Goal: Task Accomplishment & Management: Complete application form

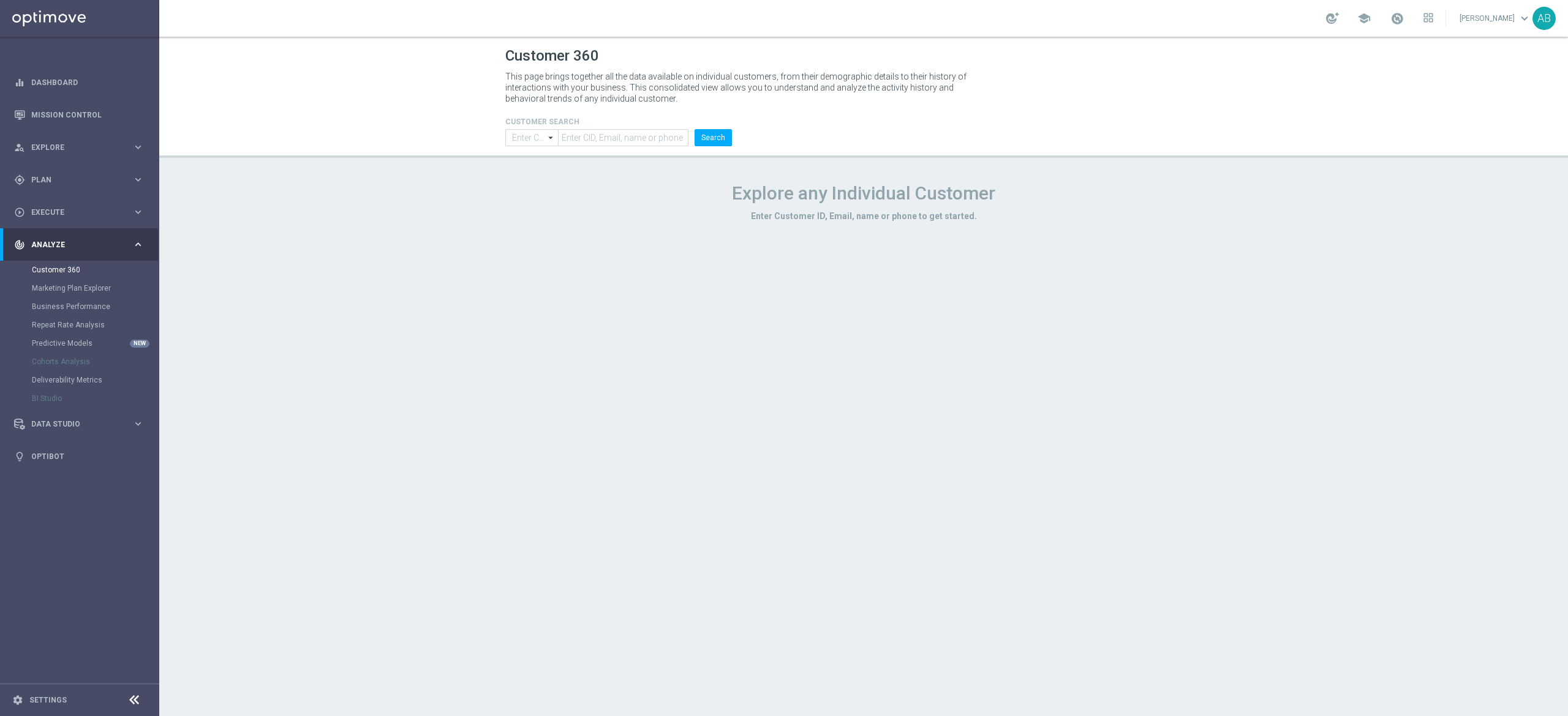
type input "Contains"
click at [62, 174] on div "gps_fixed Plan" at bounding box center [73, 180] width 118 height 11
click at [62, 243] on span "Templates" at bounding box center [76, 242] width 87 height 8
click at [62, 259] on link "Optimail" at bounding box center [83, 260] width 90 height 10
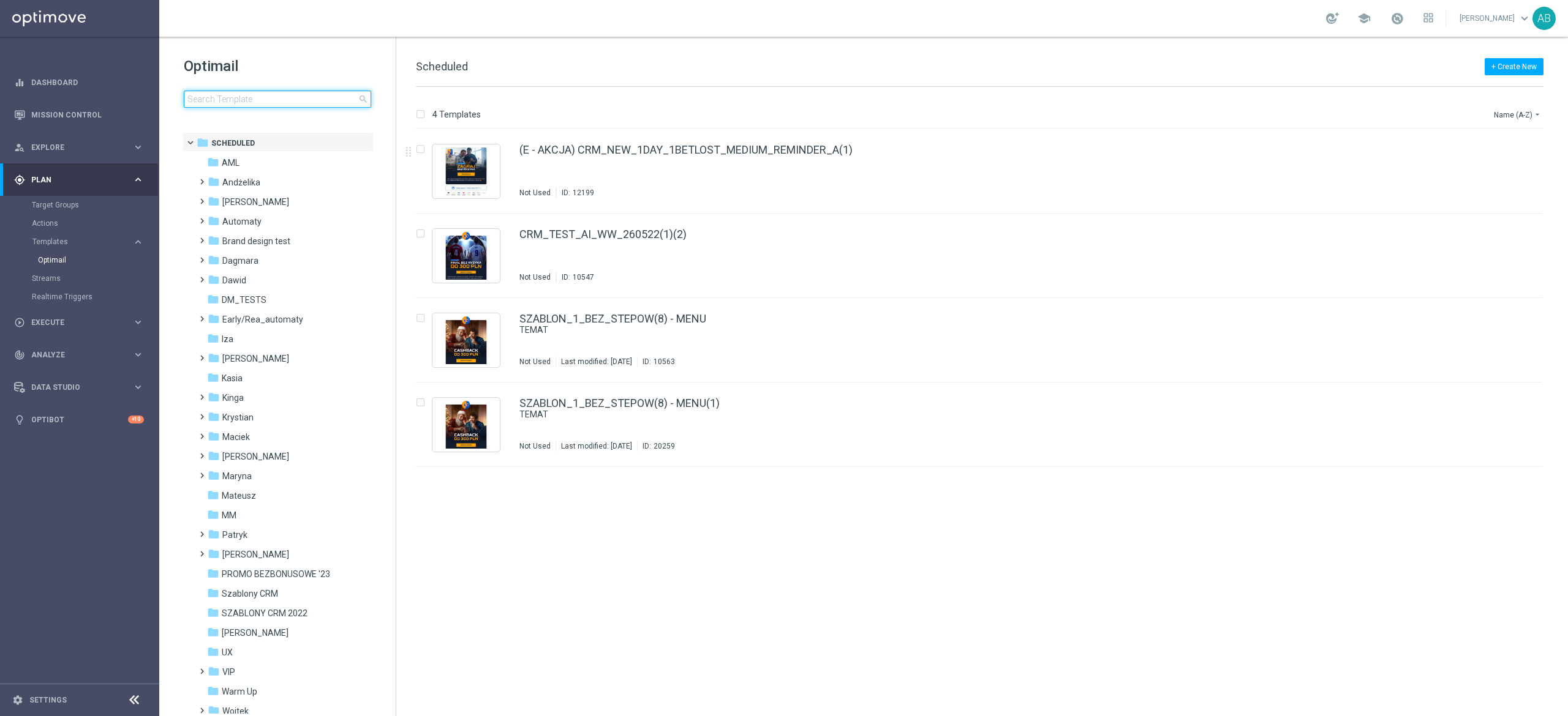
click at [302, 97] on input at bounding box center [278, 99] width 188 height 17
type input "E_ALL_TARGET_ZBR_ORG 1DEPO REM_030925"
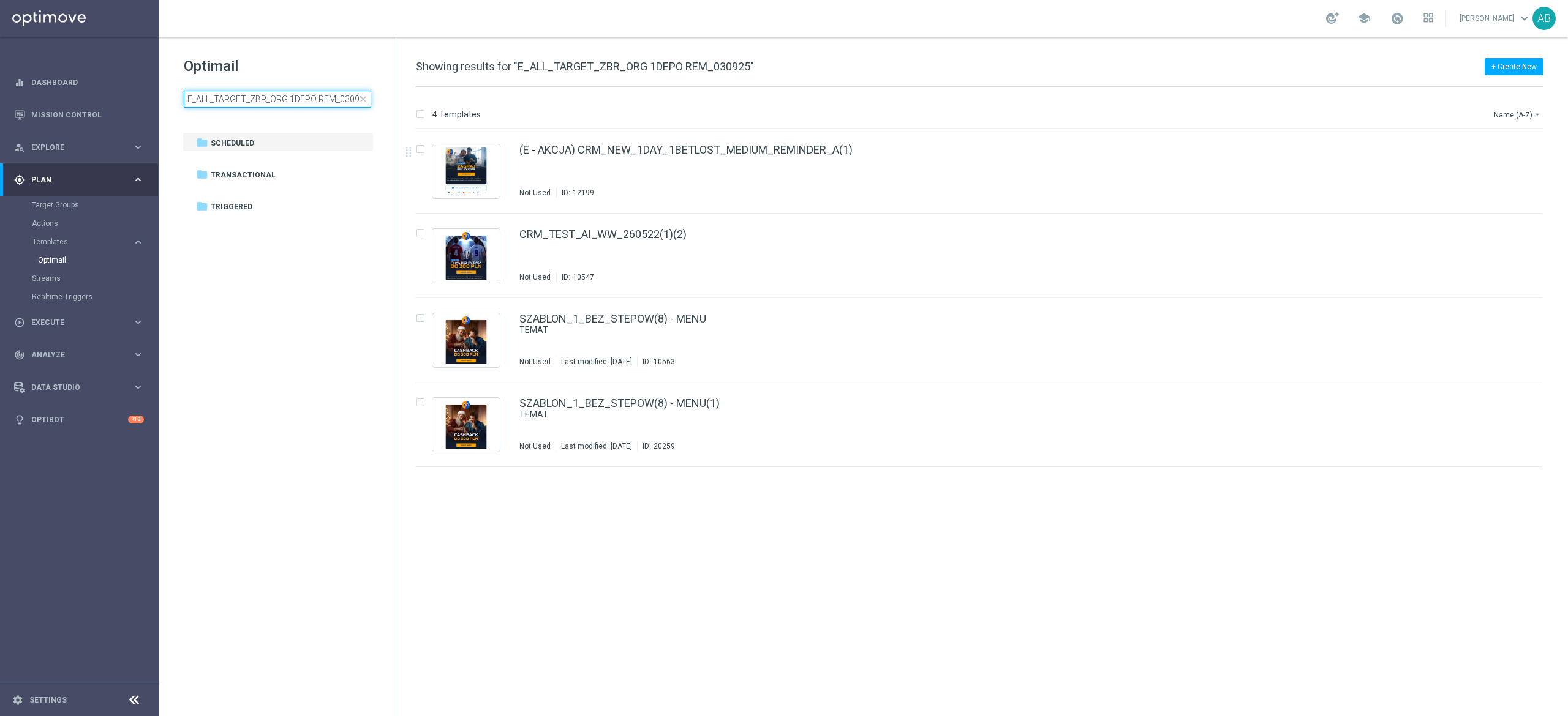
scroll to position [0, 5]
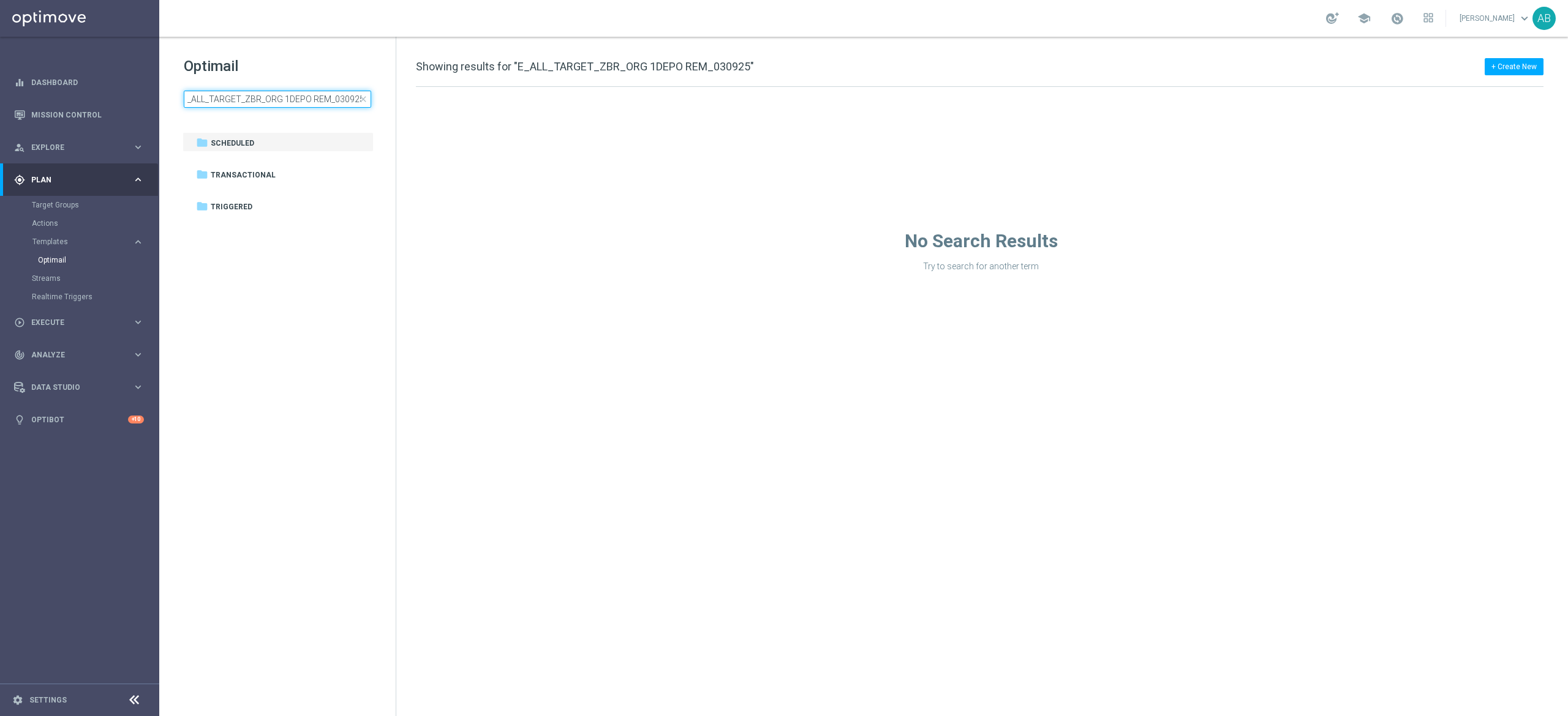
click at [353, 103] on input "E_ALL_TARGET_ZBR_ORG 1DEPO REM_030925" at bounding box center [278, 99] width 188 height 17
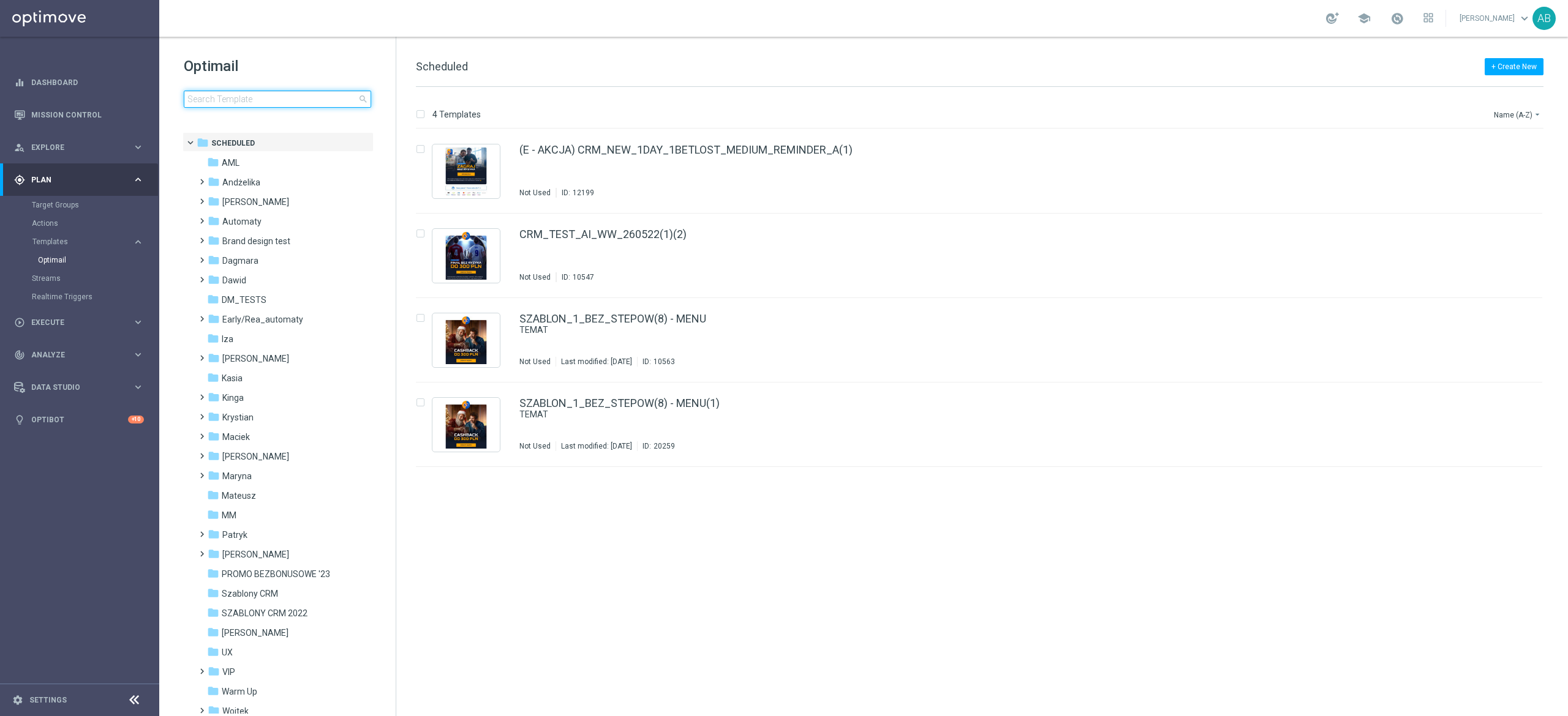
click at [275, 100] on input at bounding box center [278, 99] width 188 height 17
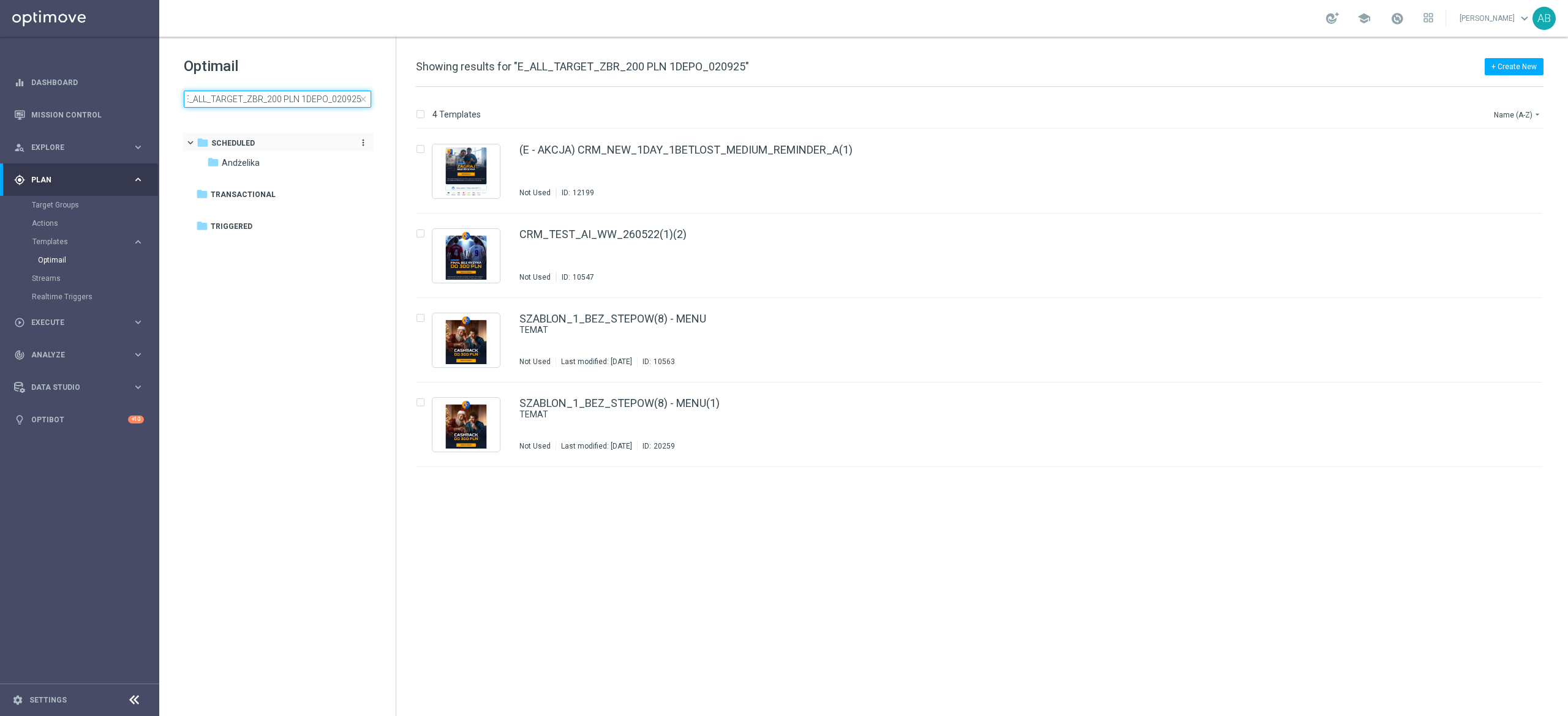
scroll to position [0, 1]
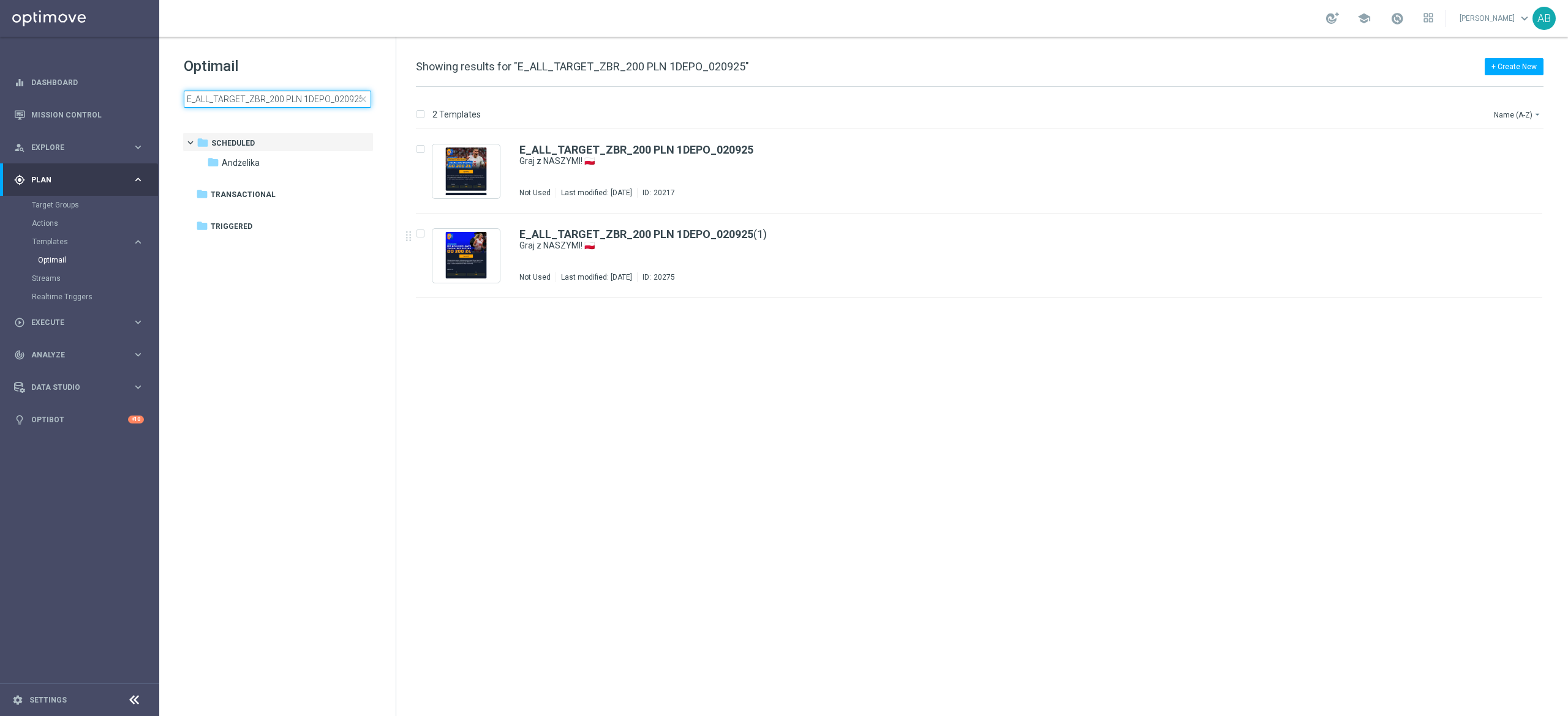
type input "E_ALL_TARGET_ZBR_200 PLN 1DEPO_020925"
click at [772, 355] on div "insert_drive_file E_ALL_TARGET_ZBR_200 PLN 1DEPO_020925 Graj z NASZYMI! 🇵🇱 Not …" at bounding box center [984, 422] width 1162 height 587
click at [789, 255] on div "Andżelika" at bounding box center [1026, 258] width 931 height 10
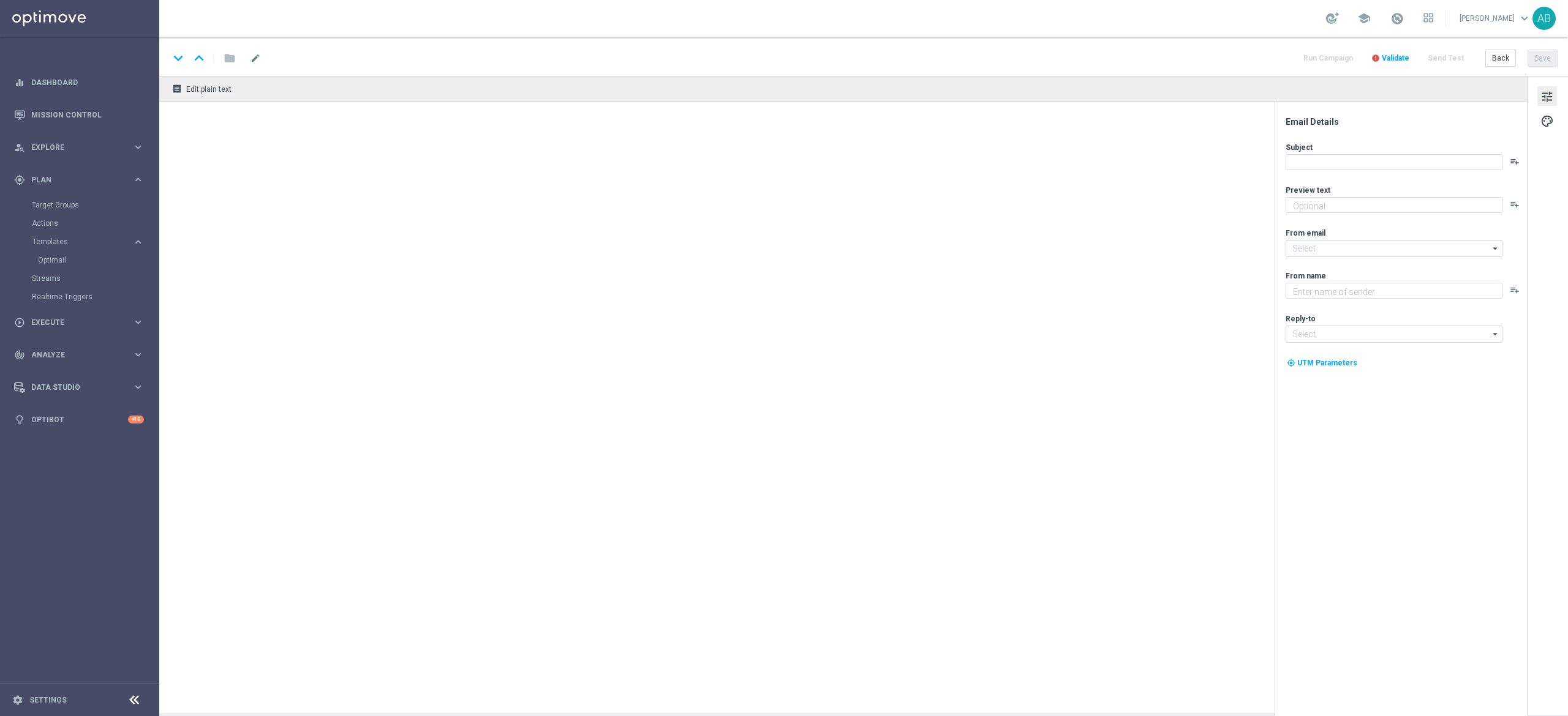
type textarea "Zwracamy do 200 zł w razie niepowodzenia 💸➡️"
type input "oferta@sts.pl"
type textarea "STS"
type input "kontakt@sts.pl"
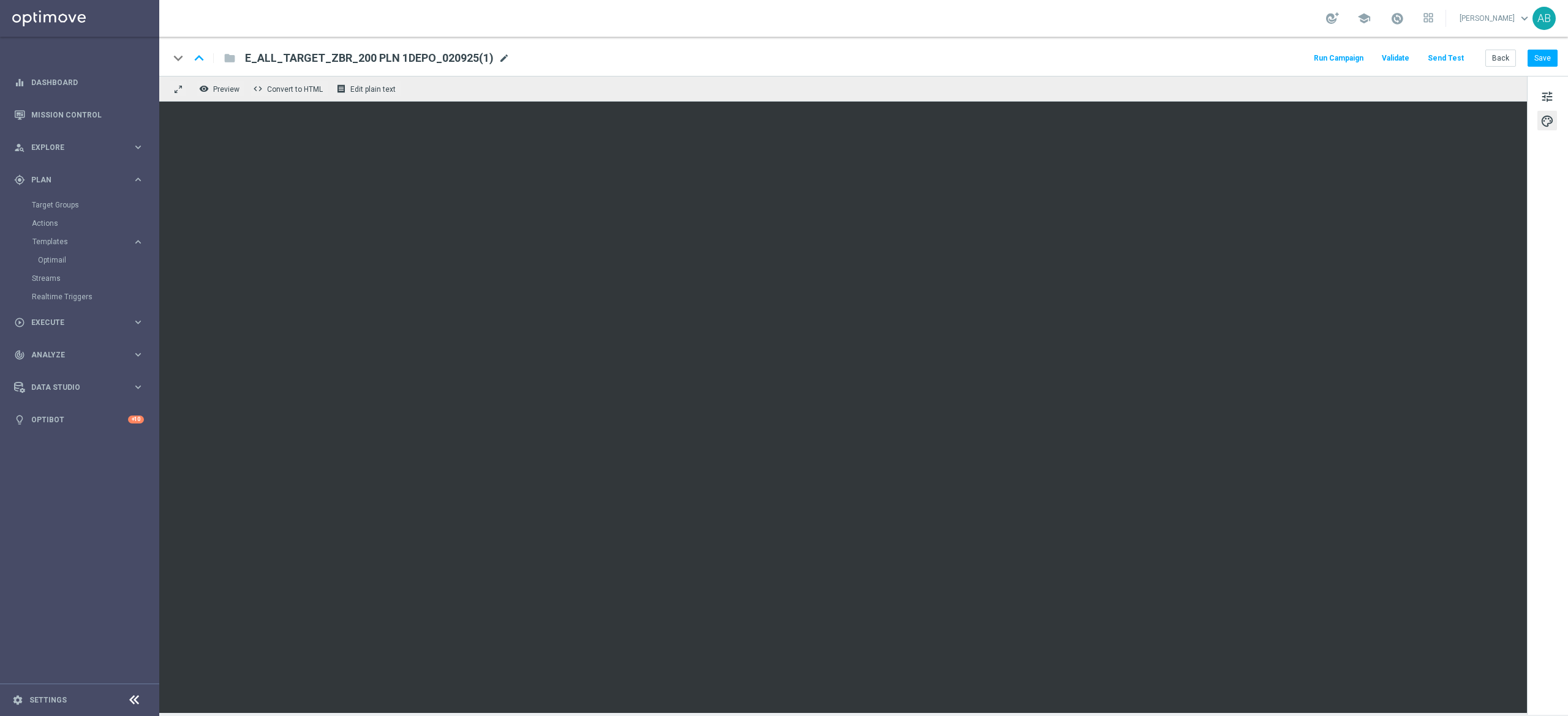
click at [499, 53] on span "mode_edit" at bounding box center [504, 58] width 11 height 11
paste input "E_ALL_TARGET_ZBR_ORG 1DEPO REM_030925"
type input "E_ALL_TARGET_ZBR_ORG 1DEPO REM_030925"
click at [1534, 58] on button "Save" at bounding box center [1542, 58] width 30 height 17
click at [1536, 57] on button "Save" at bounding box center [1542, 58] width 30 height 17
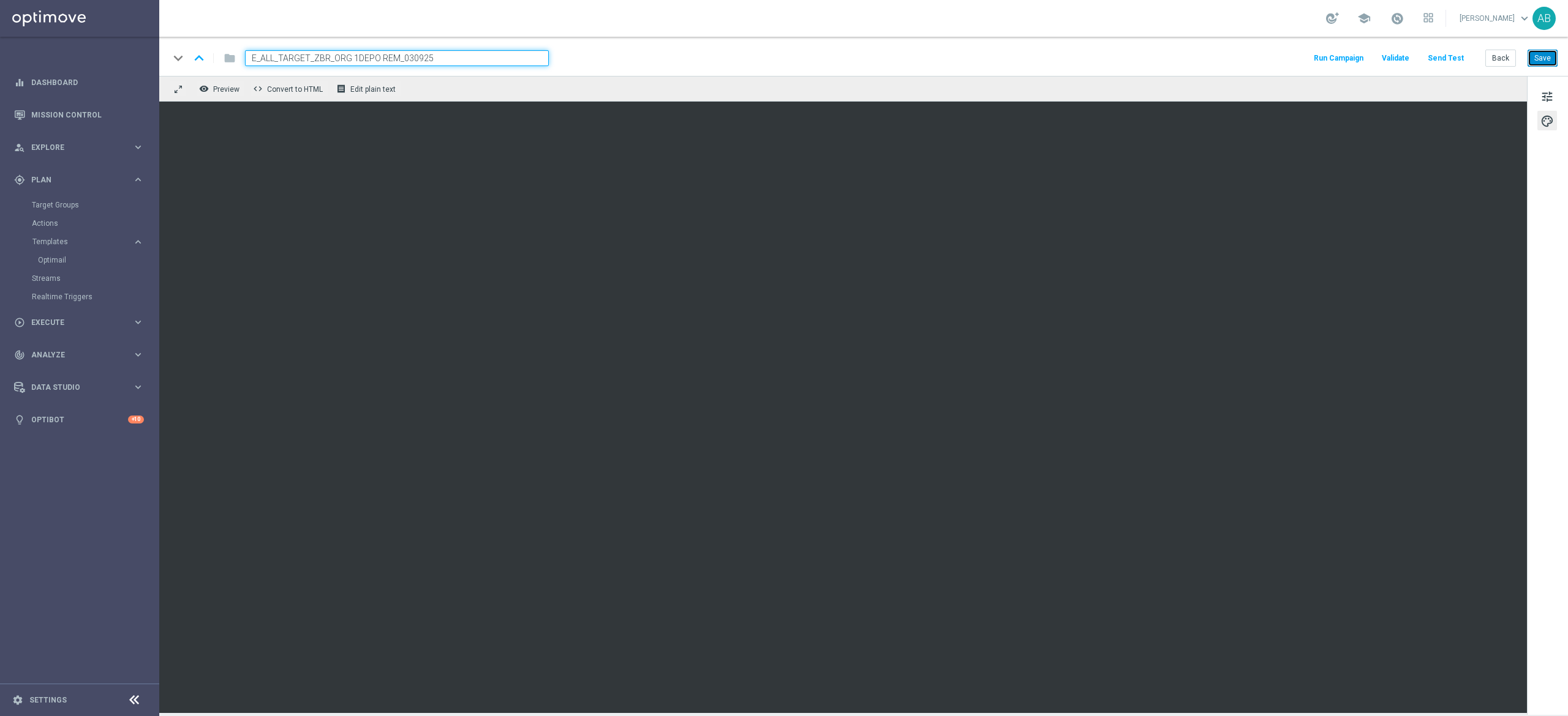
click at [1541, 56] on button "Save" at bounding box center [1542, 58] width 30 height 17
click at [1544, 87] on button "tune" at bounding box center [1547, 96] width 20 height 20
click at [1541, 92] on span "tune" at bounding box center [1546, 96] width 13 height 16
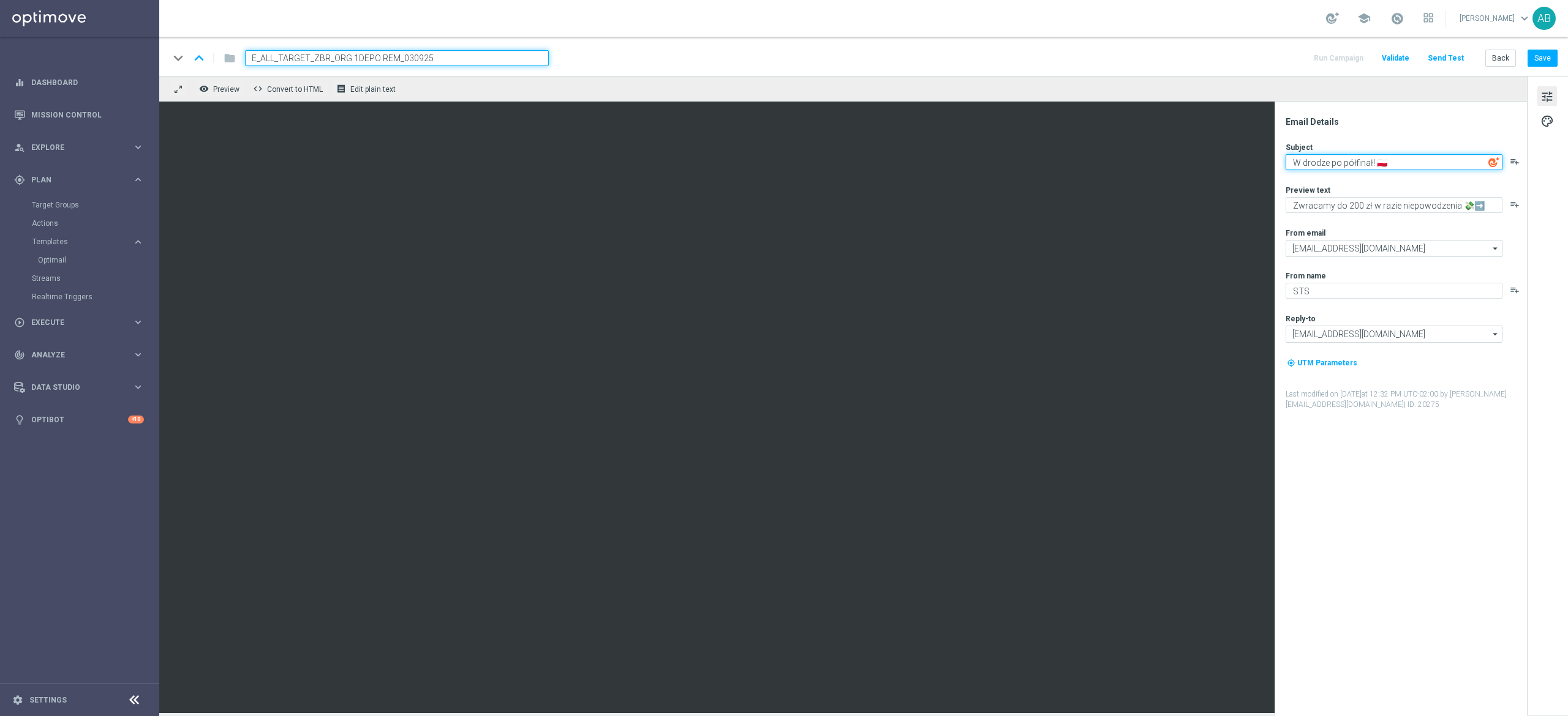
type textarea "W drodze po półfinał! 🇵🇱"
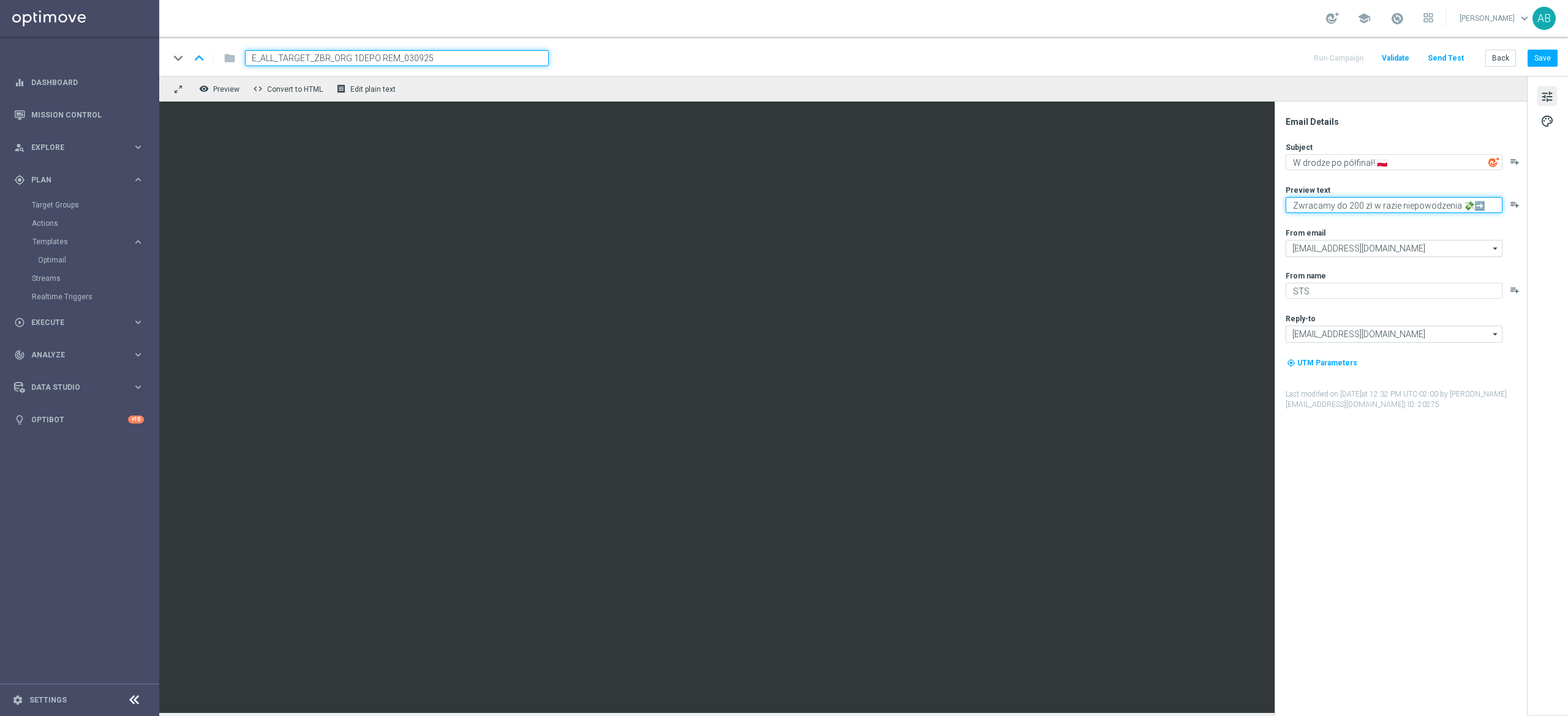
click at [1413, 208] on textarea "Zwracamy do 200 zł w razie niepowodzenia 💸➡️" at bounding box center [1394, 205] width 217 height 16
click at [1436, 213] on div "Subject W drodze po półfinał! 🇵🇱 playlist_add Preview text Zwracamy do 200 zł w…" at bounding box center [1405, 275] width 240 height 268
click at [1443, 209] on textarea "Zwracamy do 200 zł w razie niepowodzenia 💸➡️" at bounding box center [1394, 205] width 217 height 16
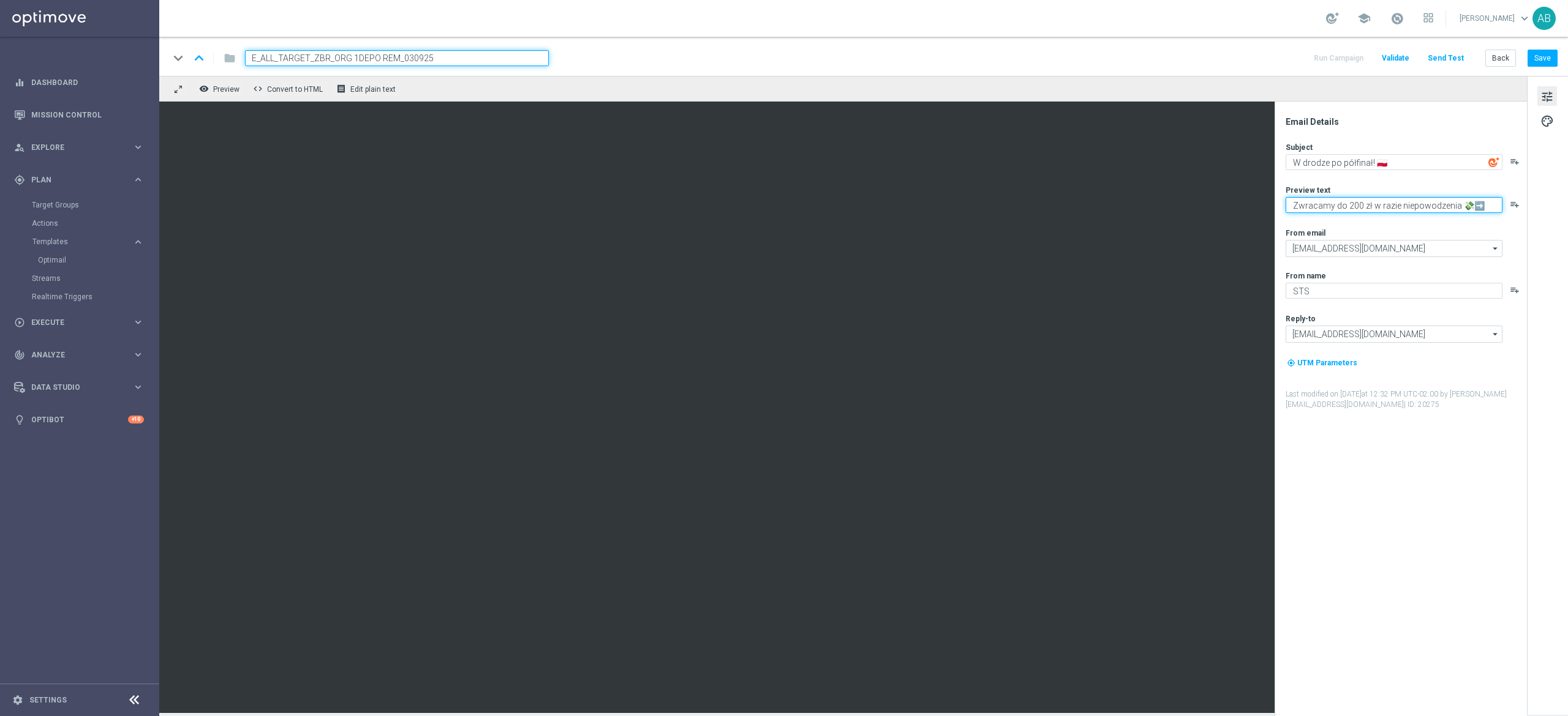
click at [1443, 209] on textarea "Zwracamy do 200 zł w razie niepowodzenia 💸➡️" at bounding box center [1394, 205] width 217 height 16
drag, startPoint x: 1372, startPoint y: 202, endPoint x: 1290, endPoint y: 206, distance: 82.1
click at [1292, 206] on textarea "Włochy vs Polska" at bounding box center [1394, 205] width 217 height 16
type textarea "Włochy vs Polska"
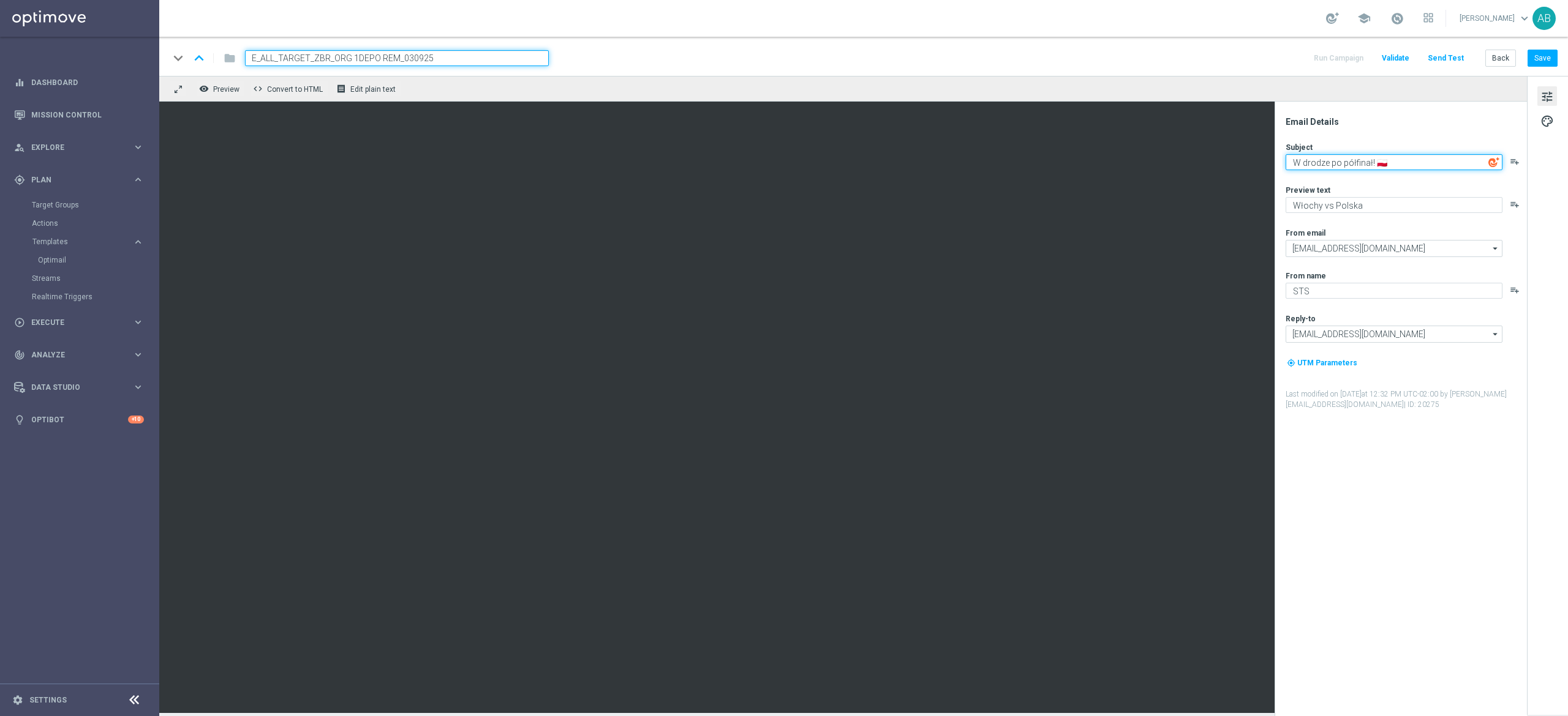
click at [1416, 169] on textarea "W drodze po półfinał! 🇵🇱" at bounding box center [1394, 162] width 217 height 16
paste textarea "Włochy vs Polska"
click at [1382, 161] on textarea "W drodze po półfinał! 🇵🇱 Włochy vs Polska" at bounding box center [1394, 162] width 217 height 16
type textarea "W drodze po półfinał! 🇵🇱 Włochy vs Polska"
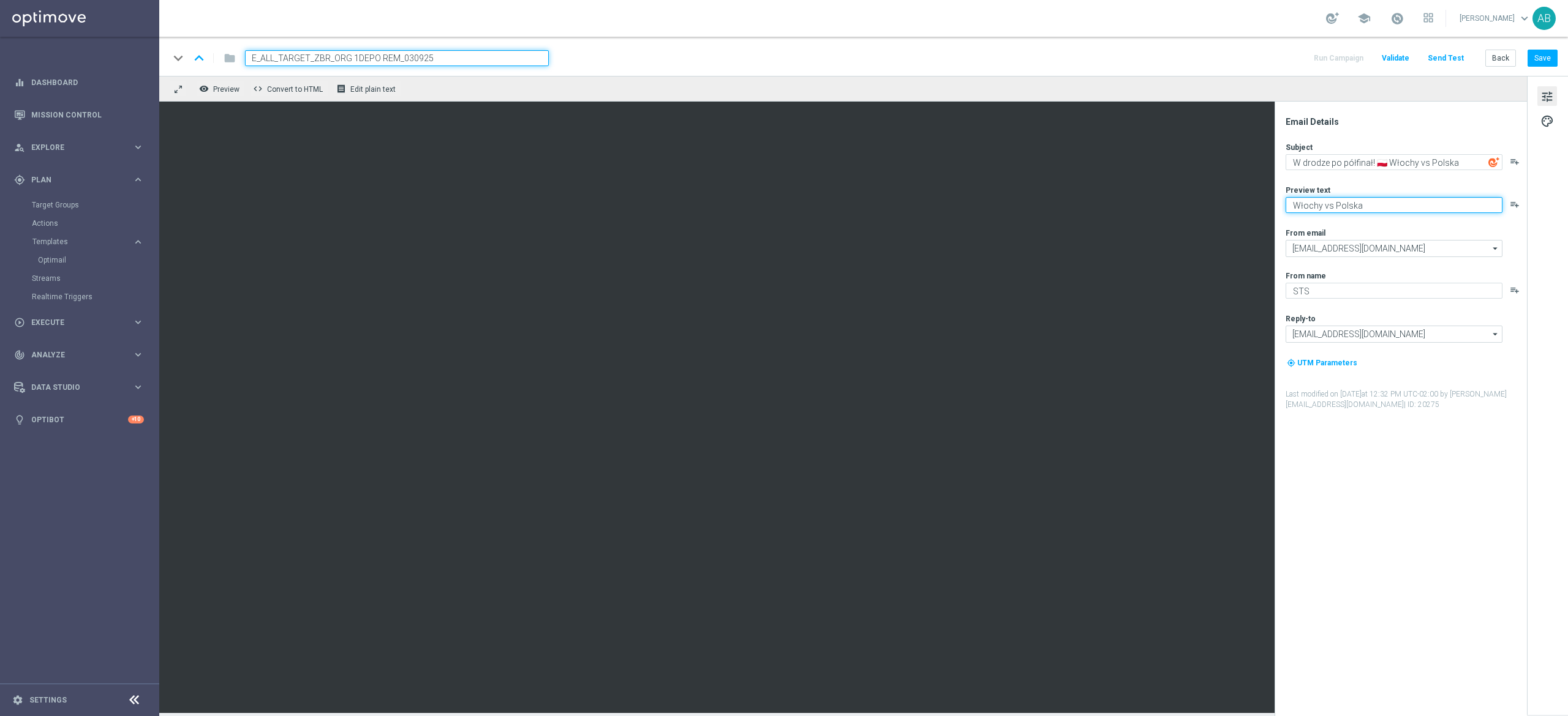
click at [1350, 205] on textarea "Włochy vs Polska" at bounding box center [1394, 205] width 217 height 16
type textarea "Graj bez ryzyka do 200 zł"
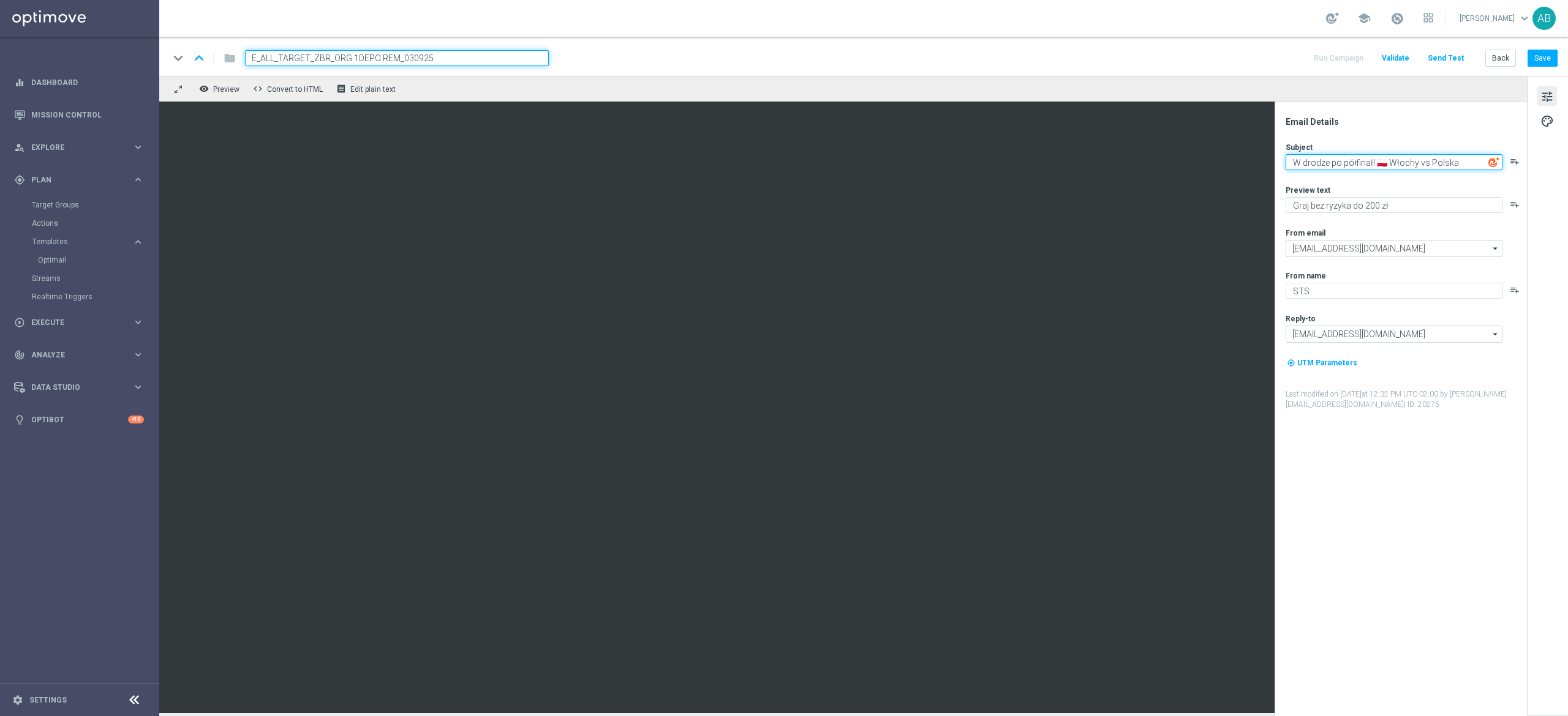
click at [1380, 165] on textarea "W drodze po półfinał! 🇵🇱 Włochy vs Polska" at bounding box center [1394, 162] width 217 height 16
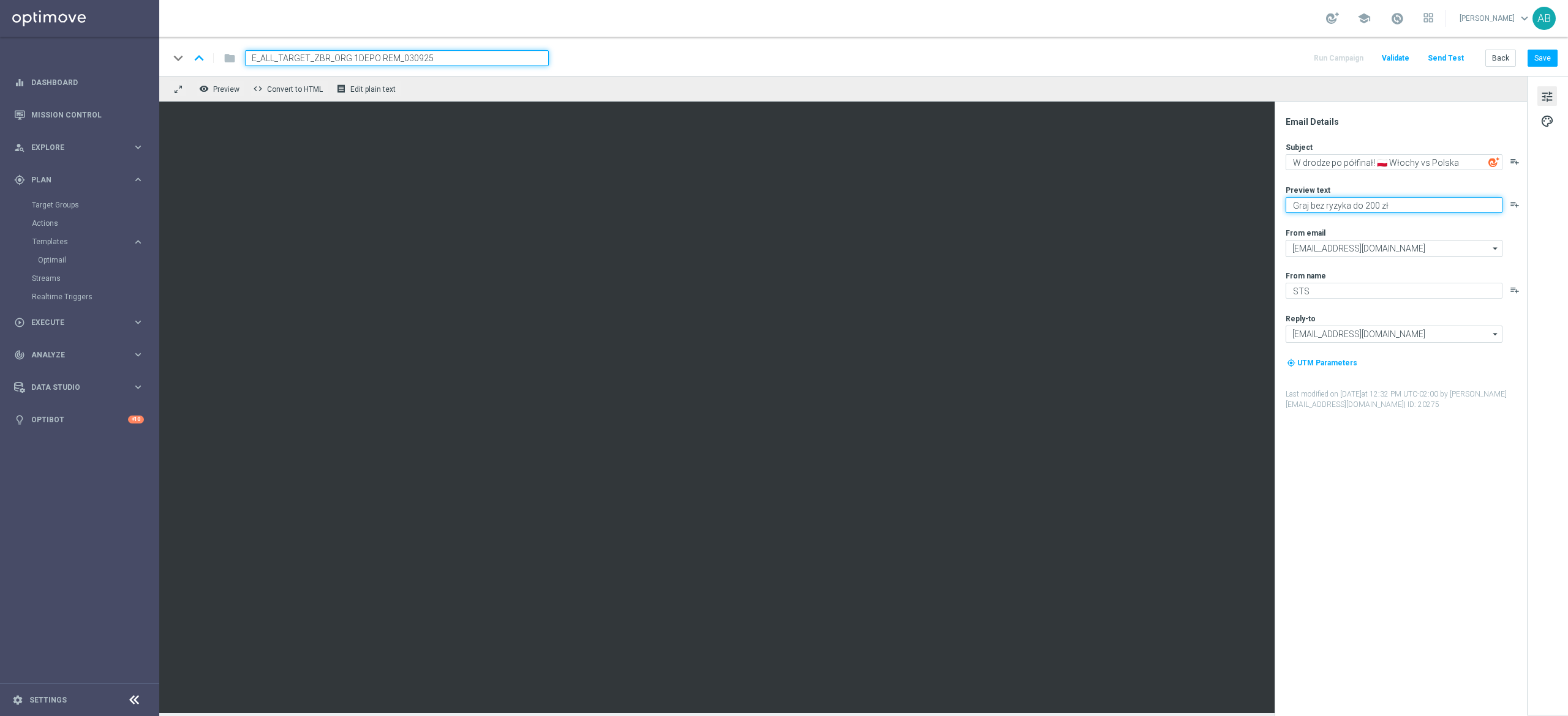
click at [1403, 199] on textarea "Graj bez ryzyka do 200 zł" at bounding box center [1394, 205] width 217 height 16
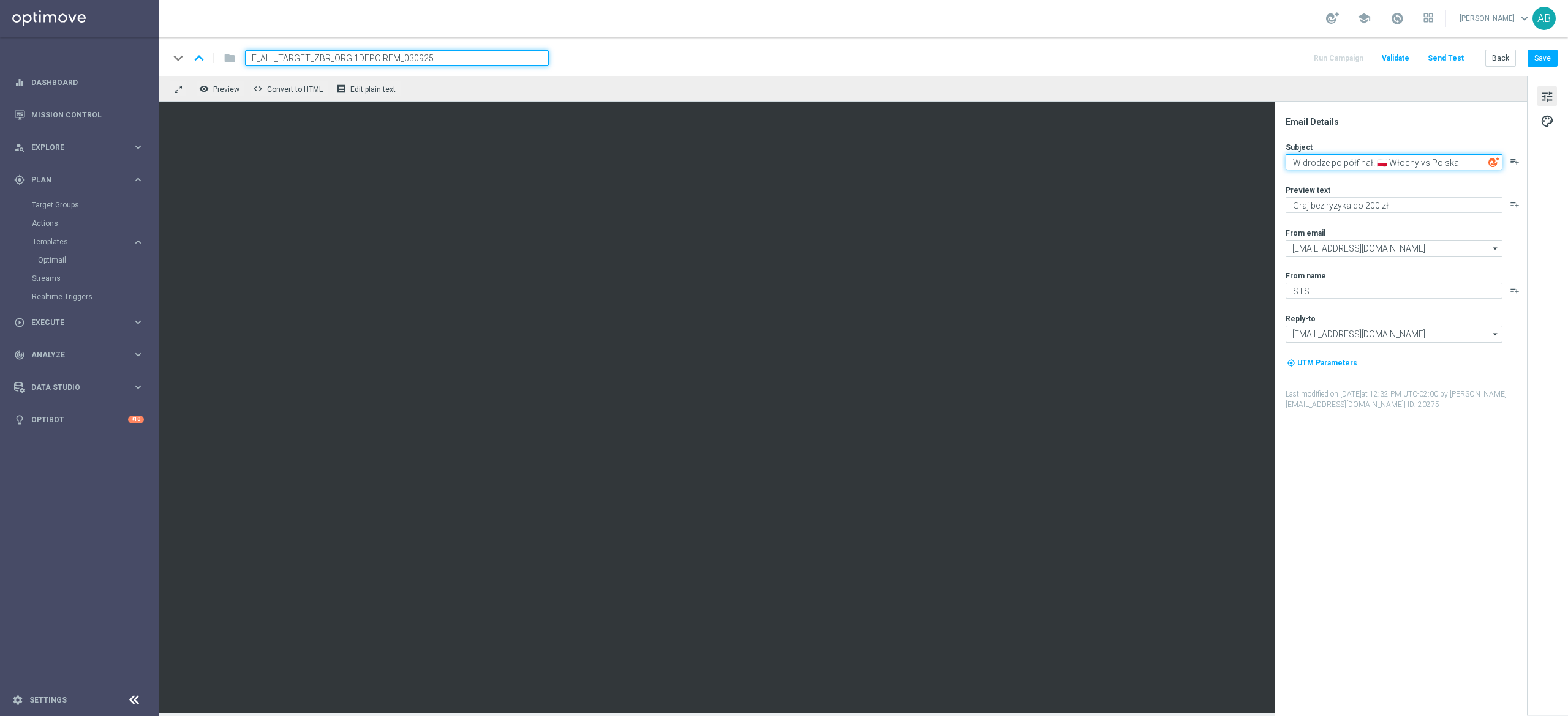
click at [1383, 164] on textarea "W drodze po półfinał! 🇵🇱 Włochy vs Polska" at bounding box center [1394, 162] width 217 height 16
paste textarea "🏐"
type textarea "W drodze po półfinał! 🇵🇱 🏐 Włochy vs Polska"
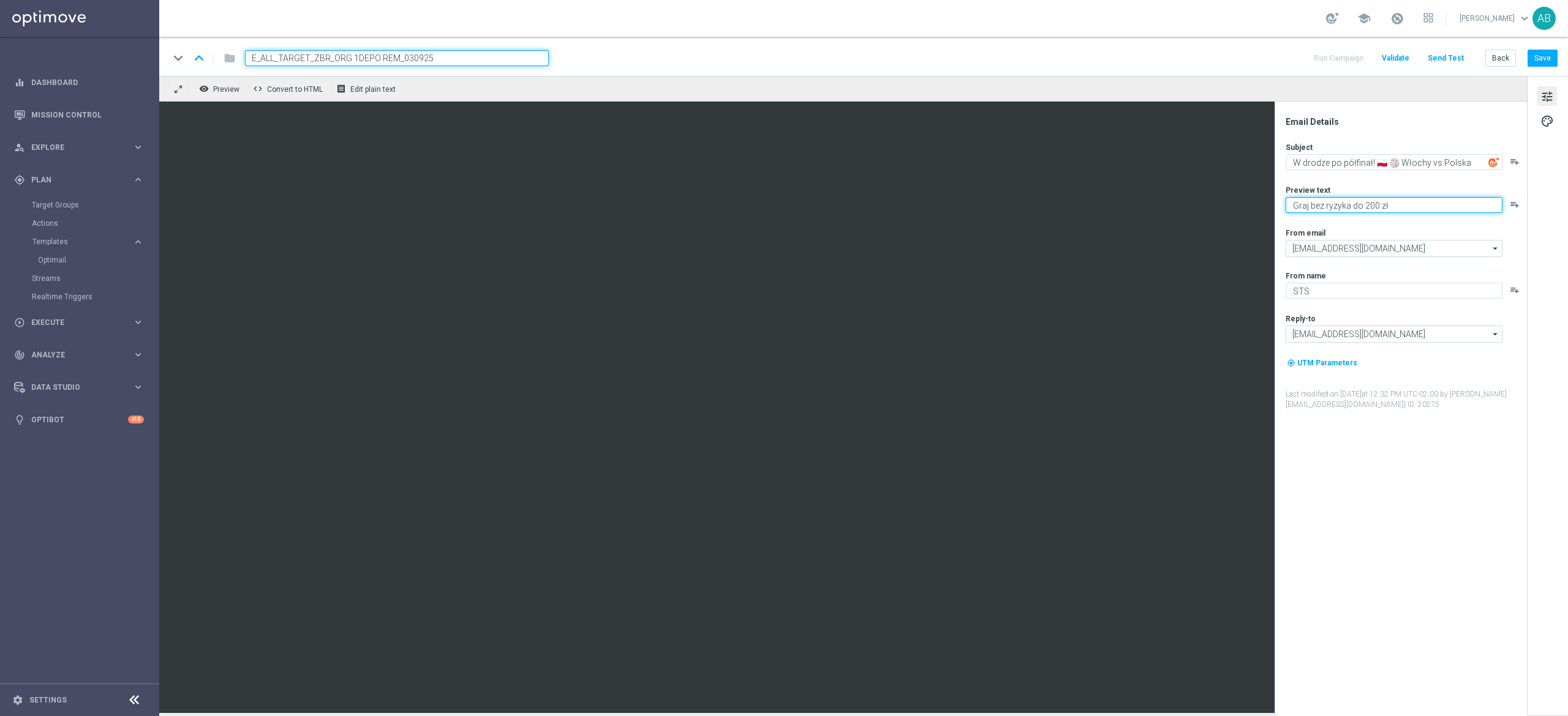
click at [1403, 205] on textarea "Graj bez ryzyka do 200 zł" at bounding box center [1394, 205] width 217 height 16
paste textarea "👉"
paste textarea "👈"
type textarea "Graj bez ryzyka do 200 zł 👈"
click at [1546, 57] on button "Save" at bounding box center [1542, 58] width 30 height 17
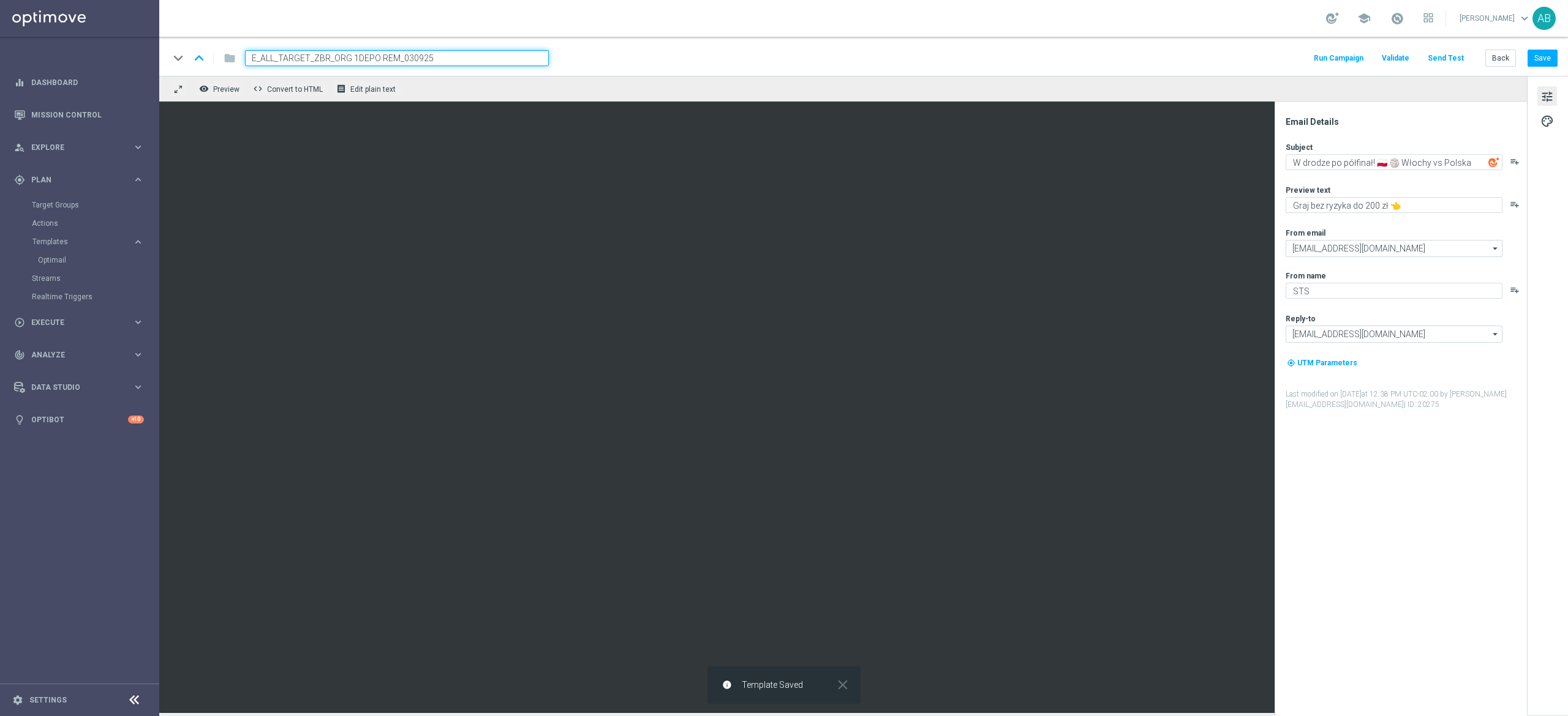
click at [1453, 58] on button "Send Test" at bounding box center [1446, 59] width 40 height 17
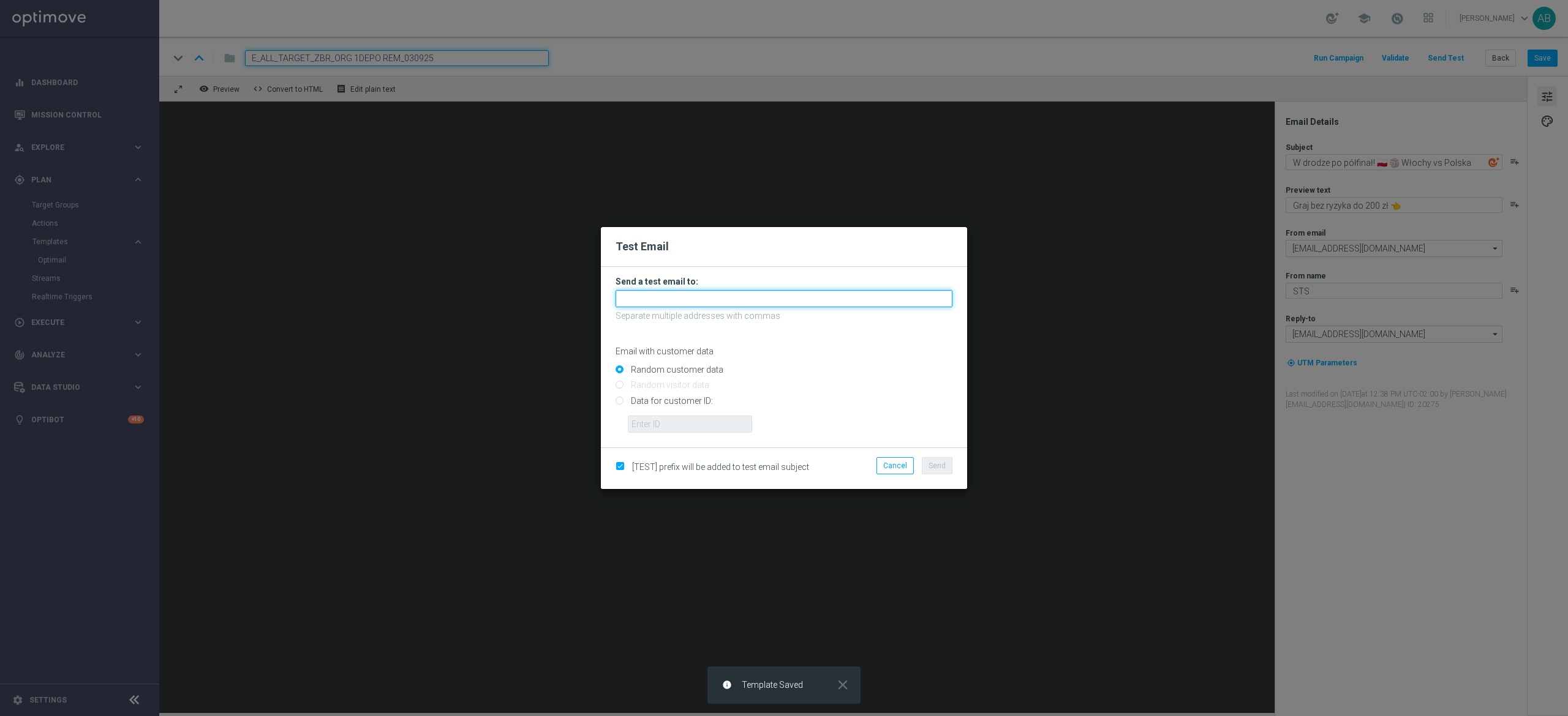
click at [672, 297] on input "text" at bounding box center [784, 299] width 337 height 17
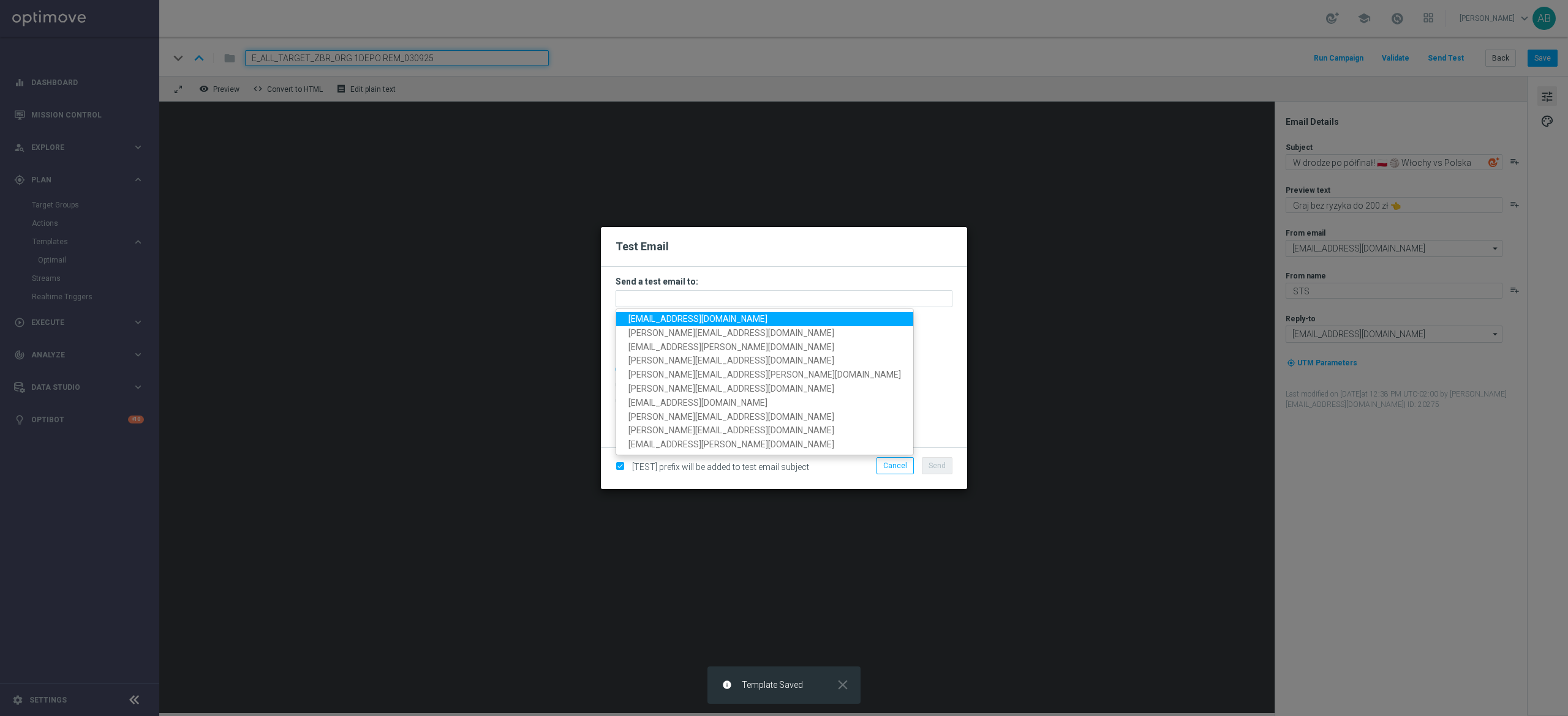
click at [671, 317] on span "andzelika.binek@sts.pl" at bounding box center [698, 319] width 139 height 10
type input "andzelika.binek@sts.pl"
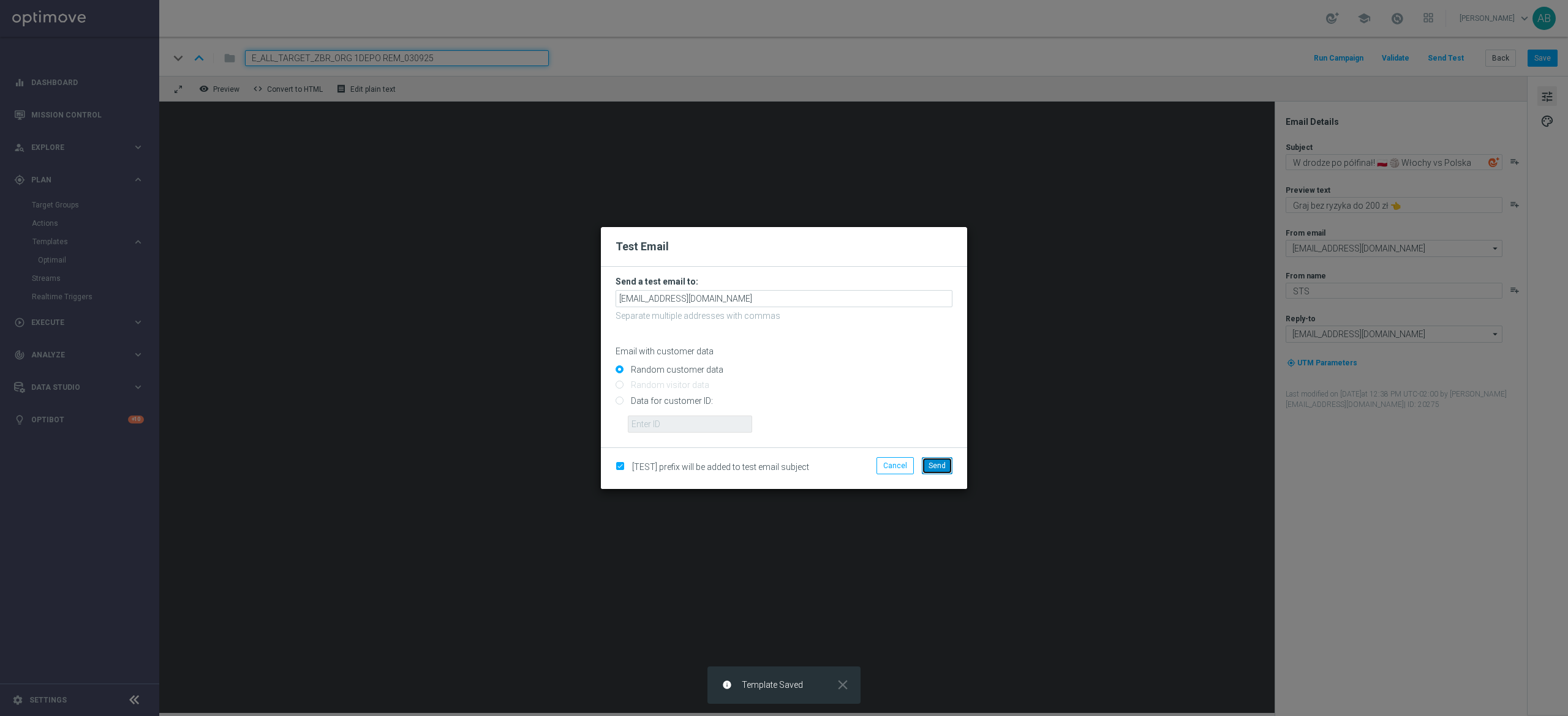
click at [932, 465] on span "Send" at bounding box center [937, 466] width 17 height 8
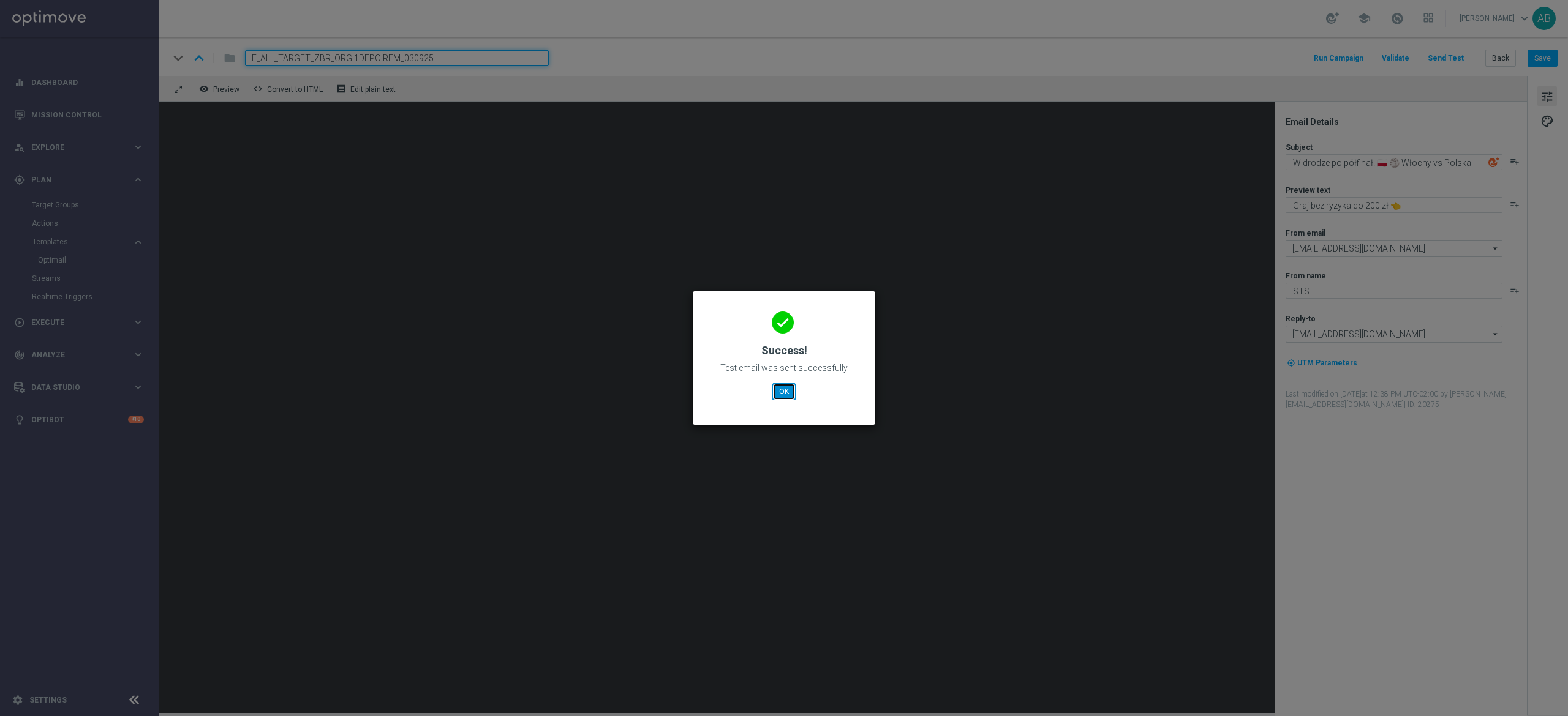
click at [787, 388] on button "OK" at bounding box center [784, 392] width 23 height 17
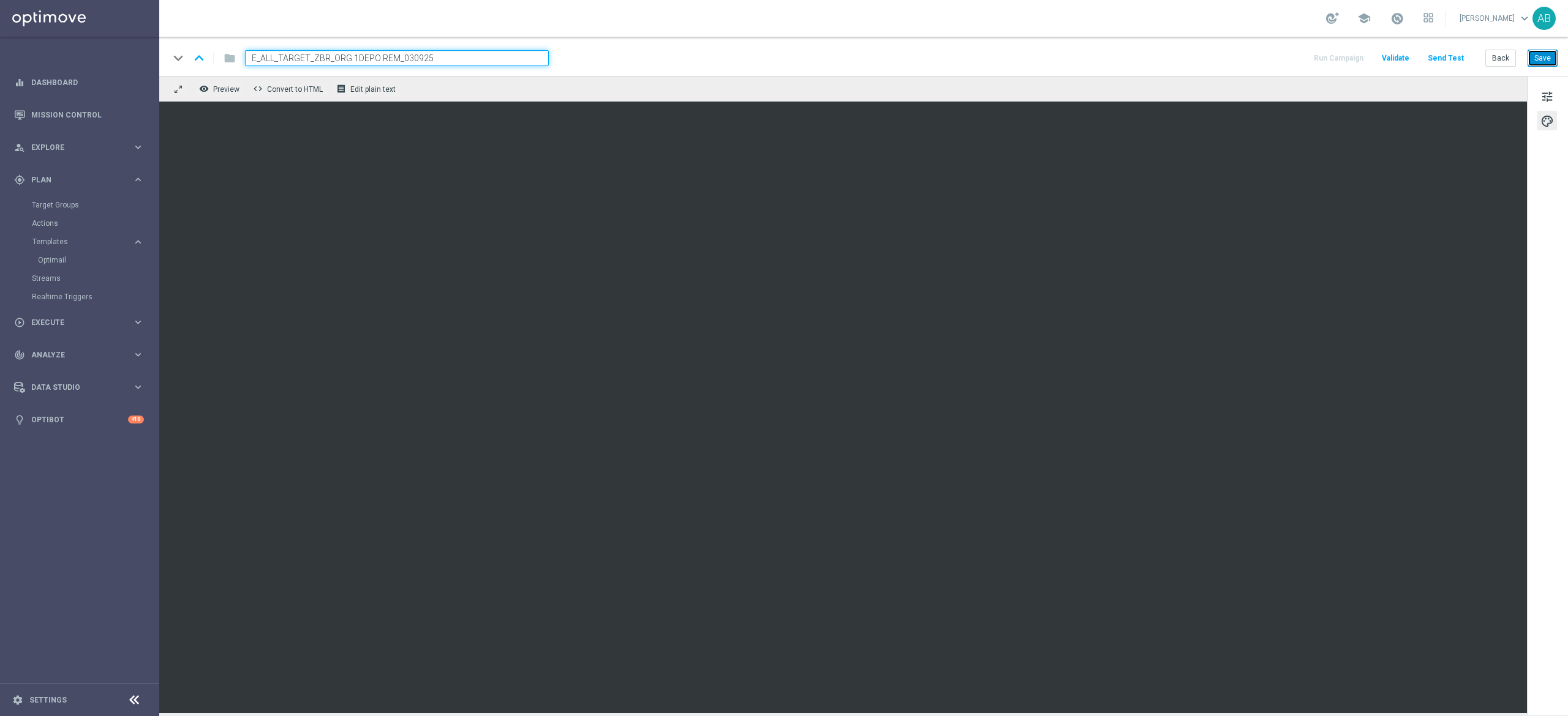
click at [1534, 57] on button "Save" at bounding box center [1542, 58] width 30 height 17
click at [1437, 59] on button "Send Test" at bounding box center [1446, 59] width 40 height 17
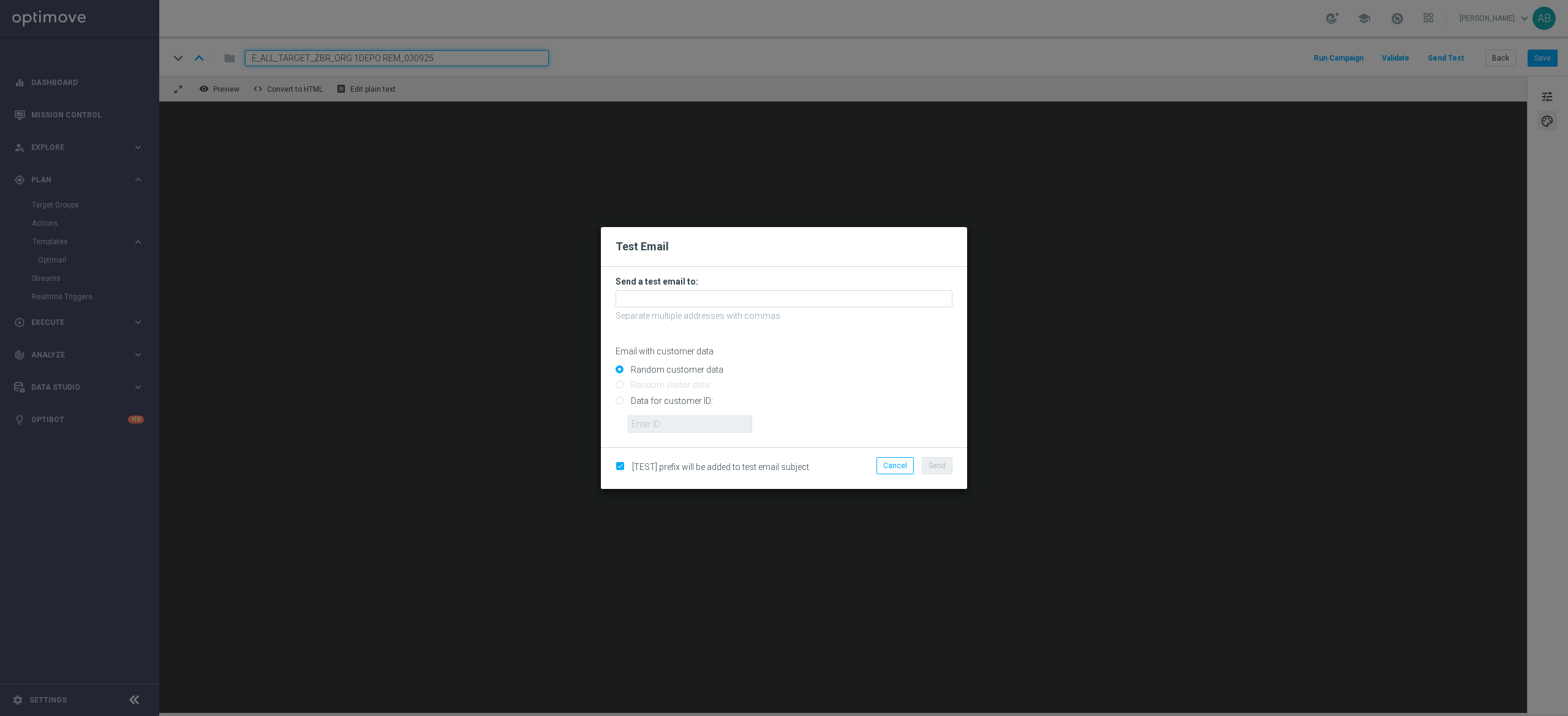
click at [805, 286] on h3 "Send a test email to:" at bounding box center [784, 282] width 337 height 11
click at [795, 296] on input "text" at bounding box center [784, 299] width 337 height 17
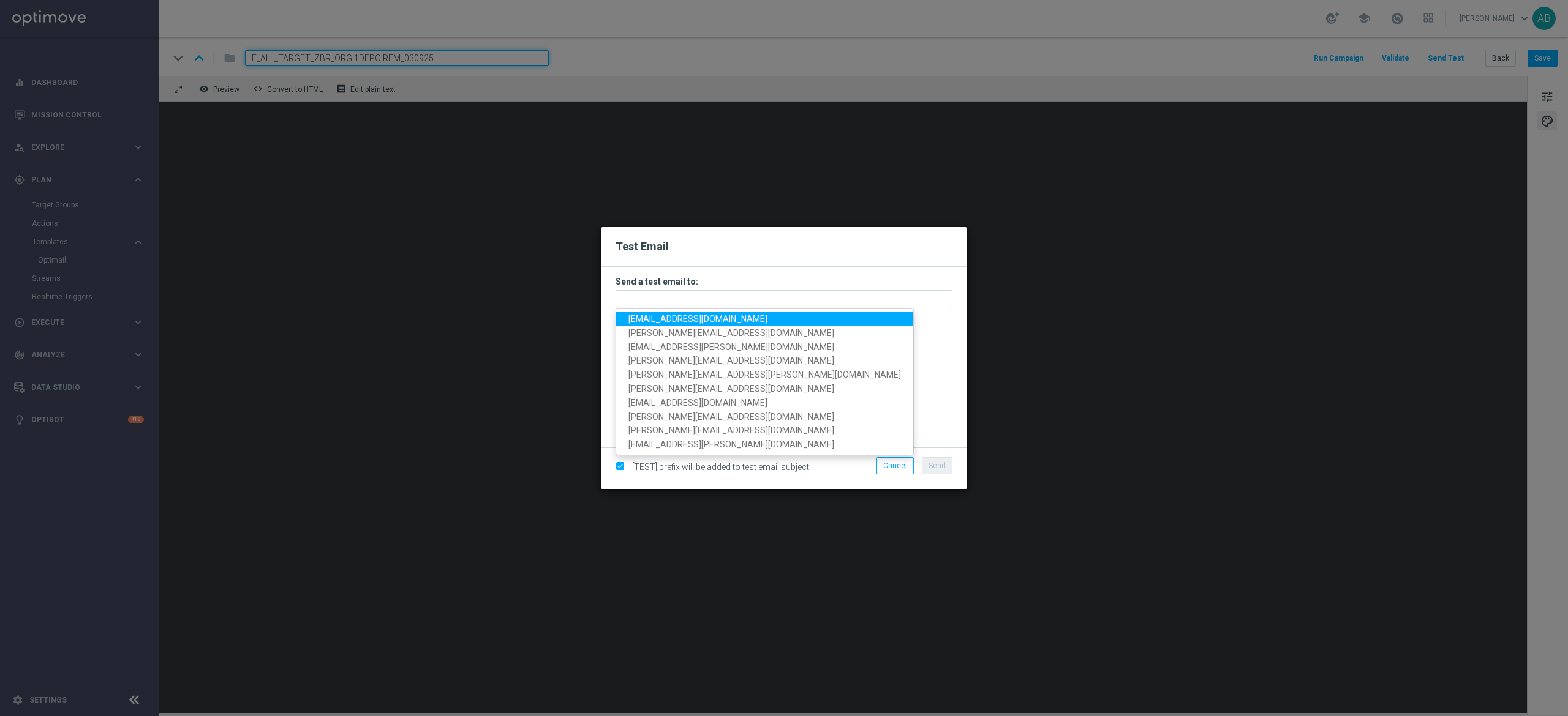
click at [744, 317] on link "andzelika.binek@sts.pl" at bounding box center [765, 319] width 297 height 14
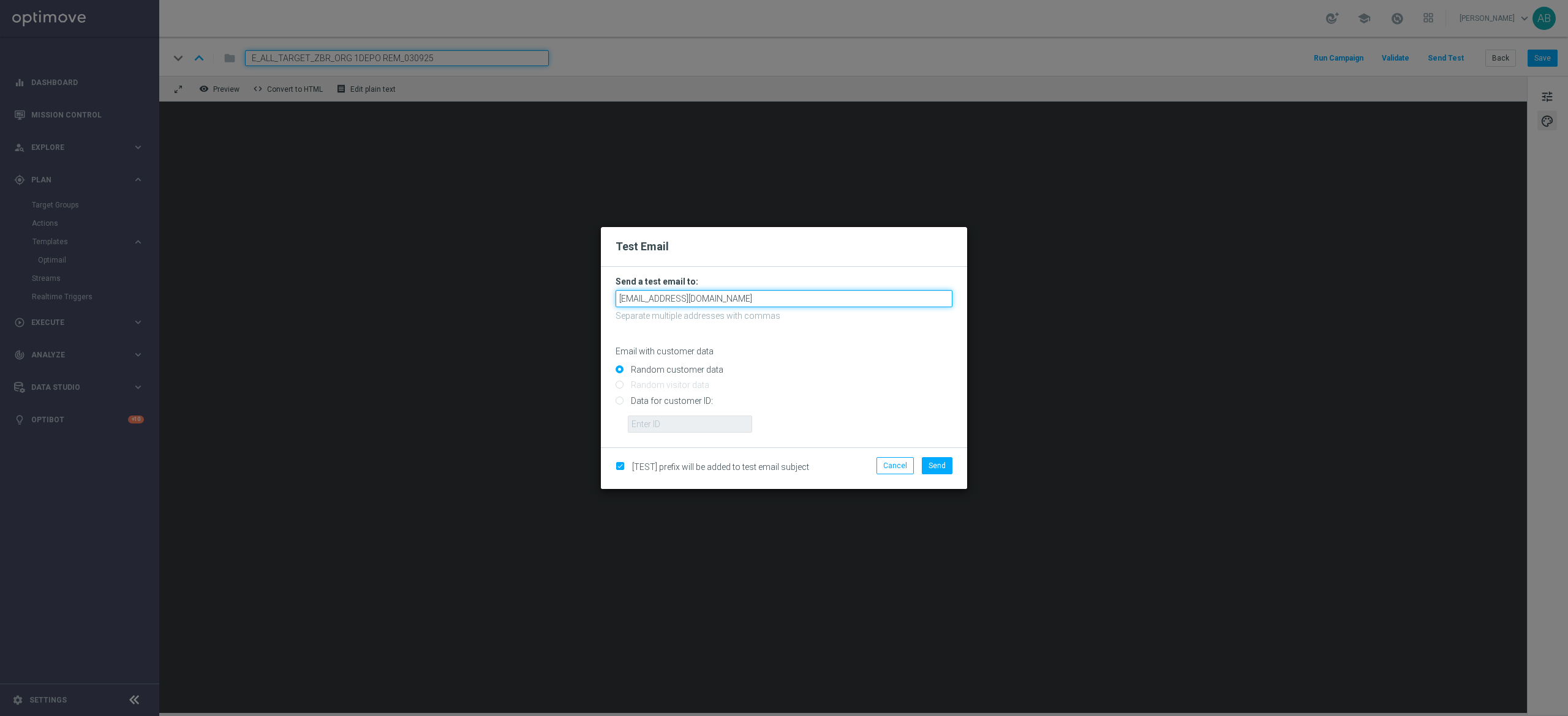
click at [765, 296] on input "andzelika.binek@sts.pl" at bounding box center [784, 299] width 337 height 17
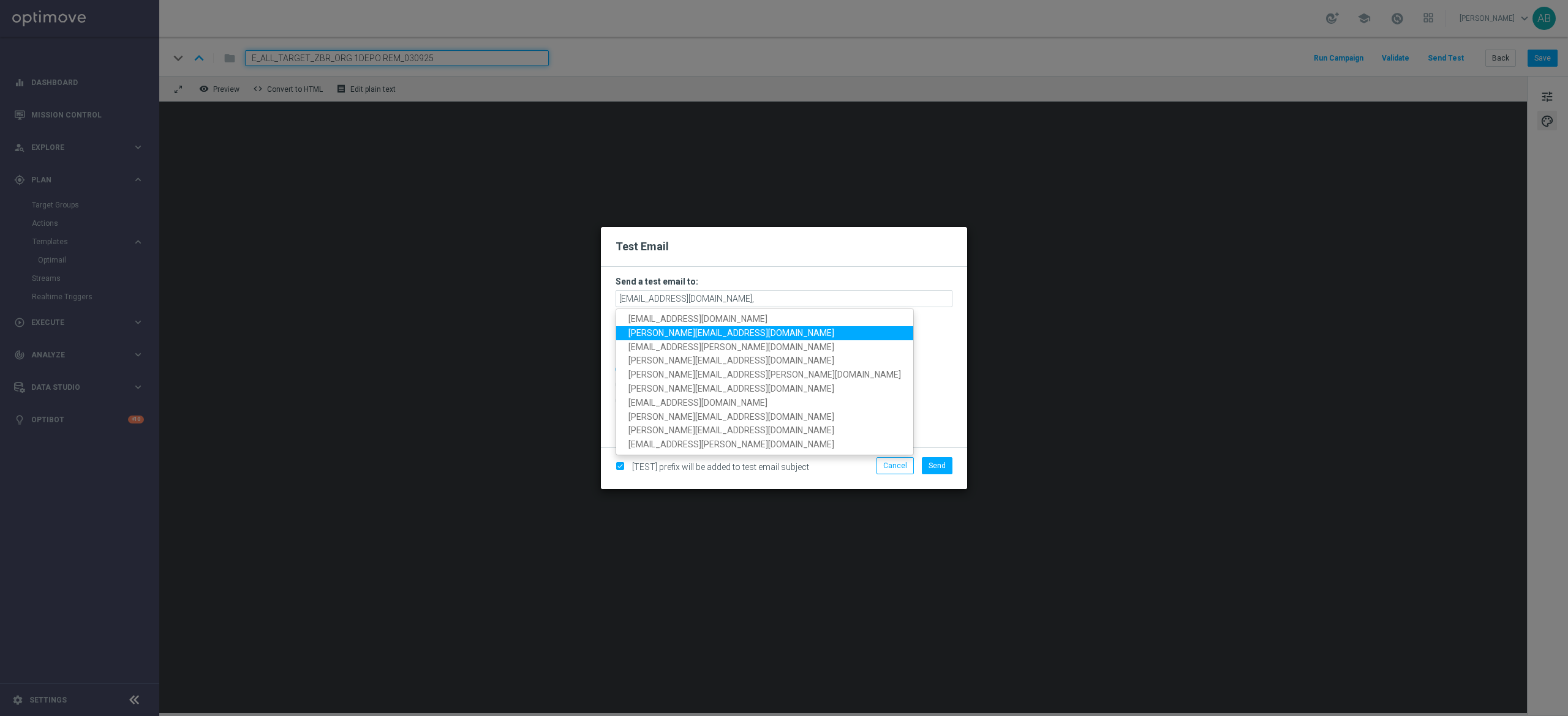
click at [728, 328] on link "antoni.litwinek@sts.pl" at bounding box center [765, 334] width 297 height 14
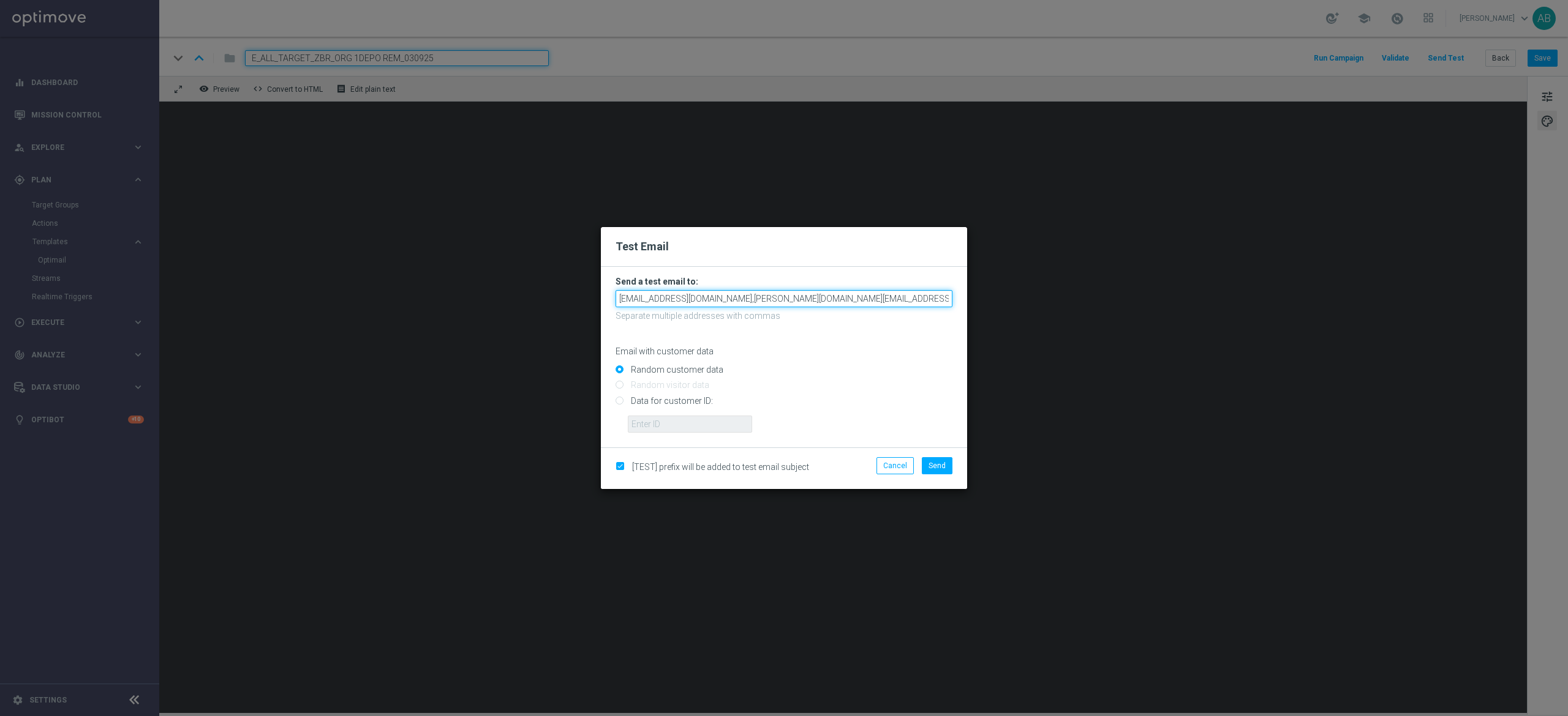
click at [826, 300] on input "andzelika.binek@sts.pl,antoni.litwinek@sts.pl" at bounding box center [784, 299] width 337 height 17
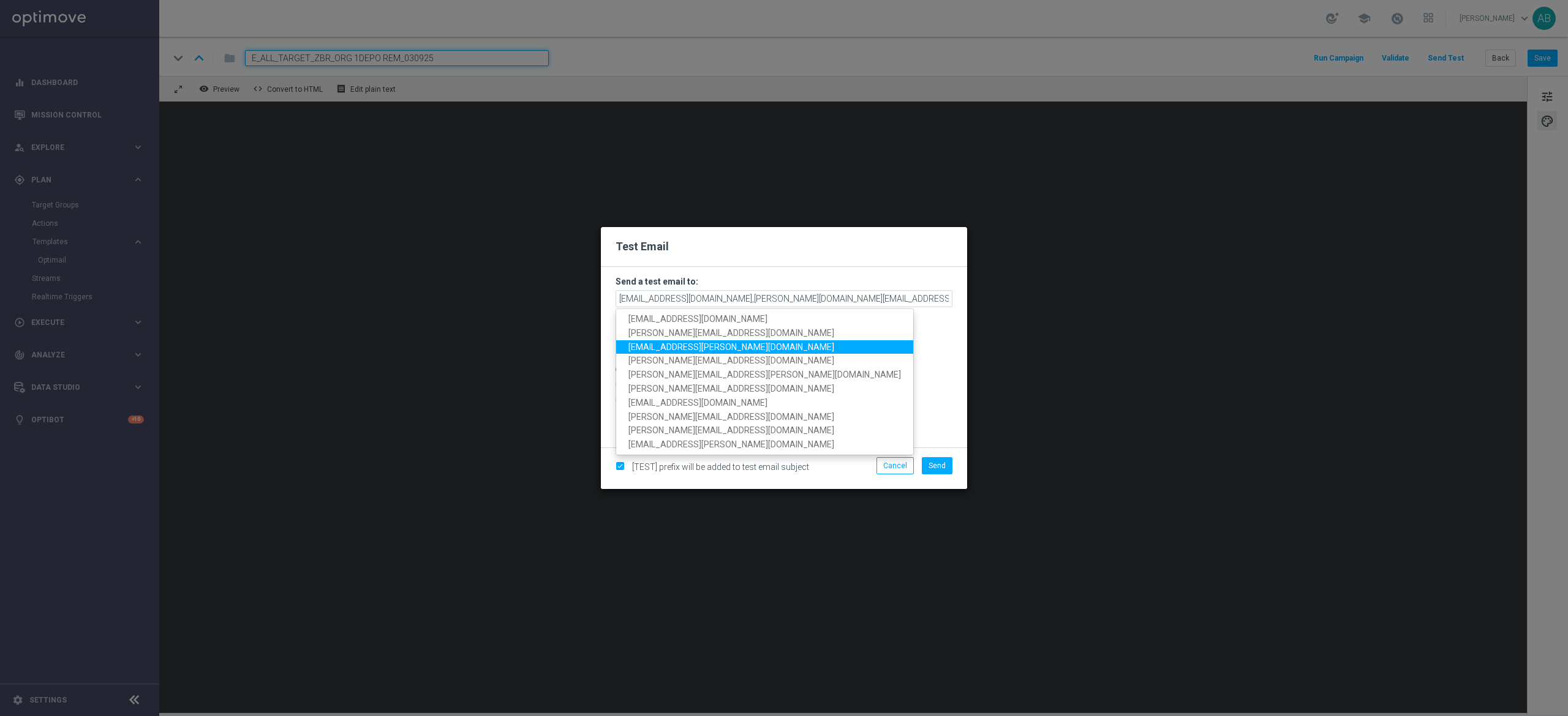
click at [704, 349] on span "patryk.przybolewski@sts.pl" at bounding box center [731, 346] width 206 height 10
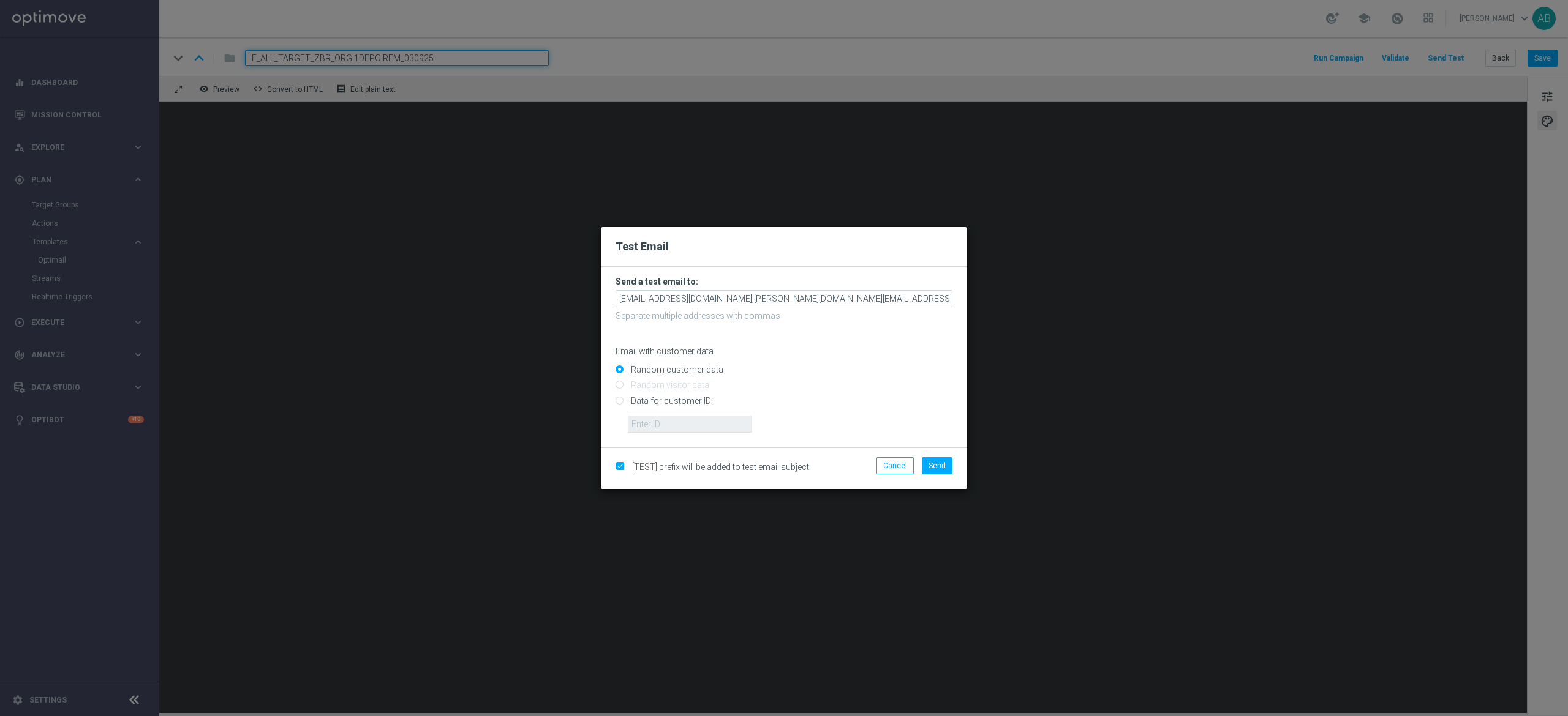
click at [961, 296] on form "Send a test email to: andzelika.binek@sts.pl,antoni.litwinek@sts.pl,patryk.przy…" at bounding box center [784, 357] width 366 height 180
click at [926, 296] on input "andzelika.binek@sts.pl,antoni.litwinek@sts.pl,patryk.przybolewski@sts.pl" at bounding box center [784, 299] width 337 height 17
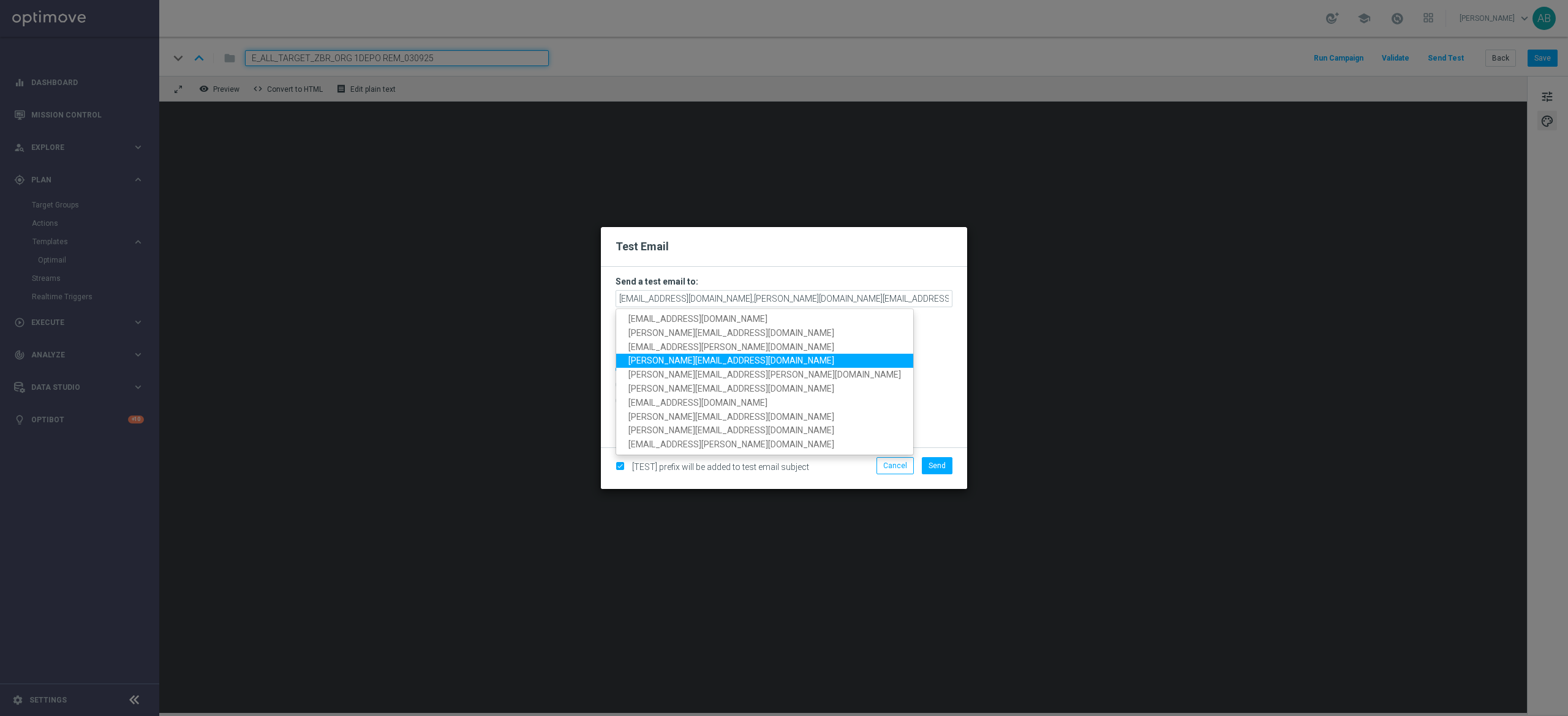
click at [741, 355] on link "krystian.potoczny@sts.pl" at bounding box center [765, 361] width 297 height 14
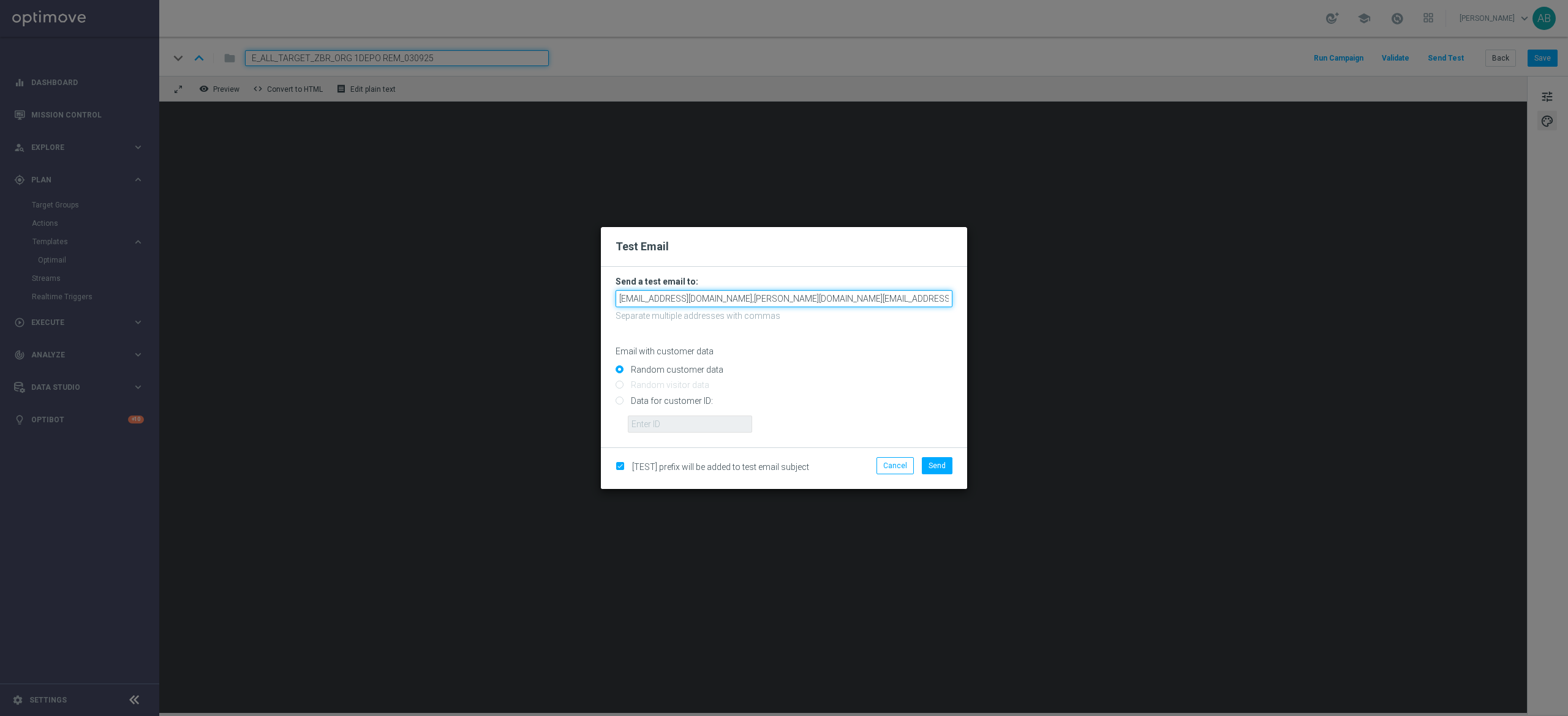
click at [867, 300] on input "andzelika.binek@sts.pl,antoni.litwinek@sts.pl,patryk.przybolewski@sts.pl,krysti…" at bounding box center [784, 299] width 337 height 17
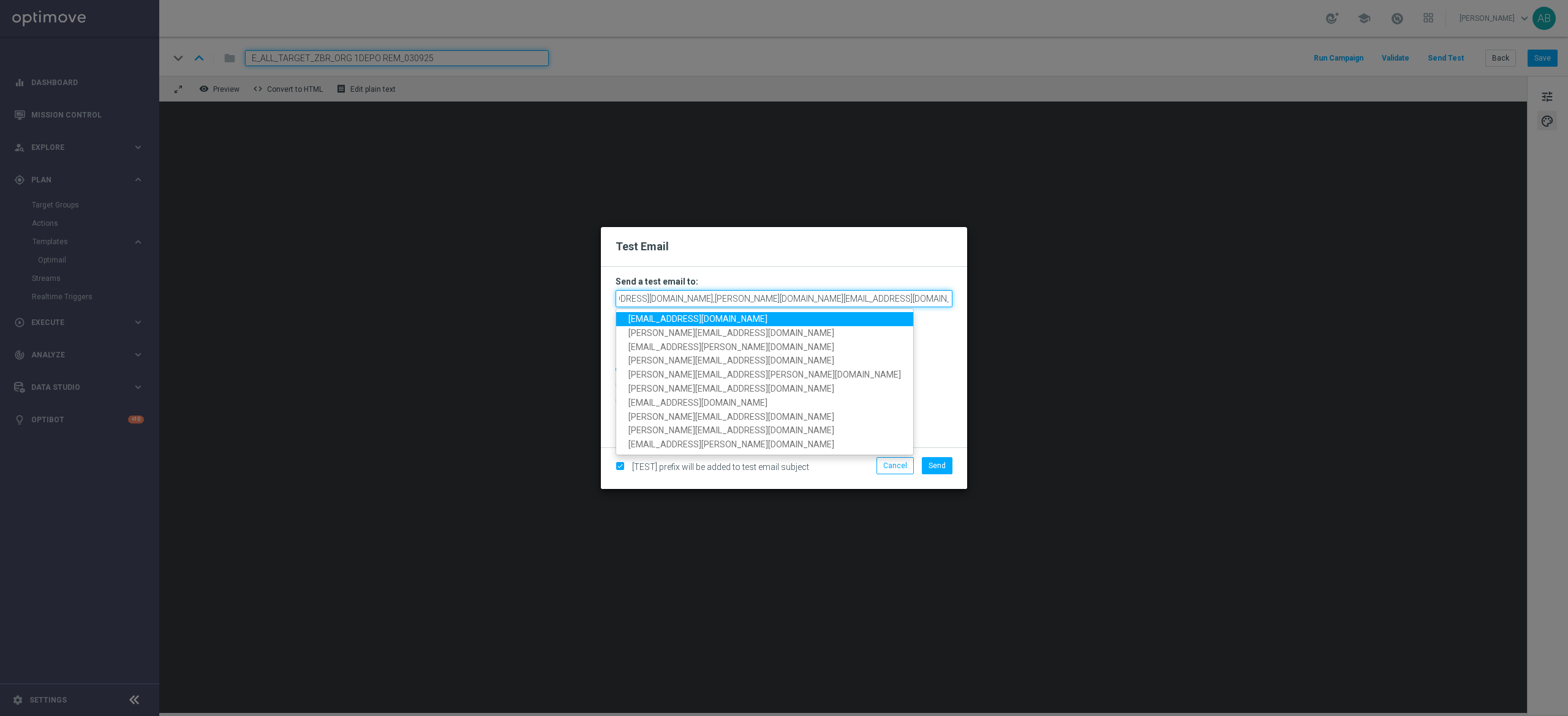
scroll to position [0, 41]
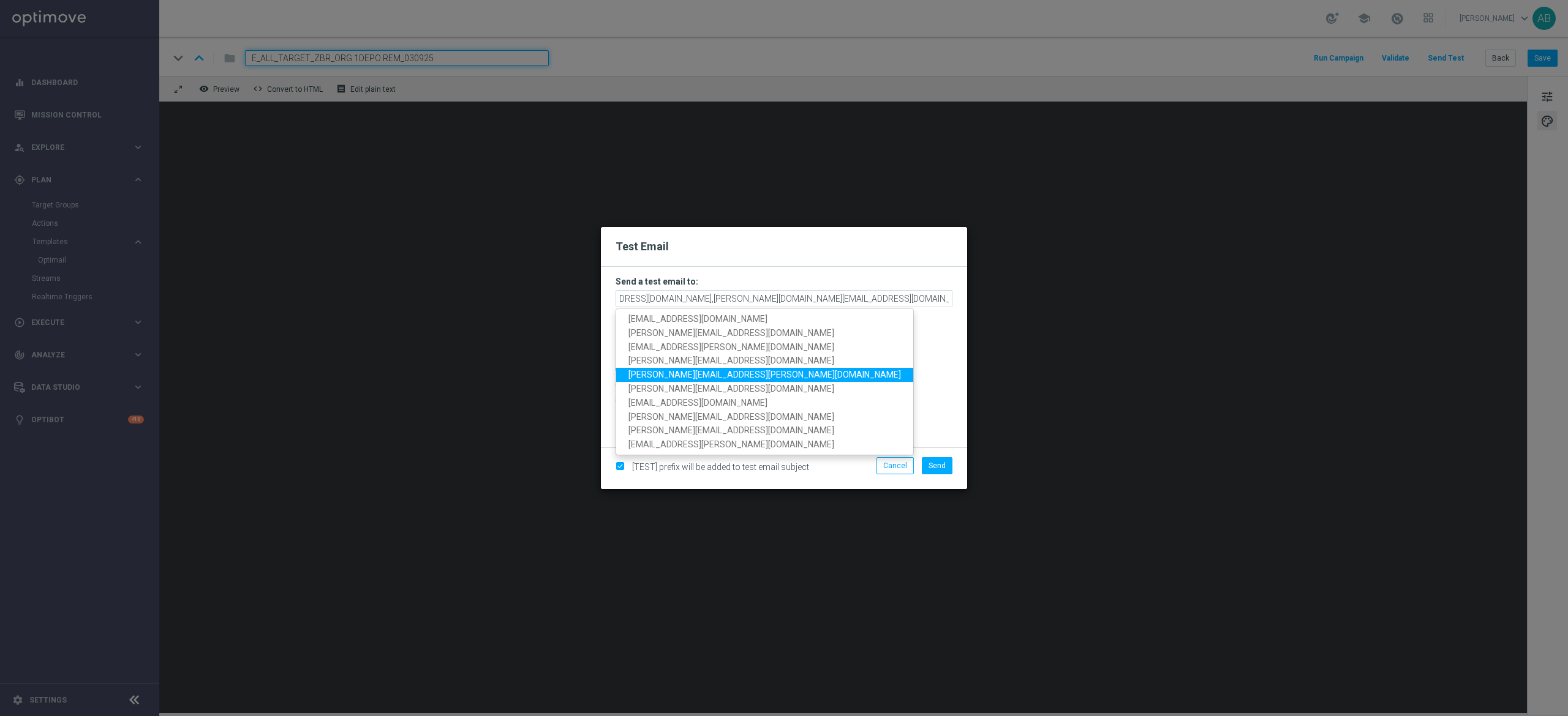
click at [737, 375] on link "tomasz.kowalczyk@sts.pl" at bounding box center [765, 375] width 297 height 14
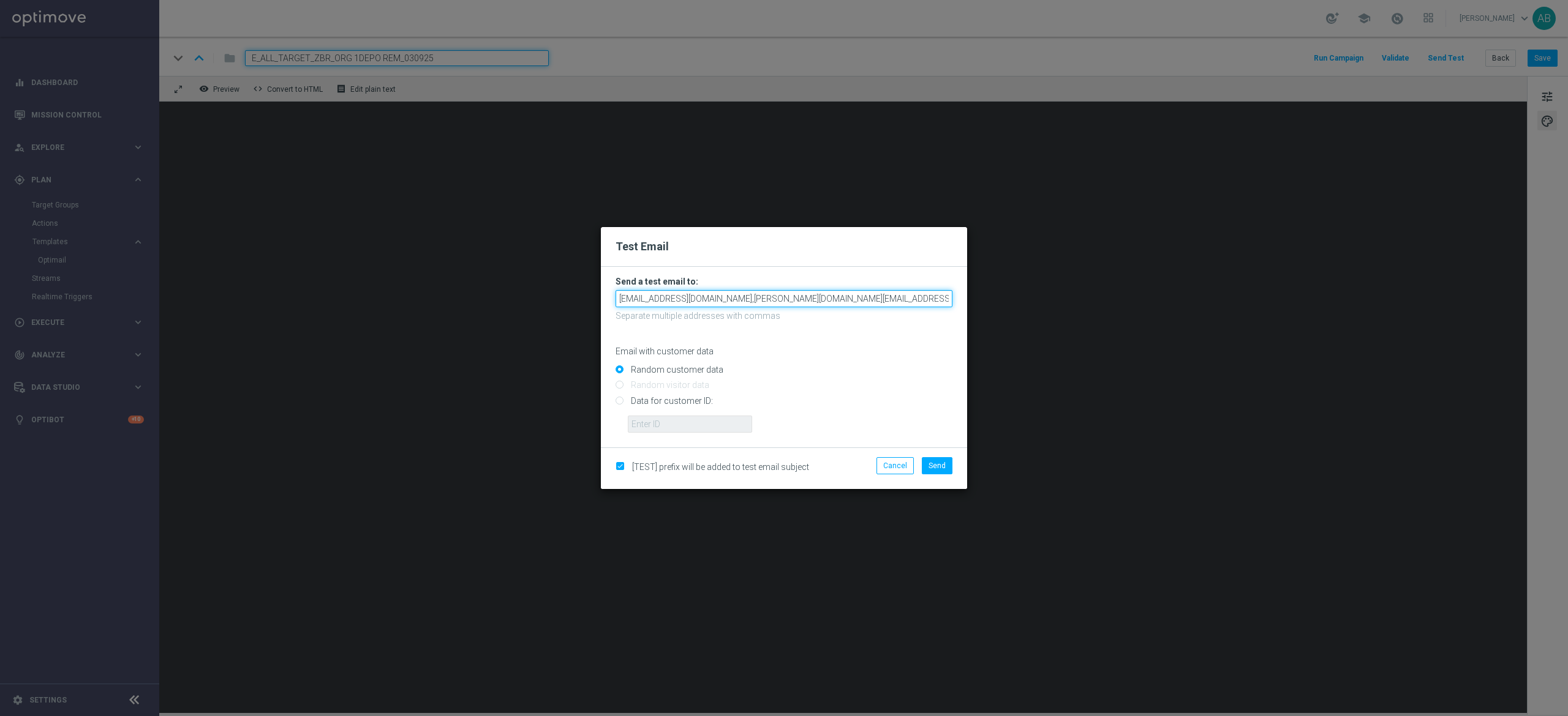
click at [855, 299] on input "andzelika.binek@sts.pl,antoni.litwinek@sts.pl,patryk.przybolewski@sts.pl,krysti…" at bounding box center [784, 299] width 337 height 17
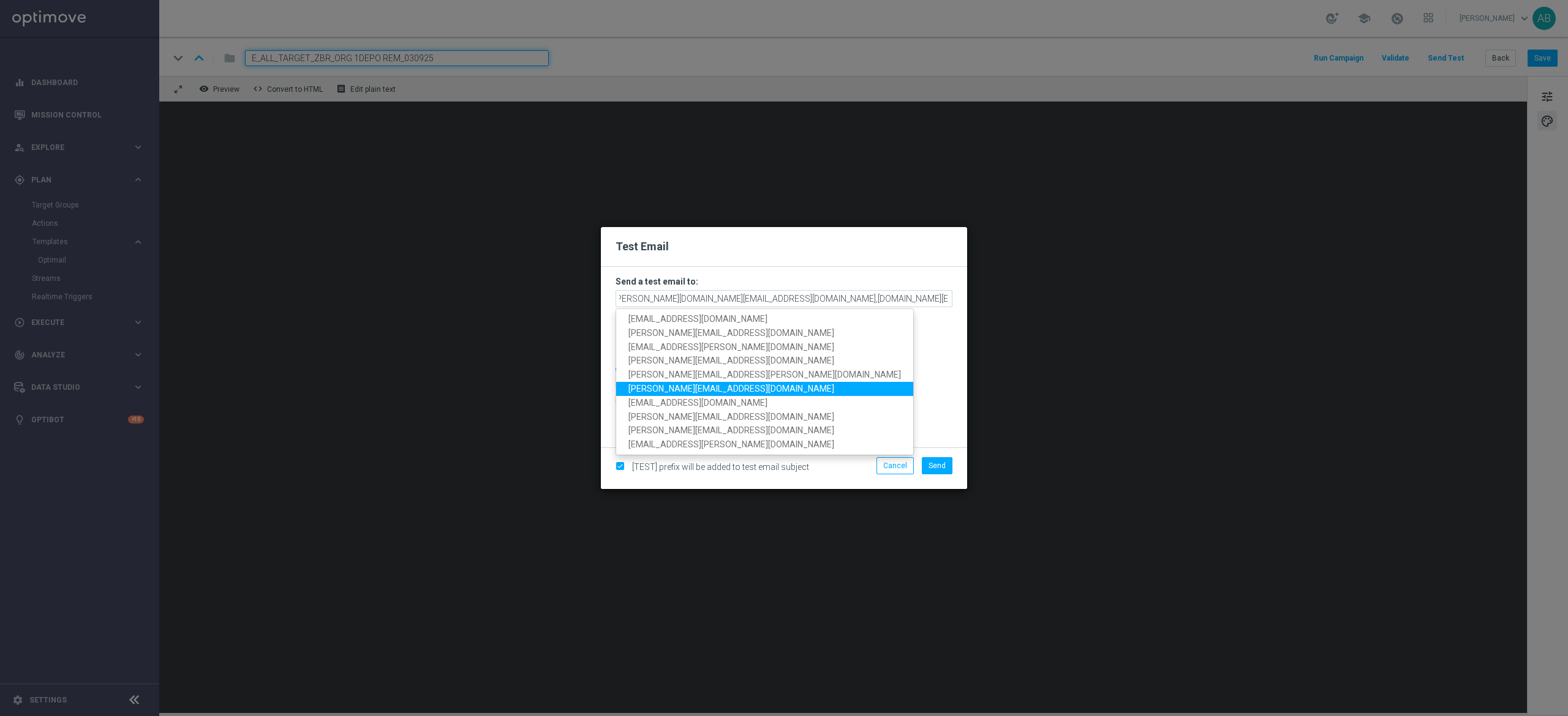
click at [721, 391] on span "katarzyna.kaminska@sts.pl" at bounding box center [731, 389] width 206 height 10
type input "andzelika.binek@sts.pl,antoni.litwinek@sts.pl,patryk.przybolewski@sts.pl,krysti…"
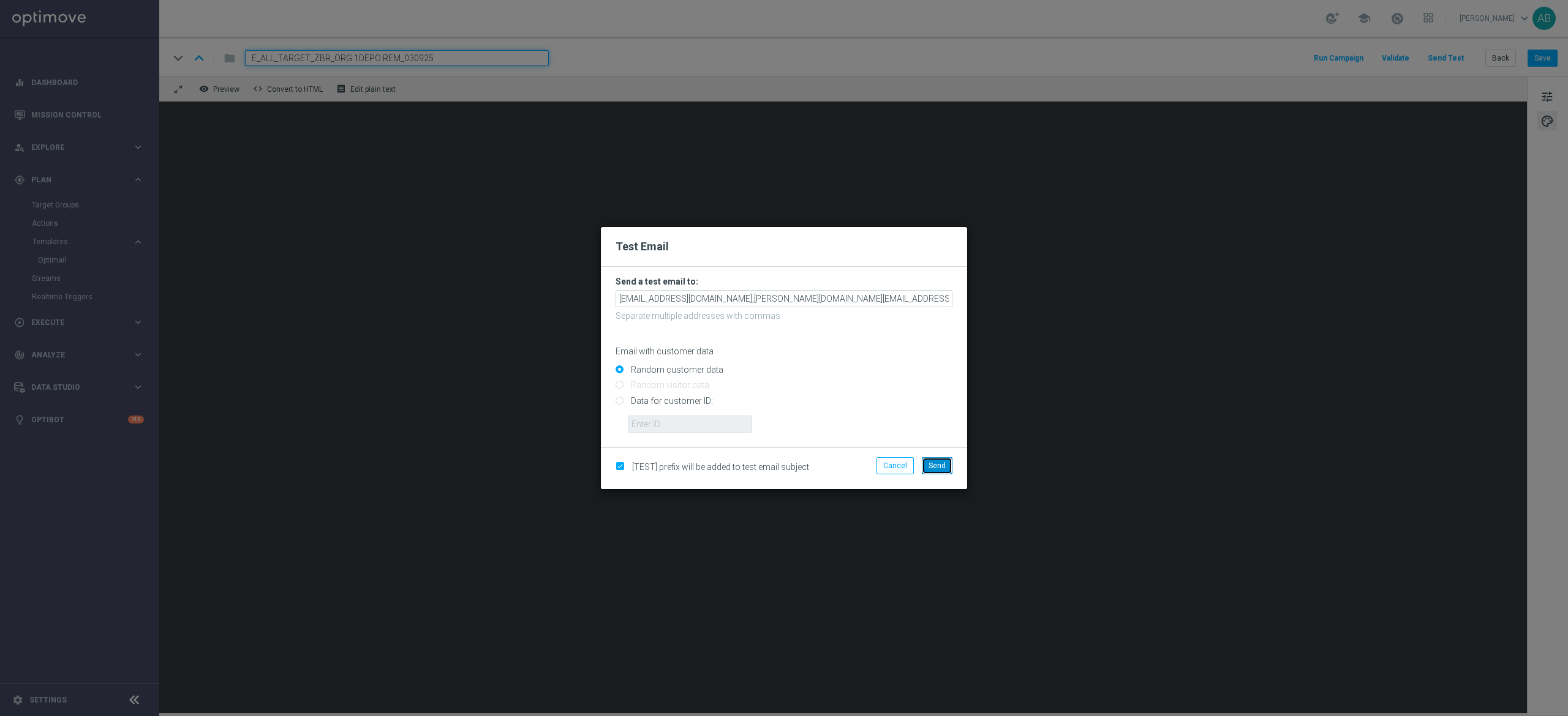
click at [940, 466] on span "Send" at bounding box center [937, 466] width 17 height 8
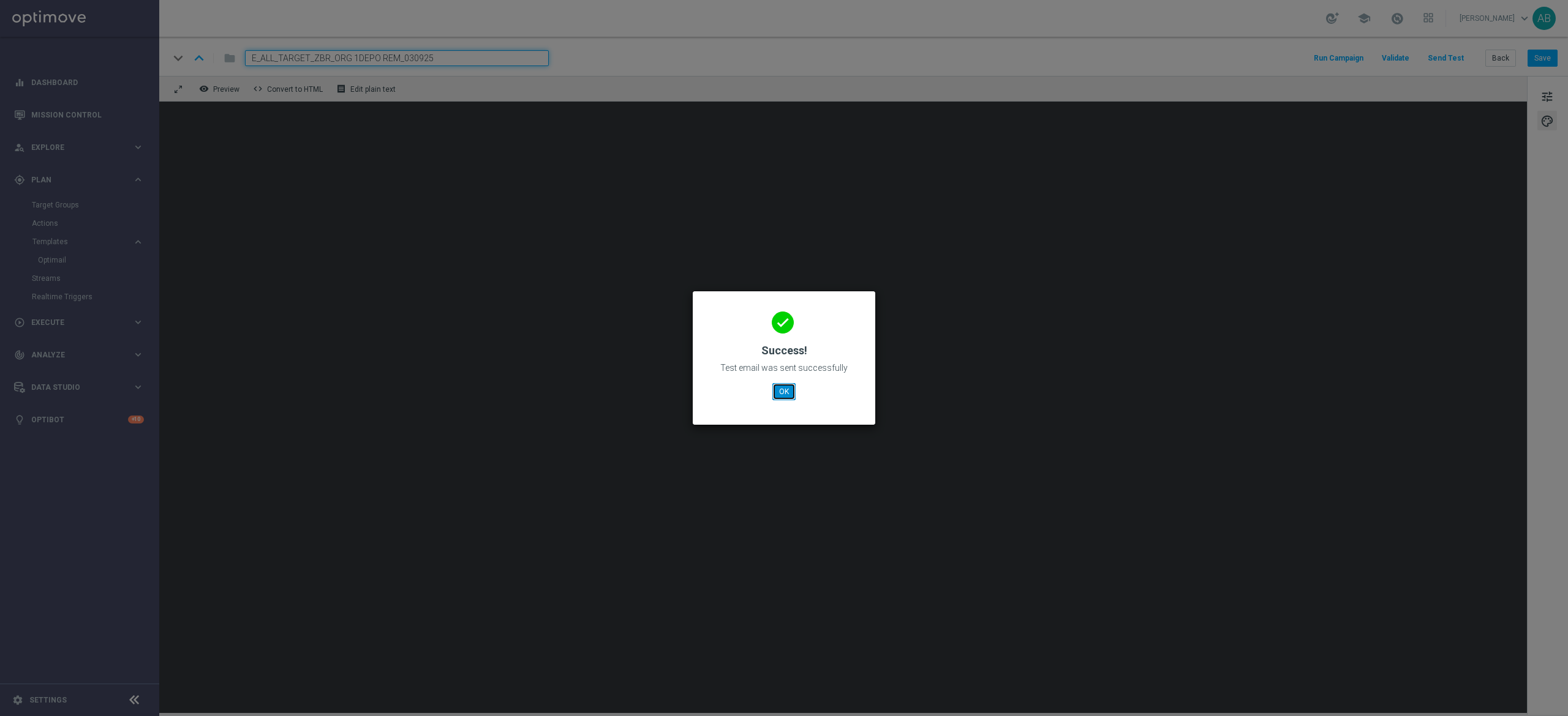
click at [792, 387] on button "OK" at bounding box center [784, 392] width 23 height 17
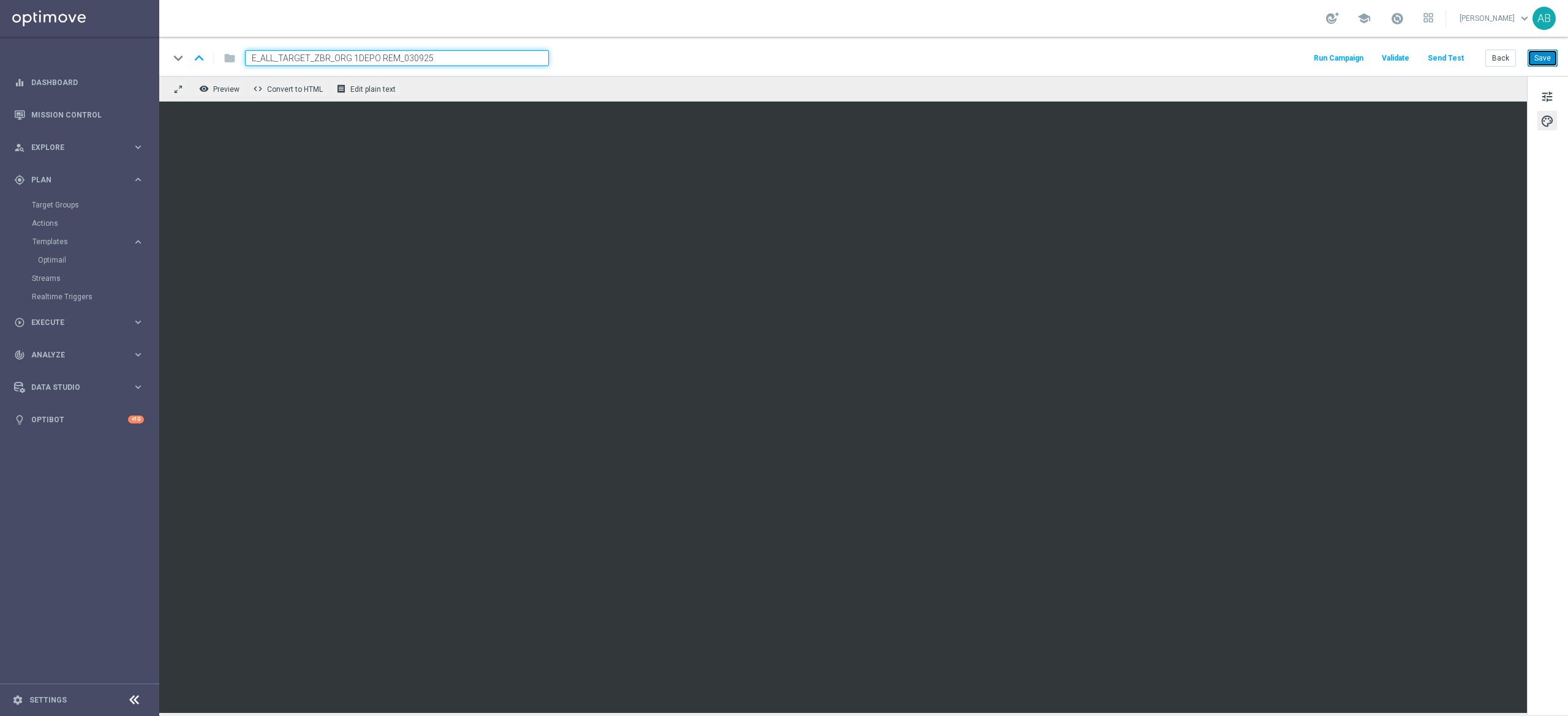
click at [1551, 59] on button "Save" at bounding box center [1542, 58] width 30 height 17
click at [1505, 62] on button "Back" at bounding box center [1501, 58] width 31 height 17
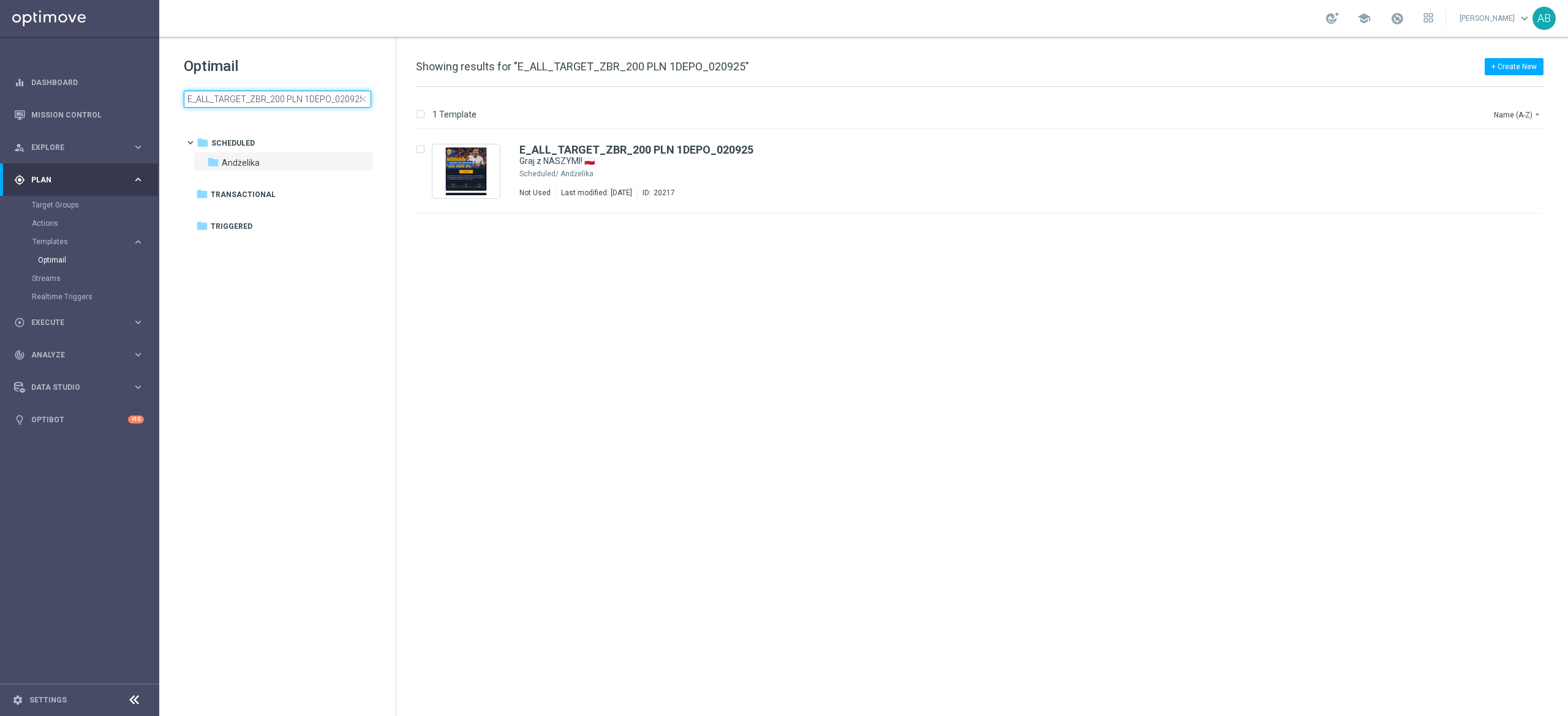
click at [346, 100] on input "E_ALL_TARGET_ZBR_200 PLN 1DEPO_020925" at bounding box center [278, 99] width 188 height 17
click at [346, 99] on input "E_ALL_TARGET_ZBR_200 PLN 1DEPO_020925" at bounding box center [278, 99] width 188 height 17
type input "E_ALL_TARGET_ZBR_200 PLN 1DEPO_020925"
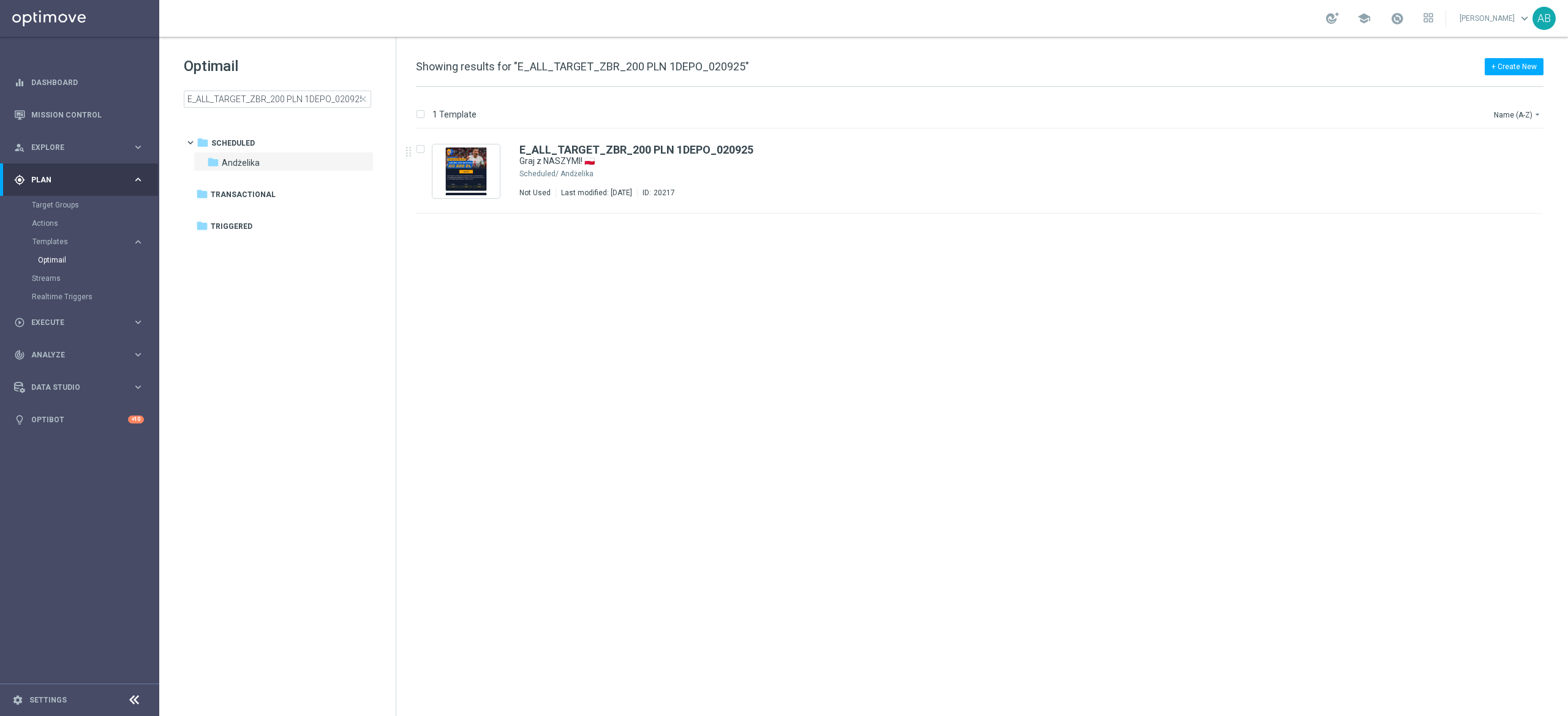
click at [362, 97] on span "close" at bounding box center [363, 99] width 10 height 10
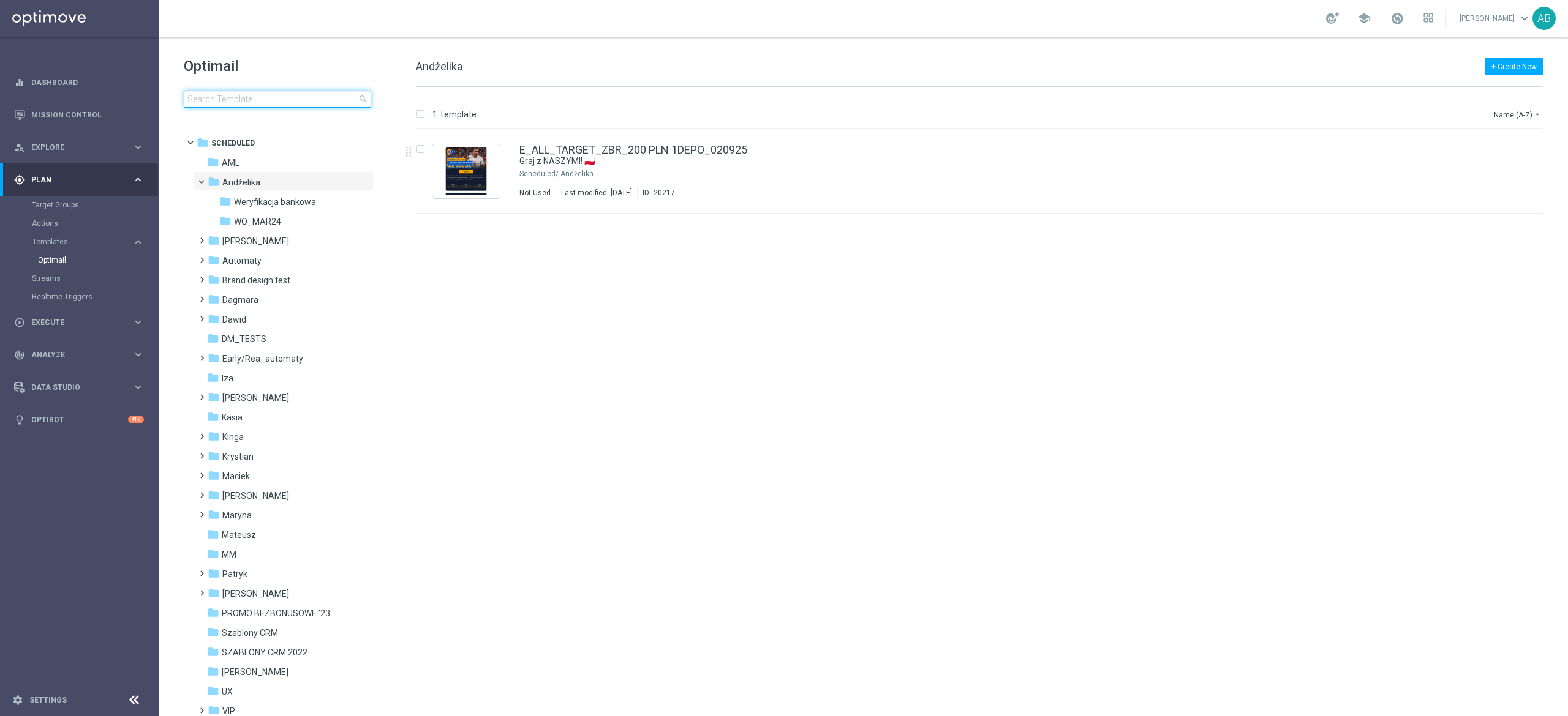
click at [318, 101] on input at bounding box center [278, 99] width 188 height 17
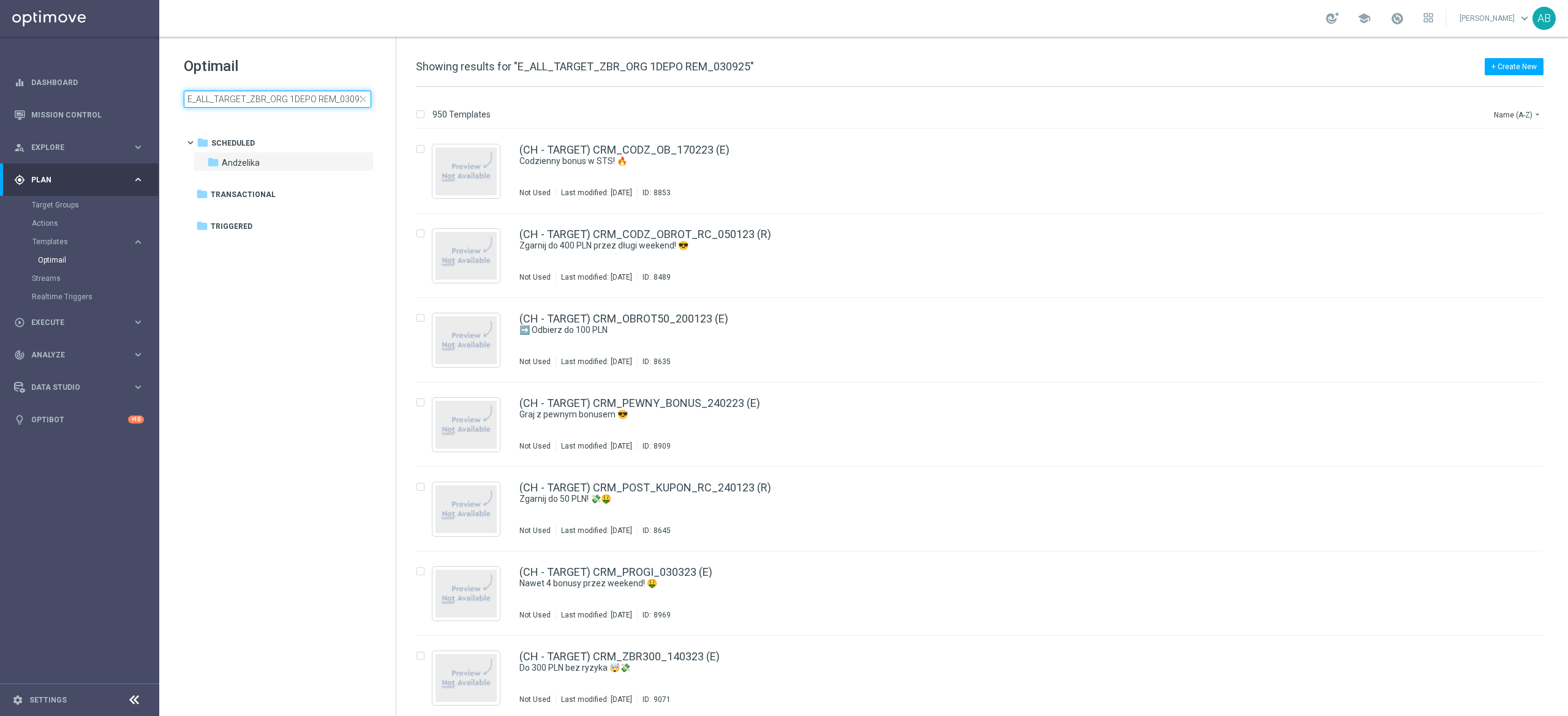
scroll to position [0, 5]
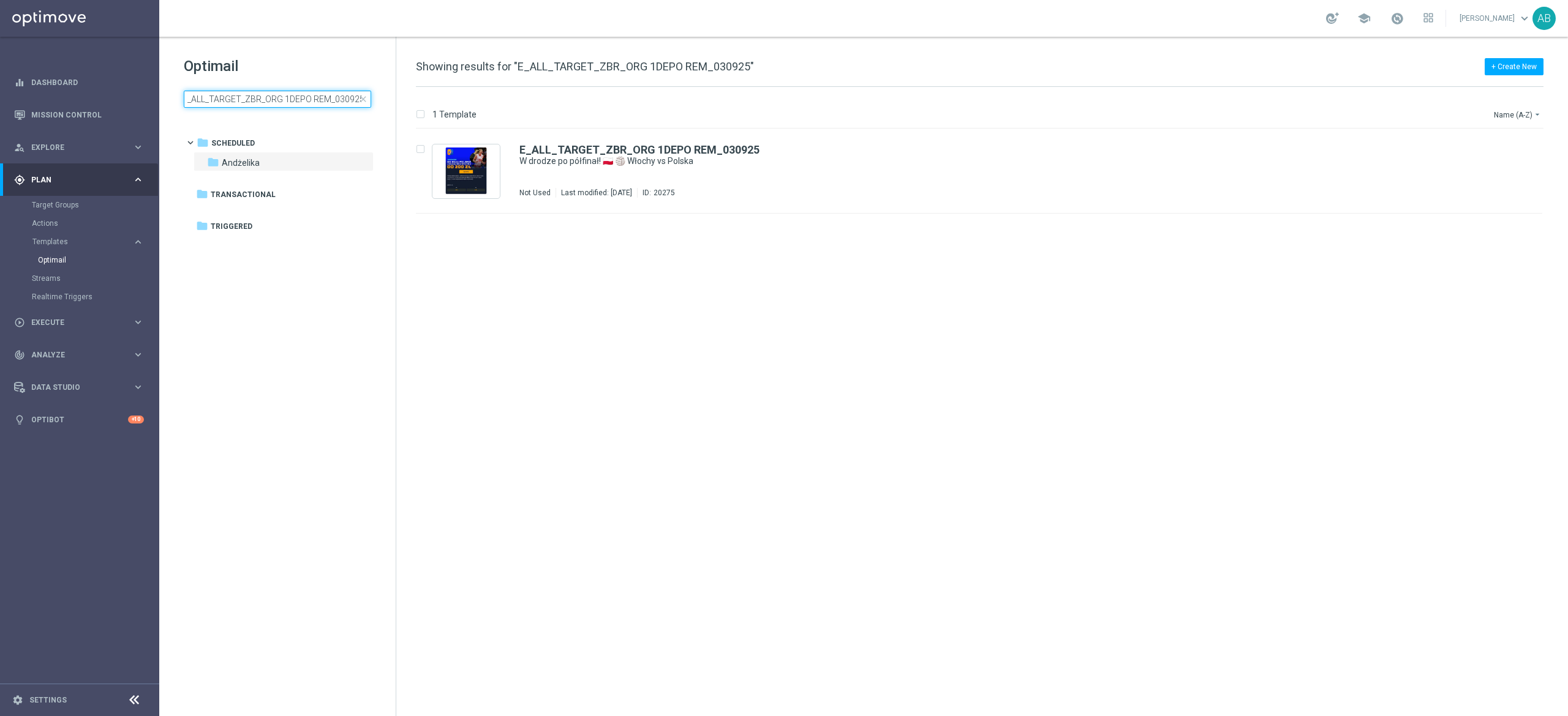
type input "E_ALL_TARGET_ZBR_ORG 1DEPO REM_030925"
click at [1505, 149] on icon "file_copy" at bounding box center [1509, 147] width 10 height 10
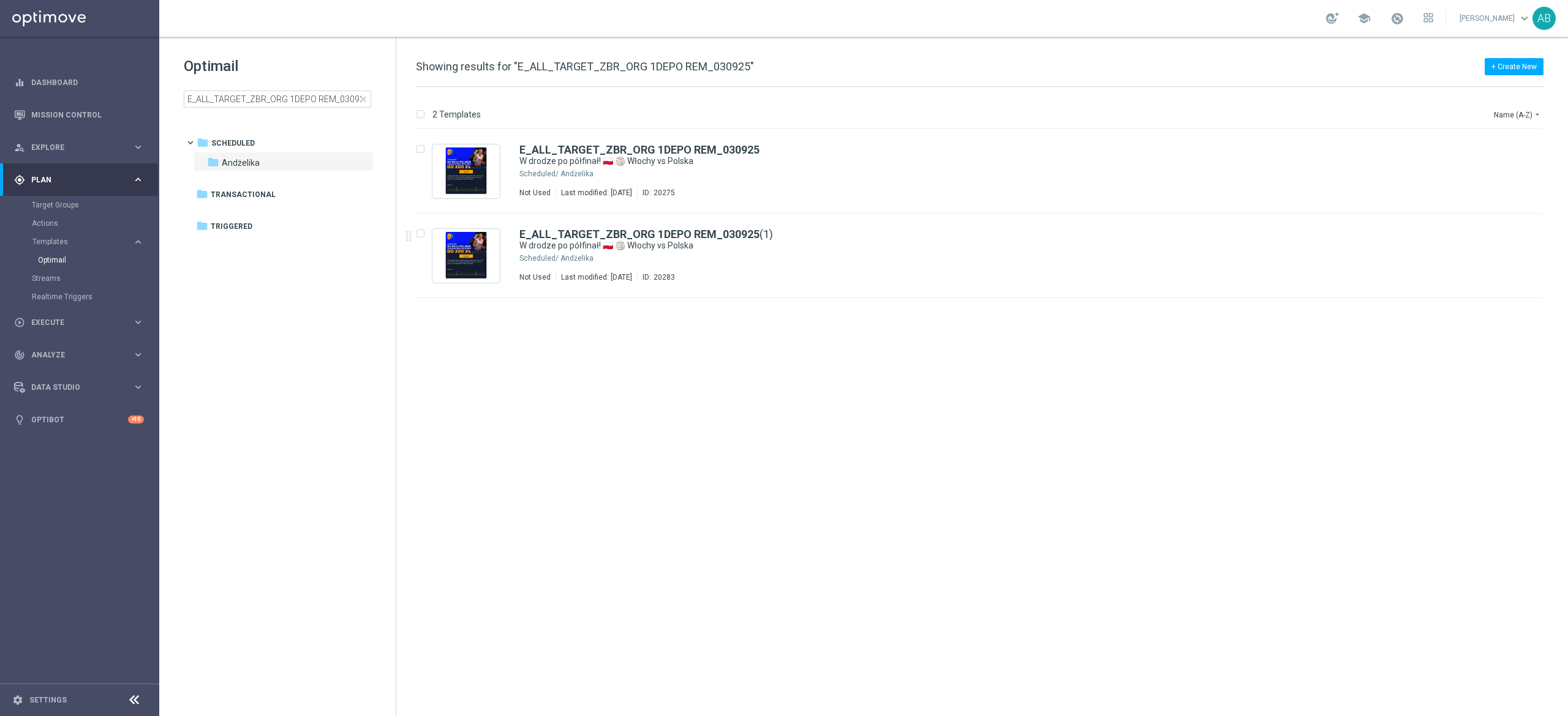
click at [763, 253] on div "Andżelika" at bounding box center [1026, 258] width 931 height 10
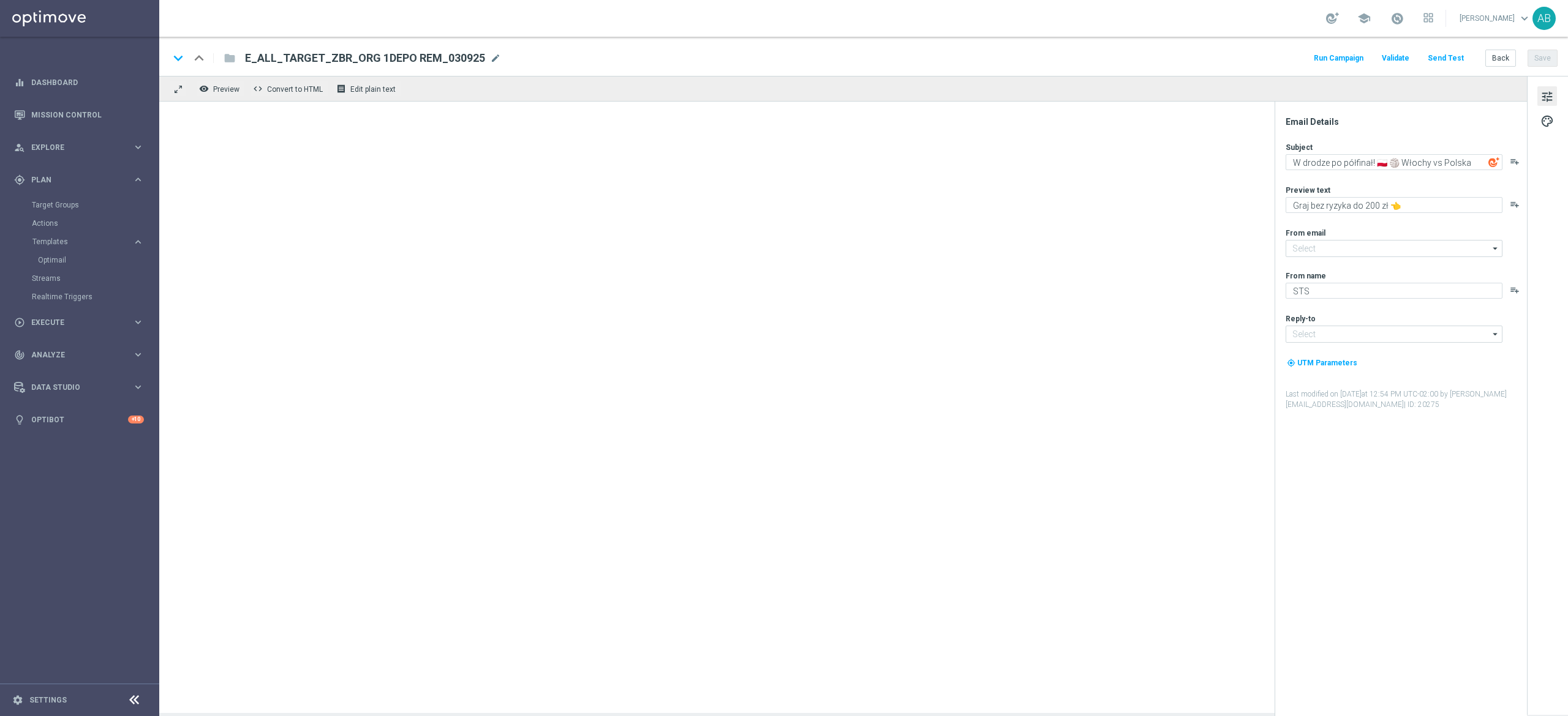
type input "oferta@sts.pl"
type input "kontakt@sts.pl"
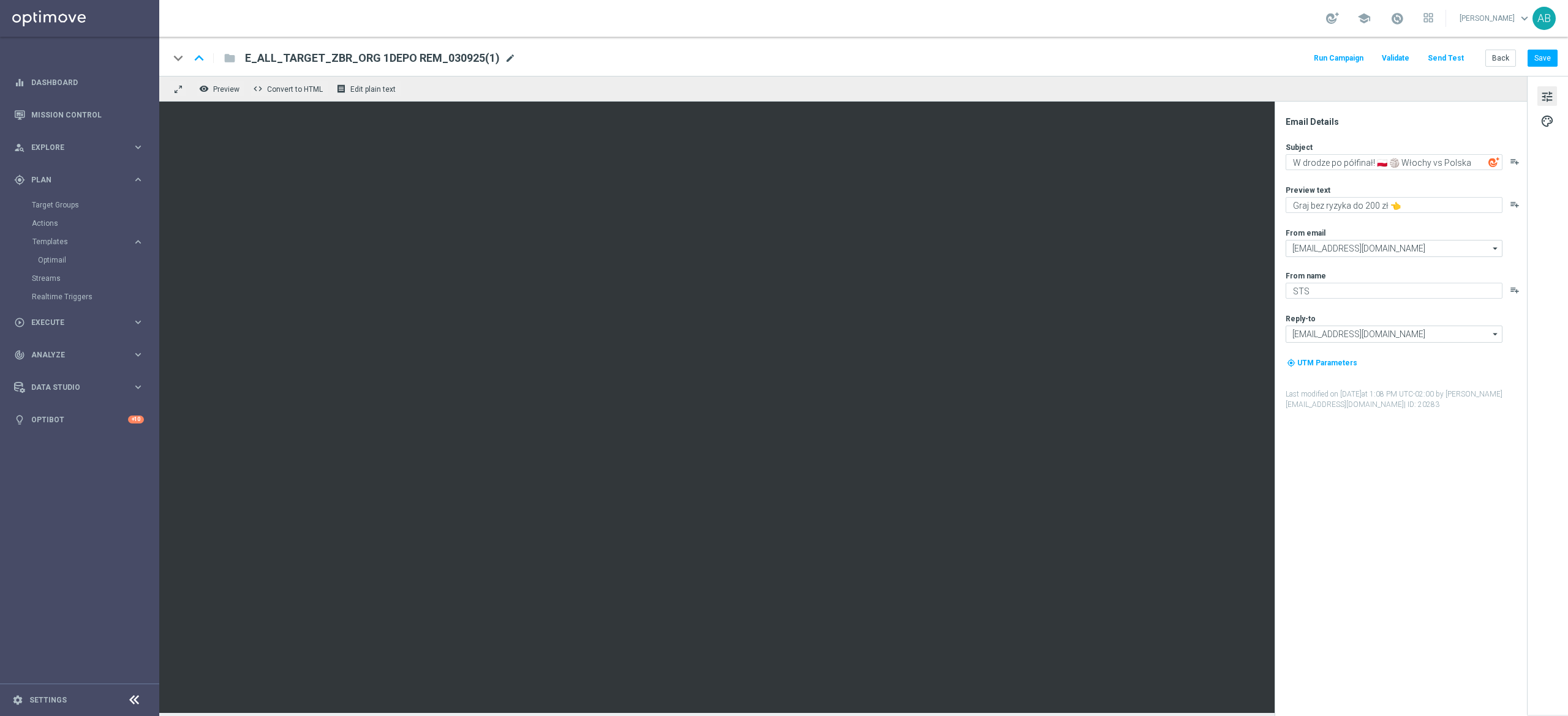
click at [504, 55] on span "mode_edit" at bounding box center [510, 58] width 11 height 11
paste input "E_ALL_TARGET_ZBR_ORG 2DEPO REM_030925"
type input "E_ALL_TARGET_ZBR_ORG 2DEPO REM_030925"
click at [621, 57] on div "keyboard_arrow_down keyboard_arrow_up folder E_ALL_TARGET_ZBR_ORG 2DEPO REM_030…" at bounding box center [863, 58] width 1388 height 16
click at [1534, 61] on button "Save" at bounding box center [1542, 58] width 30 height 17
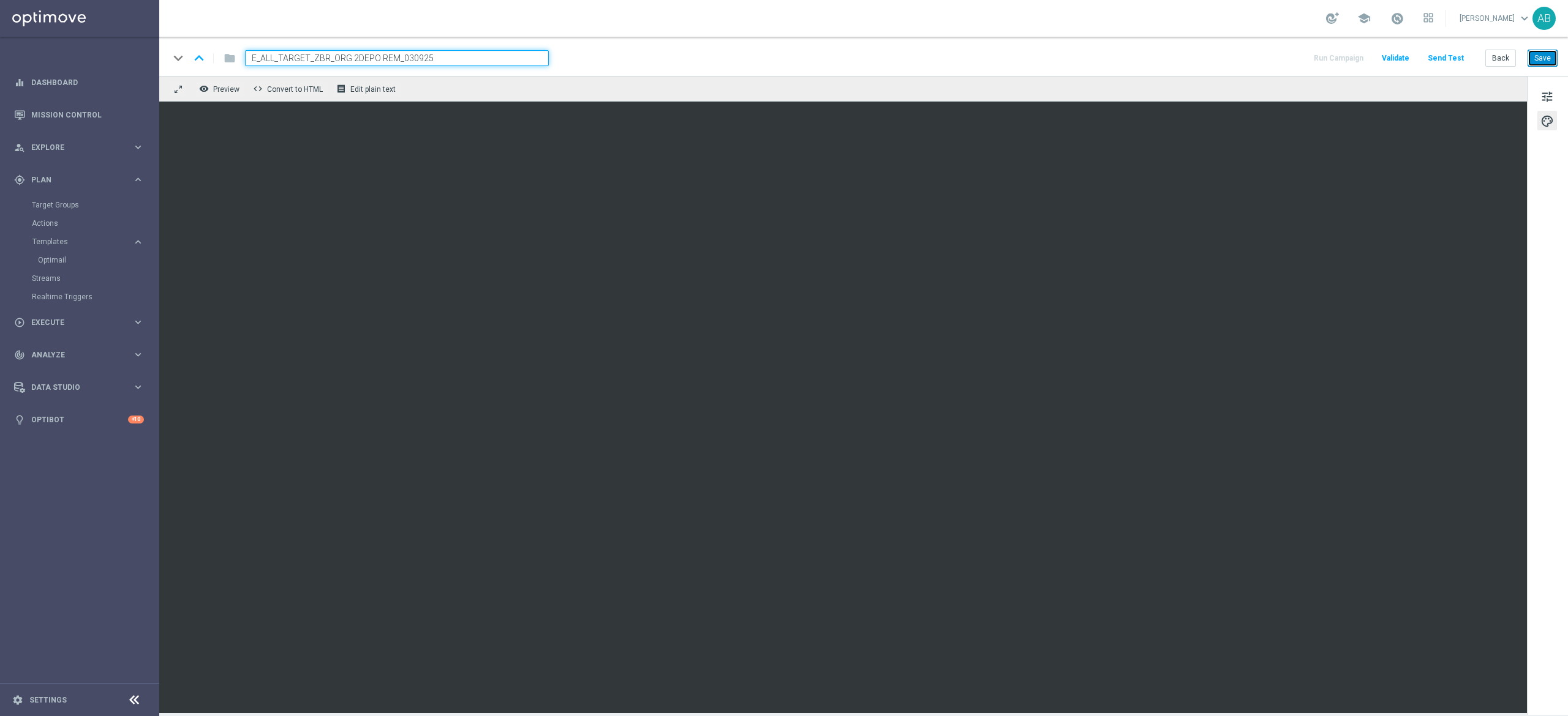
click at [1547, 63] on button "Save" at bounding box center [1542, 58] width 30 height 17
click at [1534, 59] on button "Save" at bounding box center [1542, 58] width 30 height 17
click at [1542, 68] on div "keyboard_arrow_down keyboard_arrow_up folder E_ALL_TARGET_ZBR_ORG 2DEPO REM_030…" at bounding box center [863, 57] width 1408 height 39
click at [1544, 61] on button "Save" at bounding box center [1542, 58] width 30 height 17
click at [1457, 61] on button "Send Test" at bounding box center [1446, 59] width 40 height 17
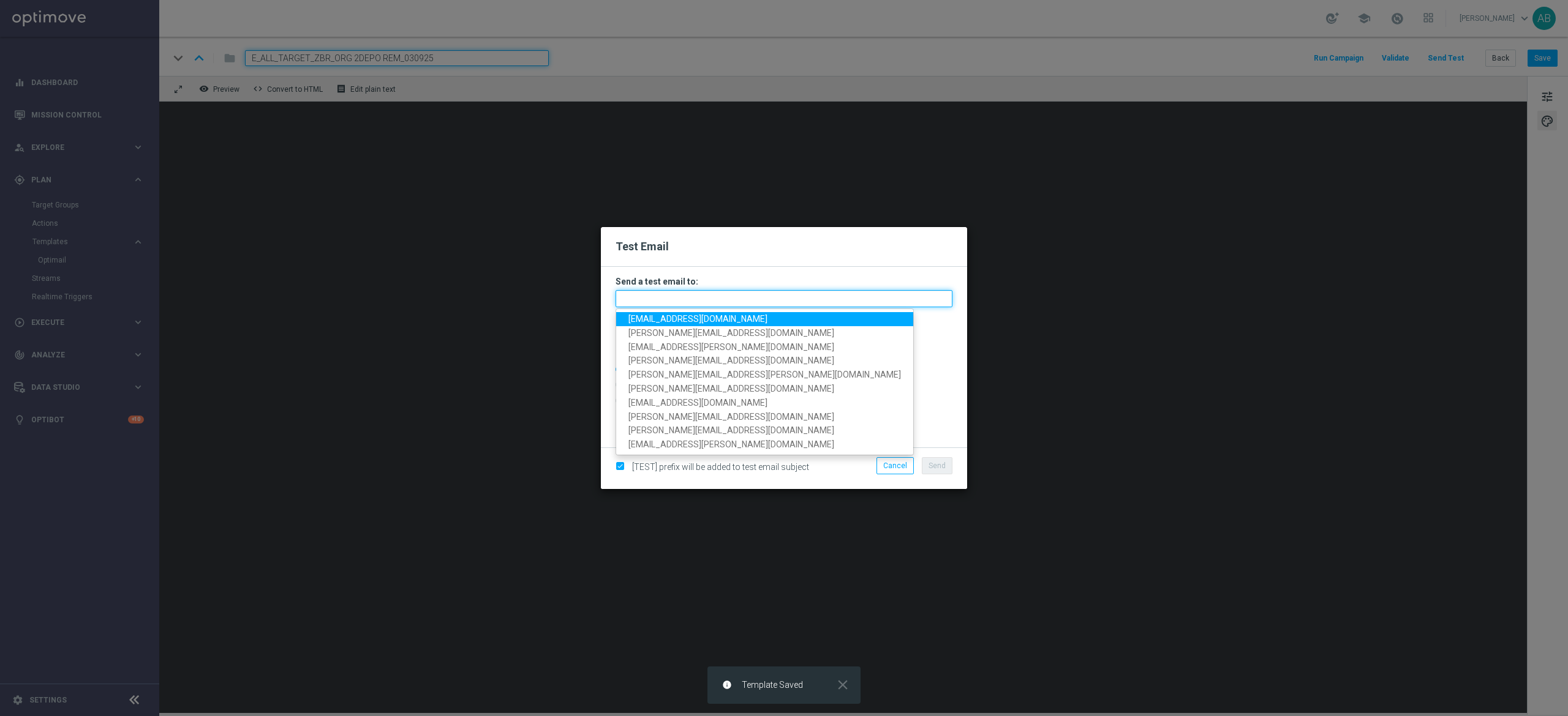
click at [752, 297] on input "text" at bounding box center [784, 299] width 337 height 17
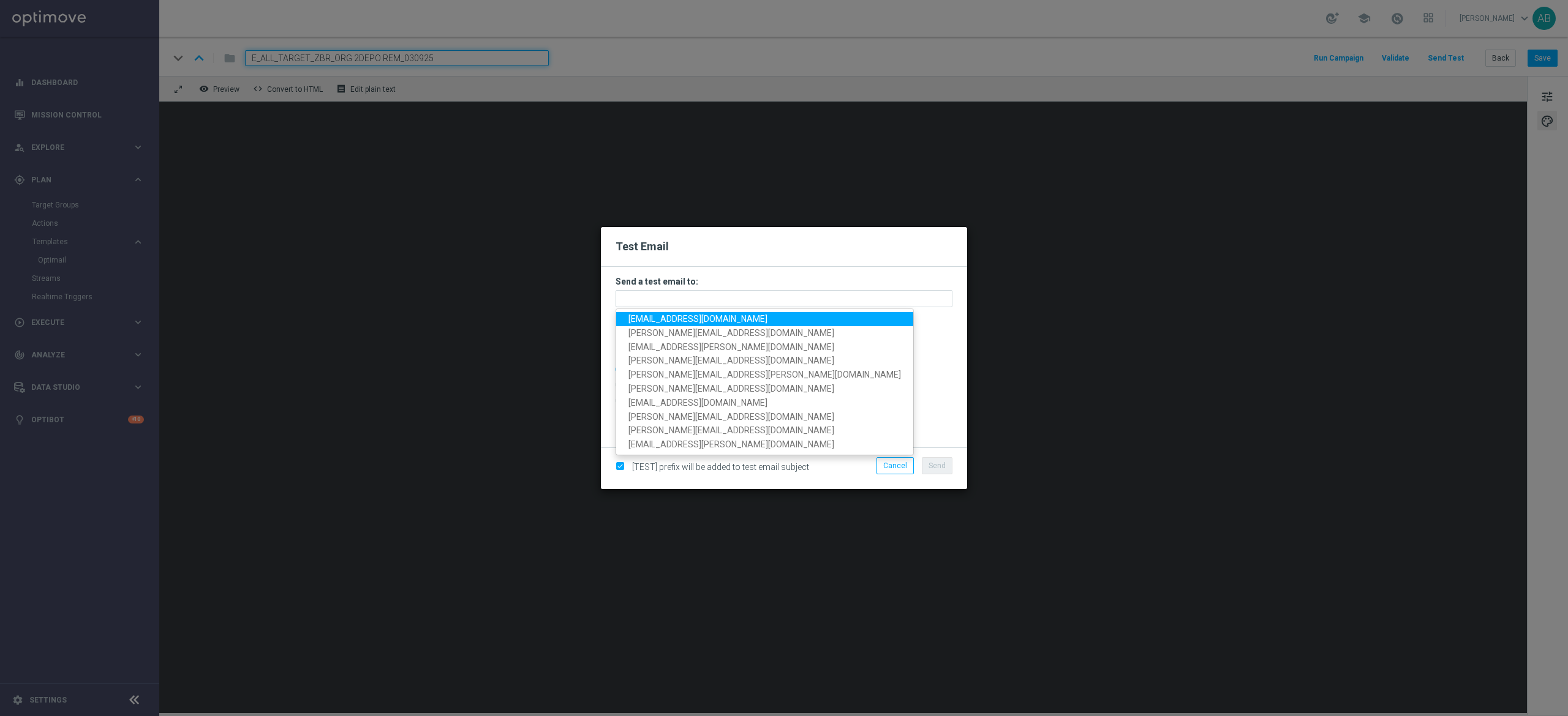
click at [684, 320] on span "andzelika.binek@sts.pl" at bounding box center [698, 319] width 139 height 10
type input "andzelika.binek@sts.pl"
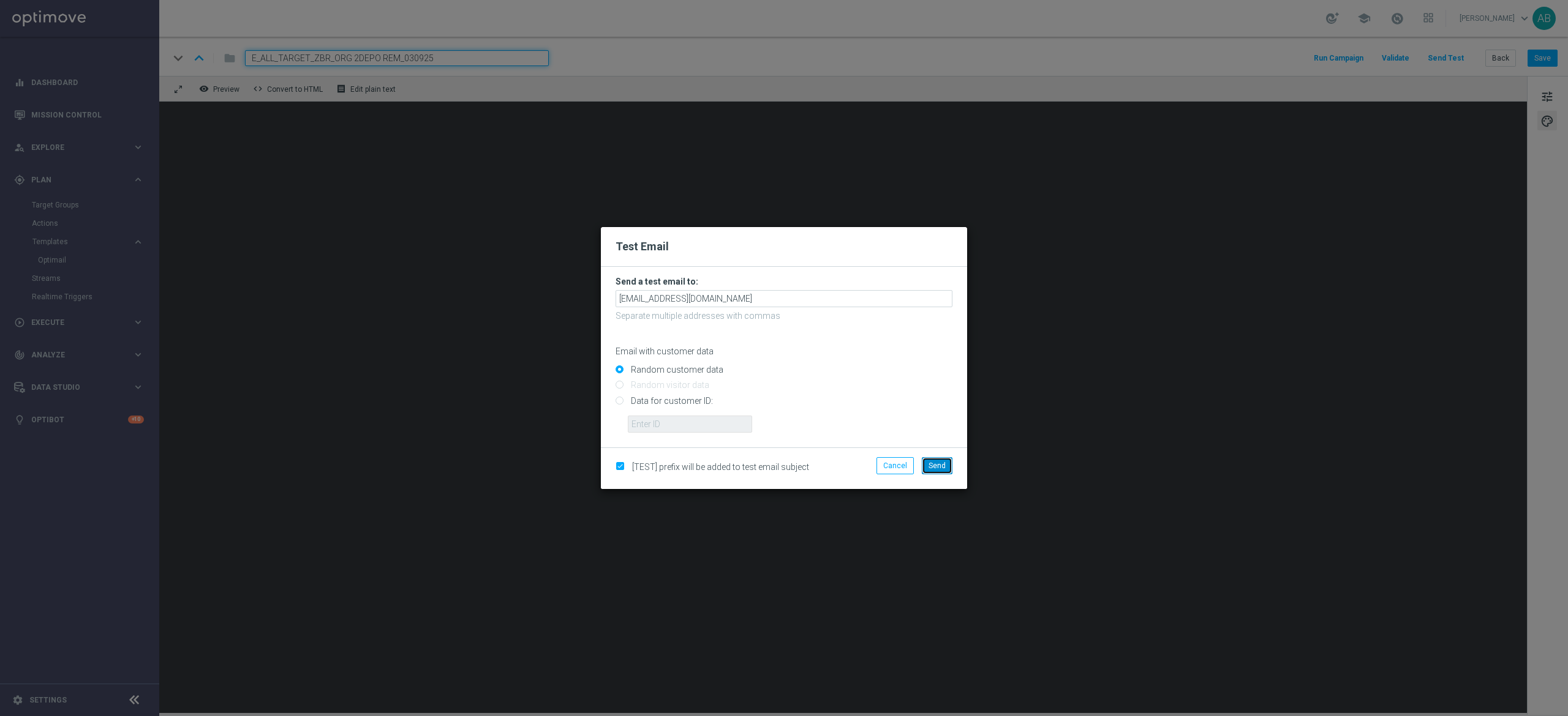
click at [928, 467] on span "Send" at bounding box center [937, 466] width 17 height 8
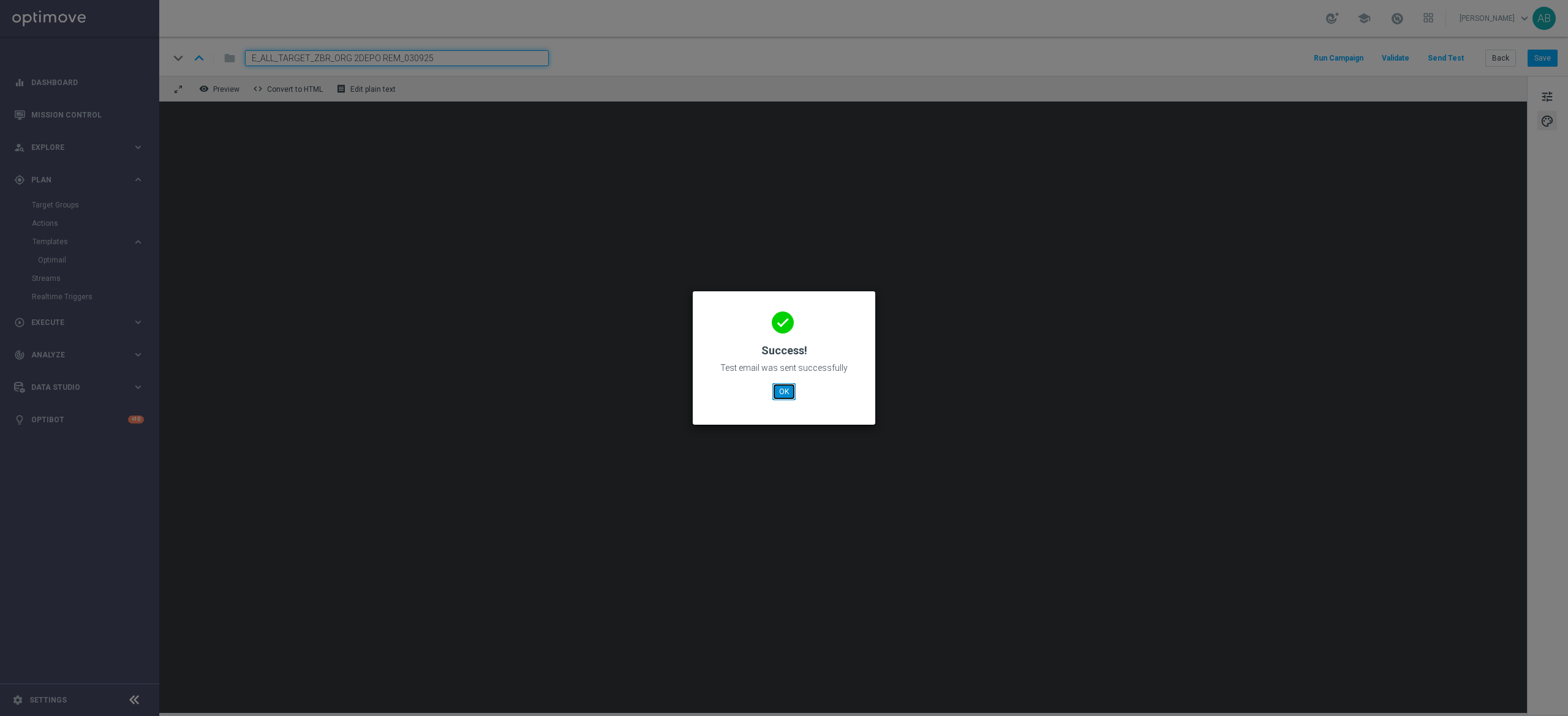
click at [791, 390] on button "OK" at bounding box center [784, 392] width 23 height 17
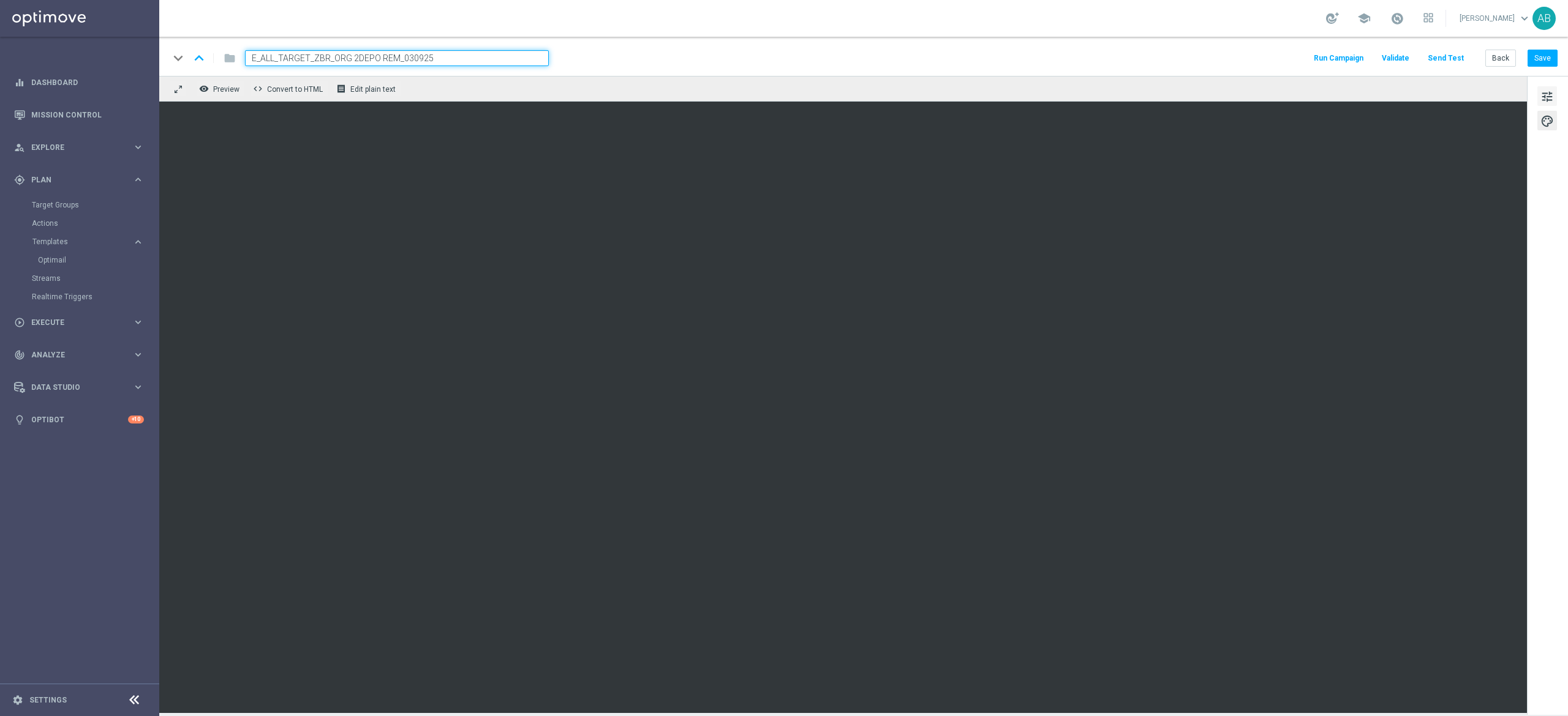
click at [1540, 87] on button "tune" at bounding box center [1547, 96] width 20 height 20
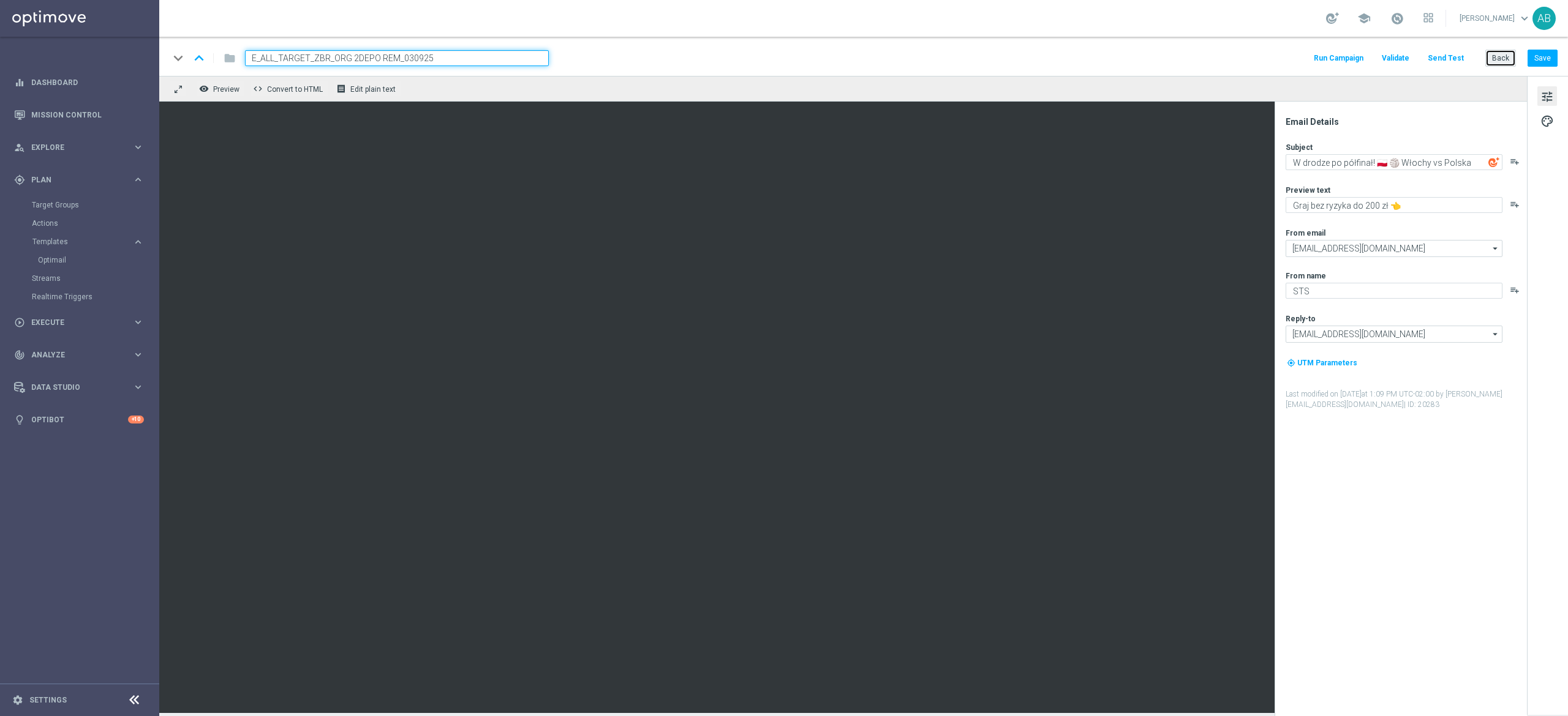
click at [1497, 56] on button "Back" at bounding box center [1501, 58] width 31 height 17
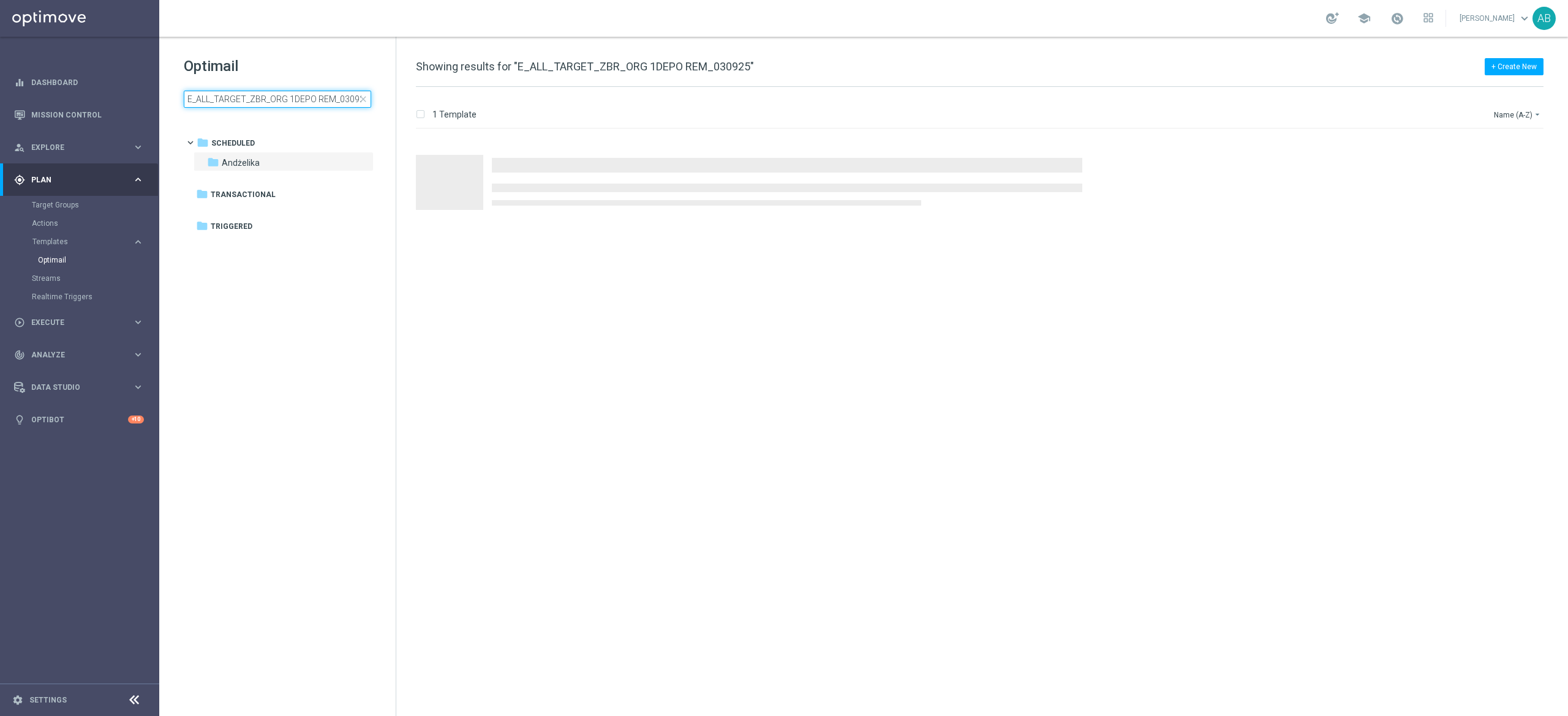
click at [328, 94] on input "E_ALL_TARGET_ZBR_ORG 1DEPO REM_030925" at bounding box center [278, 99] width 188 height 17
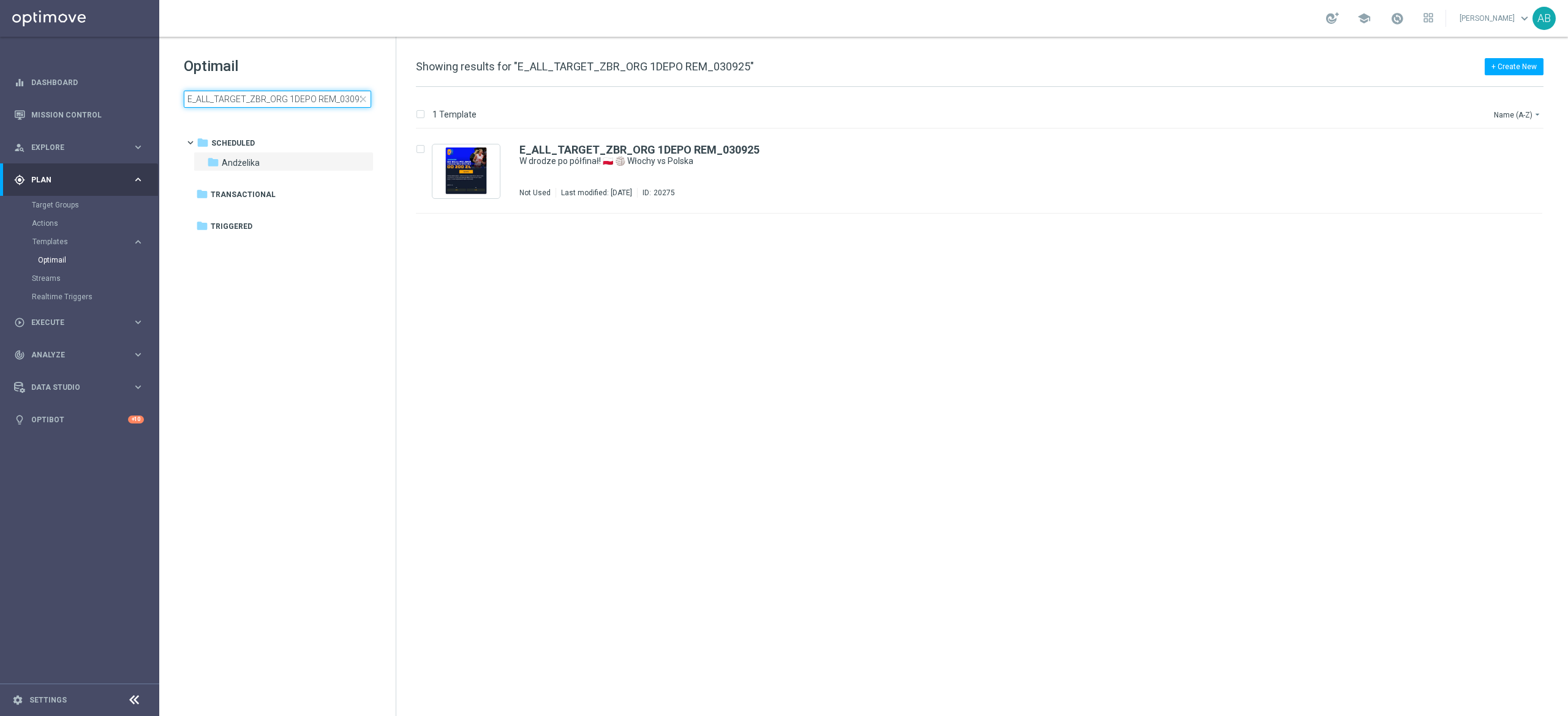
click at [328, 94] on input "E_ALL_TARGET_ZBR_ORG 1DEPO REM_030925" at bounding box center [278, 99] width 188 height 17
type input "E_ALL_TARGET_ZBR_ORG 2DEPO REM_030925"
click at [859, 178] on div "E_ALL_TARGET_ZBR_ORG 2DEPO REM_030925 W drodze po półfinał! 🇵🇱 🏐 Włochy vs Pols…" at bounding box center [1005, 171] width 971 height 53
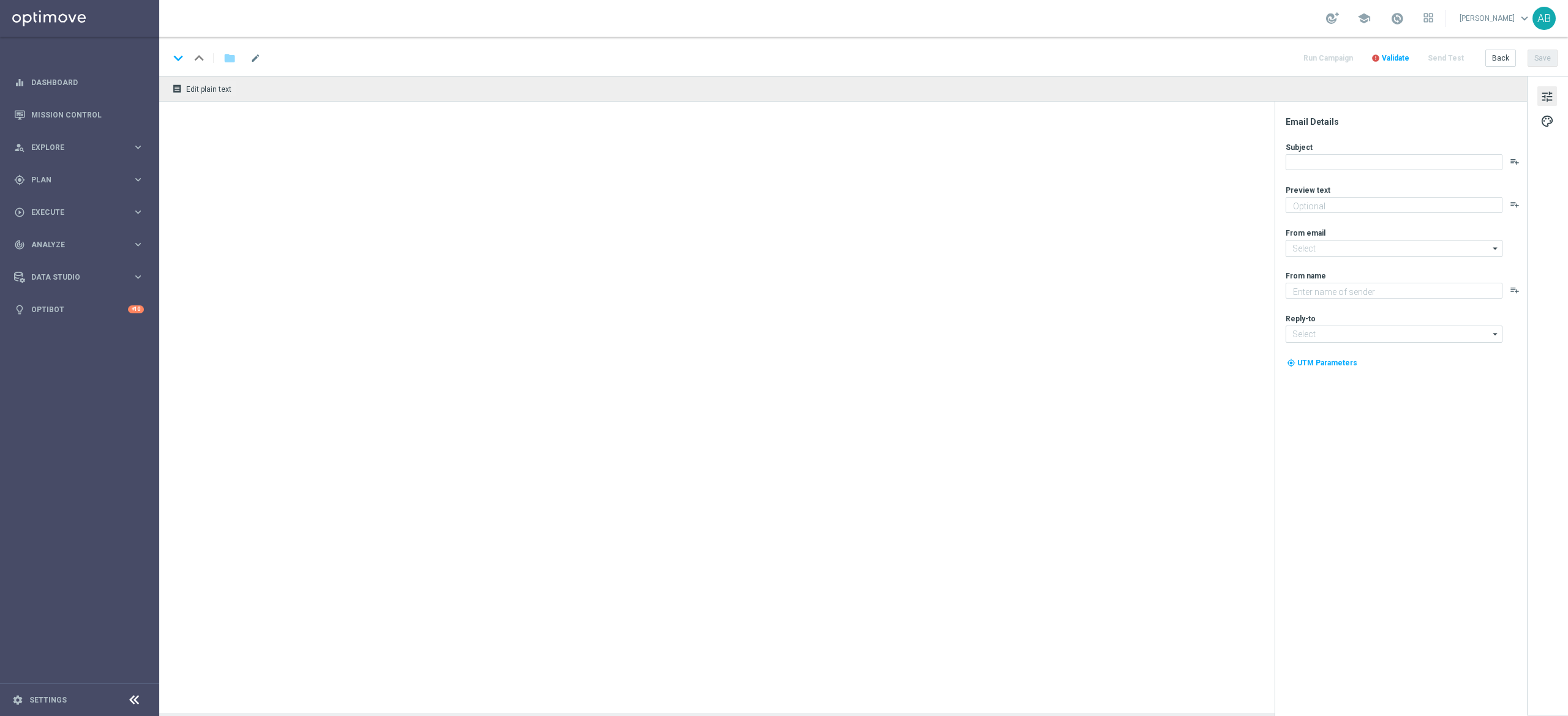
type textarea "Aktualizujemy regulamin od 10 września"
type textarea "STS"
type input "kontakt@info.sts.pl"
type input "kontakt@sts.pl"
type textarea "Aktualizujemy regulamin od 10 września"
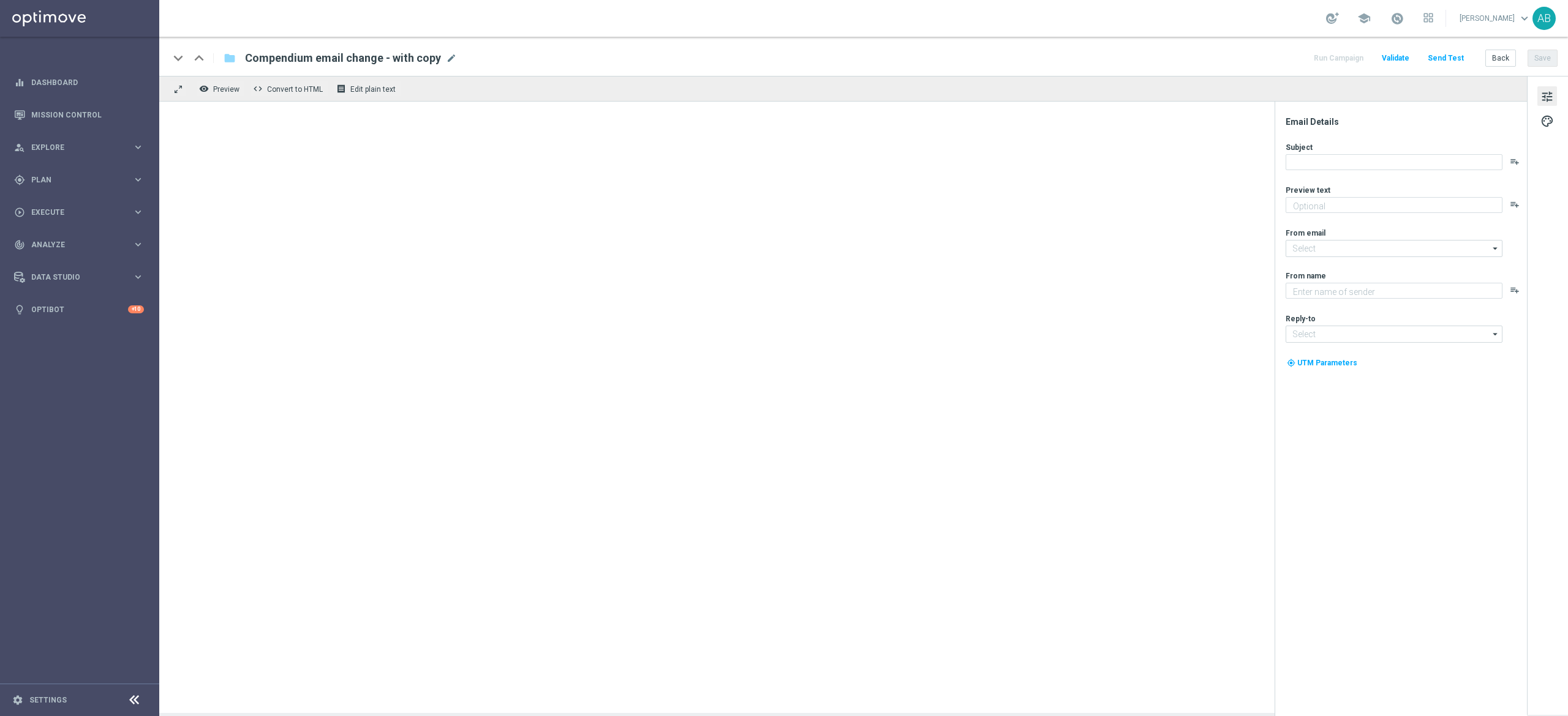
type input "[EMAIL_ADDRESS][DOMAIN_NAME]"
type textarea "STS"
type input "kontakt@sts.pl"
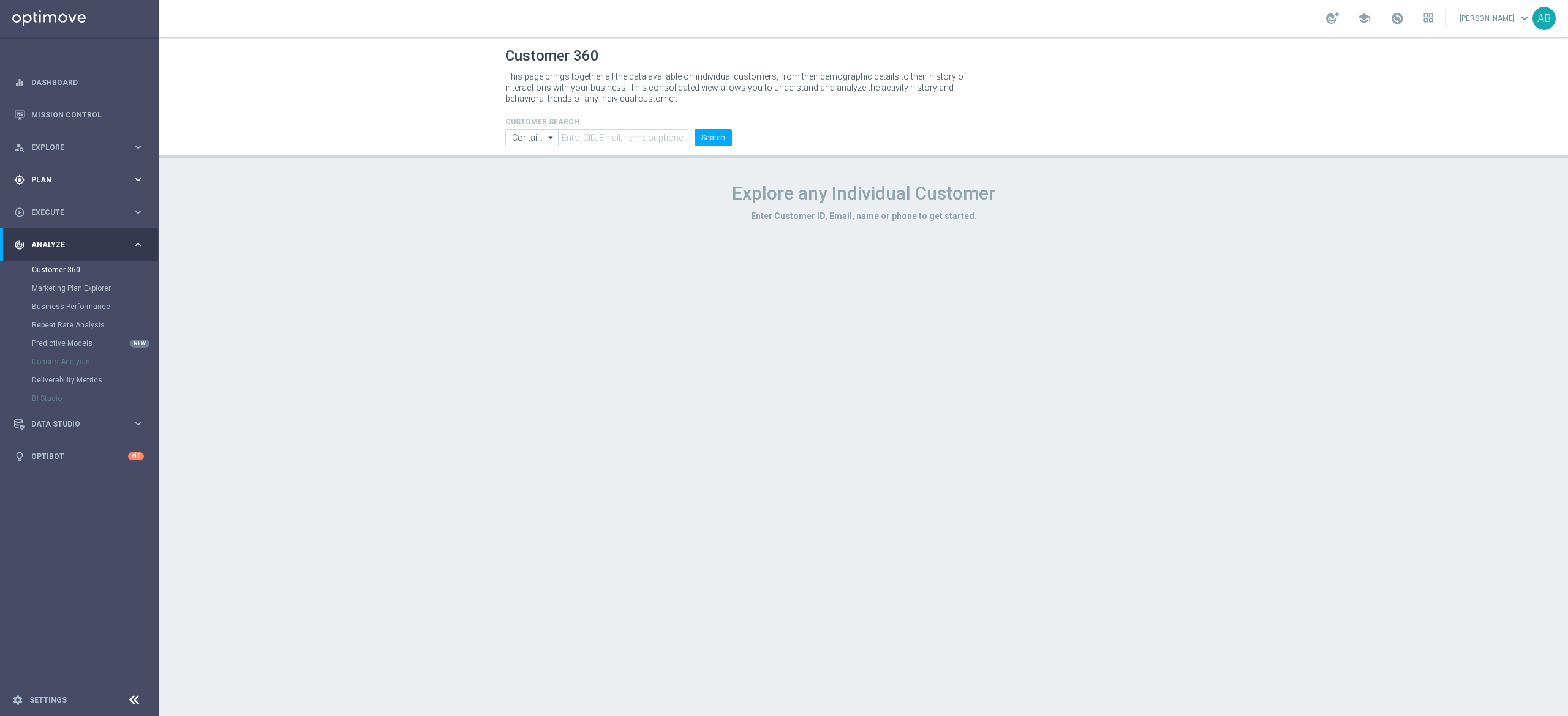
click at [69, 176] on span "Plan" at bounding box center [82, 180] width 101 height 8
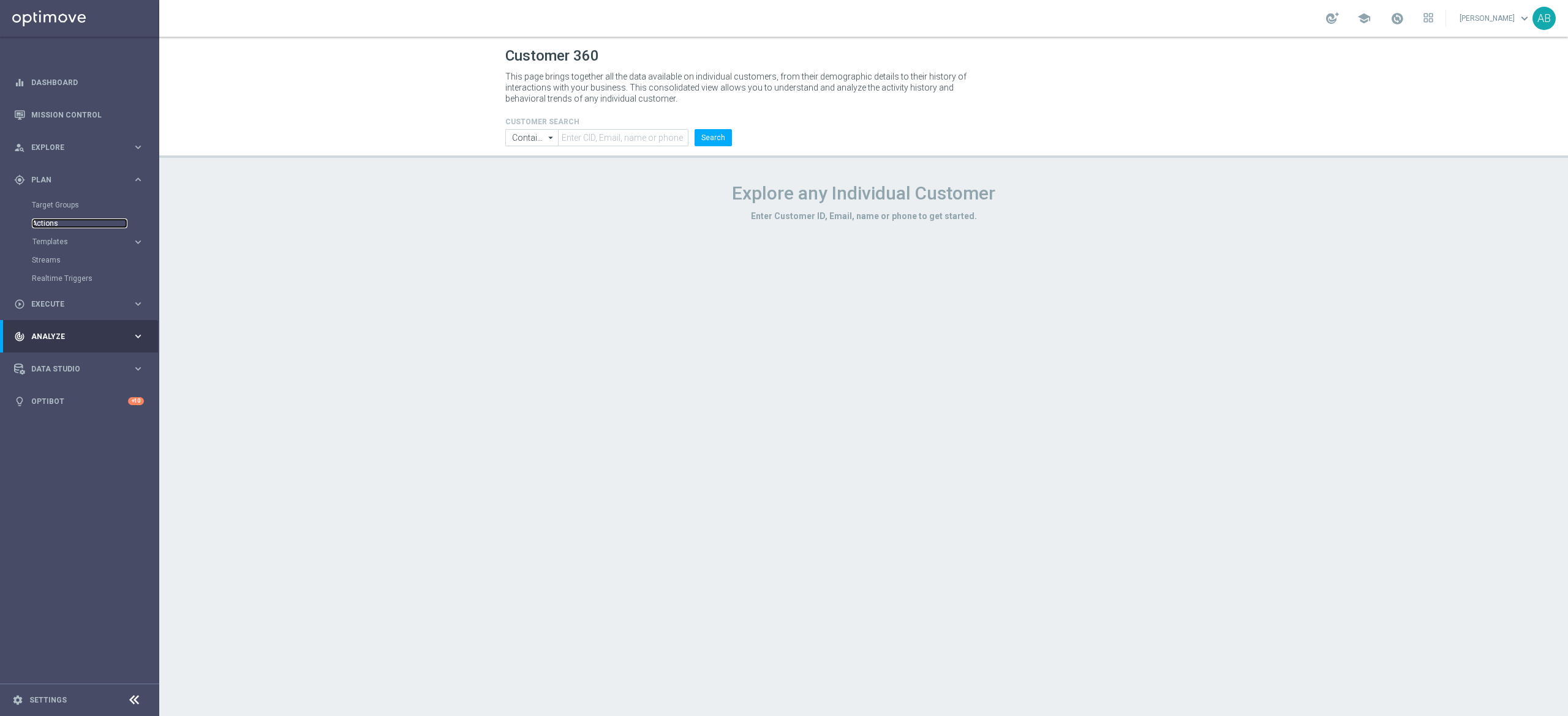
click at [54, 219] on link "Actions" at bounding box center [80, 223] width 96 height 10
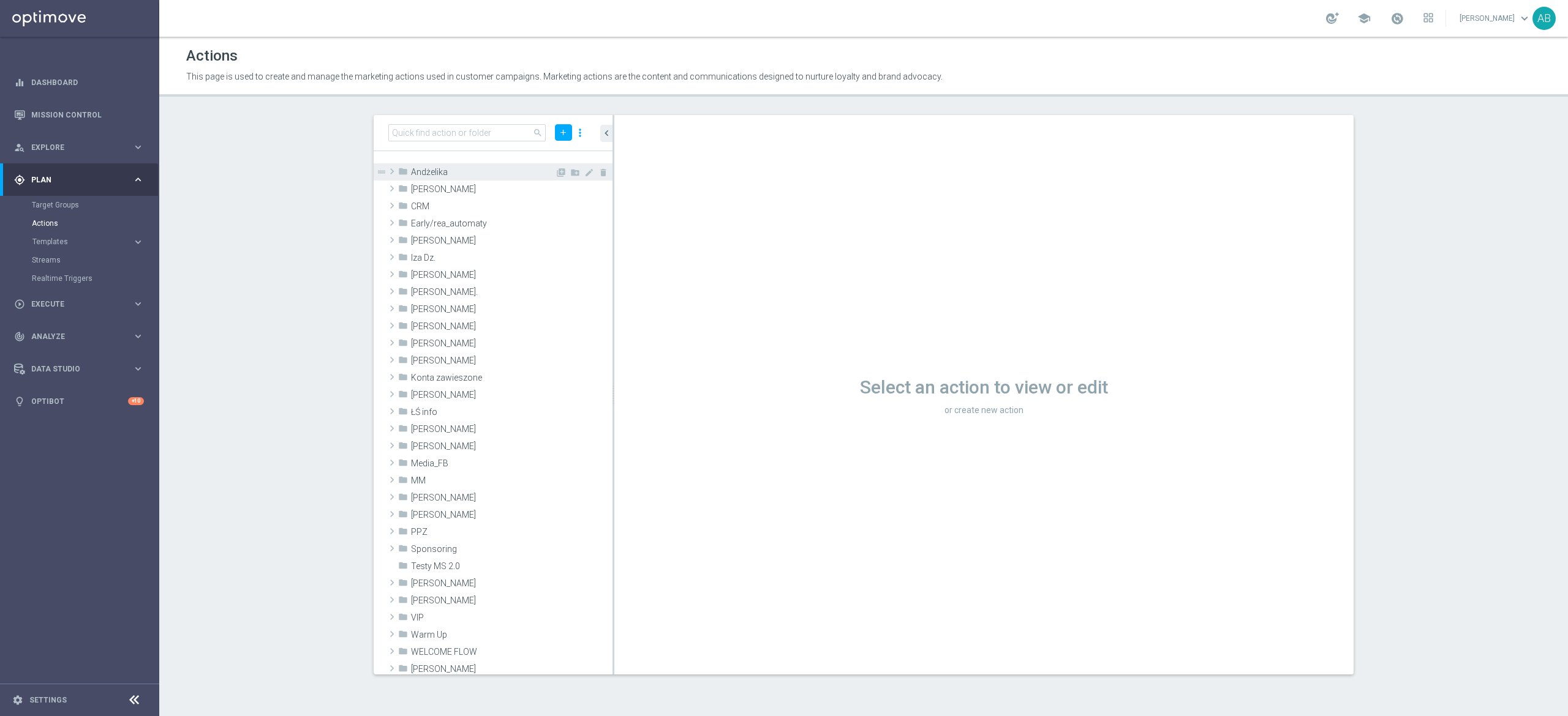
click at [555, 169] on div "library_add create_new_folder mode_edit delete" at bounding box center [582, 174] width 55 height 13
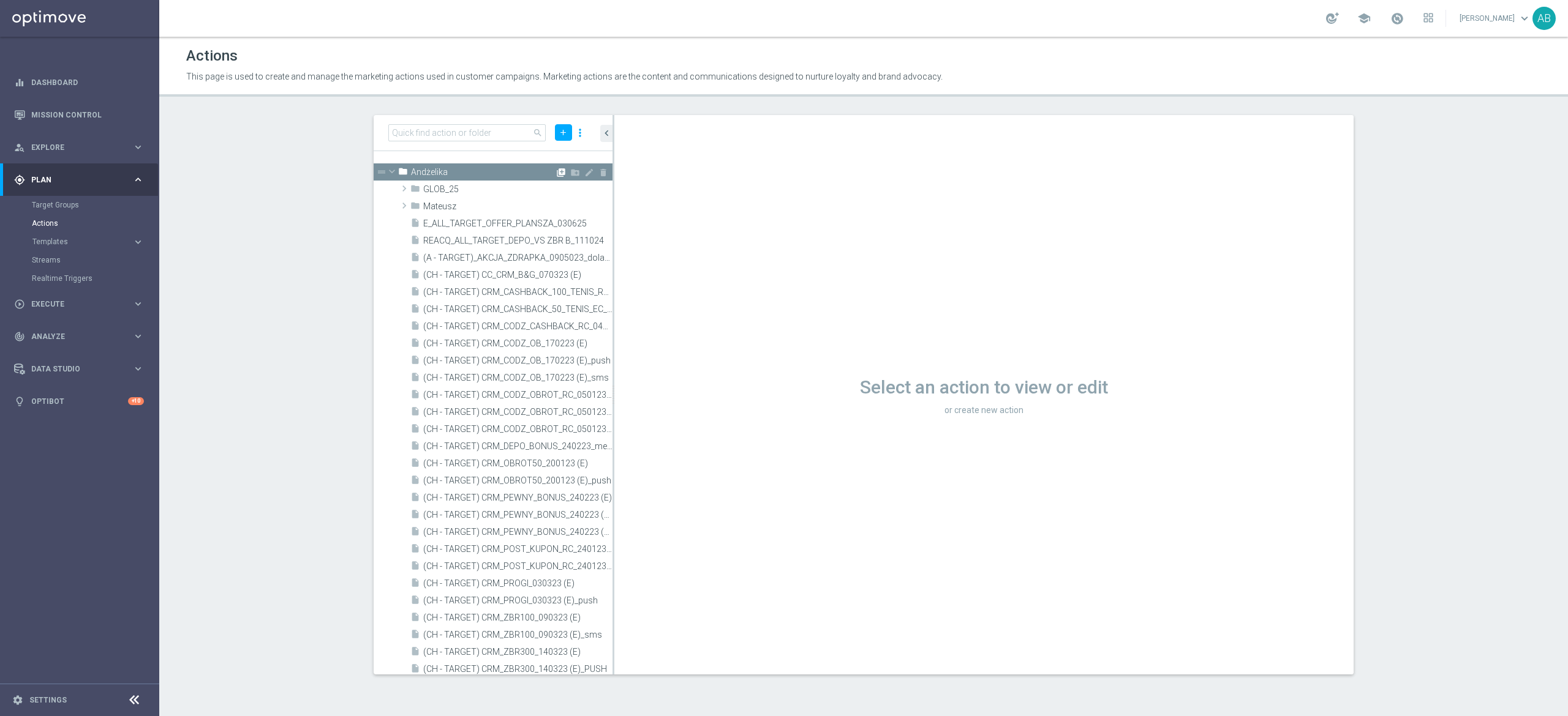
click at [556, 171] on icon "library_add" at bounding box center [561, 173] width 10 height 10
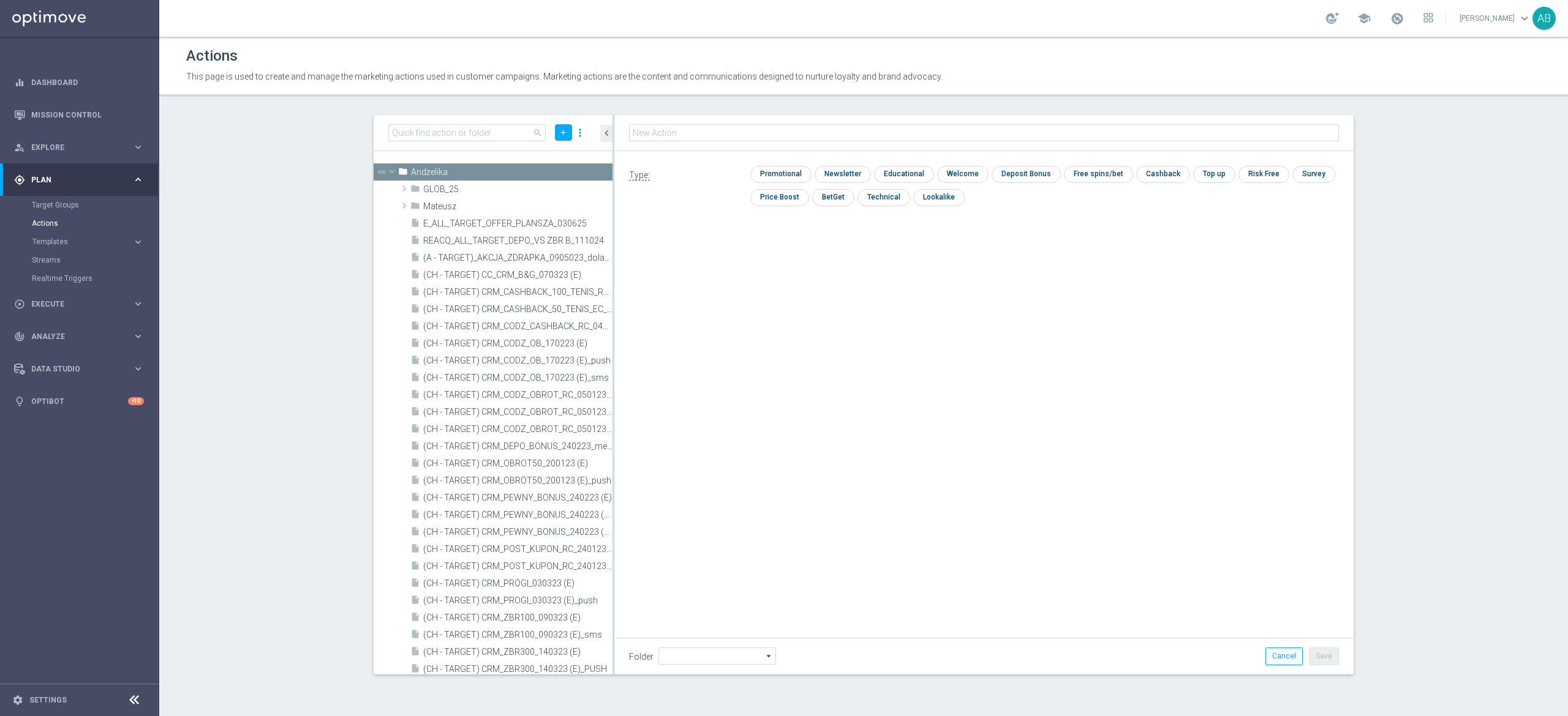
type input "Andżelika"
type input "E_ALL_TARGET_ZBR_ORG 1DEPO REM_030925"
click at [796, 173] on input "checkbox" at bounding box center [779, 174] width 58 height 17
checkbox input "true"
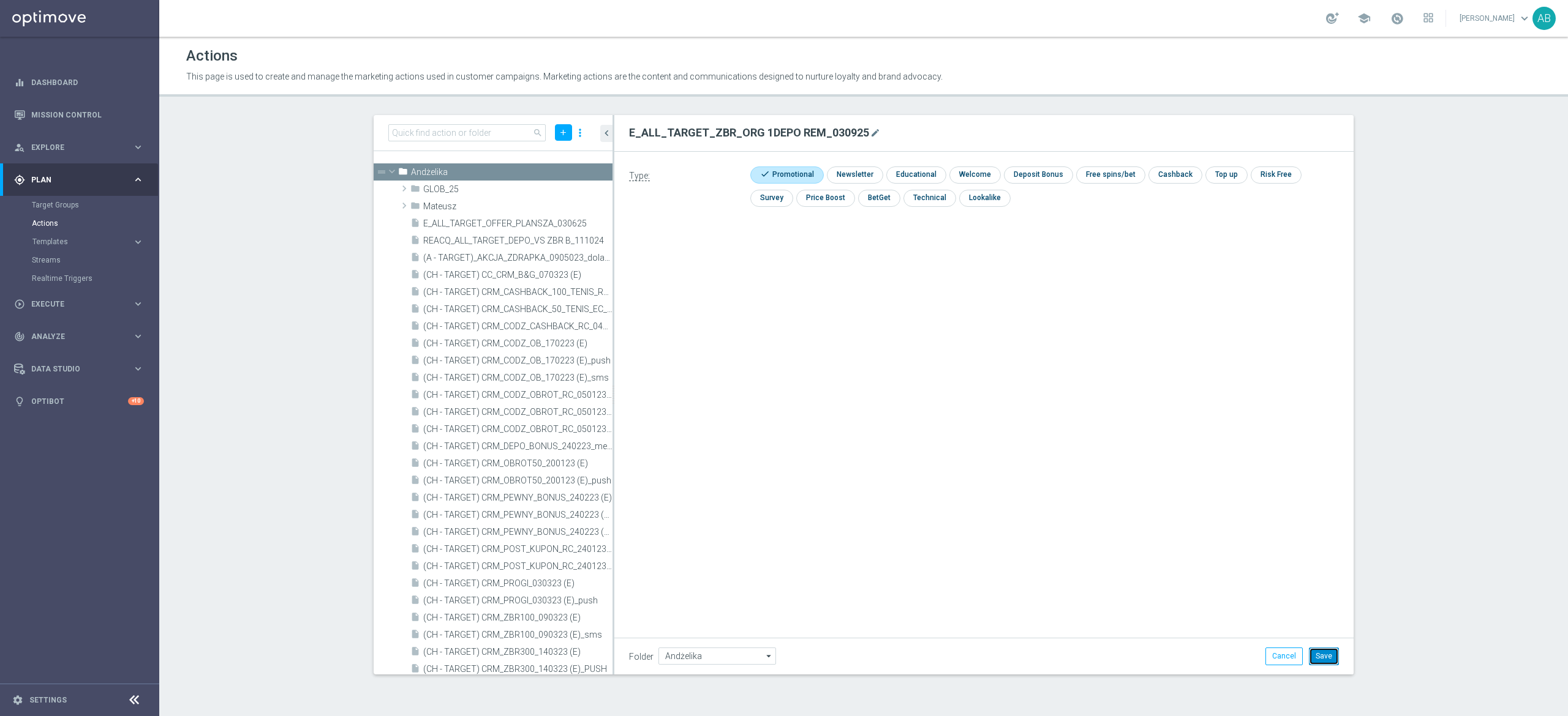
click at [1331, 657] on button "Save" at bounding box center [1324, 656] width 30 height 17
click at [556, 173] on icon "library_add" at bounding box center [561, 173] width 10 height 10
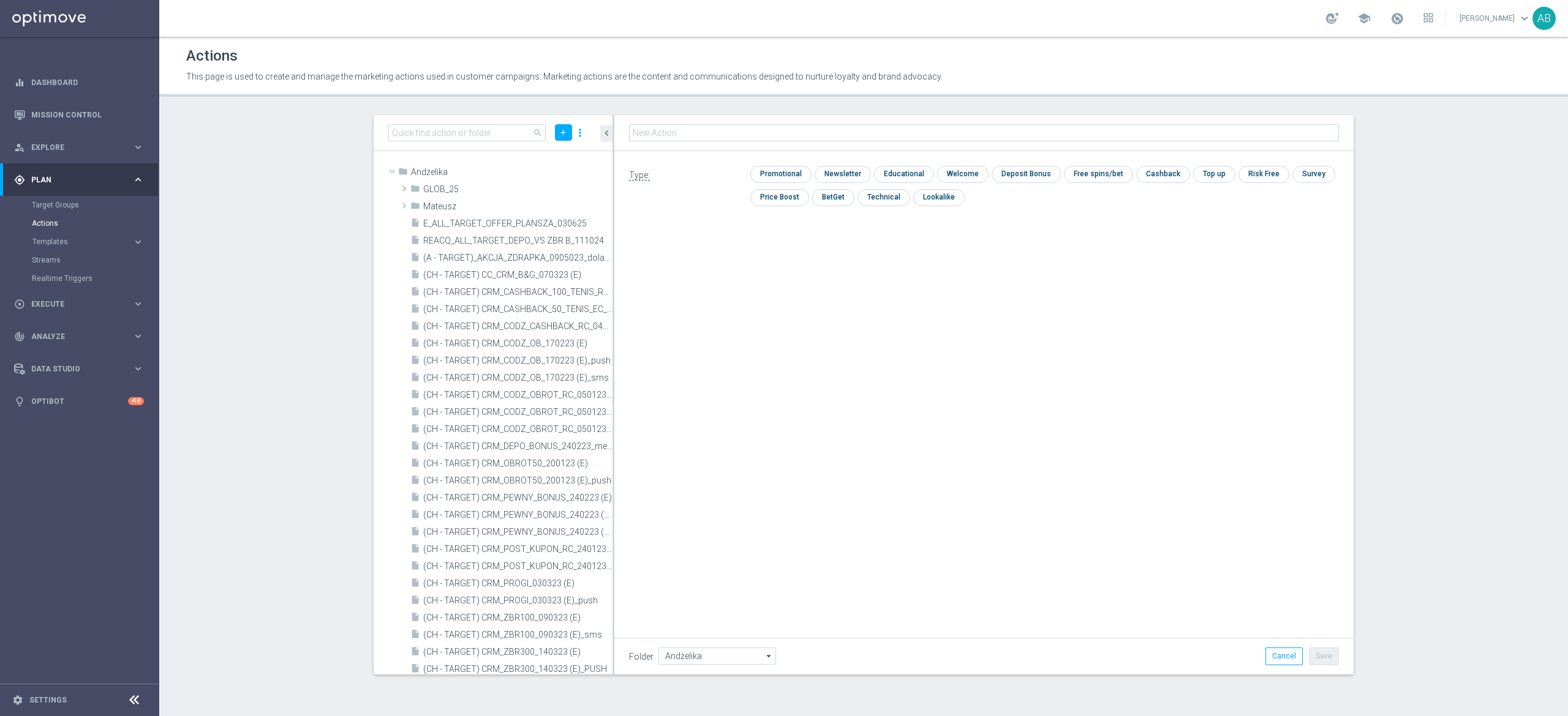
type input "E_ALL_TARGET_ZBR_ORG 2DEPO REM_030925"
click at [768, 171] on input "checkbox" at bounding box center [779, 175] width 58 height 17
checkbox input "true"
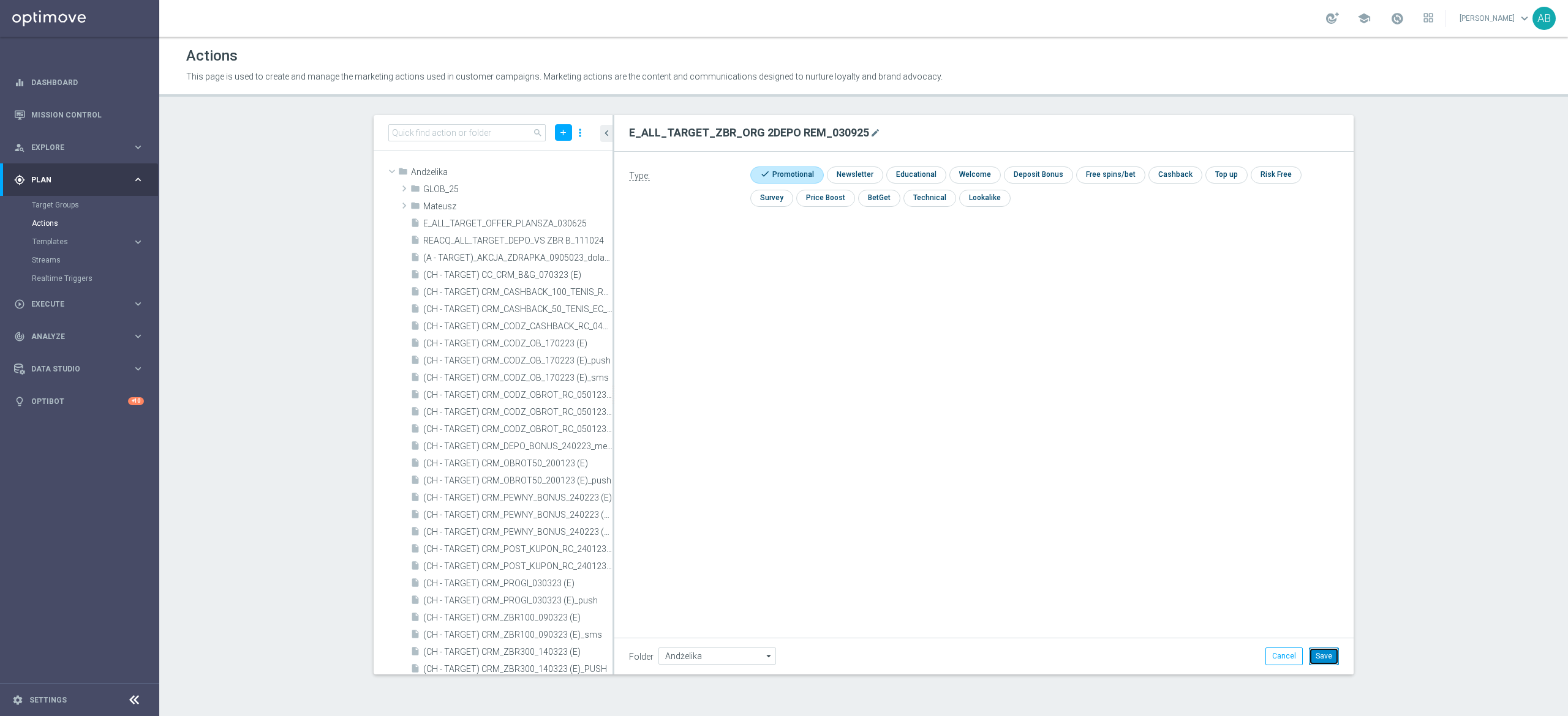
click at [1312, 652] on button "Save" at bounding box center [1324, 656] width 30 height 17
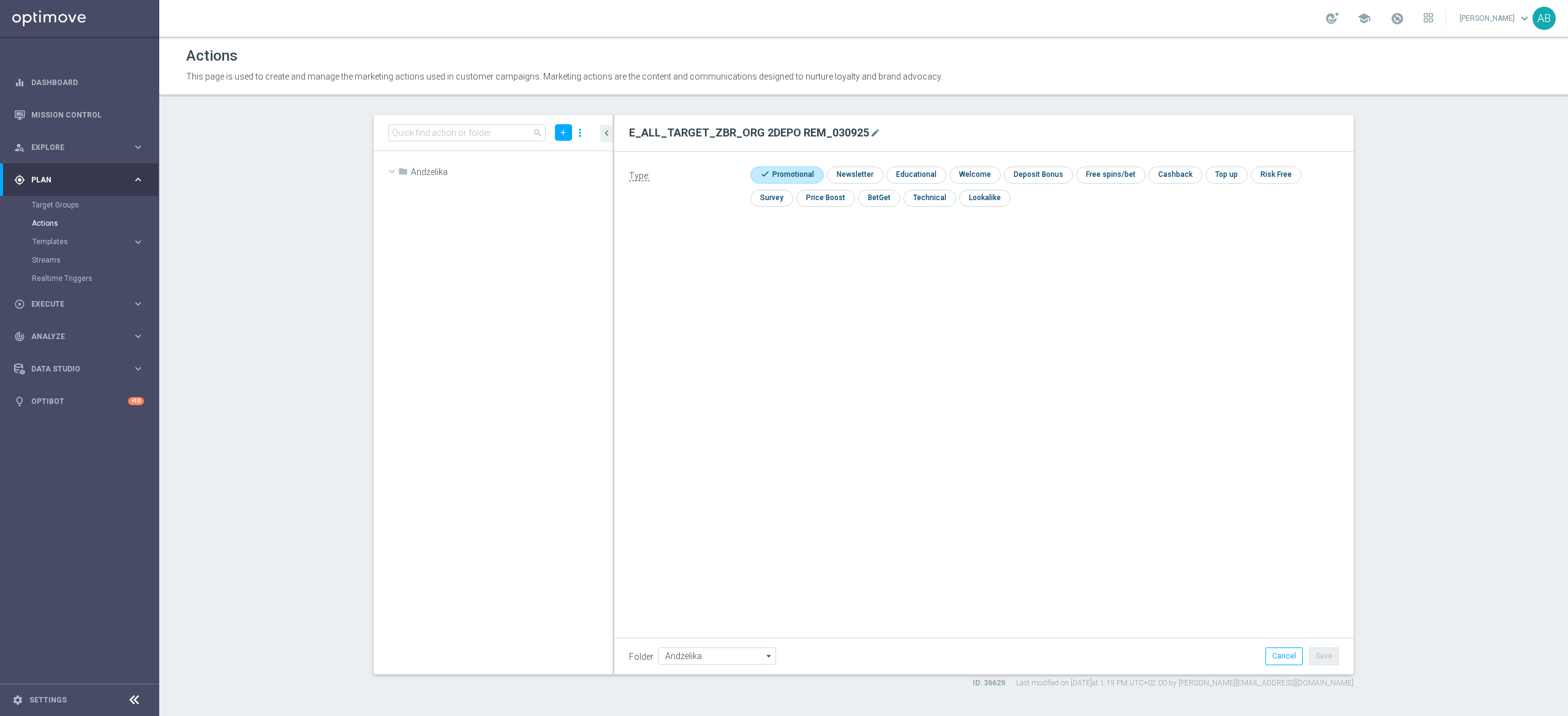
scroll to position [21237, 0]
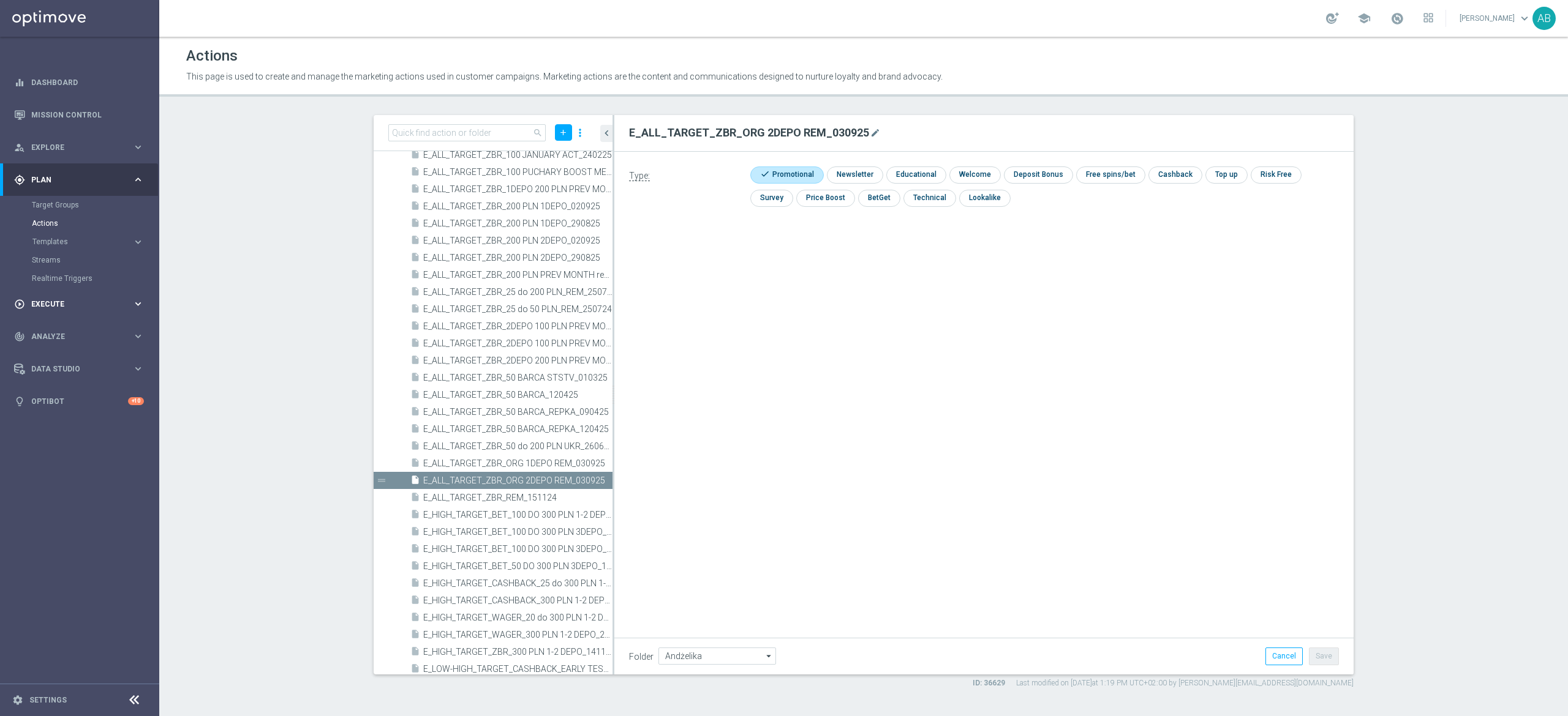
click at [50, 303] on span "Execute" at bounding box center [82, 304] width 101 height 8
click at [50, 229] on div "play_circle_outline Execute keyboard_arrow_right" at bounding box center [79, 212] width 158 height 32
click at [80, 234] on div "track_changes Analyze keyboard_arrow_right" at bounding box center [79, 245] width 158 height 32
click at [76, 214] on span "Execute" at bounding box center [82, 212] width 101 height 8
click at [60, 239] on link "Campaign Builder" at bounding box center [80, 238] width 96 height 10
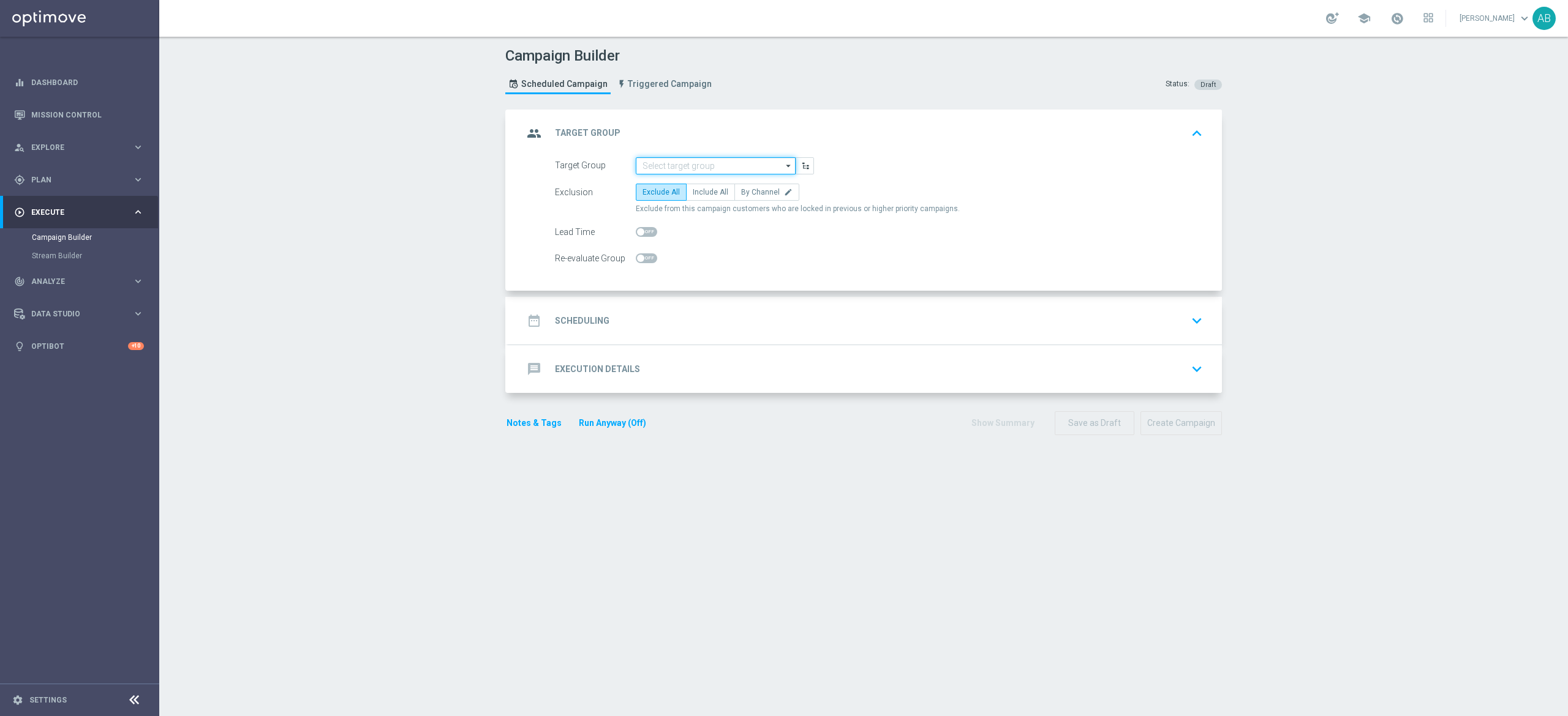
click at [719, 157] on input at bounding box center [716, 166] width 160 height 17
paste input "E_ALL_TARGET_ZBR_ORG 1DEPO REM_030925"
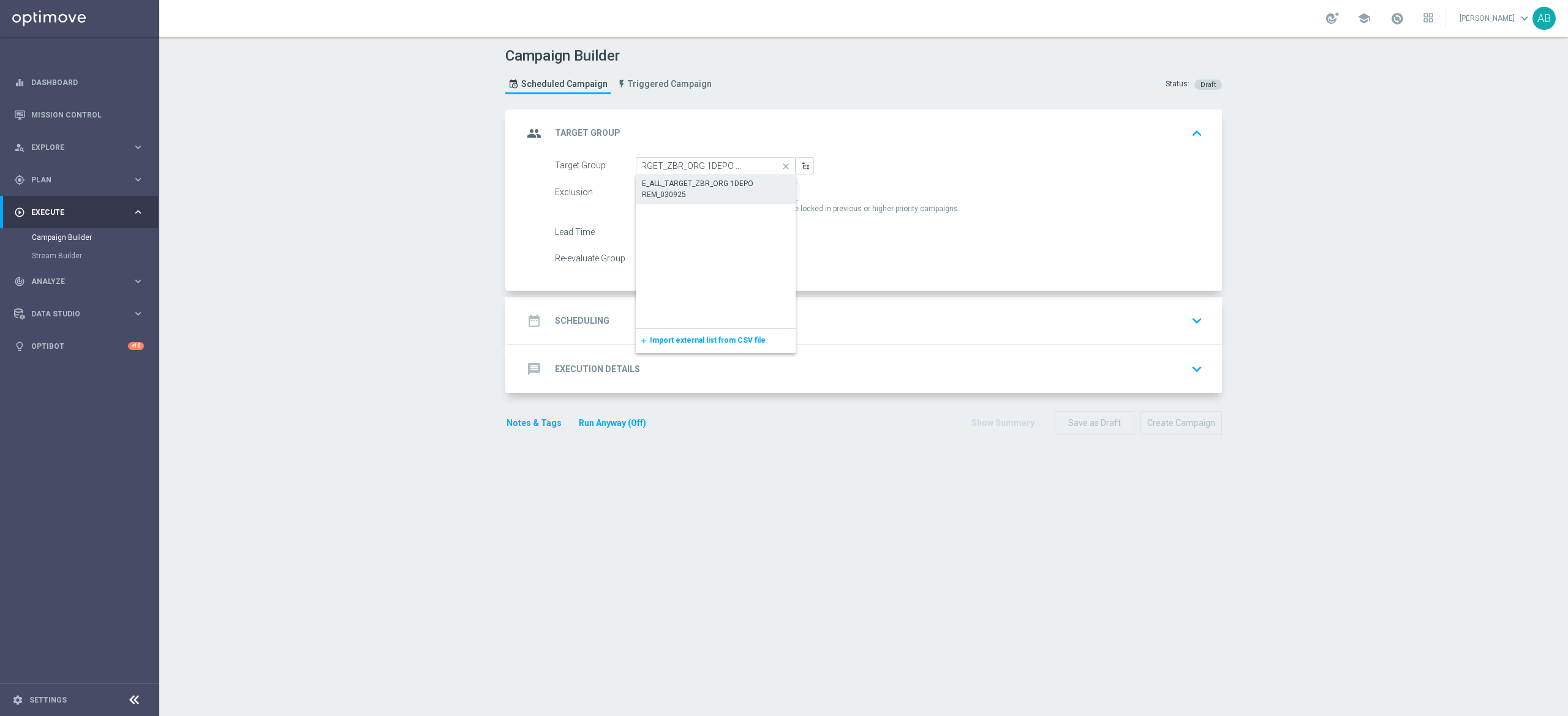
click at [711, 181] on div "E_ALL_TARGET_ZBR_ORG 1DEPO REM_030925" at bounding box center [716, 189] width 148 height 22
type input "E_ALL_TARGET_ZBR_ORG 1DEPO REM_030925"
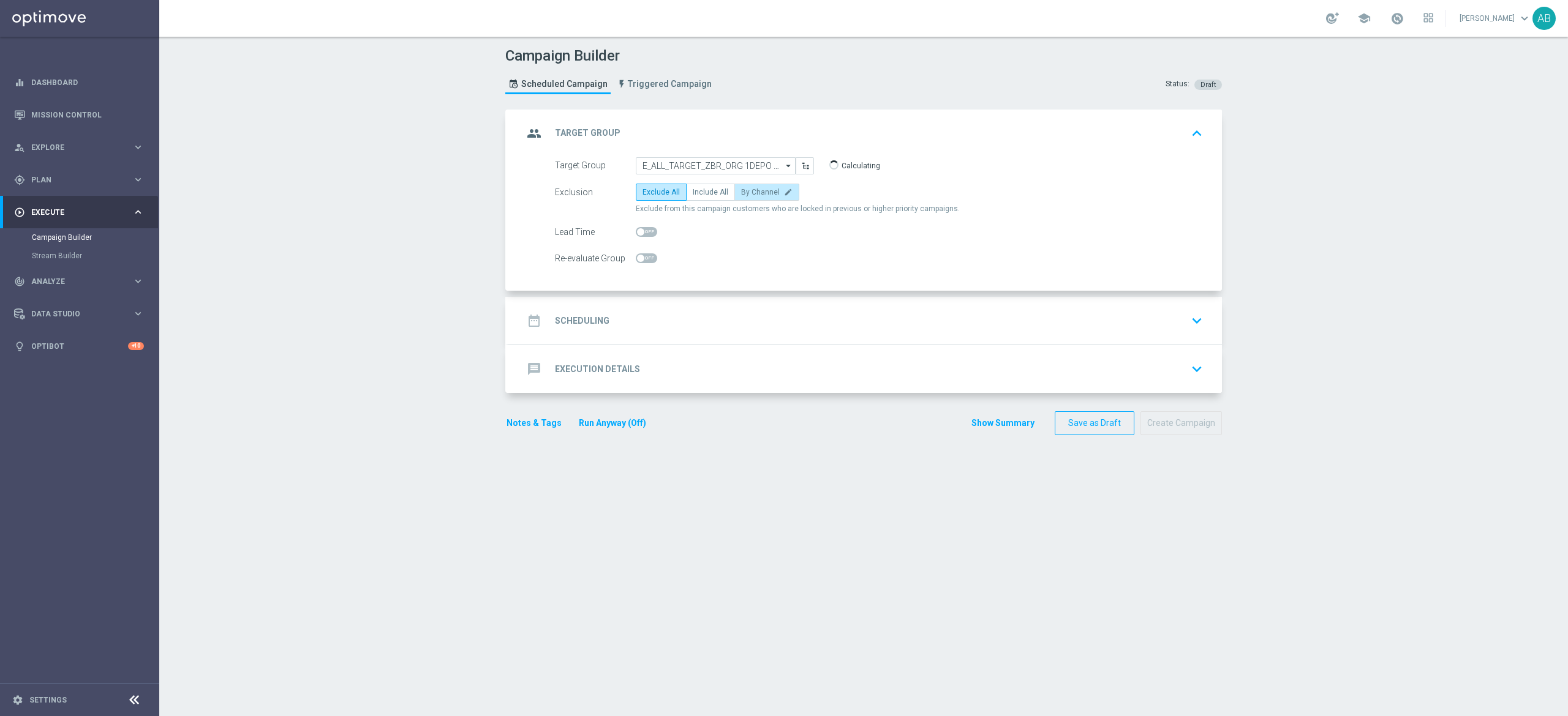
click at [747, 193] on span "By Channel" at bounding box center [760, 192] width 38 height 8
click at [747, 193] on input "By Channel edit" at bounding box center [744, 194] width 8 height 8
radio input "true"
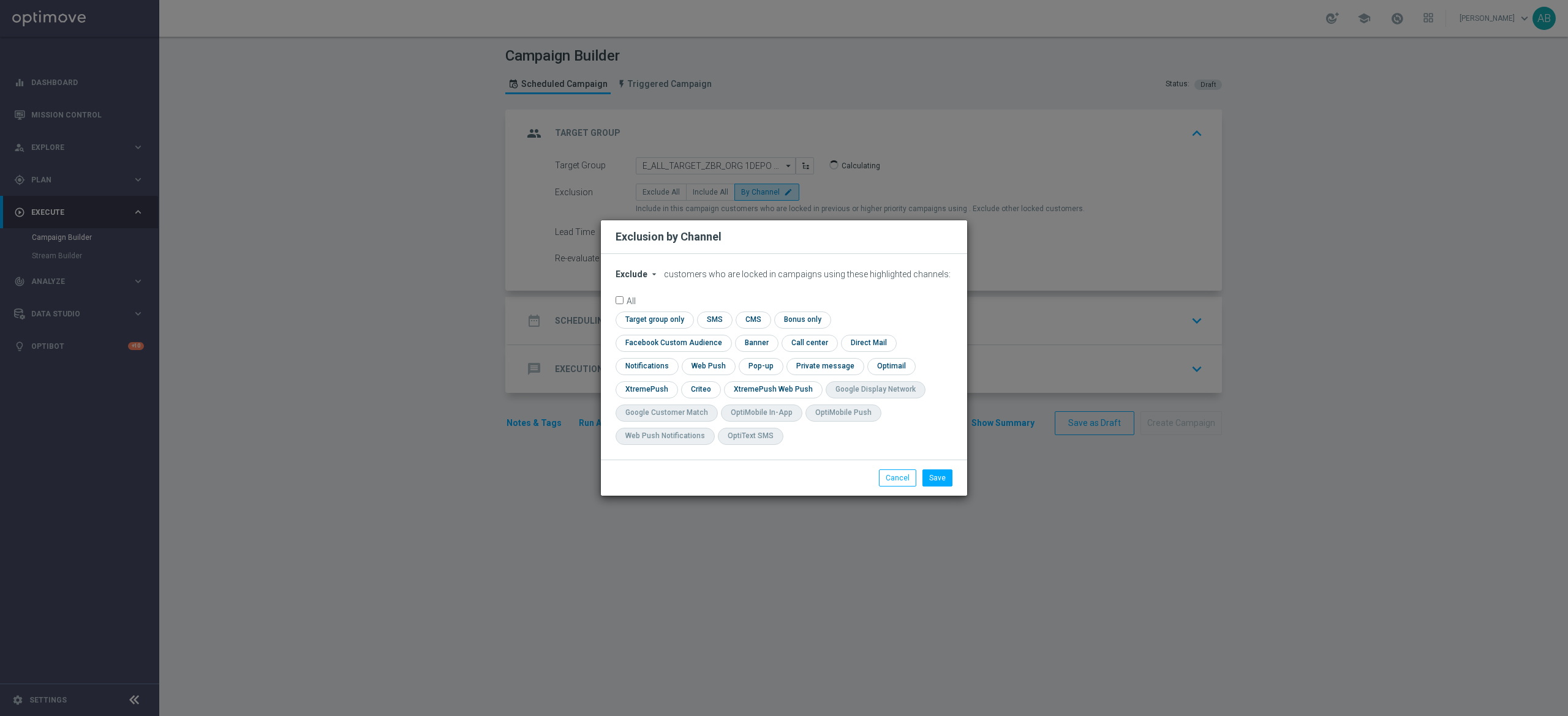
click at [651, 279] on icon "arrow_drop_down" at bounding box center [654, 274] width 10 height 10
click at [0, 0] on span "Include" at bounding box center [0, 0] width 0 height 0
click at [726, 335] on input "checkbox" at bounding box center [671, 343] width 111 height 17
checkbox input "true"
drag, startPoint x: 706, startPoint y: 389, endPoint x: 723, endPoint y: 379, distance: 19.7
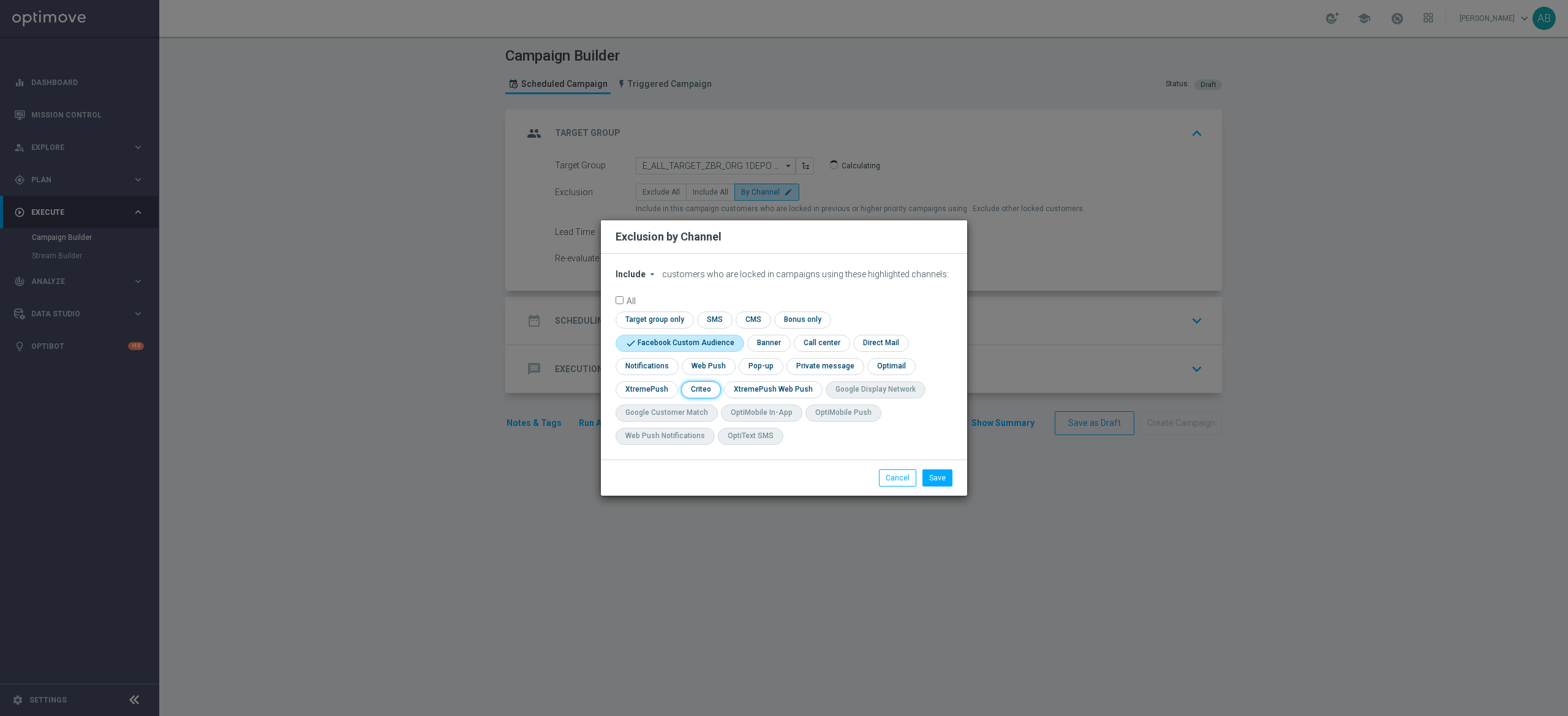
click at [705, 389] on input "checkbox" at bounding box center [700, 389] width 38 height 17
checkbox input "true"
click at [756, 366] on input "checkbox" at bounding box center [760, 366] width 42 height 17
checkbox input "true"
click at [931, 482] on button "Save" at bounding box center [937, 478] width 30 height 17
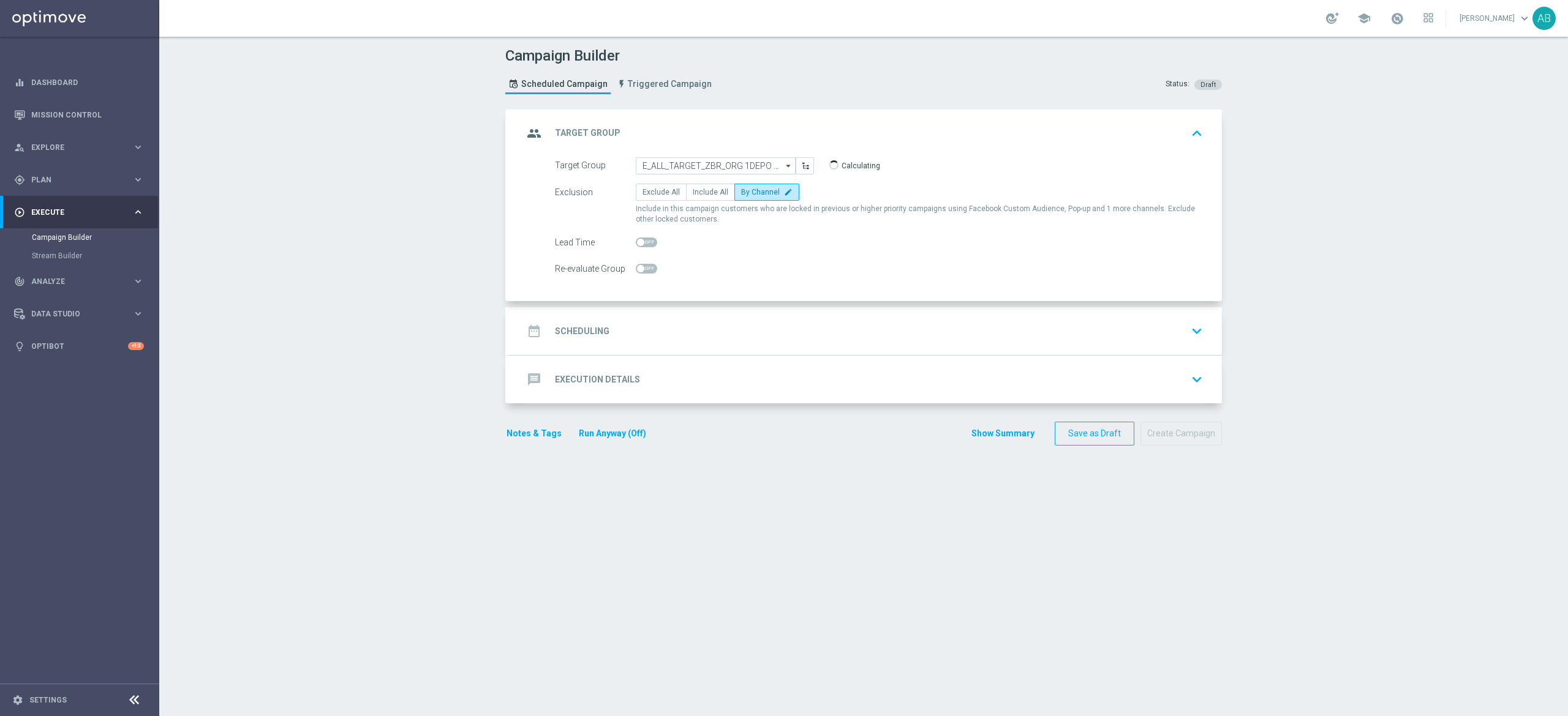
click at [730, 317] on div "date_range Scheduling keyboard_arrow_down" at bounding box center [866, 331] width 714 height 48
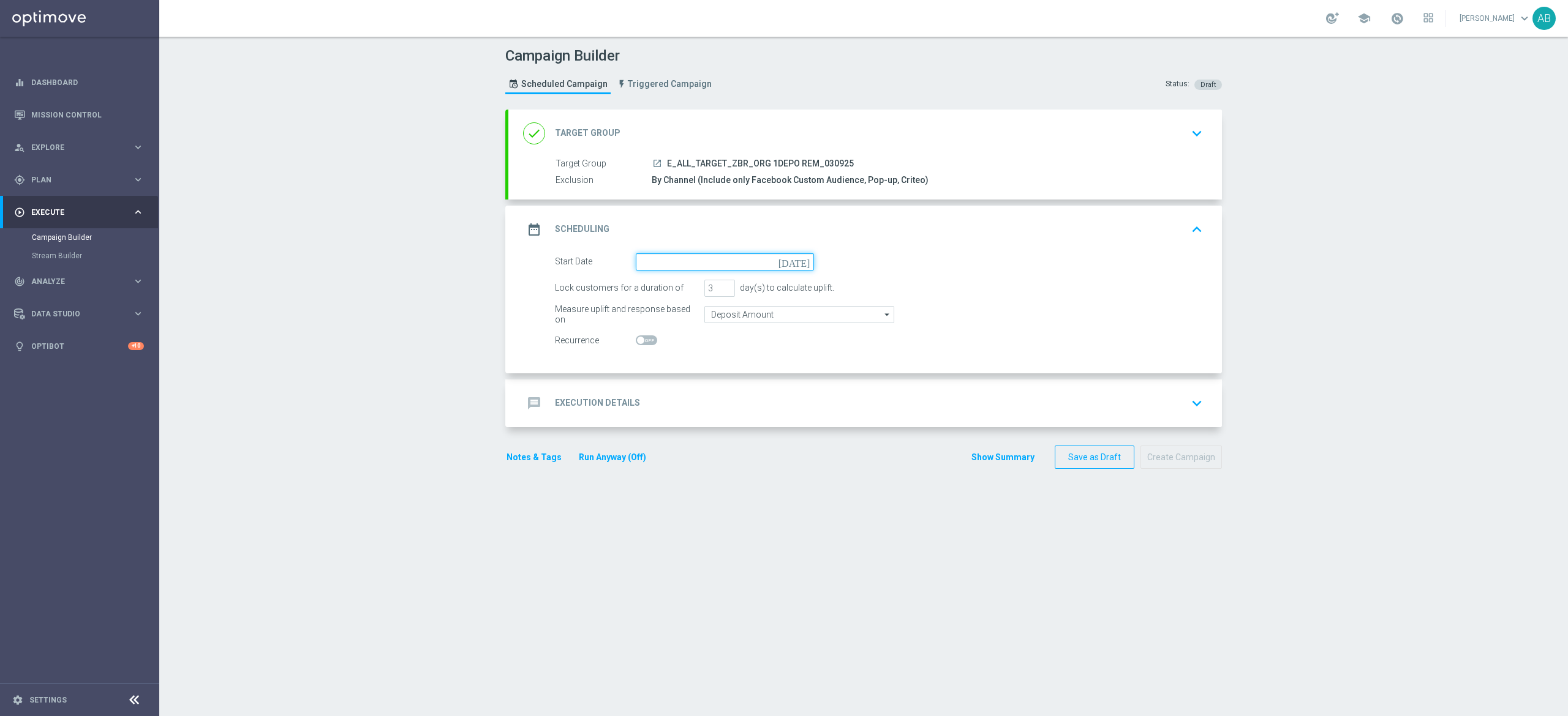
click at [730, 259] on input at bounding box center [725, 262] width 178 height 17
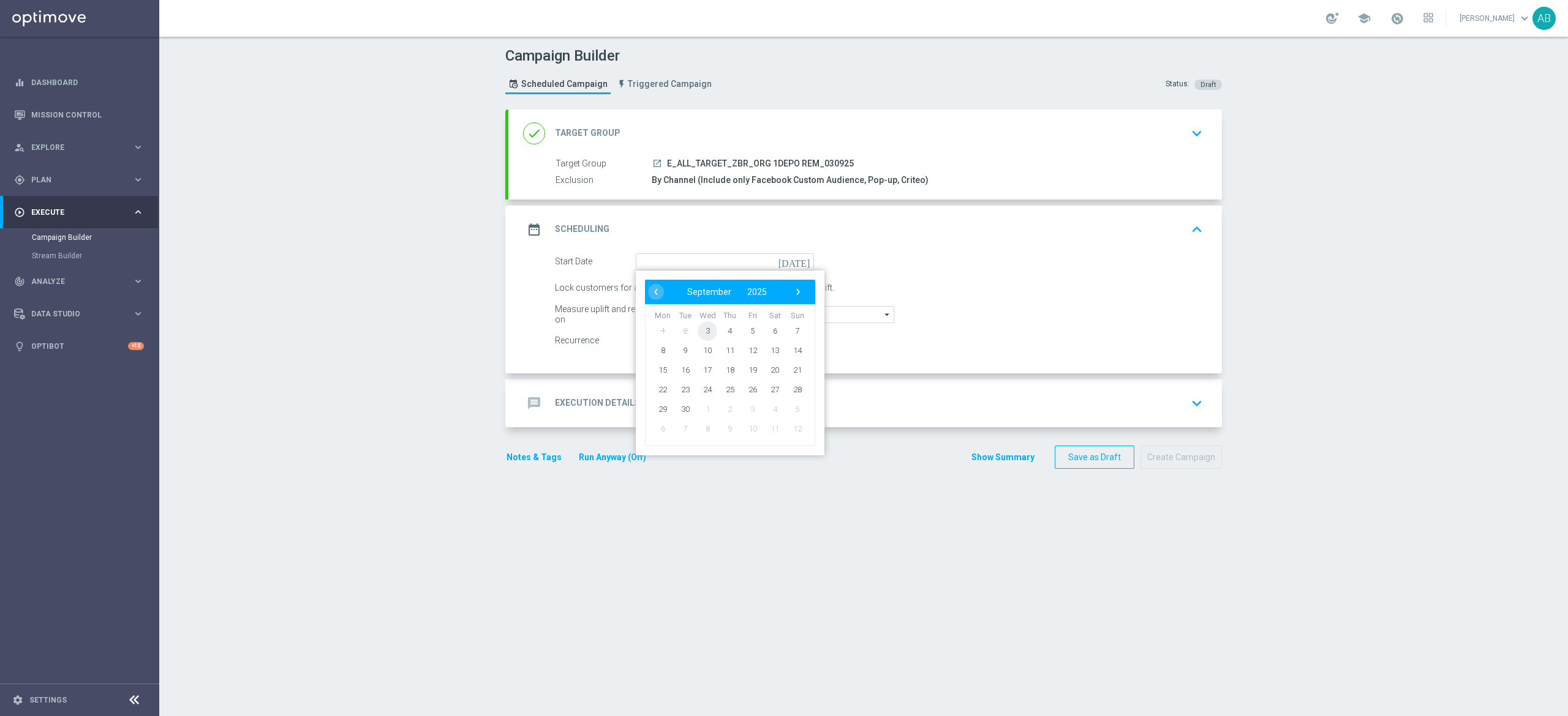
click at [702, 330] on span "3" at bounding box center [707, 331] width 20 height 20
type input "[DATE]"
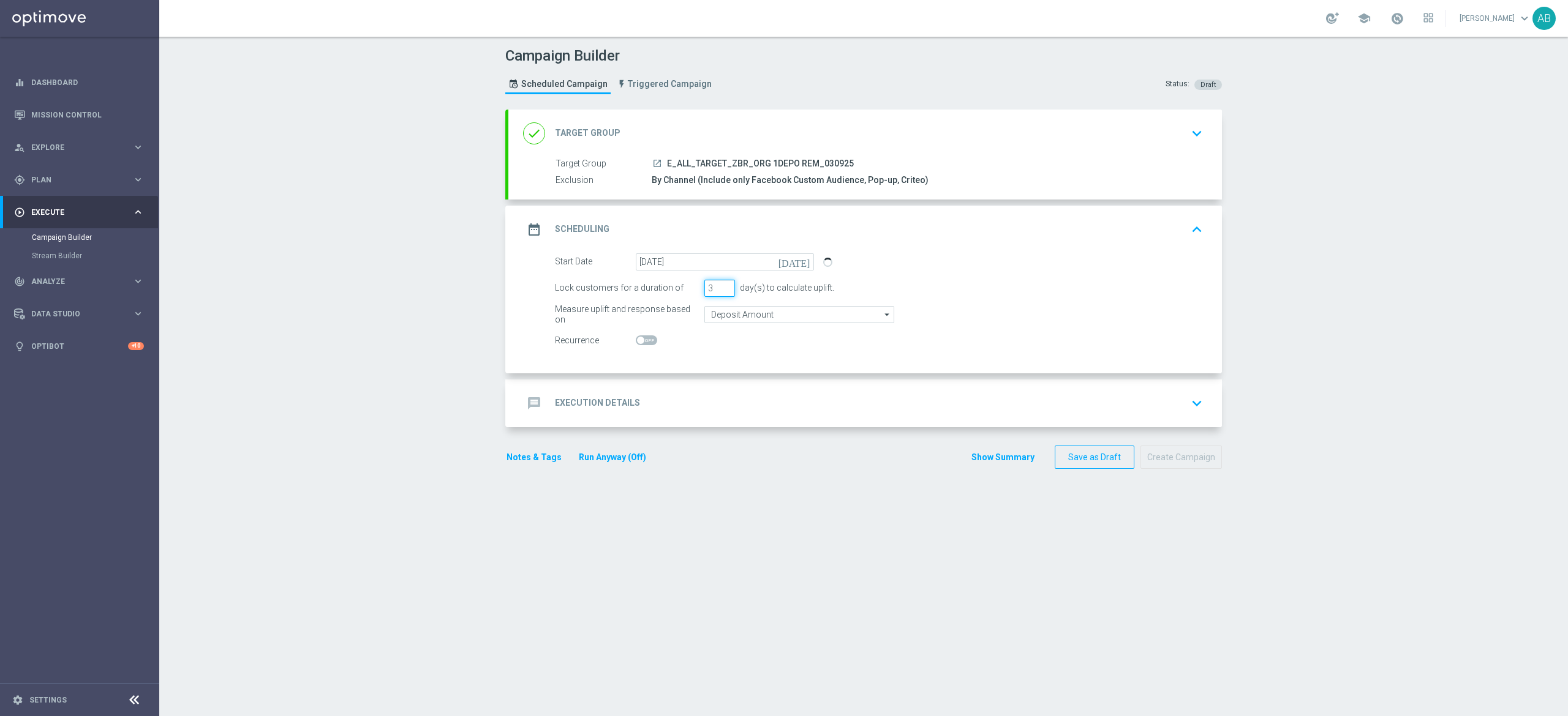
drag, startPoint x: 704, startPoint y: 282, endPoint x: 681, endPoint y: 303, distance: 31.1
click at [681, 303] on form "Start Date 03 Sep 2025 today Lock customers for a duration of 3 day(s) to calcu…" at bounding box center [879, 301] width 648 height 96
type input "1"
click at [693, 405] on div "message Execution Details keyboard_arrow_down" at bounding box center [866, 403] width 684 height 23
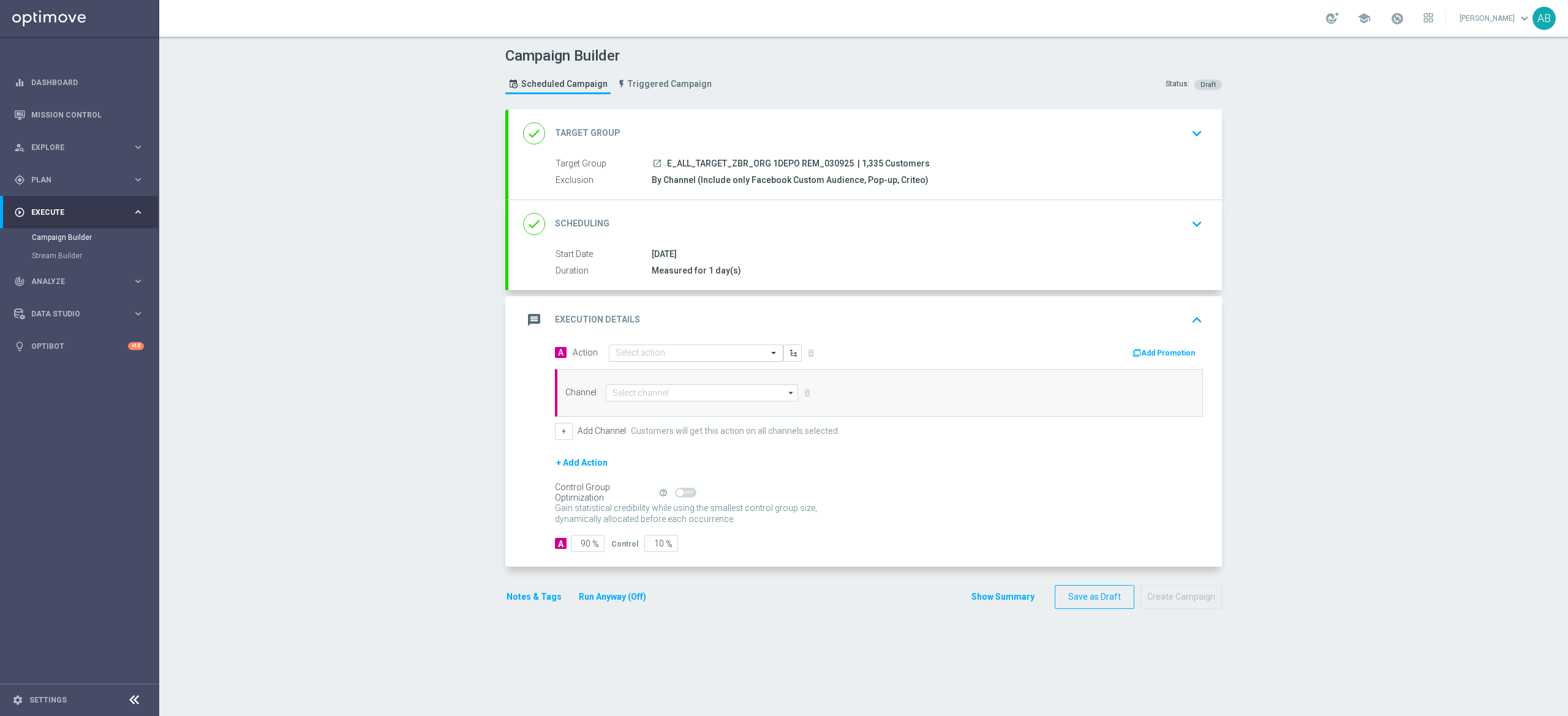
click at [674, 356] on input "text" at bounding box center [684, 353] width 136 height 10
paste input "E_ALL_TARGET_ZBR_ORG 1DEPO REM_030925"
type input "E_ALL_TARGET_ZBR_ORG 1DEPO REM_030925"
click at [665, 372] on label "E_ALL_TARGET_ZBR_ORG 1DEPO REM_030925" at bounding box center [695, 374] width 160 height 10
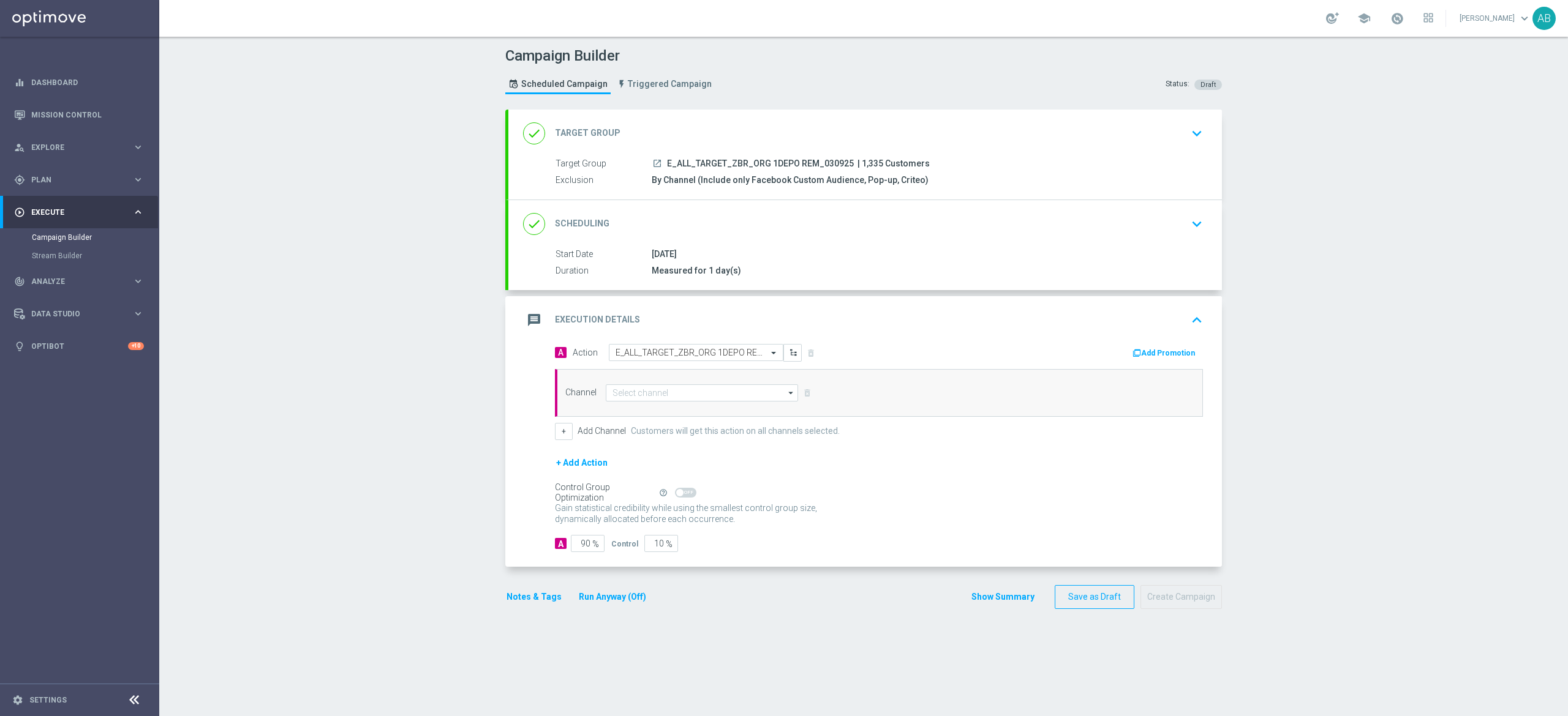
scroll to position [0, 0]
click at [656, 395] on input at bounding box center [702, 393] width 192 height 17
click at [670, 408] on div "Optimail" at bounding box center [702, 410] width 192 height 17
type input "Optimail"
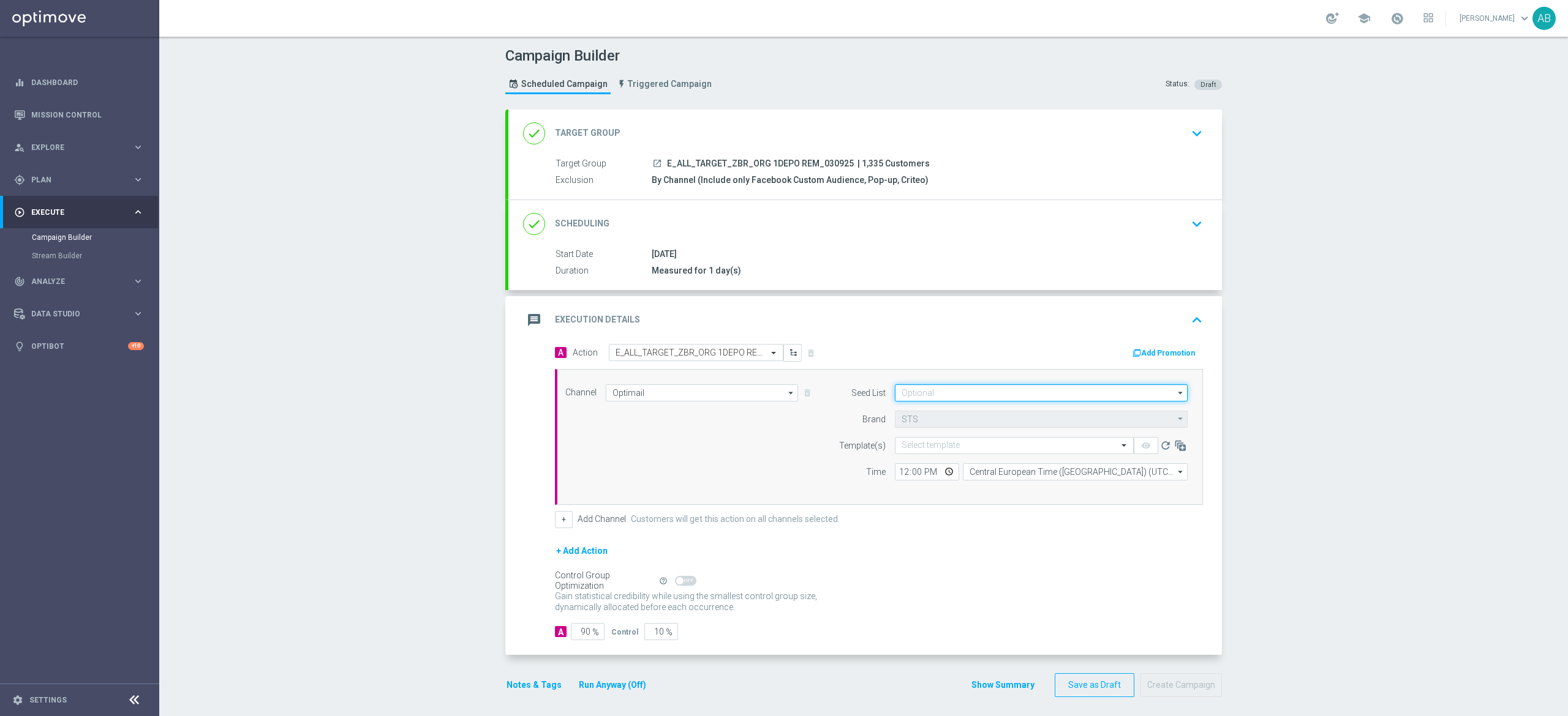
click at [951, 394] on input at bounding box center [1041, 393] width 292 height 17
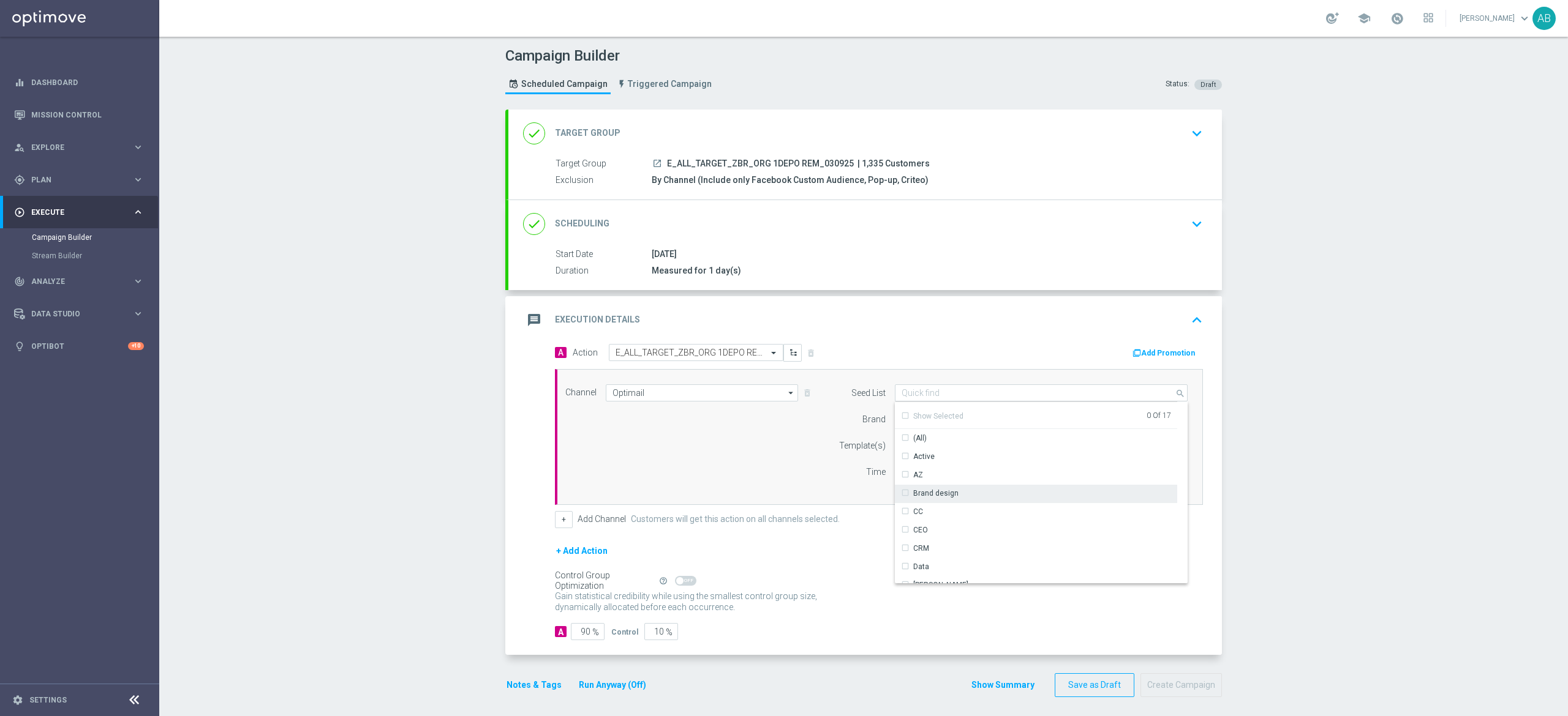
click at [952, 492] on div "Brand design" at bounding box center [1036, 493] width 283 height 17
click at [935, 538] on div "Reactivation" at bounding box center [934, 536] width 43 height 11
click at [799, 485] on div "Channel Optimail Optimail arrow_drop_down Show Selected 1 of 22 Target group on…" at bounding box center [877, 437] width 641 height 106
type input "Selected 2 of 17"
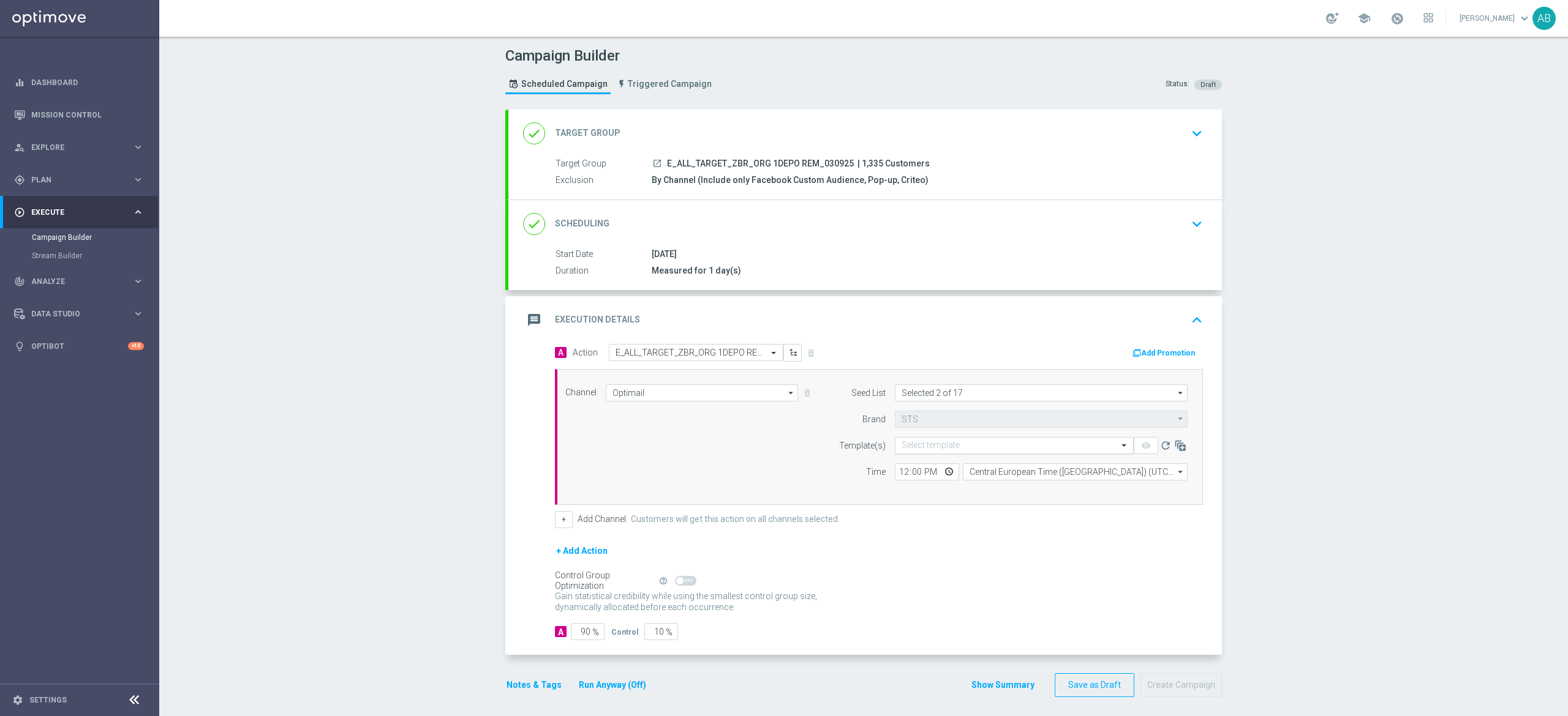
click at [935, 450] on input "text" at bounding box center [1002, 445] width 201 height 10
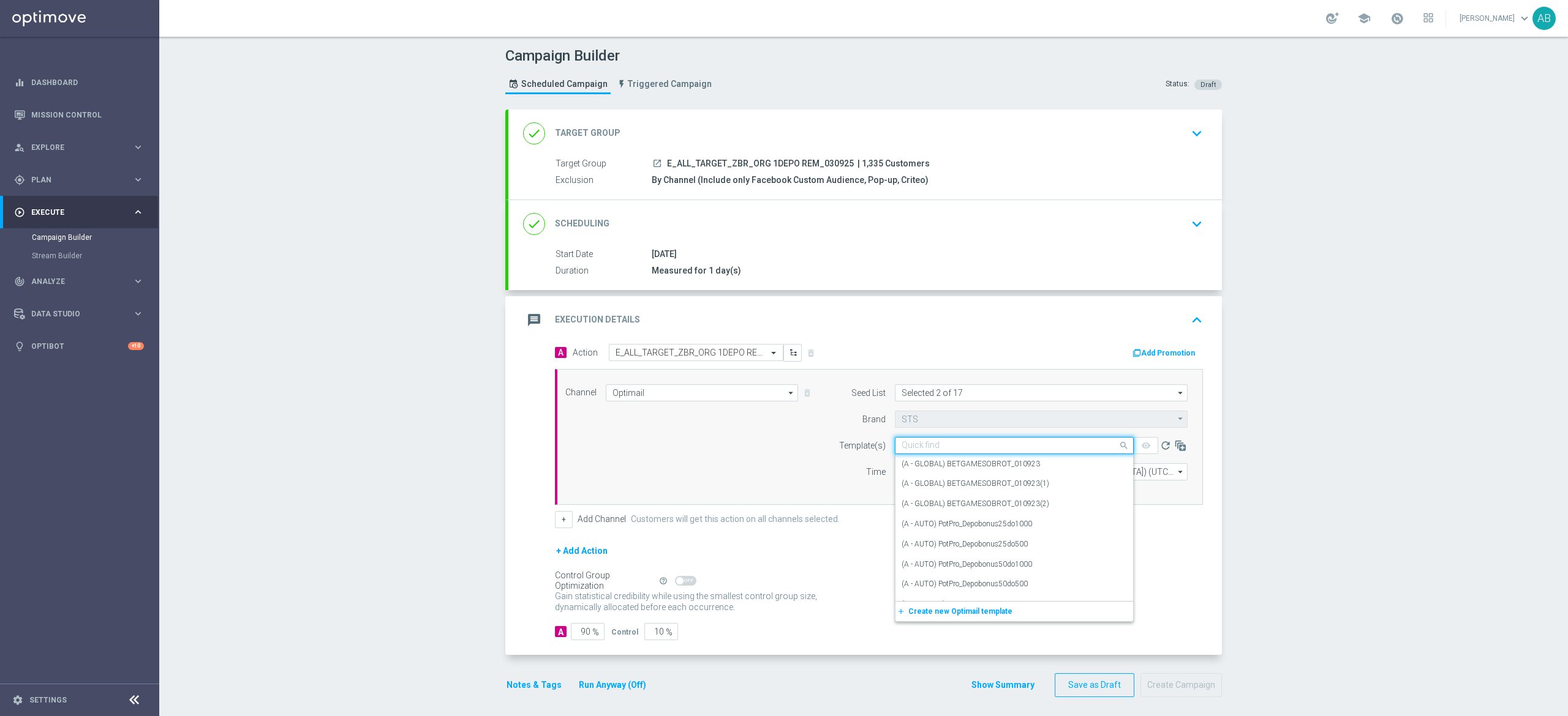
paste input "E_ALL_TARGET_ZBR_ORG 1DEPO REM_030925"
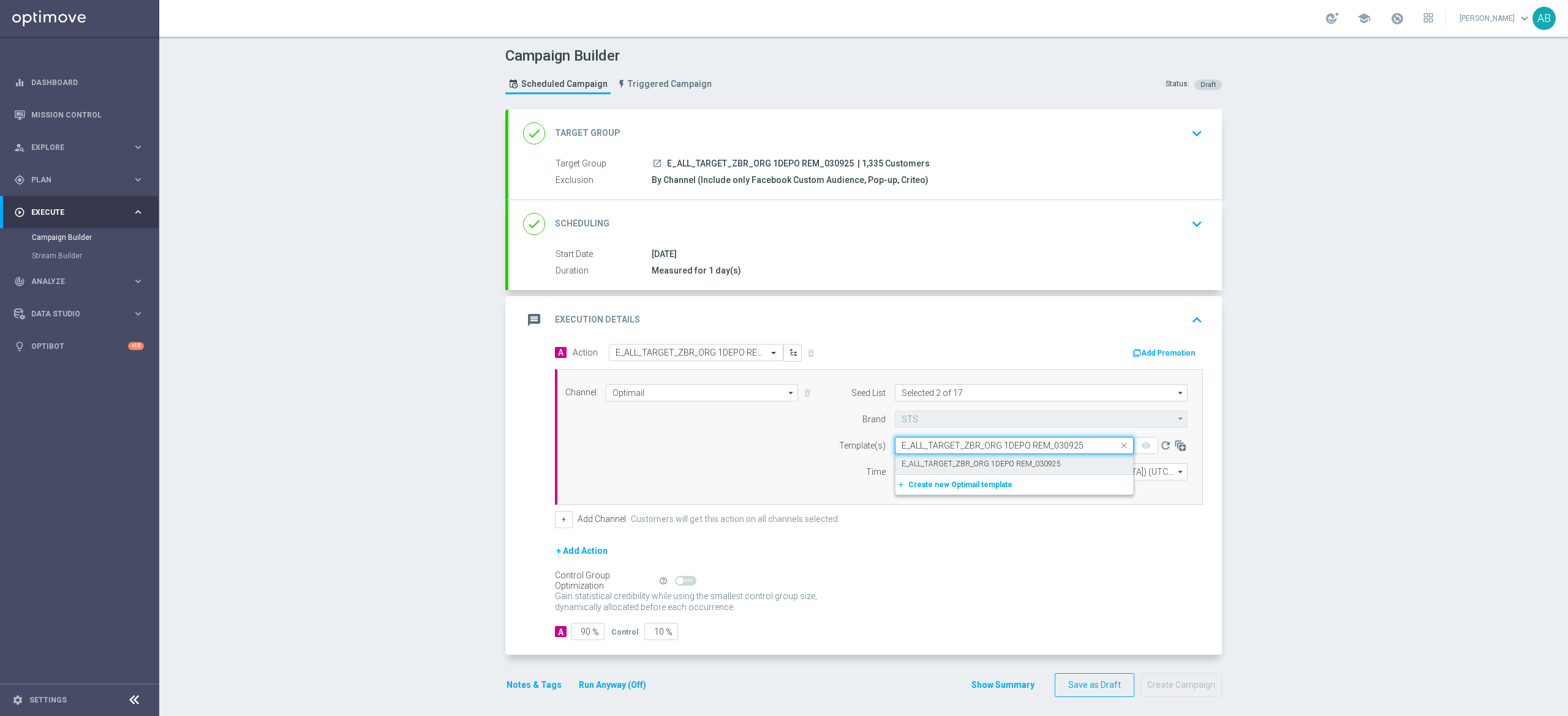
click at [927, 462] on label "E_ALL_TARGET_ZBR_ORG 1DEPO REM_030925" at bounding box center [982, 464] width 160 height 10
type input "E_ALL_TARGET_ZBR_ORG 1DEPO REM_030925"
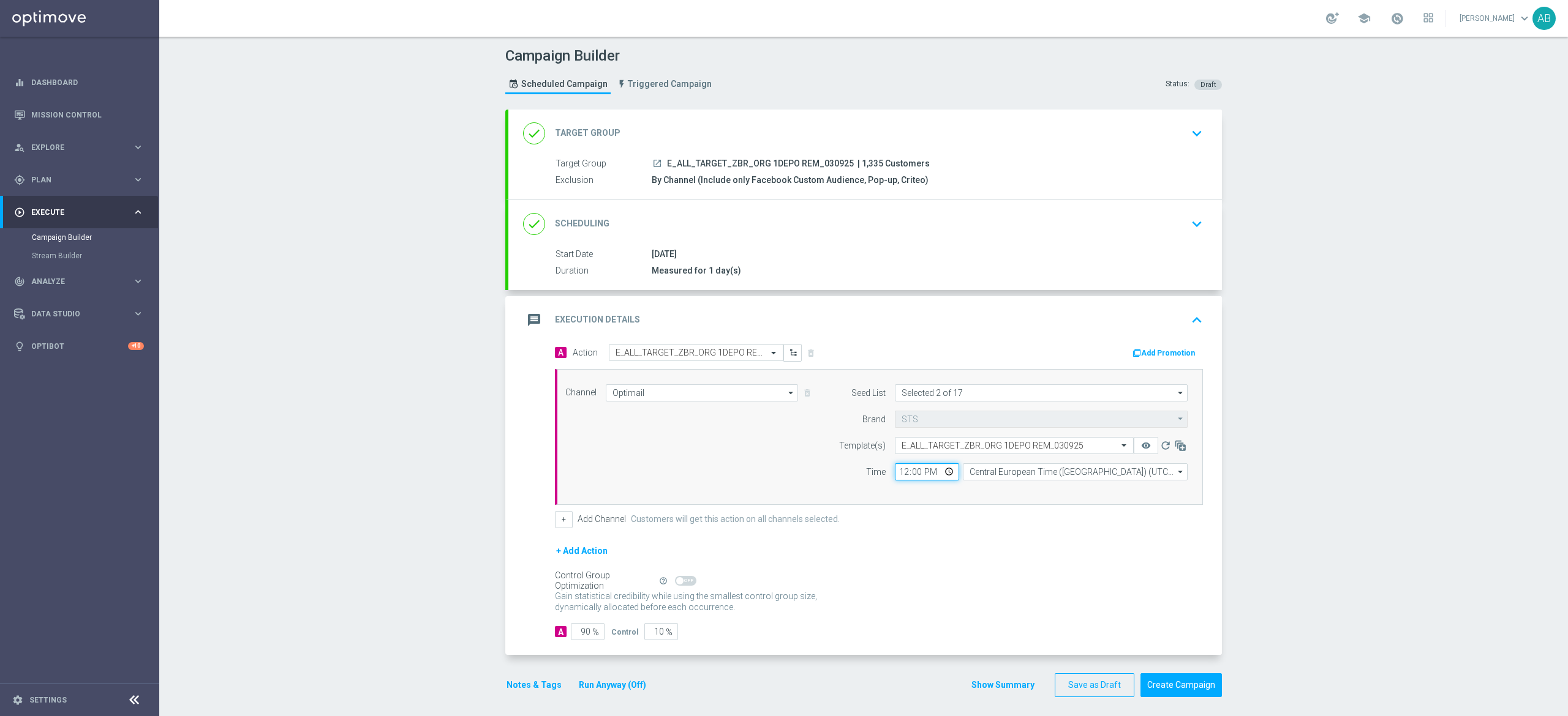
click at [897, 478] on input "12:00" at bounding box center [927, 472] width 64 height 17
type input "14:01"
click at [985, 515] on div "+ Add Channel Customers will get this action on all channels selected." at bounding box center [879, 520] width 648 height 17
click at [946, 398] on input "Selected 2 of 17" at bounding box center [1041, 393] width 292 height 17
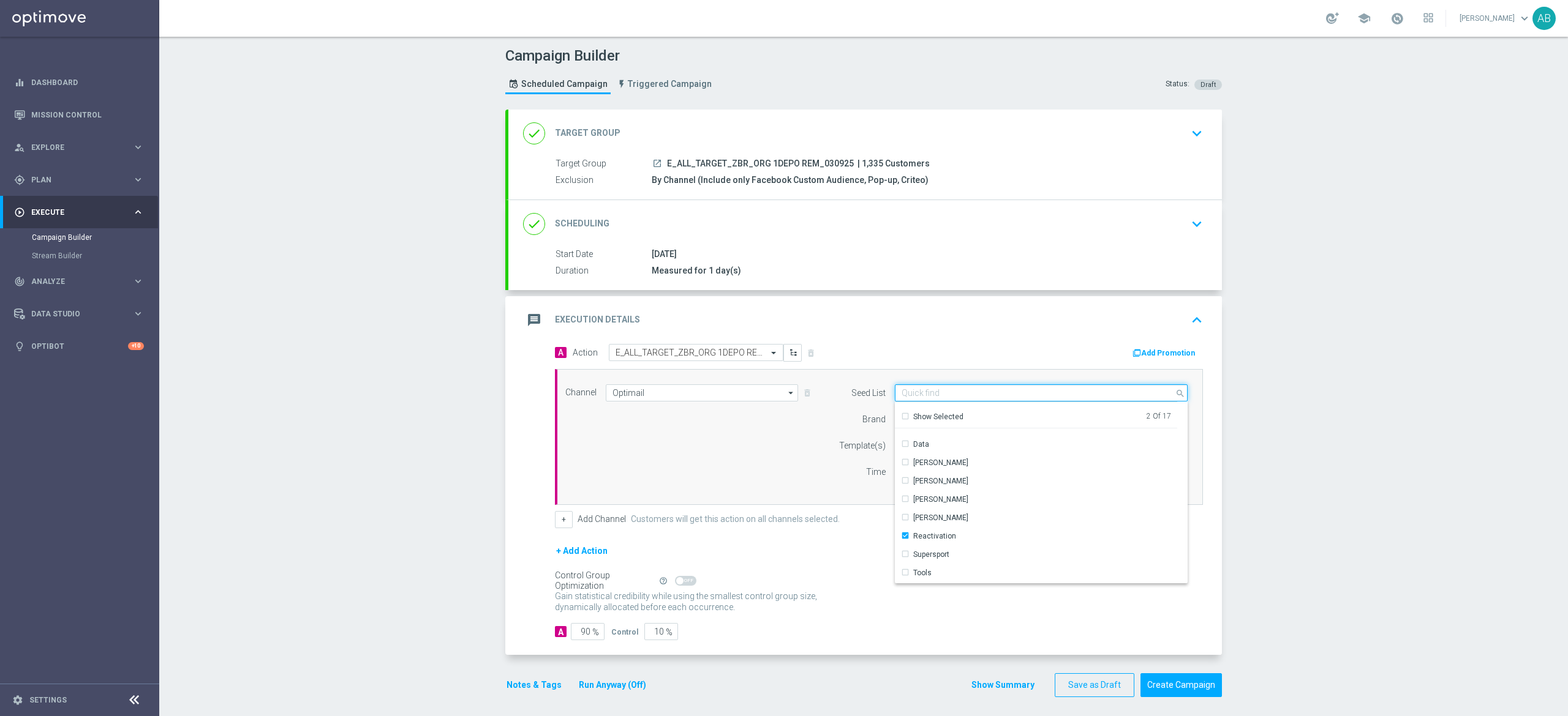
scroll to position [0, 0]
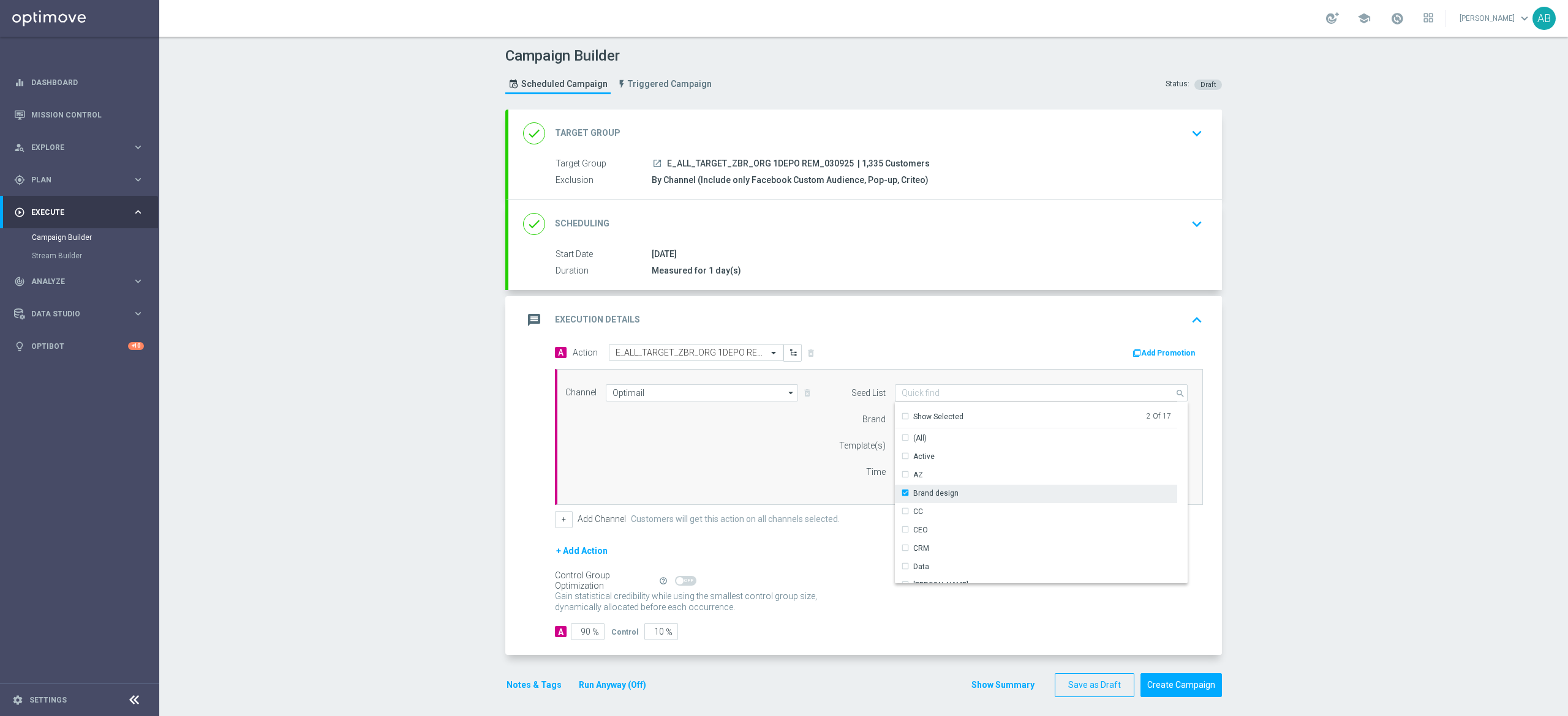
click at [901, 494] on div "Brand design" at bounding box center [930, 494] width 57 height 11
click at [790, 496] on div "Channel Optimail Optimail arrow_drop_down Show Selected 1 of 22 Target group on…" at bounding box center [879, 437] width 648 height 136
type input "Reactivation"
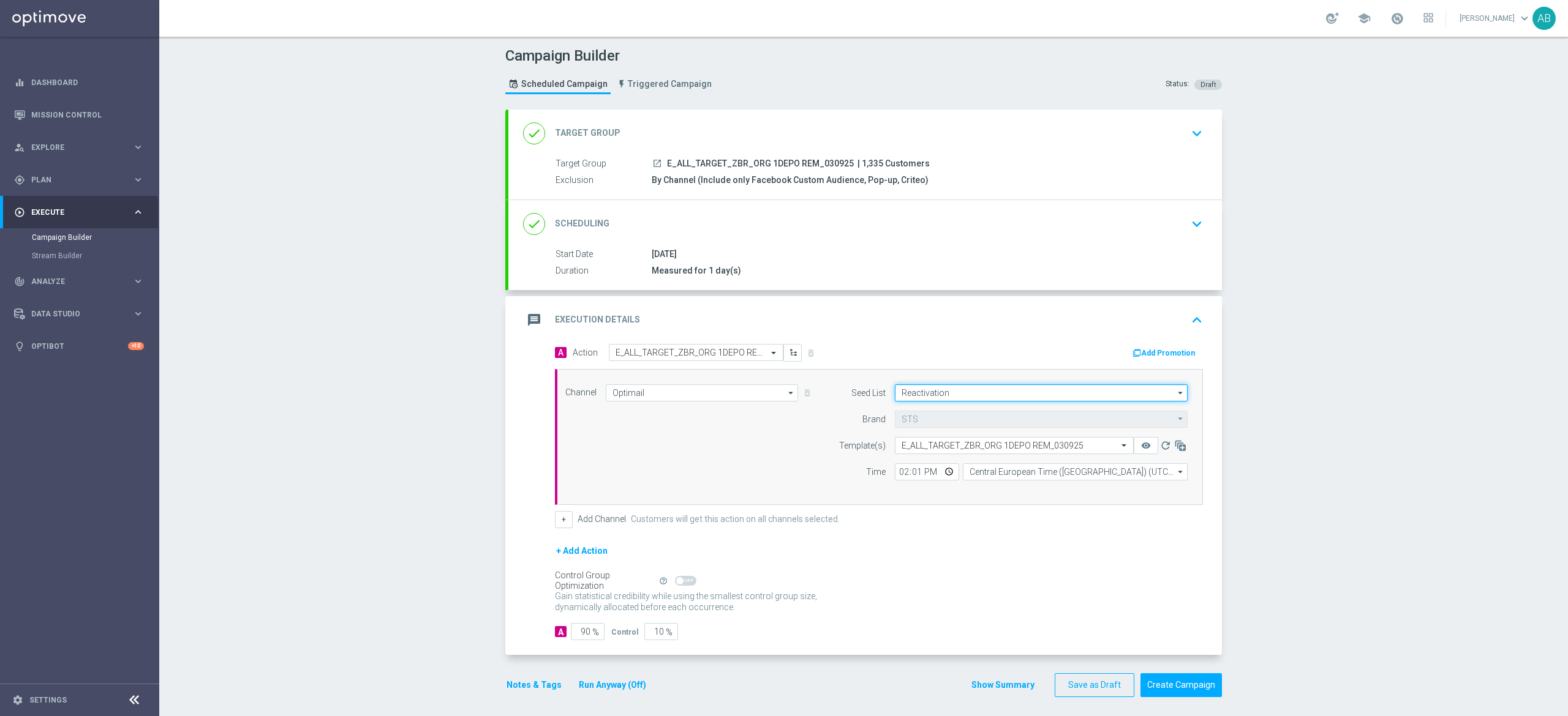
click at [961, 389] on input "Reactivation" at bounding box center [1041, 393] width 292 height 17
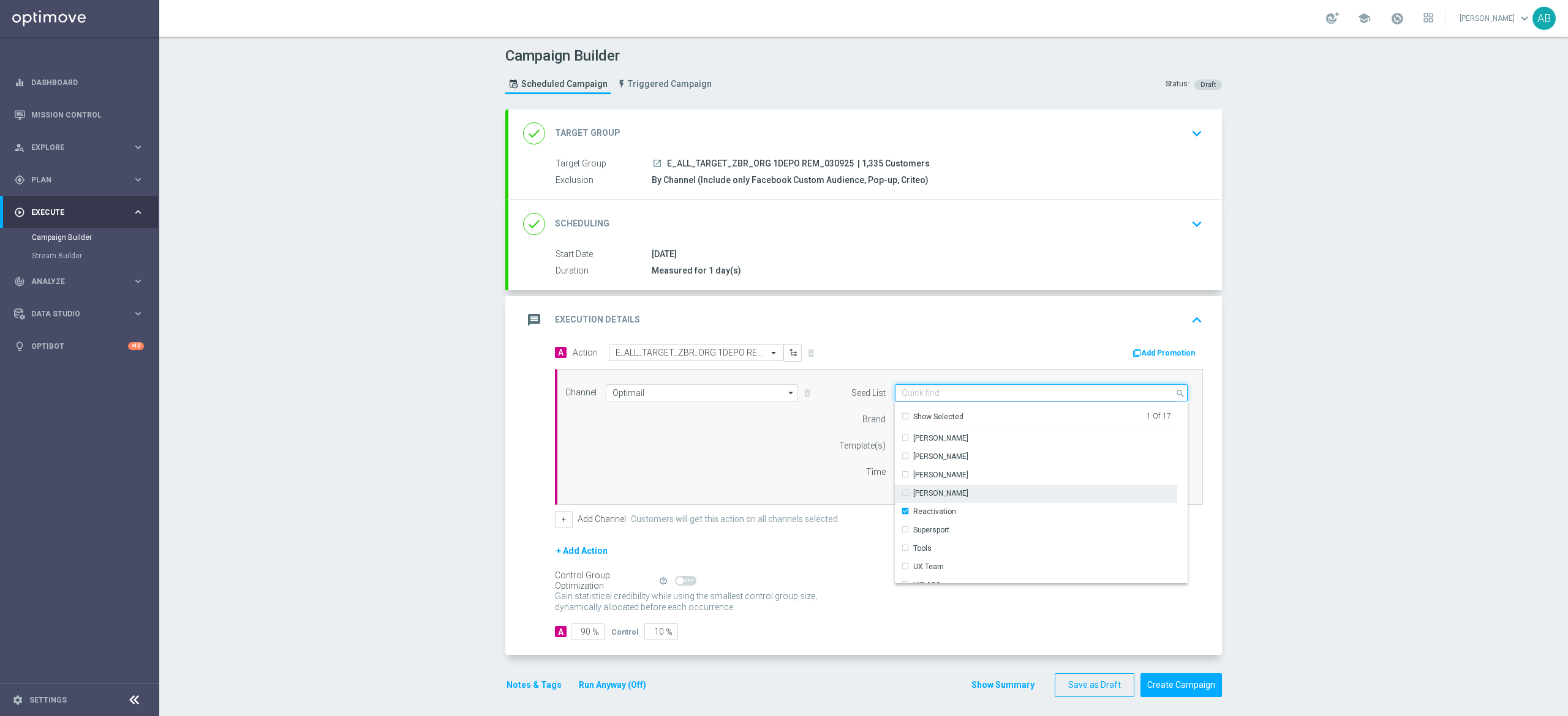
scroll to position [177, 0]
click at [798, 481] on div "Channel Optimail Optimail arrow_drop_down Show Selected 1 of 22 Target group on…" at bounding box center [877, 437] width 641 height 106
type input "Reactivation"
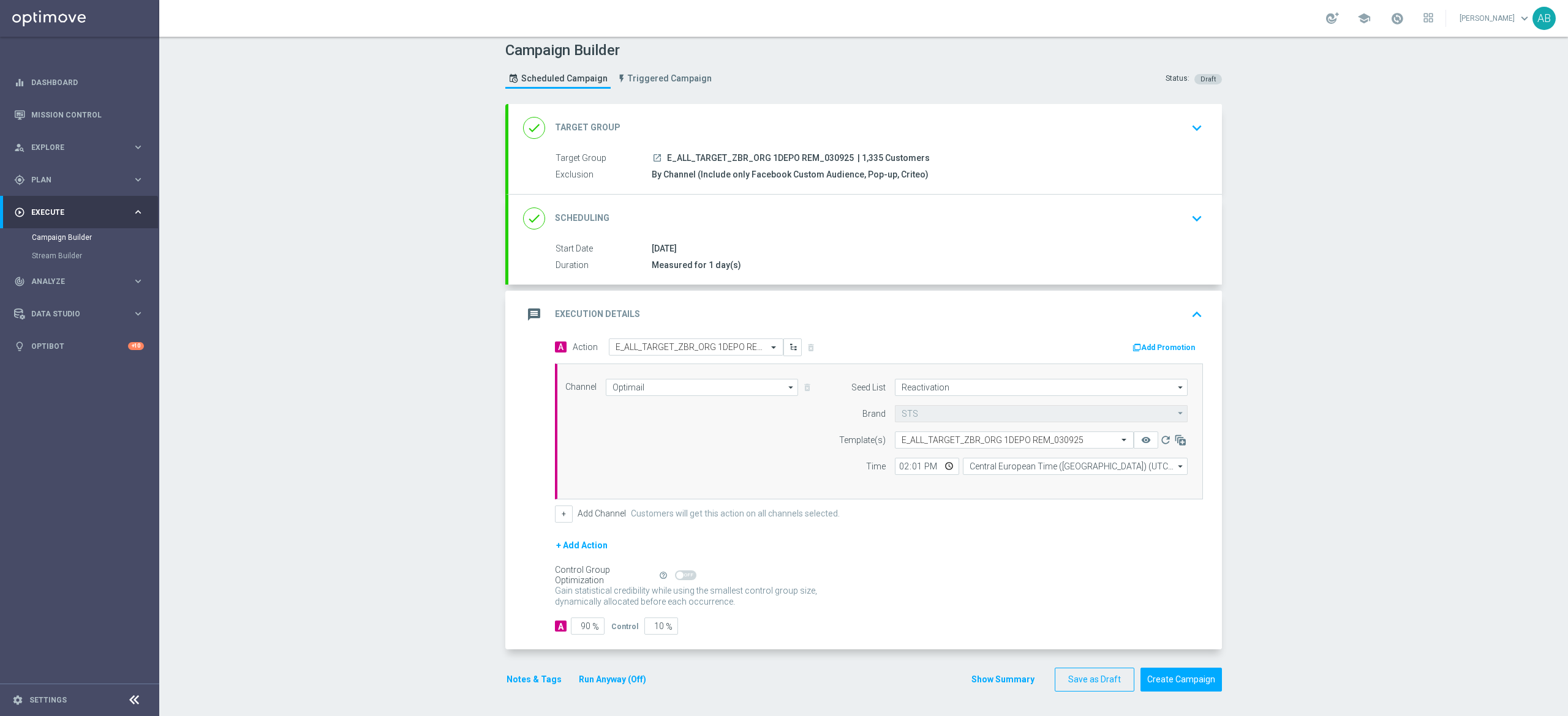
scroll to position [8, 0]
click at [529, 672] on button "Notes & Tags" at bounding box center [534, 680] width 57 height 15
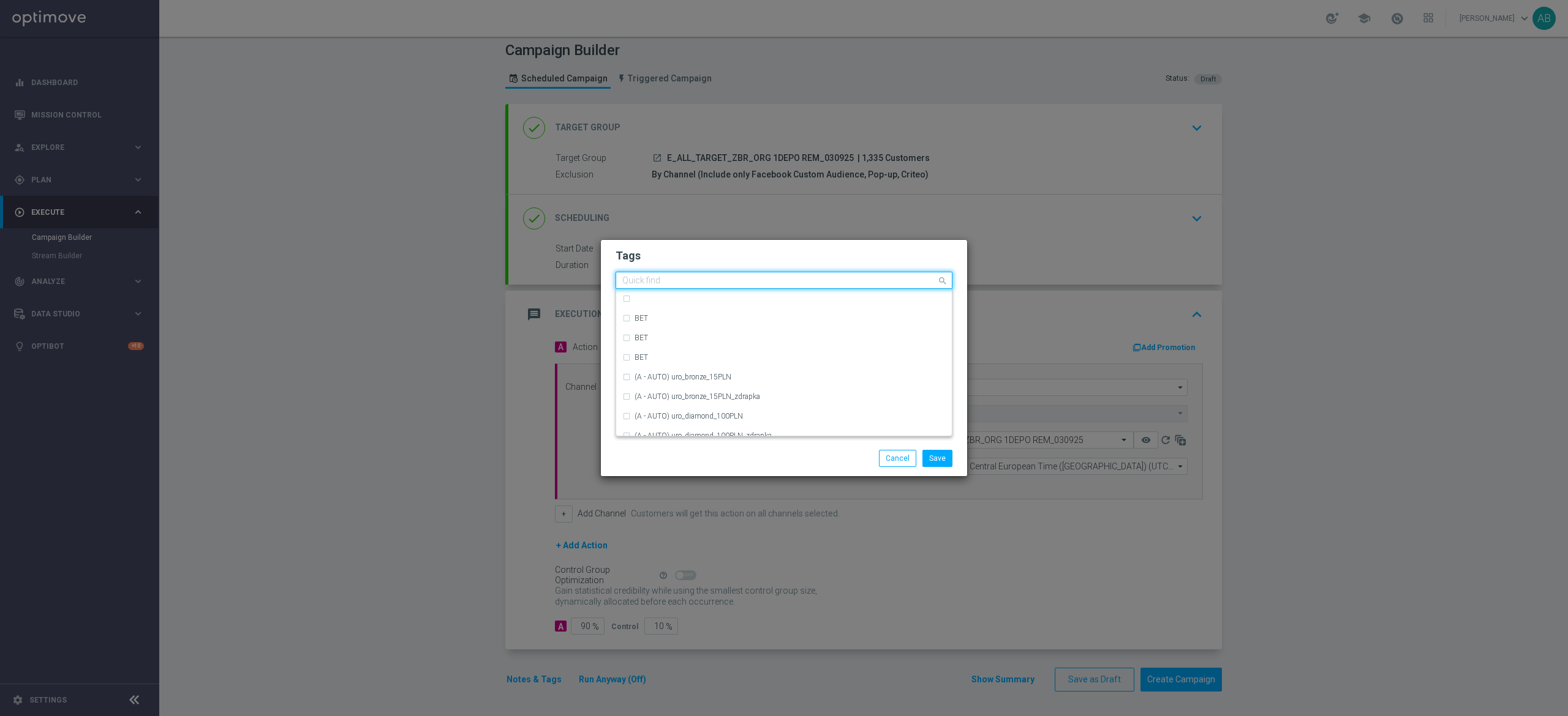
click at [765, 276] on input "text" at bounding box center [779, 281] width 314 height 10
click at [716, 277] on input "text" at bounding box center [779, 281] width 314 height 10
click at [641, 354] on div "E" at bounding box center [784, 348] width 323 height 20
type input "E"
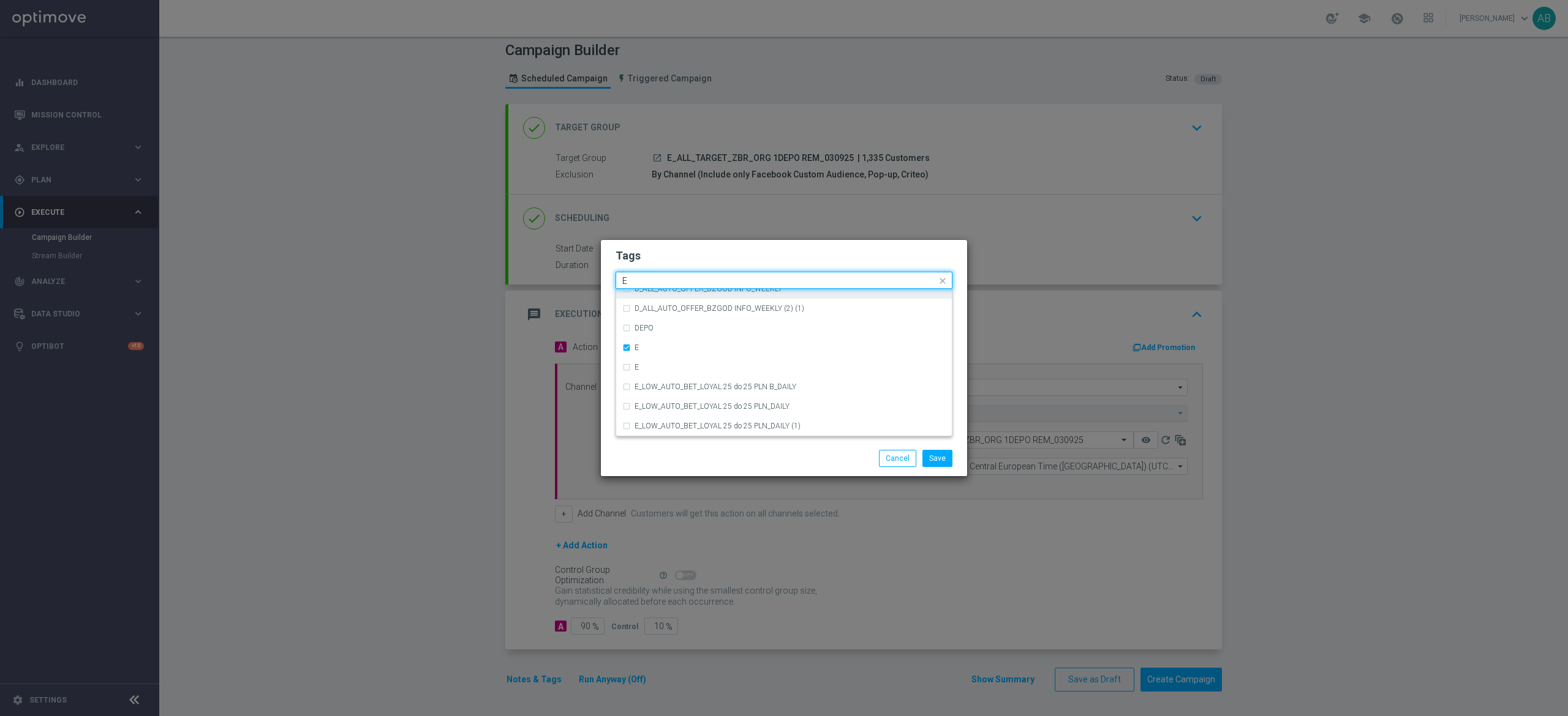
click at [660, 277] on input "E" at bounding box center [779, 281] width 314 height 10
click at [681, 301] on div "ALL" at bounding box center [790, 299] width 311 height 8
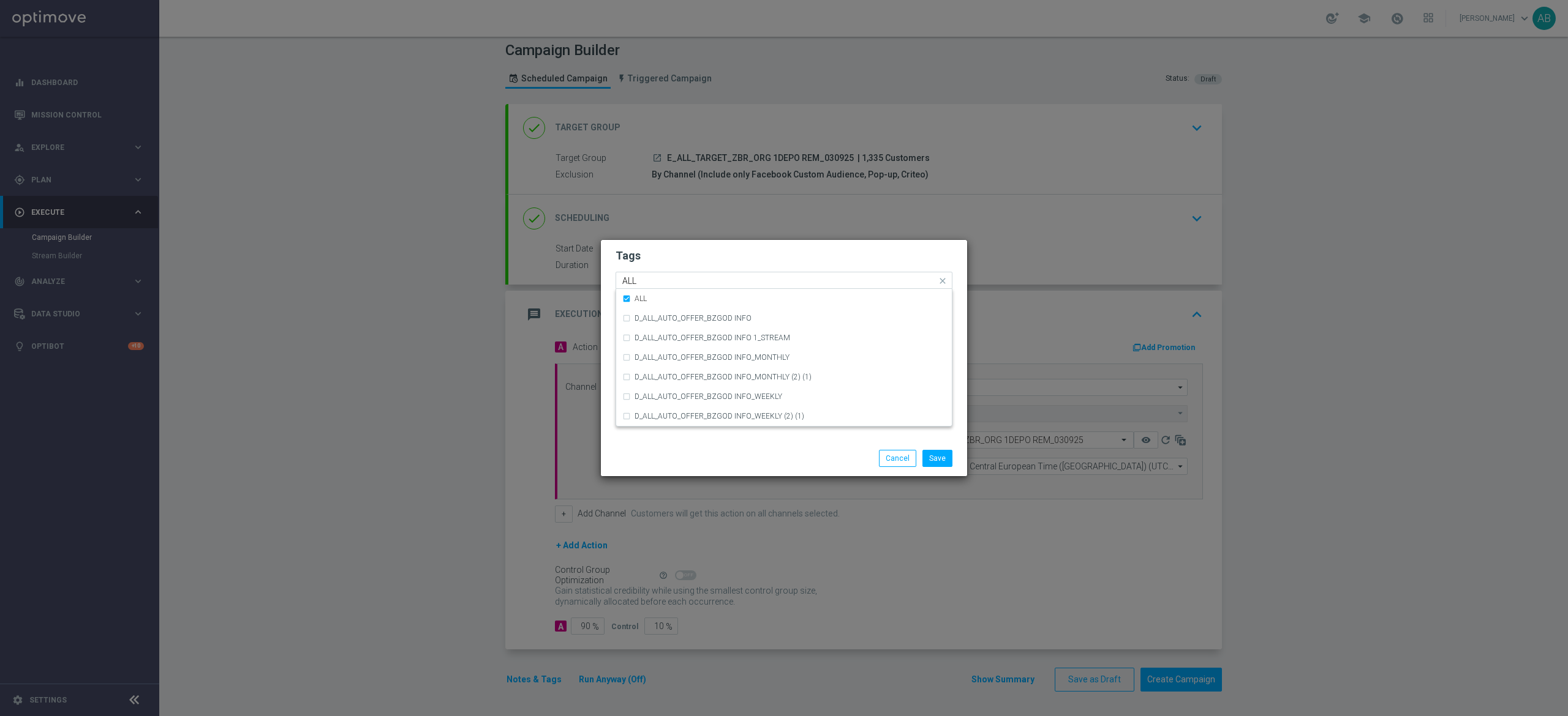
click at [681, 279] on input "ALL" at bounding box center [779, 281] width 314 height 10
type input "A"
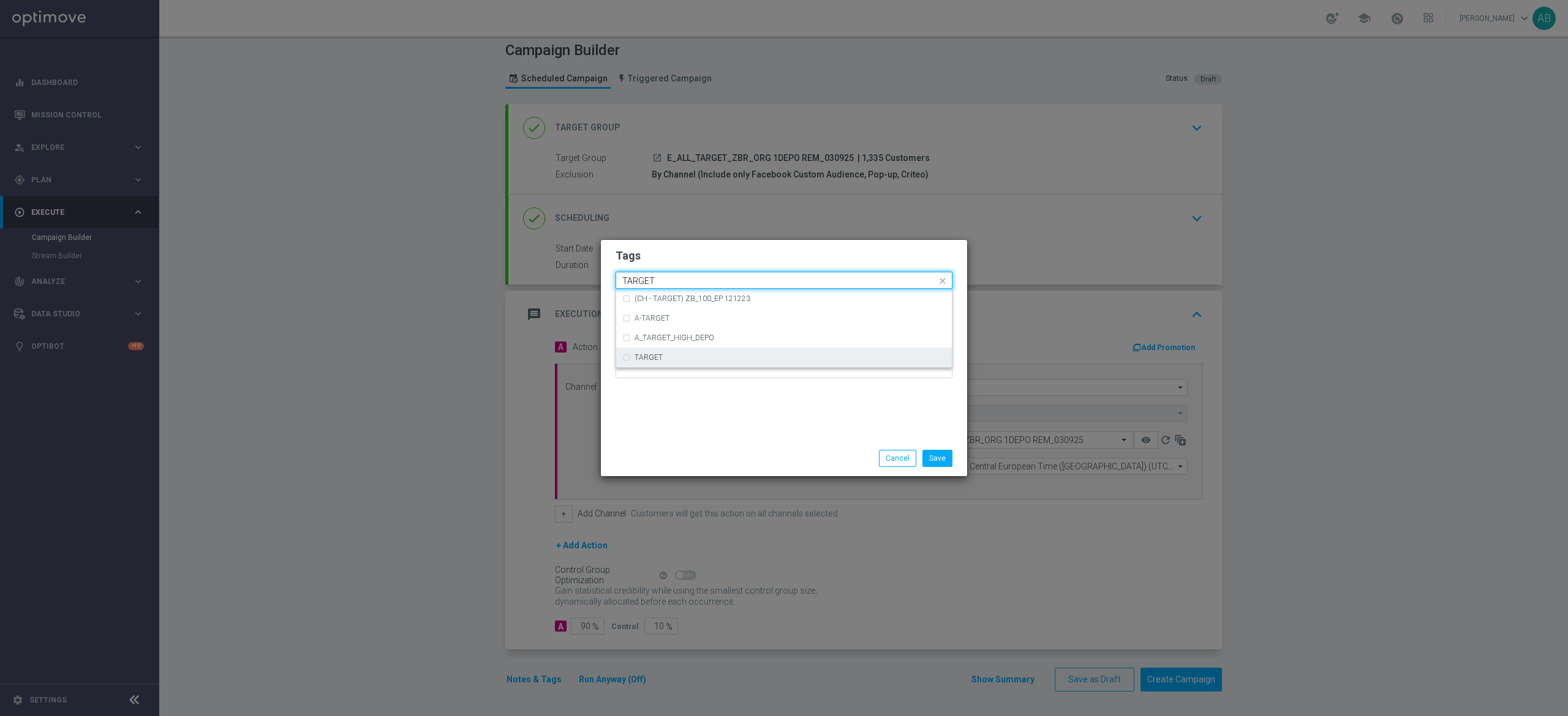
click at [695, 357] on div "TARGET" at bounding box center [790, 357] width 311 height 8
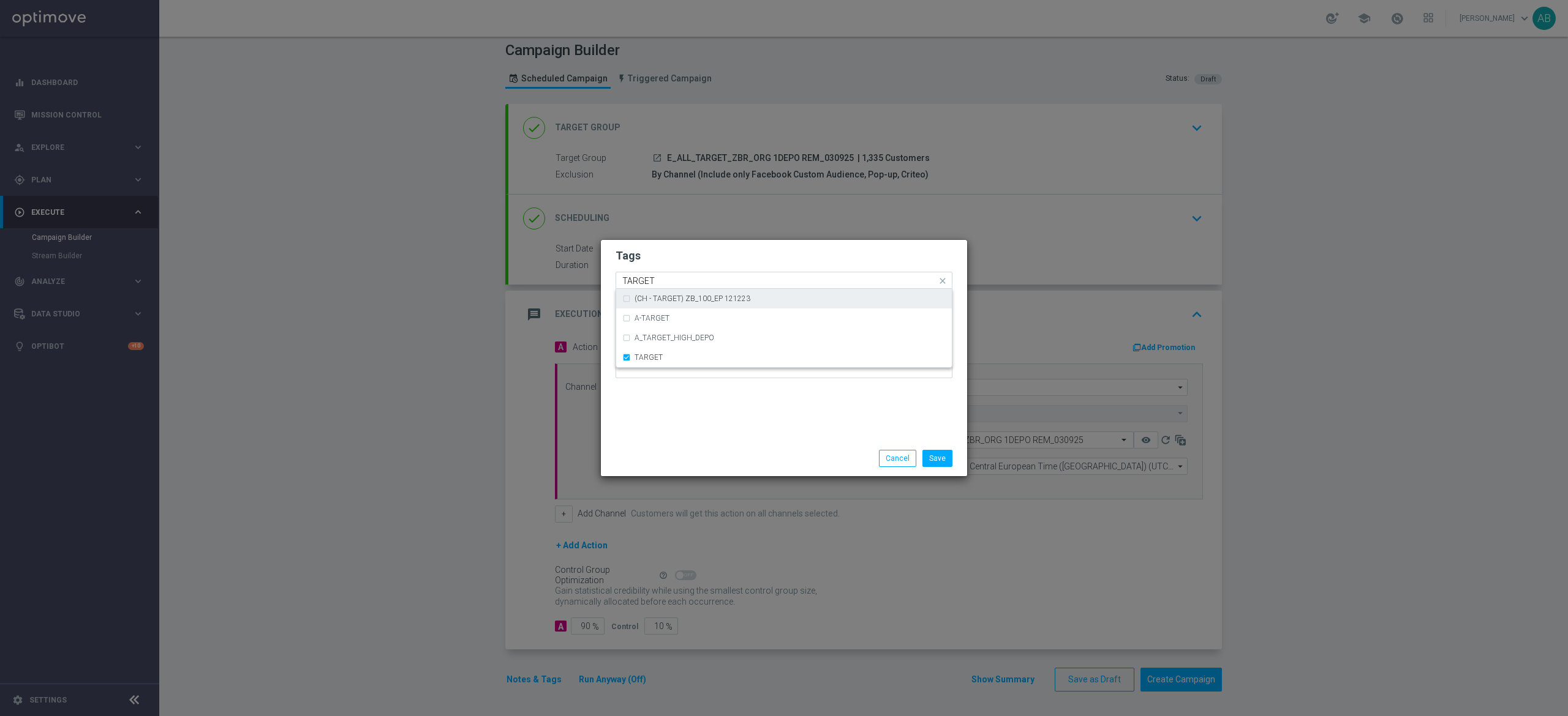
click at [694, 283] on input "TARGET" at bounding box center [779, 281] width 314 height 10
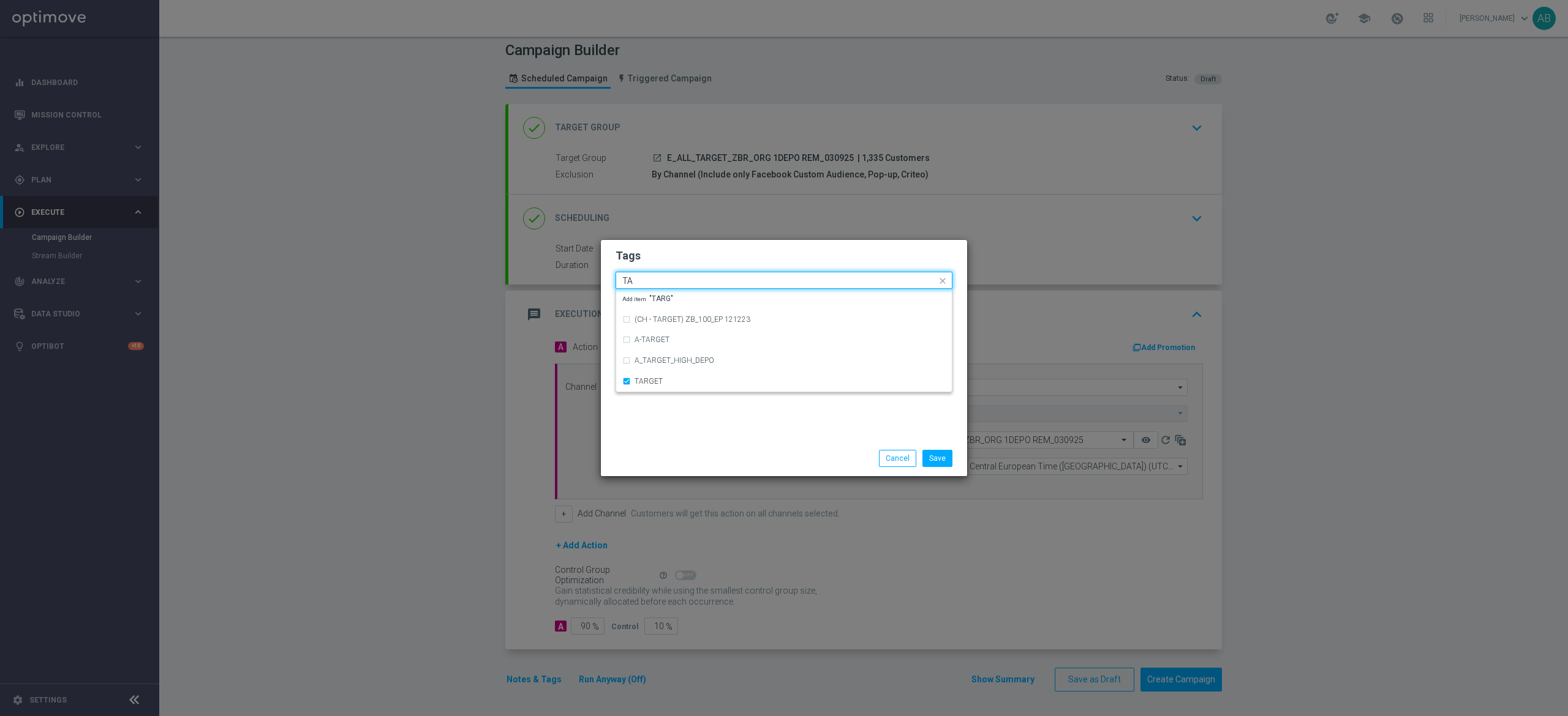
type input "T"
click at [695, 390] on div "ZBR" at bounding box center [790, 387] width 311 height 8
type input "ZBR"
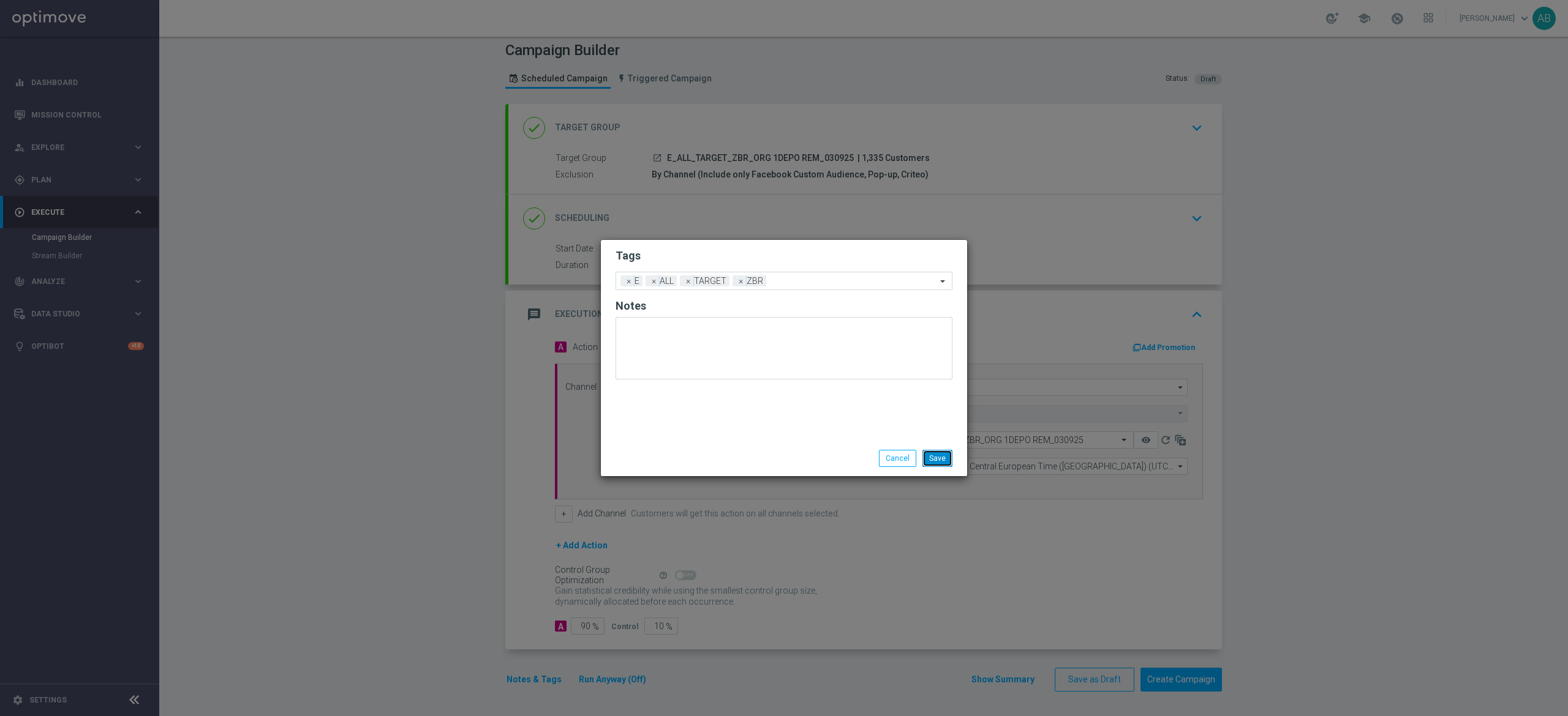
click at [938, 457] on button "Save" at bounding box center [937, 458] width 30 height 17
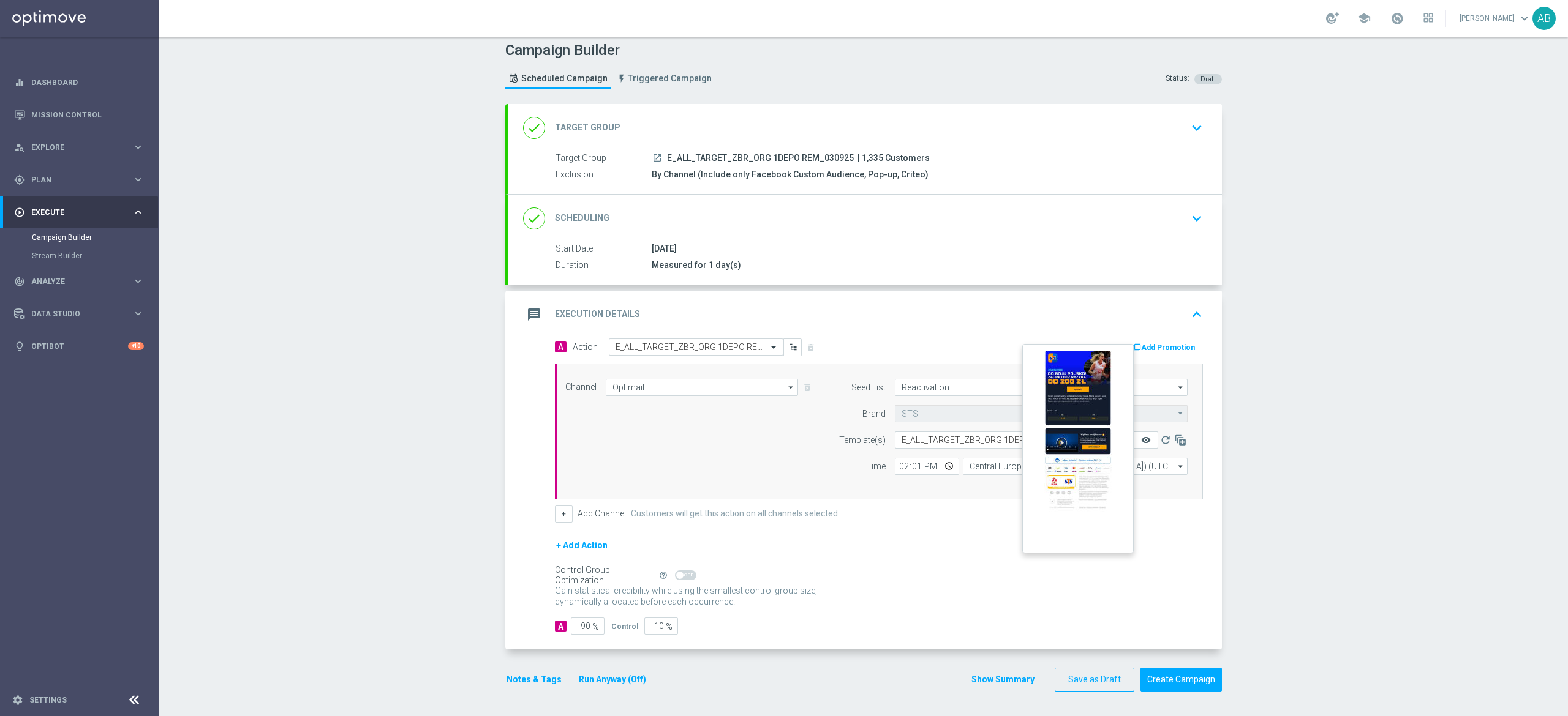
click at [1141, 437] on icon "remove_red_eye" at bounding box center [1146, 440] width 10 height 10
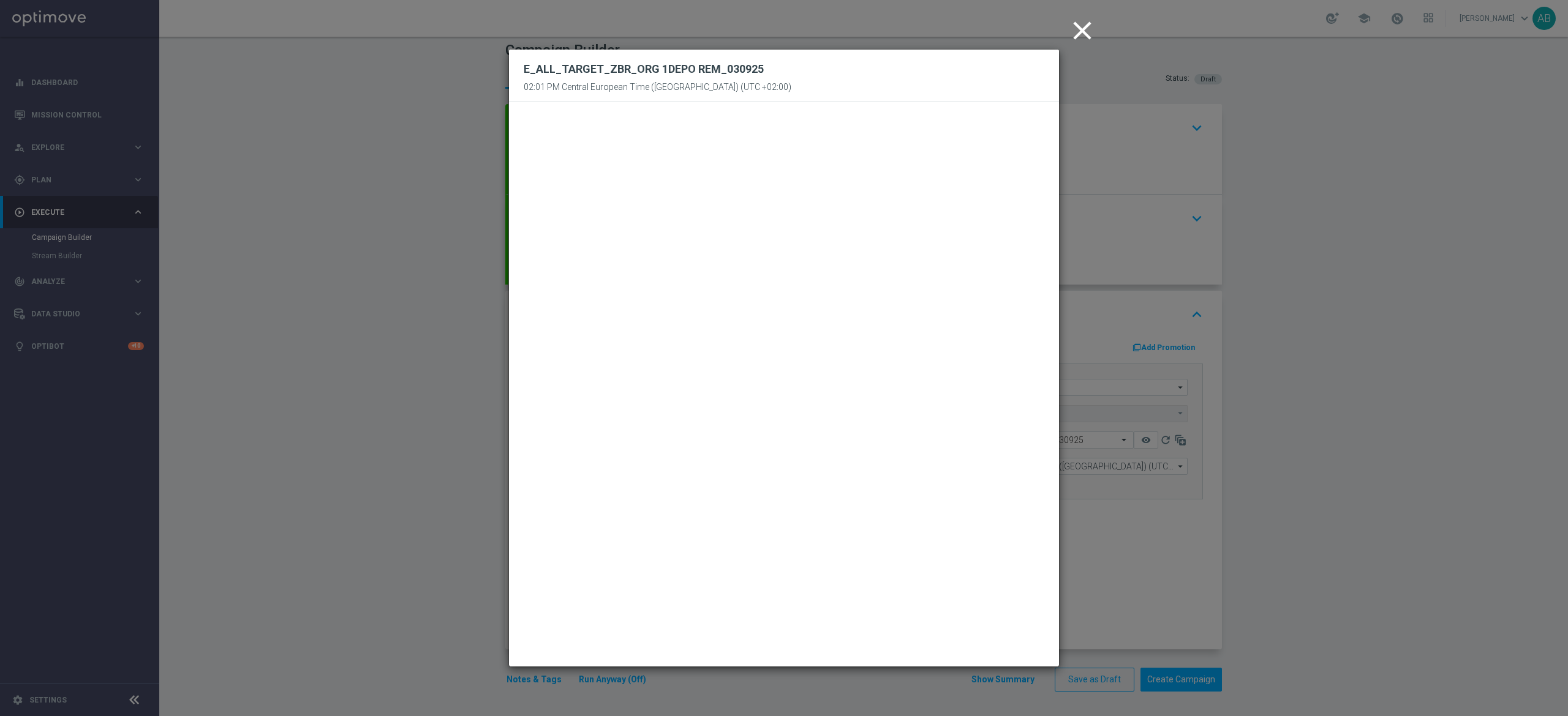
click at [1292, 342] on modal-container "close E_ALL_TARGET_ZBR_ORG 1DEPO REM_030925 02:01 PM Central European Time (War…" at bounding box center [784, 358] width 1568 height 716
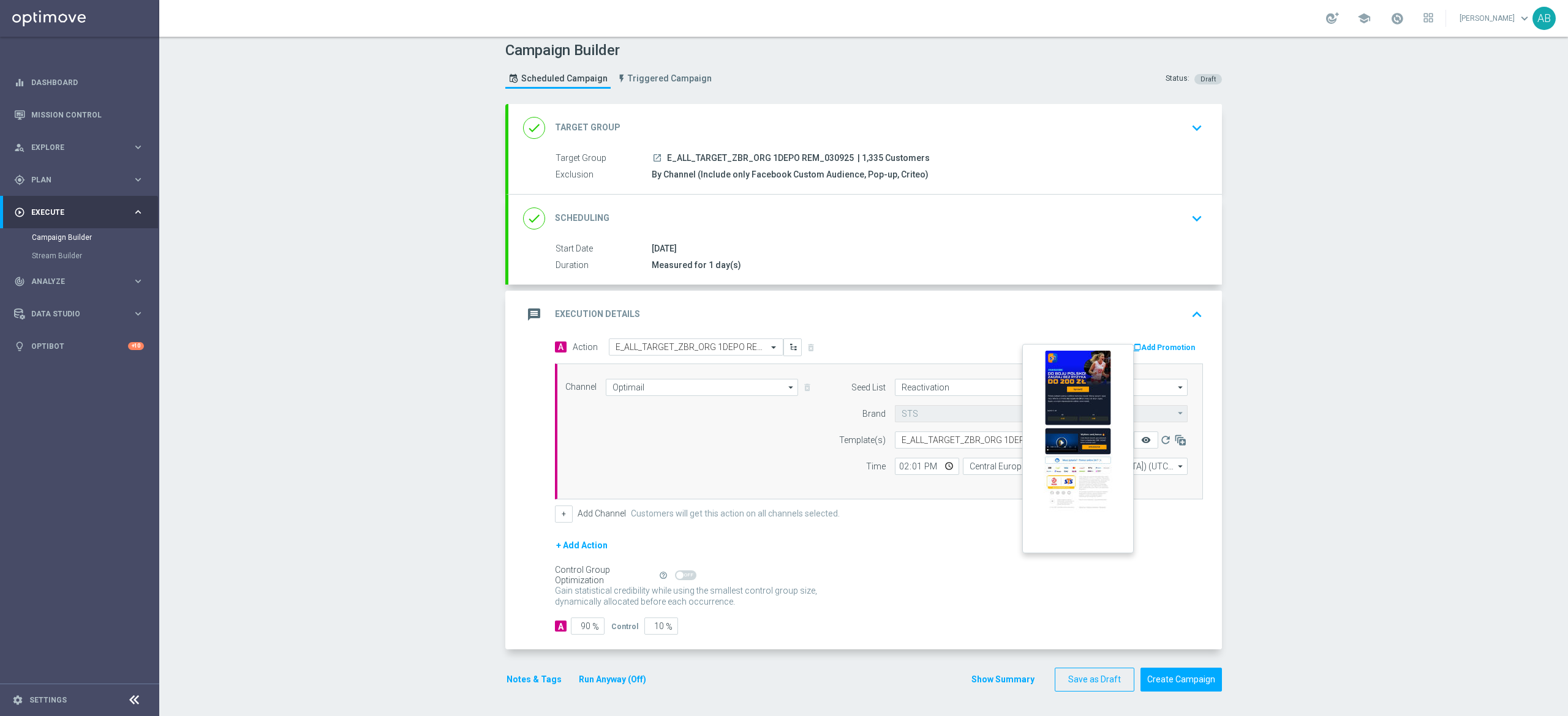
click at [1141, 435] on icon "remove_red_eye" at bounding box center [1146, 440] width 10 height 10
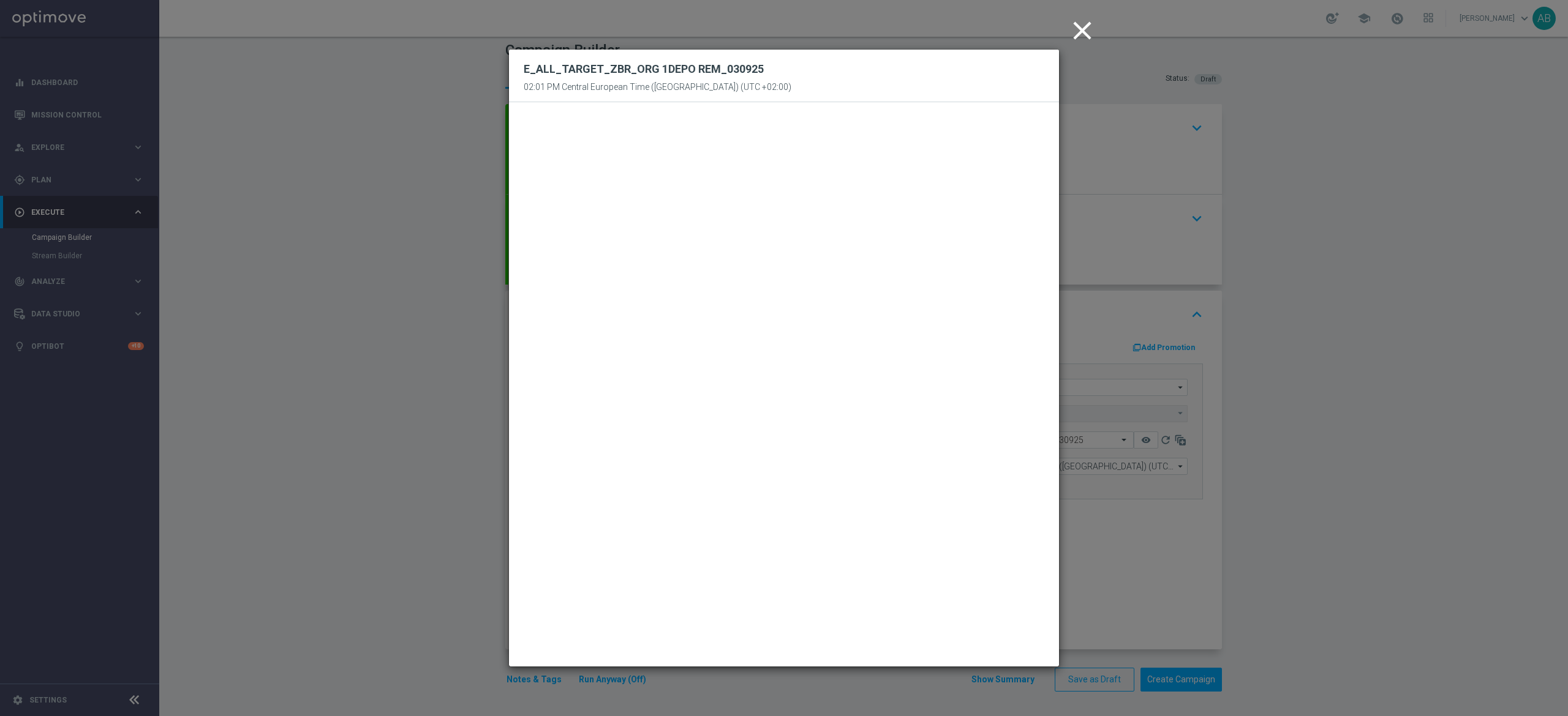
click at [1083, 29] on icon "close" at bounding box center [1082, 31] width 31 height 31
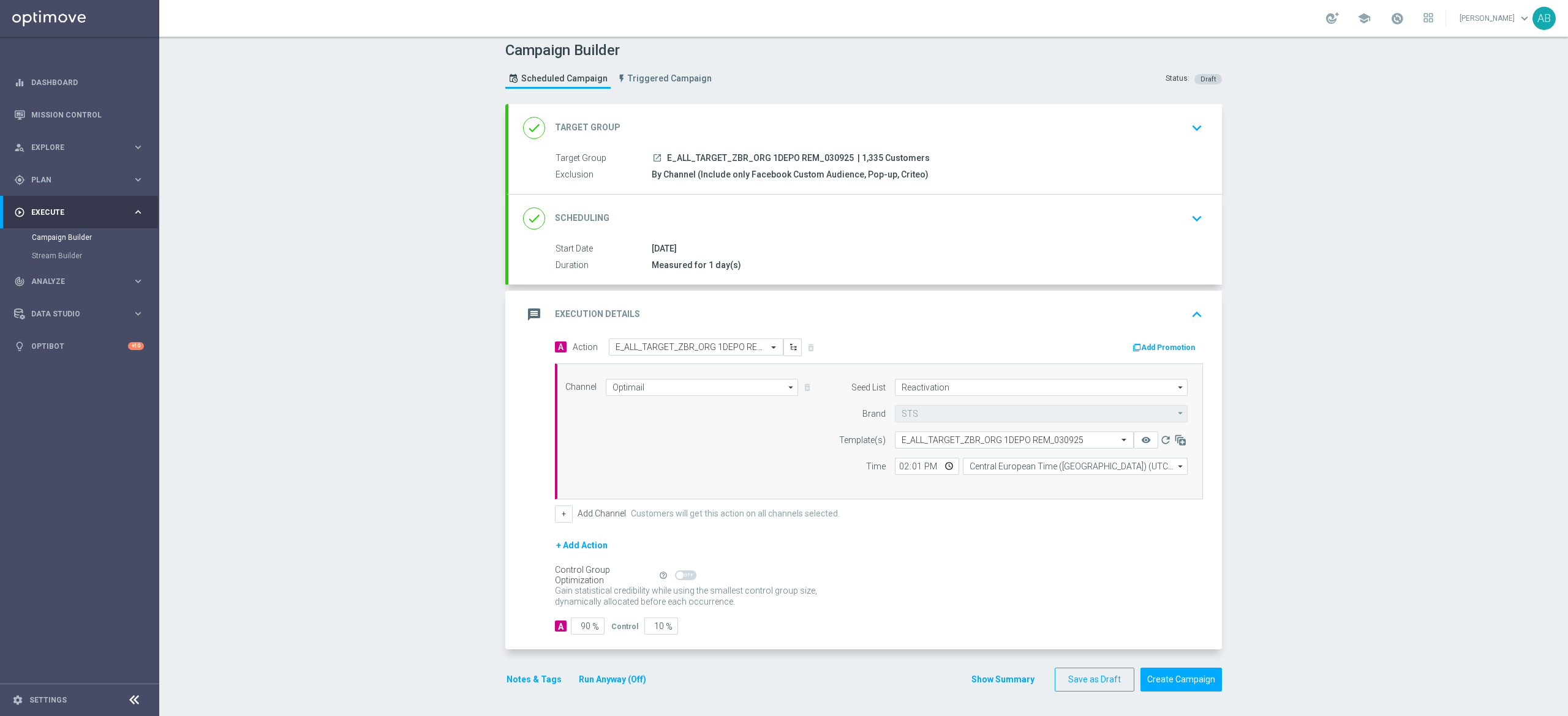
click at [1187, 224] on icon "keyboard_arrow_down" at bounding box center [1196, 218] width 18 height 18
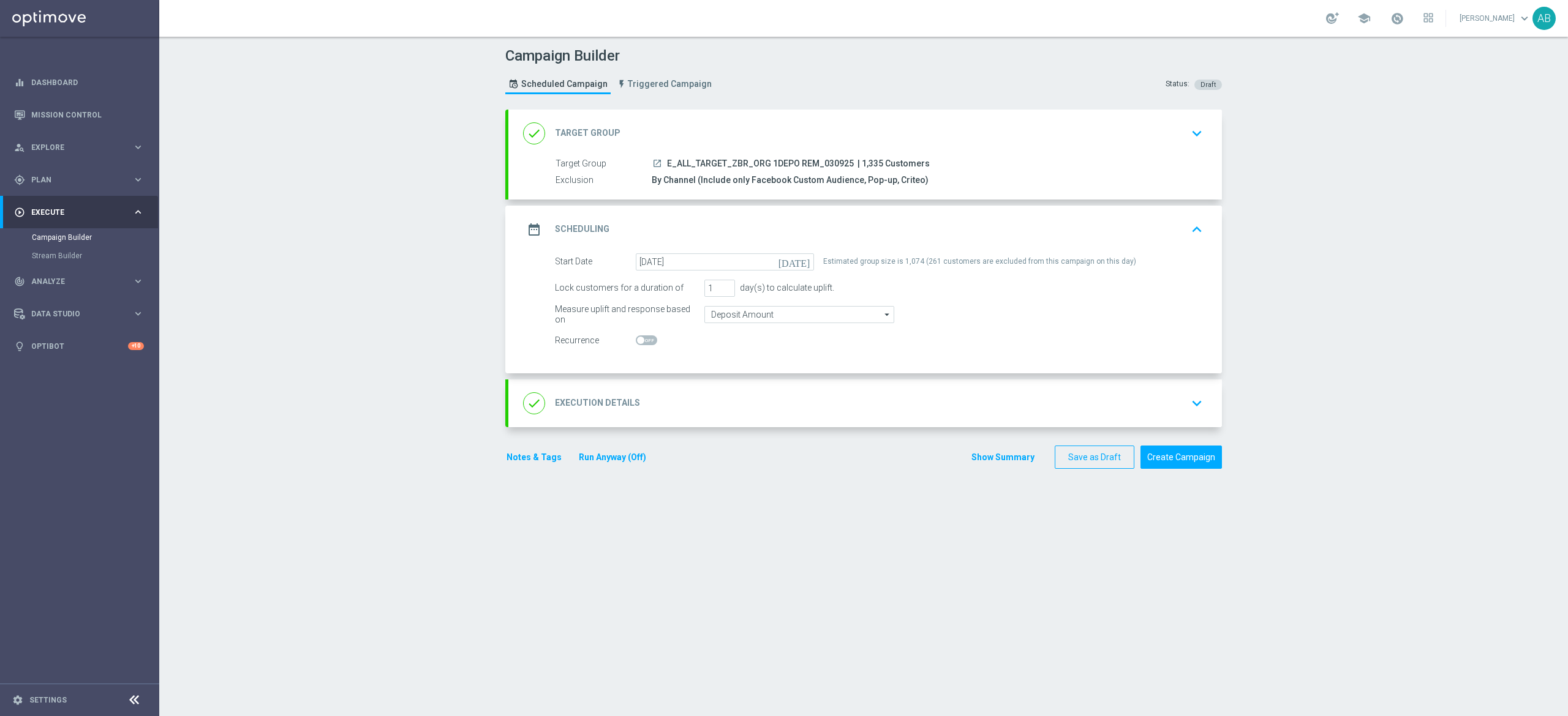
scroll to position [0, 0]
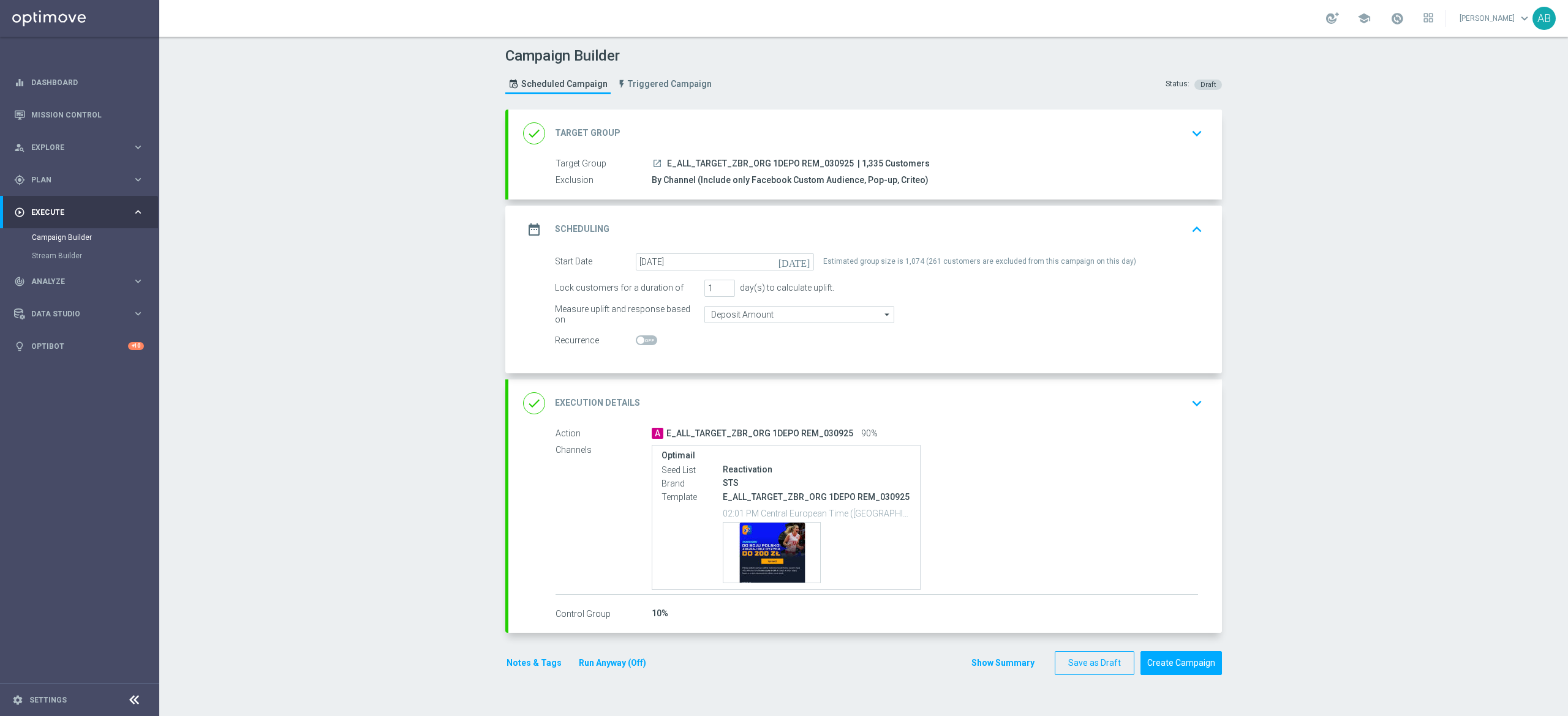
click at [1191, 401] on icon "keyboard_arrow_down" at bounding box center [1196, 403] width 18 height 18
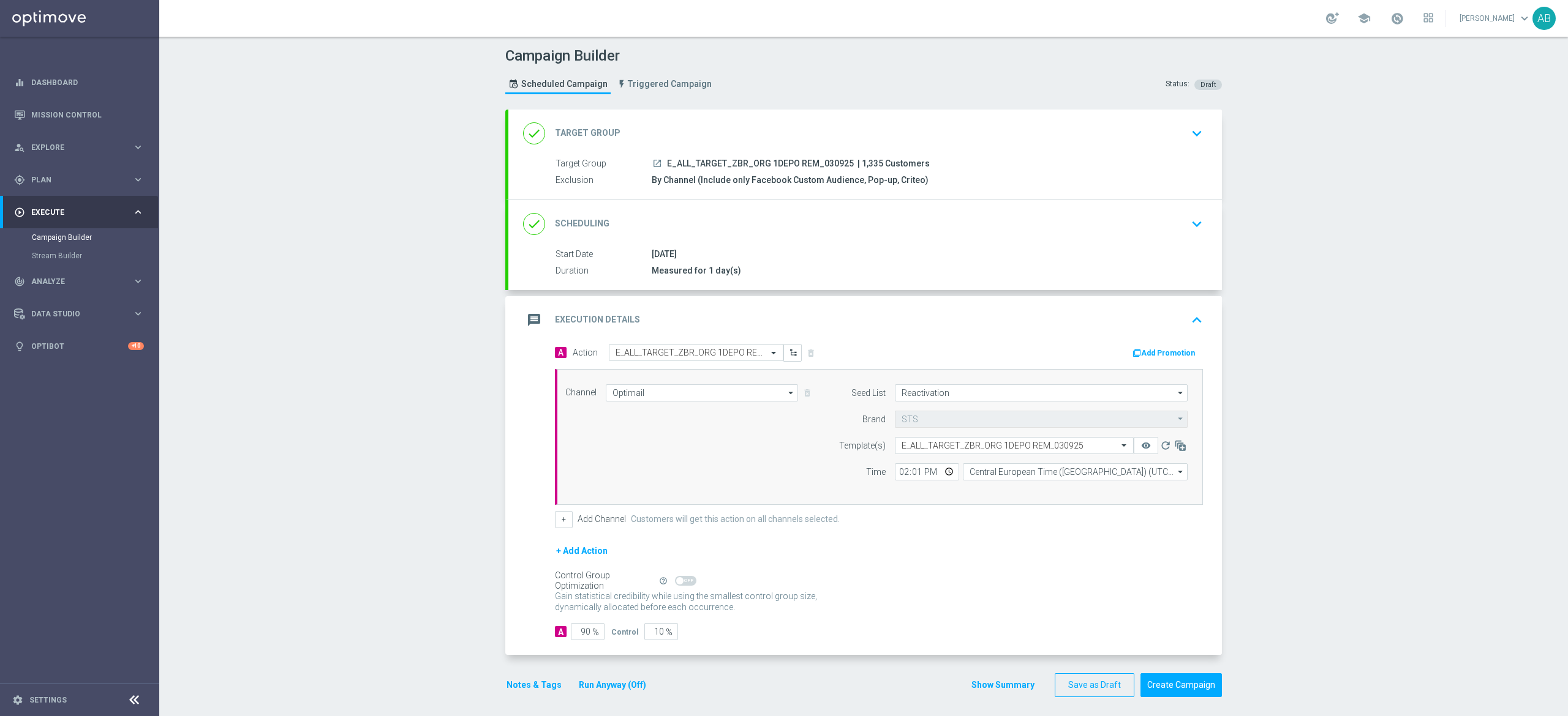
scroll to position [8, 0]
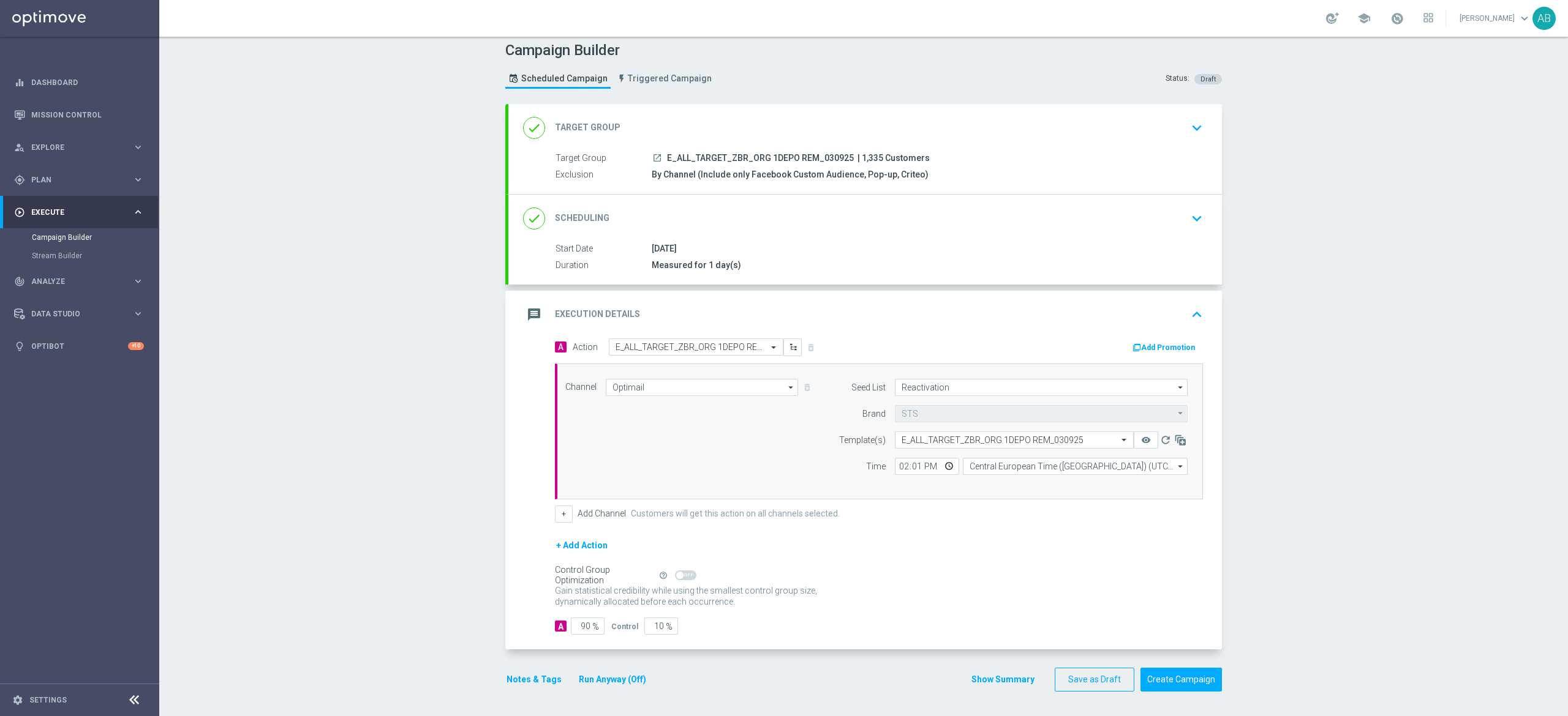
click at [532, 678] on button "Notes & Tags" at bounding box center [534, 680] width 57 height 15
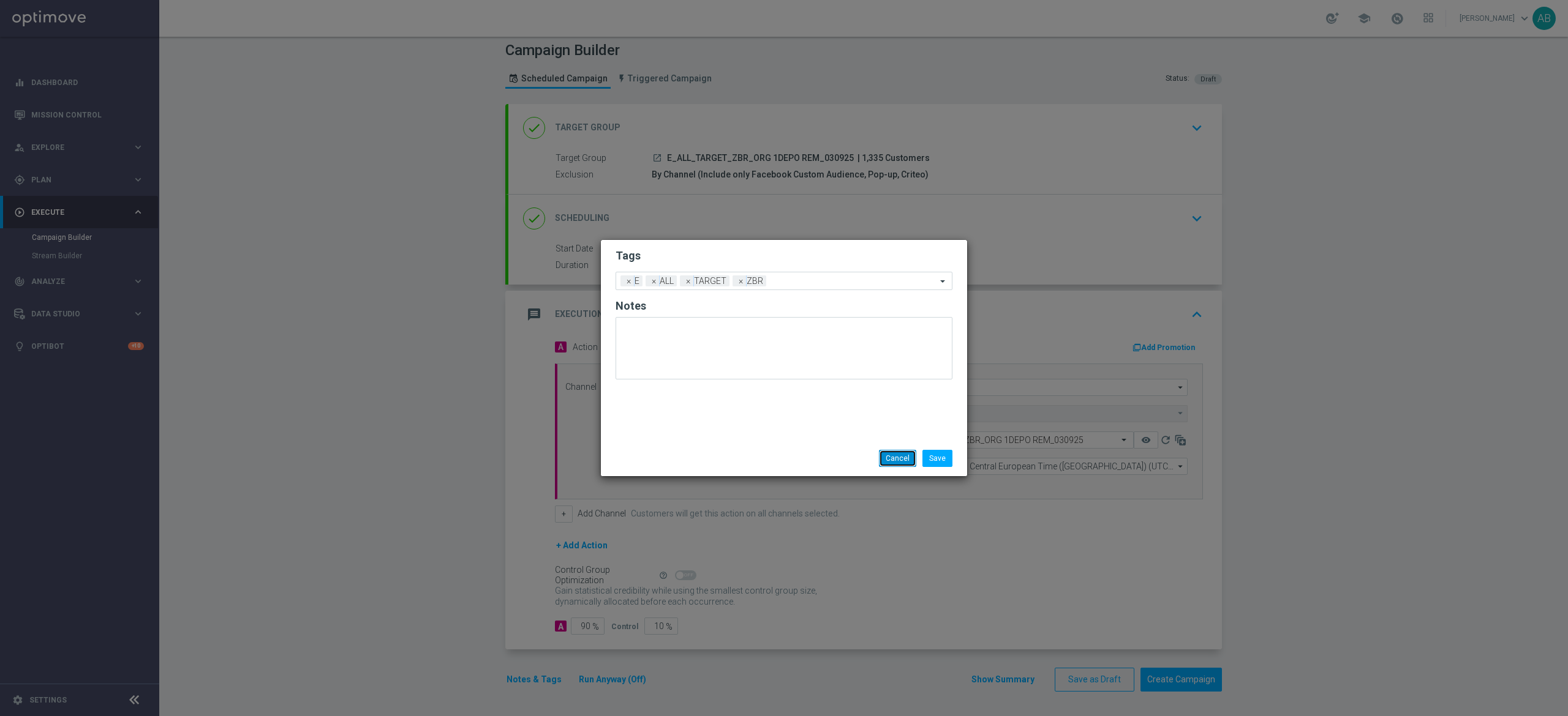
click at [883, 458] on button "Cancel" at bounding box center [897, 458] width 37 height 17
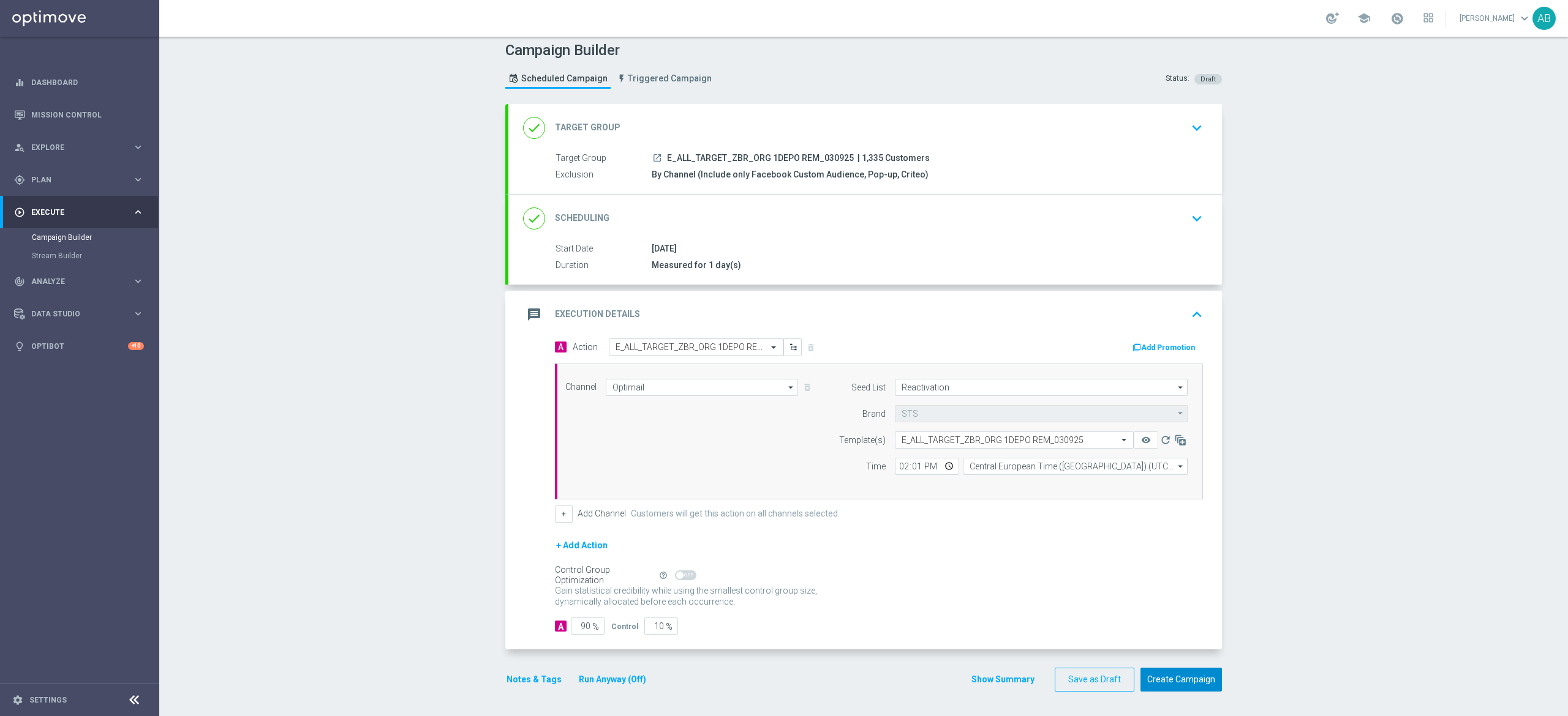
click at [1179, 677] on button "Create Campaign" at bounding box center [1181, 680] width 81 height 24
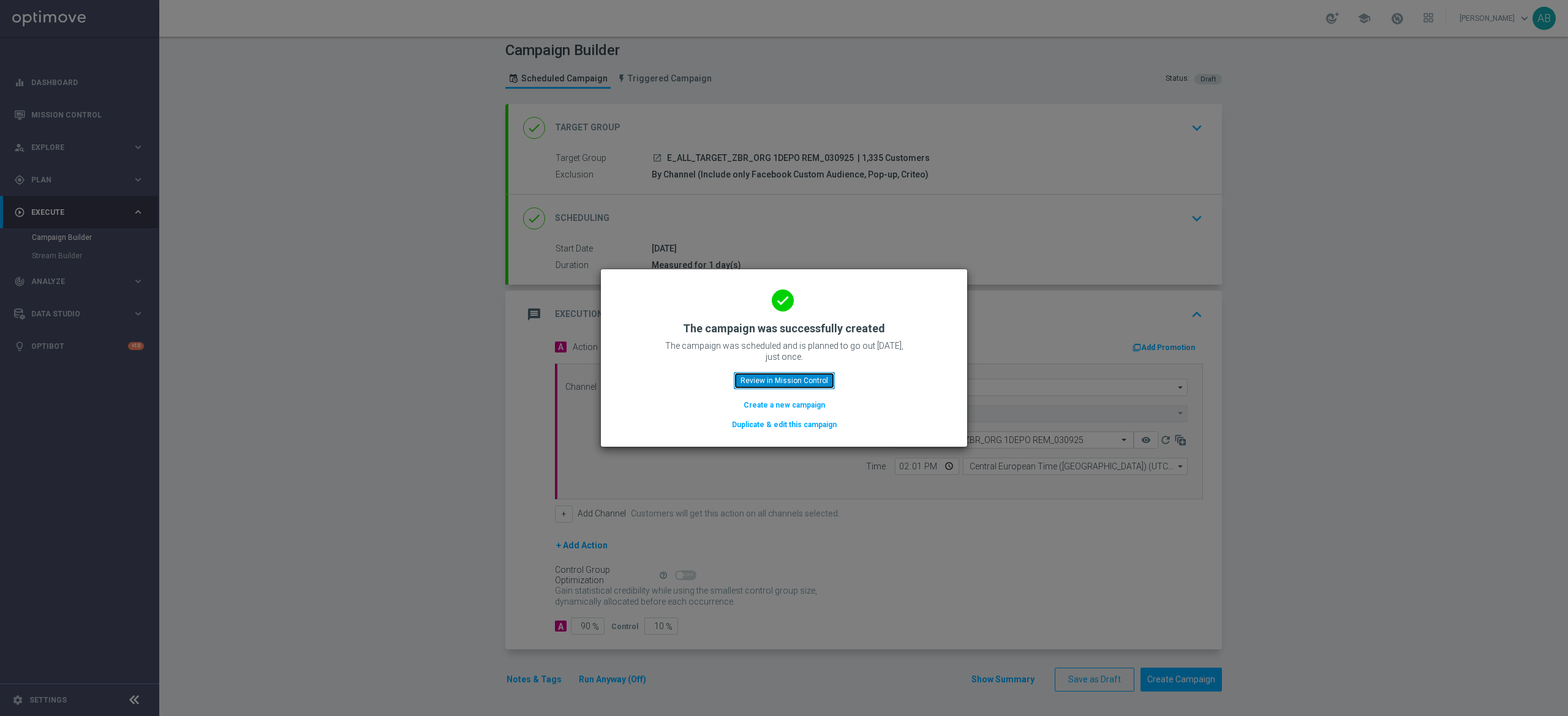
click at [797, 374] on button "Review in Mission Control" at bounding box center [784, 380] width 101 height 17
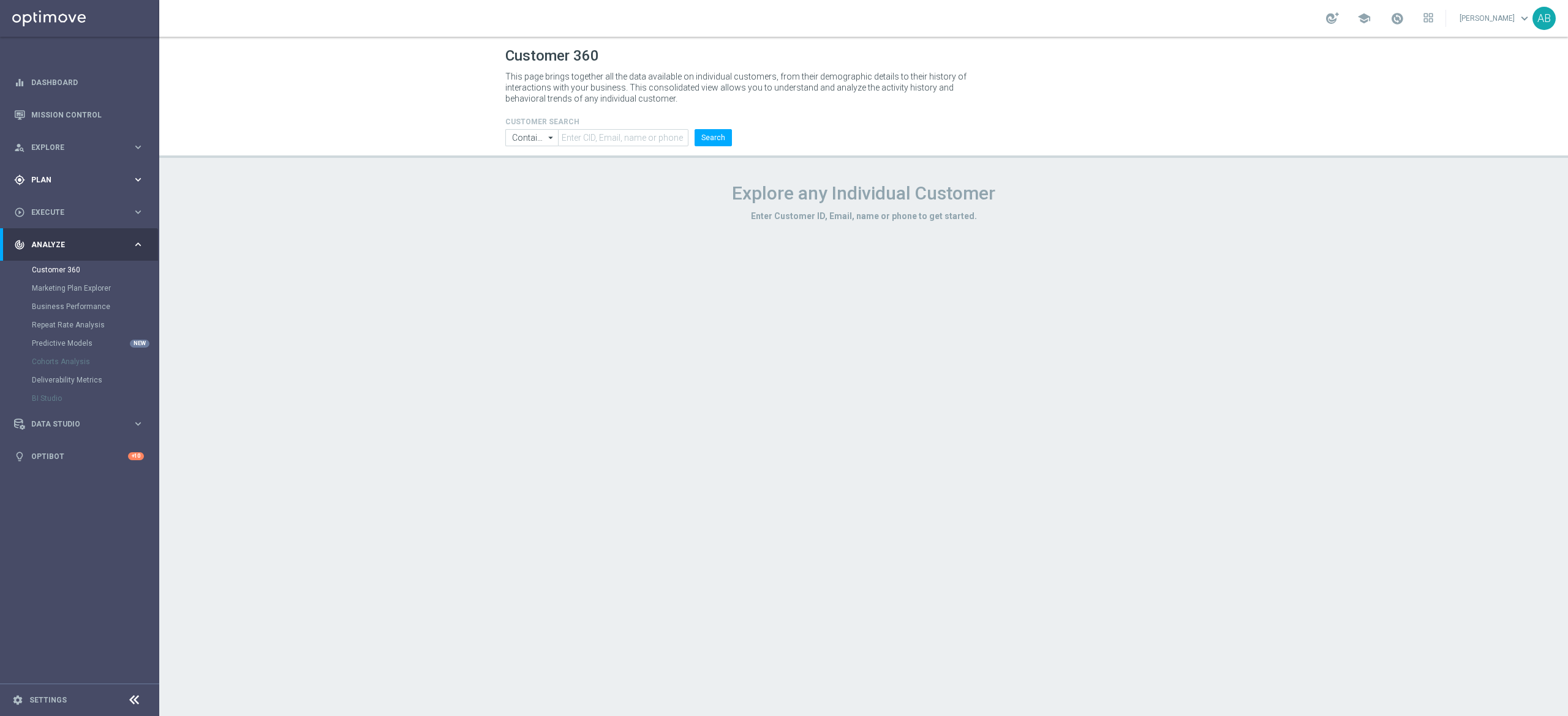
click at [47, 176] on span "Plan" at bounding box center [82, 180] width 101 height 8
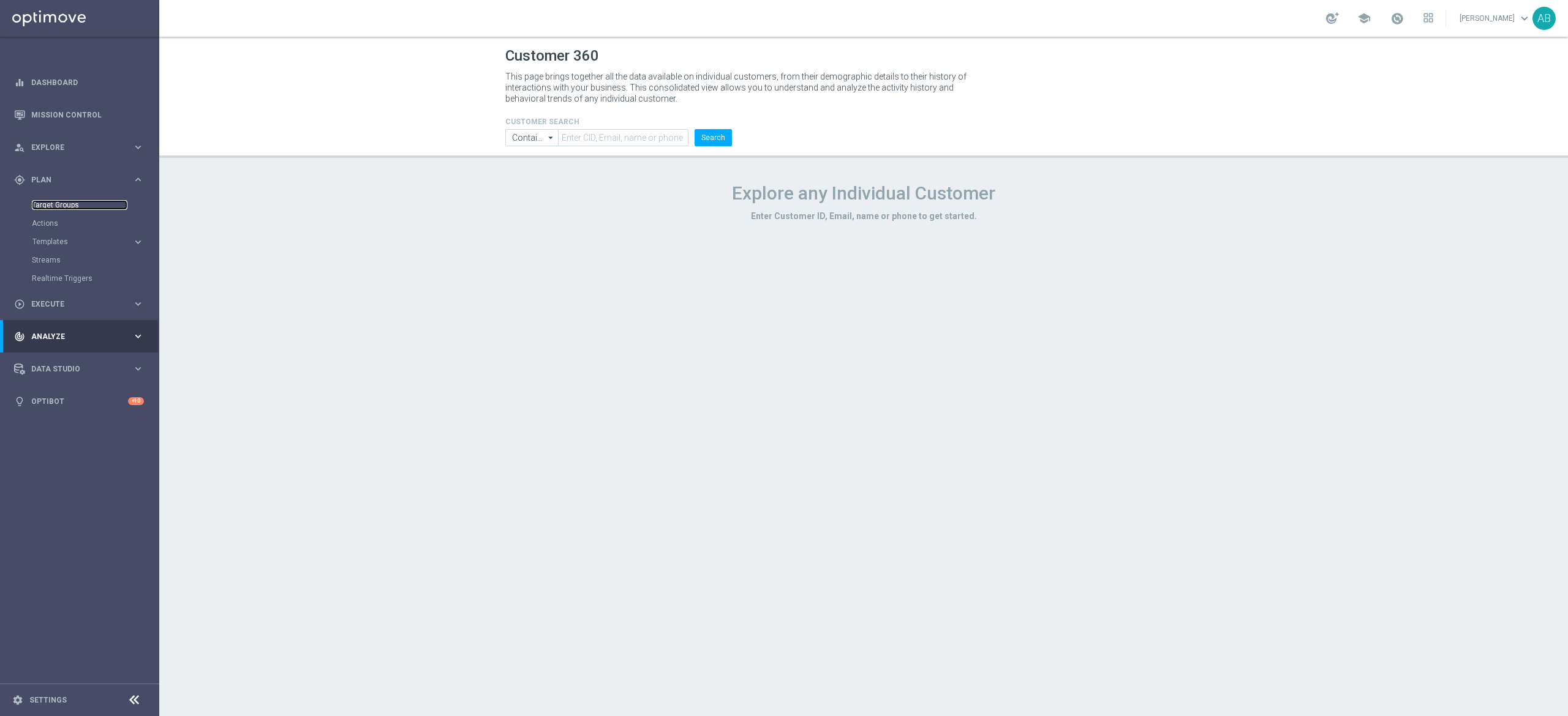
click at [47, 206] on link "Target Groups" at bounding box center [80, 205] width 96 height 10
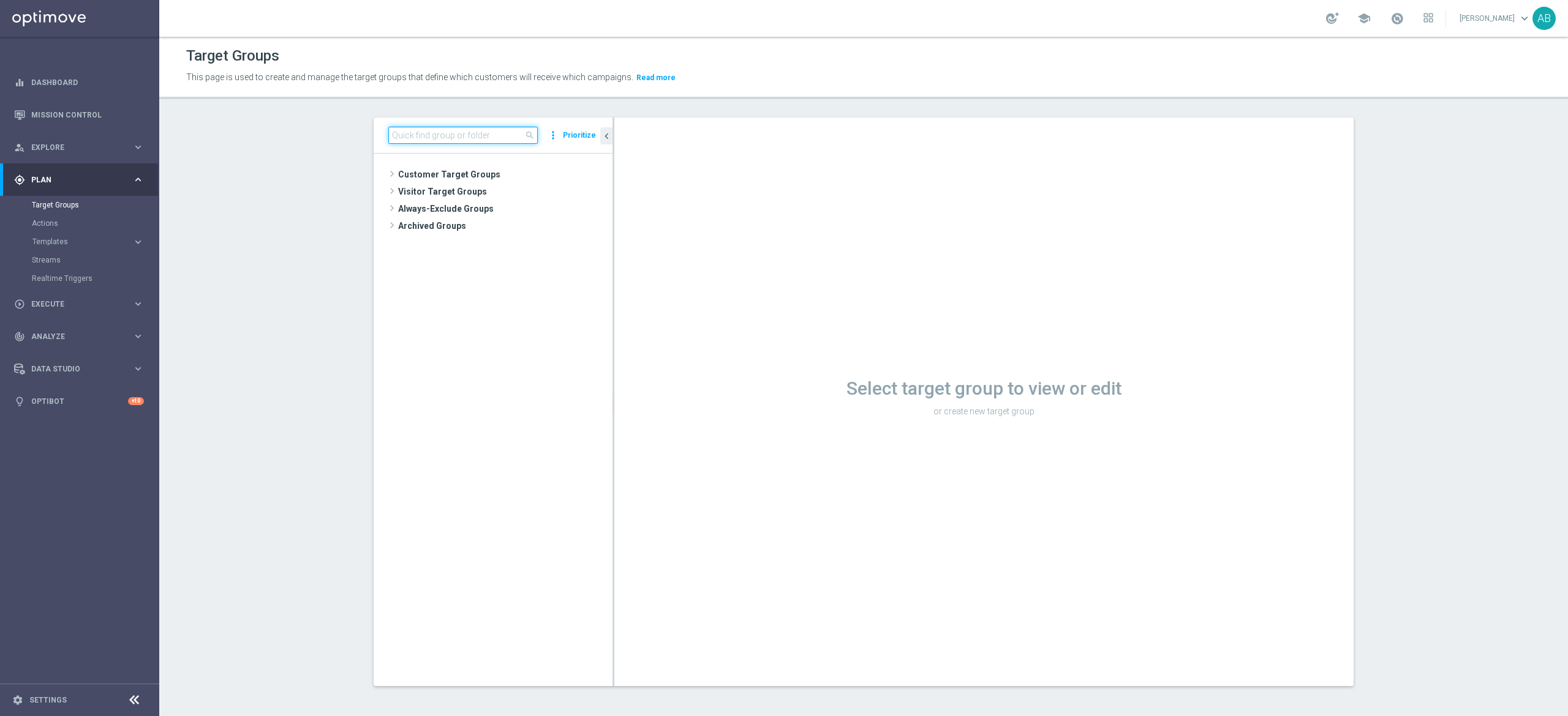
click at [416, 139] on input at bounding box center [463, 135] width 150 height 17
paste input "E_ALL_TARGET_ZBR_ORG 1DEPO REM_030925"
click at [494, 202] on div "insert_drive_file E_ALL_TARGET_ZBR_ORG 1DEPO REM_030925" at bounding box center [504, 208] width 162 height 17
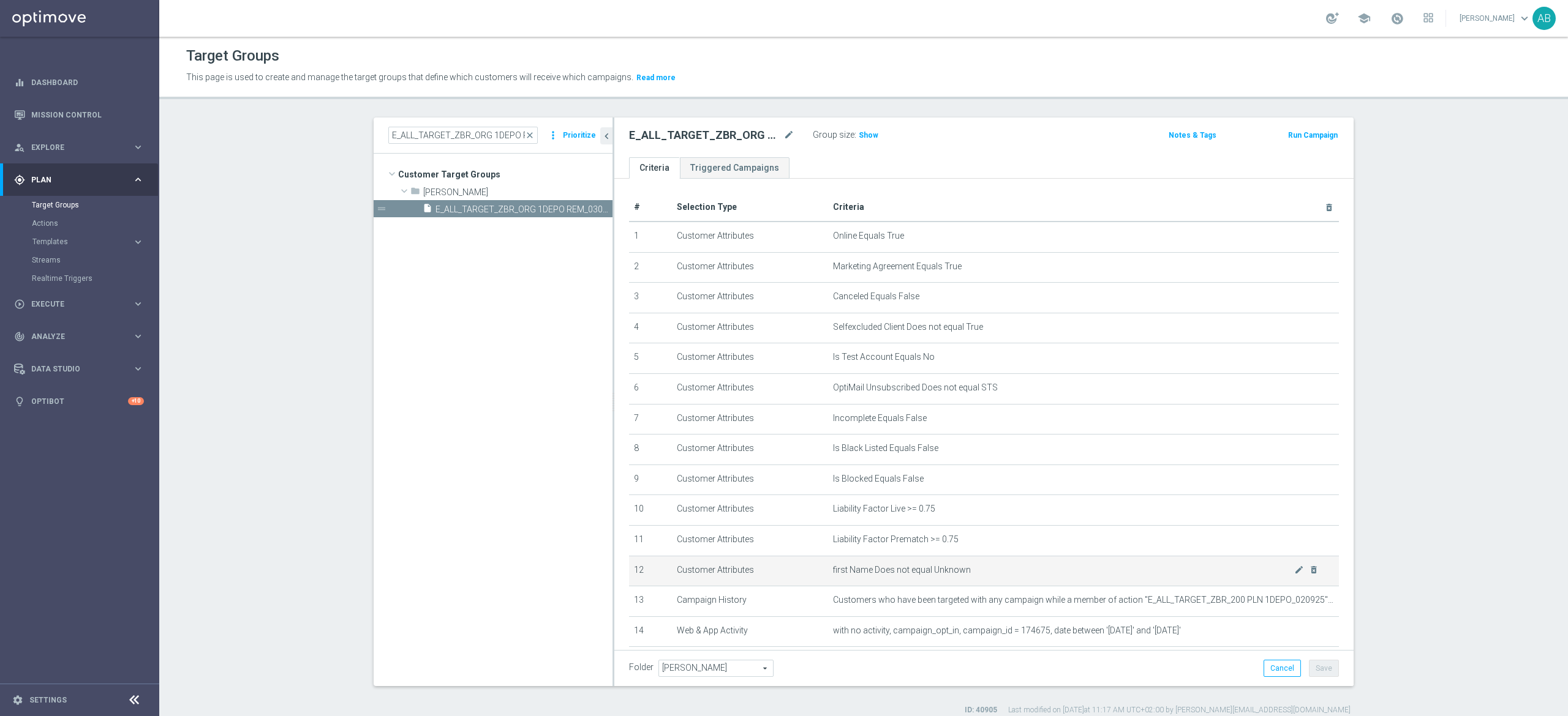
scroll to position [108, 0]
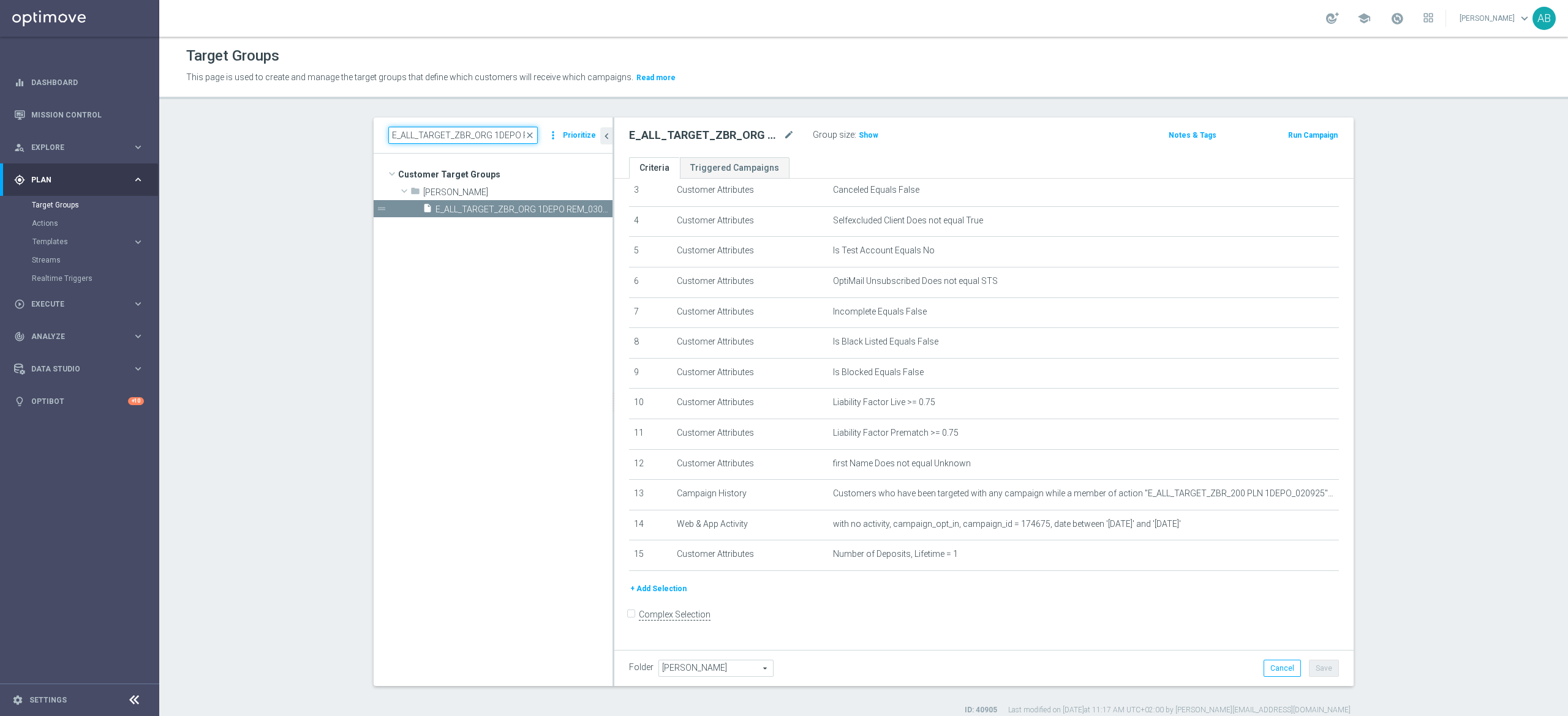
click at [472, 136] on input "E_ALL_TARGET_ZBR_ORG 1DEPO REM_030925" at bounding box center [463, 135] width 150 height 17
paste input "2"
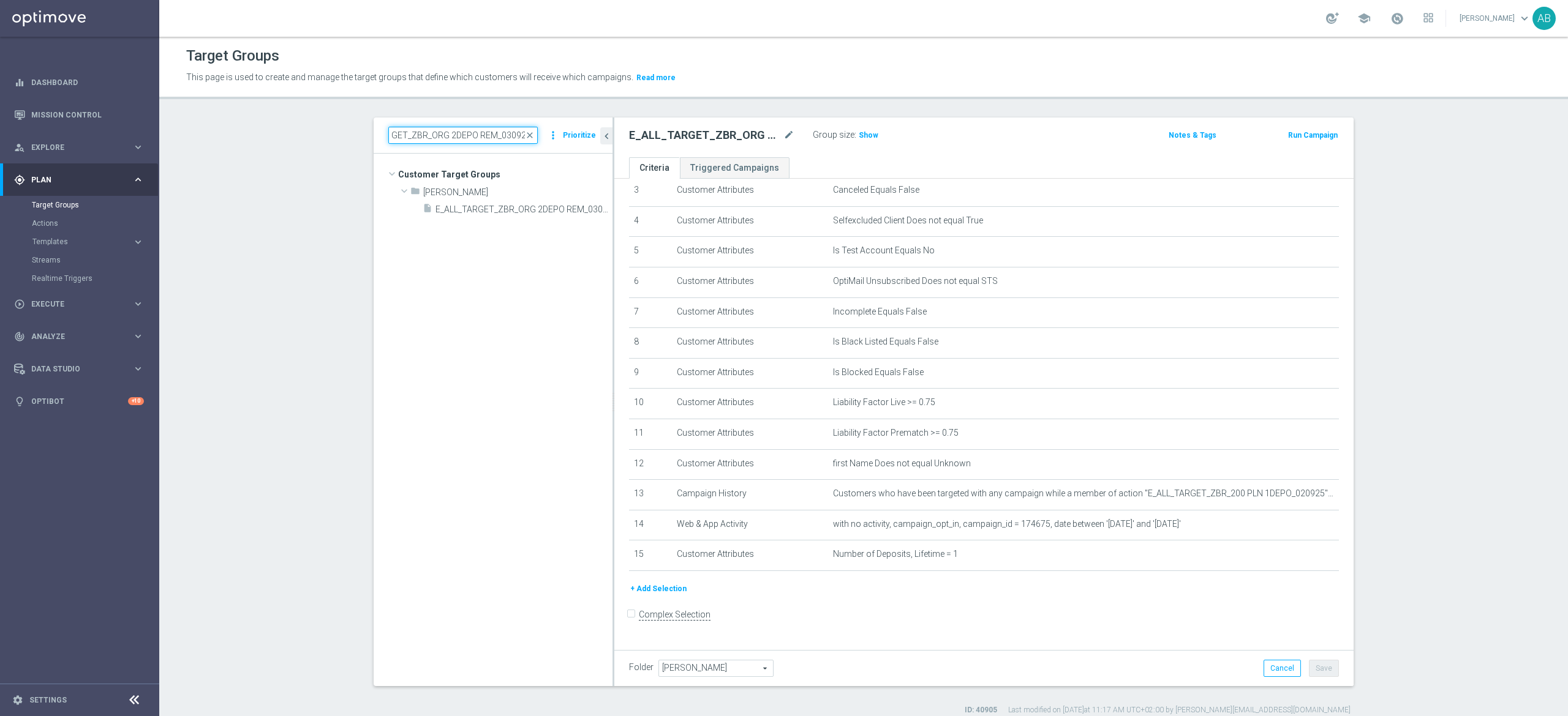
type input "E_ALL_TARGET_ZBR_ORG 2DEPO REM_030925"
click at [338, 268] on section "E_ALL_TARGET_ZBR_ORG 2DEPO REM_030925 close more_vert Prioritize Customer Targe…" at bounding box center [863, 416] width 1408 height 598
click at [509, 208] on span "E_ALL_TARGET_ZBR_ORG 2DEPO REM_030925" at bounding box center [510, 209] width 150 height 10
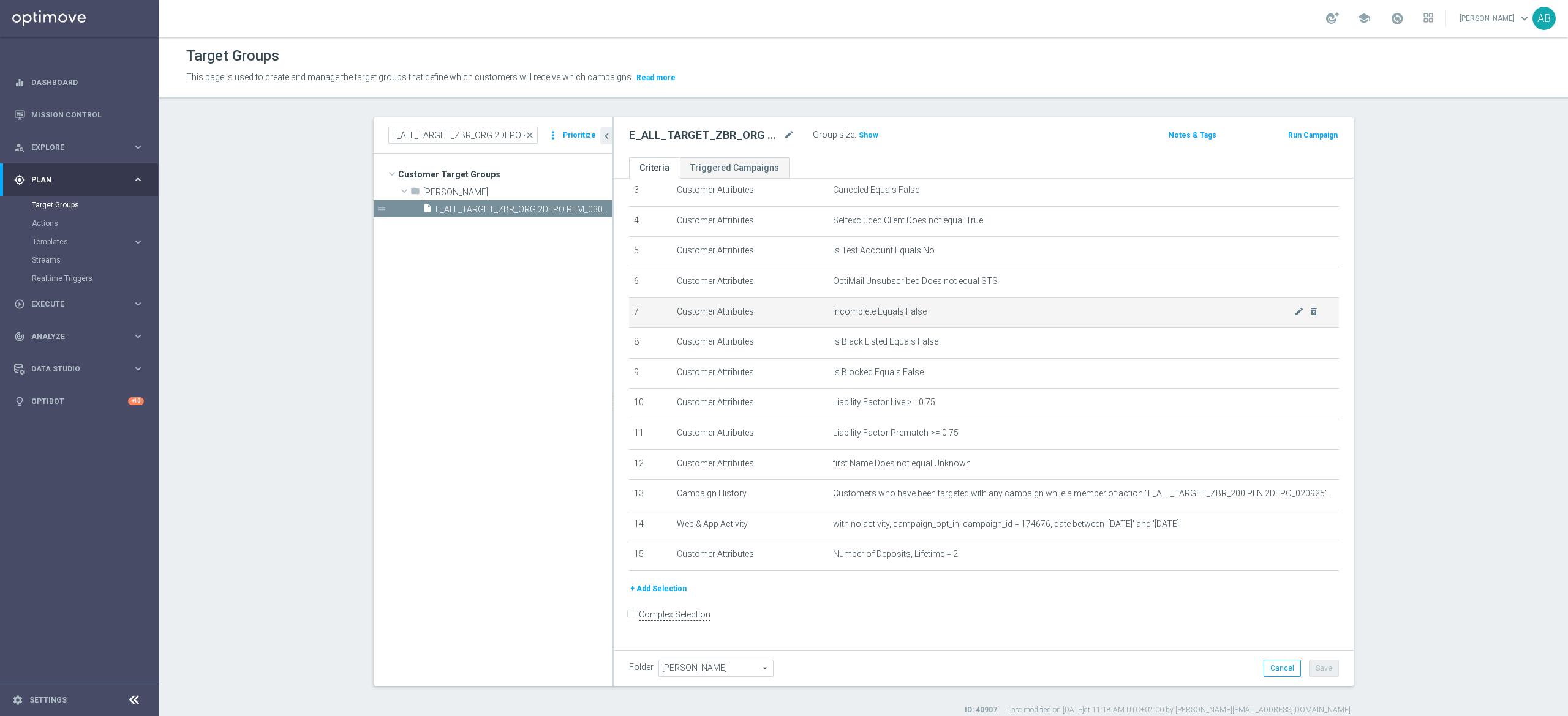
scroll to position [11, 0]
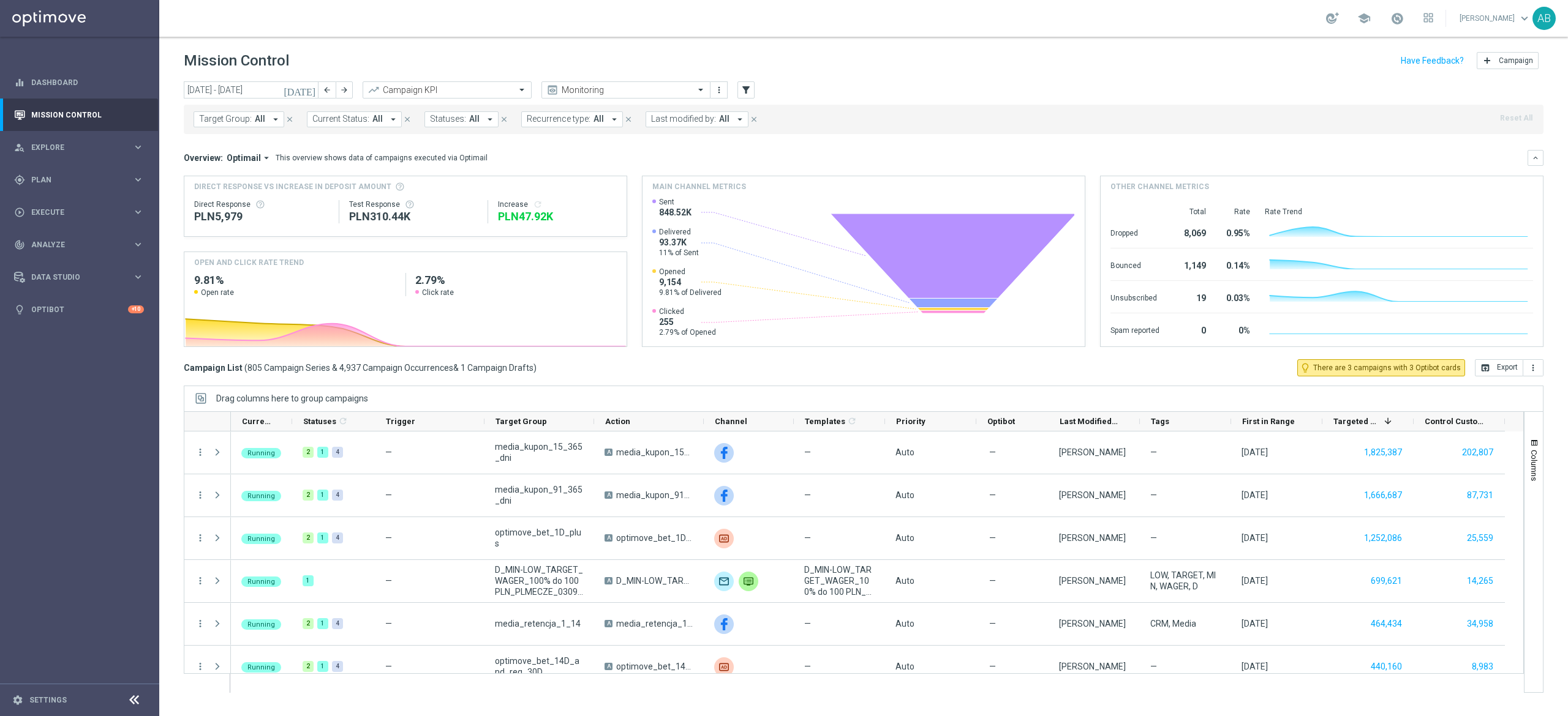
click at [232, 126] on button "Target Group: All arrow_drop_down" at bounding box center [239, 119] width 91 height 16
click at [232, 194] on label "E_ALL_TARGET_ZBR_ORG 1DEPO REM_030925" at bounding box center [292, 197] width 160 height 8
type input "E_ALL_TARGET_ZBR_ORG 1DEPO REM_030925"
click at [535, 161] on div "Overview: Optimail arrow_drop_down This overview shows data of campaigns execut…" at bounding box center [856, 158] width 1343 height 11
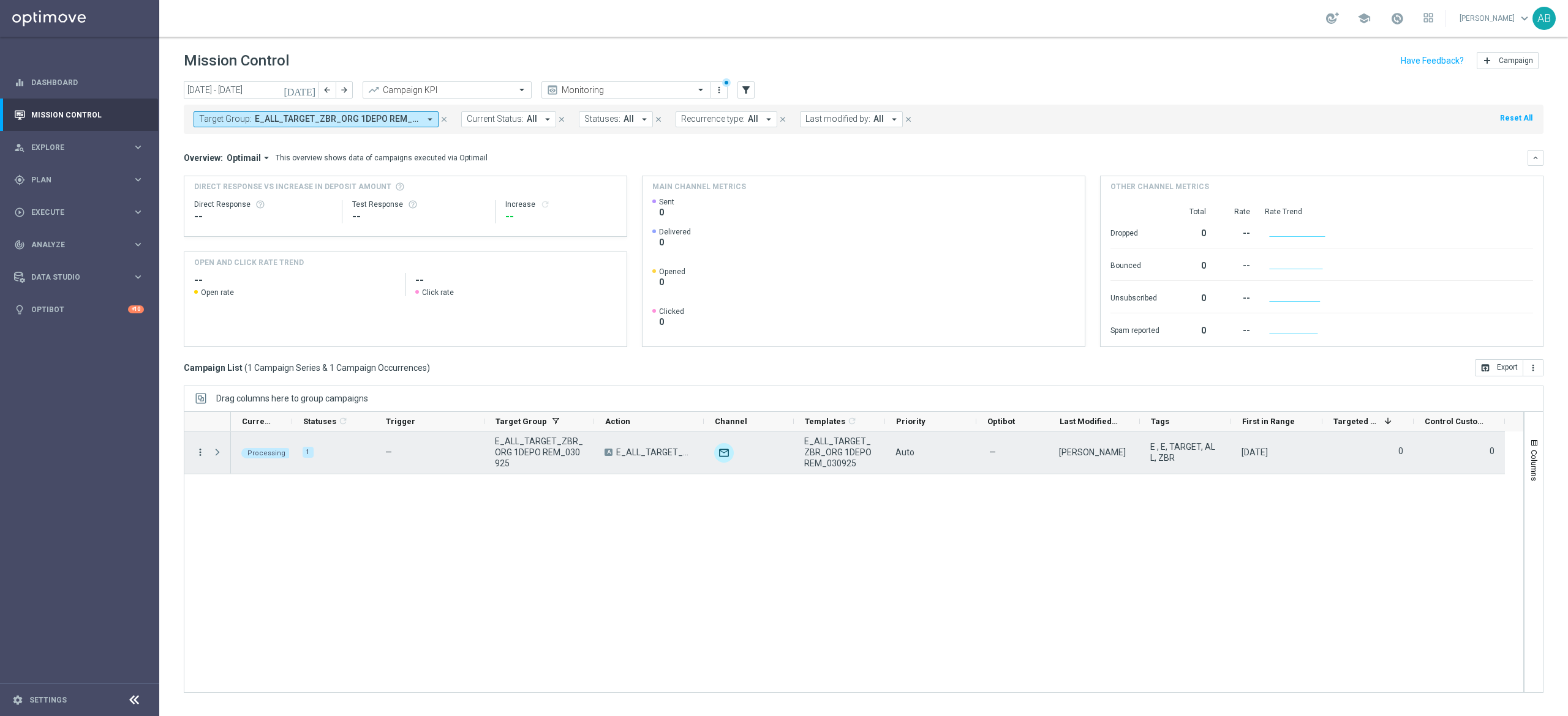
click at [197, 450] on icon "more_vert" at bounding box center [200, 452] width 11 height 11
click at [223, 454] on div "list Campaign Details" at bounding box center [275, 461] width 138 height 17
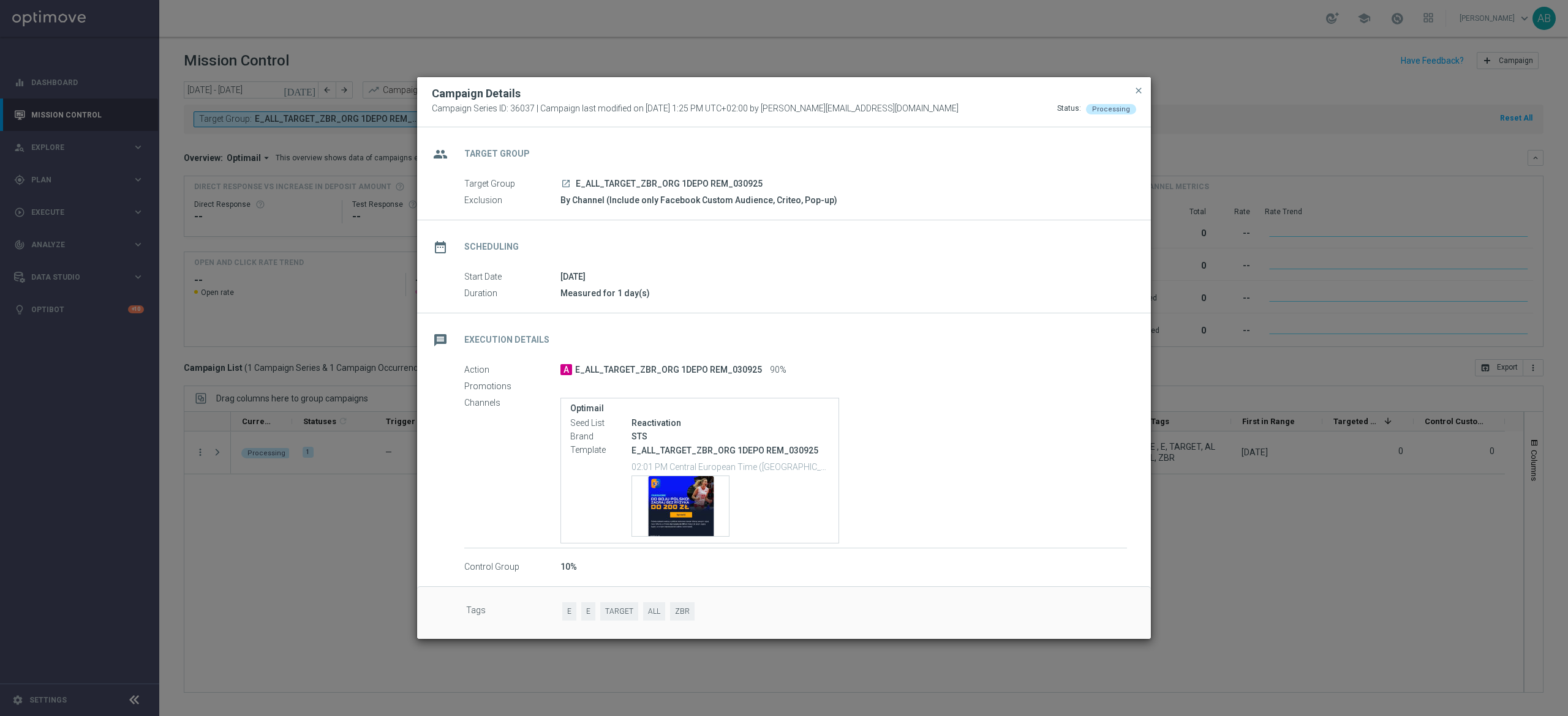
click at [831, 199] on div "By Channel (Include only Facebook Custom Audience, Criteo, Pop-up)" at bounding box center [844, 200] width 567 height 13
click at [1138, 87] on span "close" at bounding box center [1138, 91] width 10 height 10
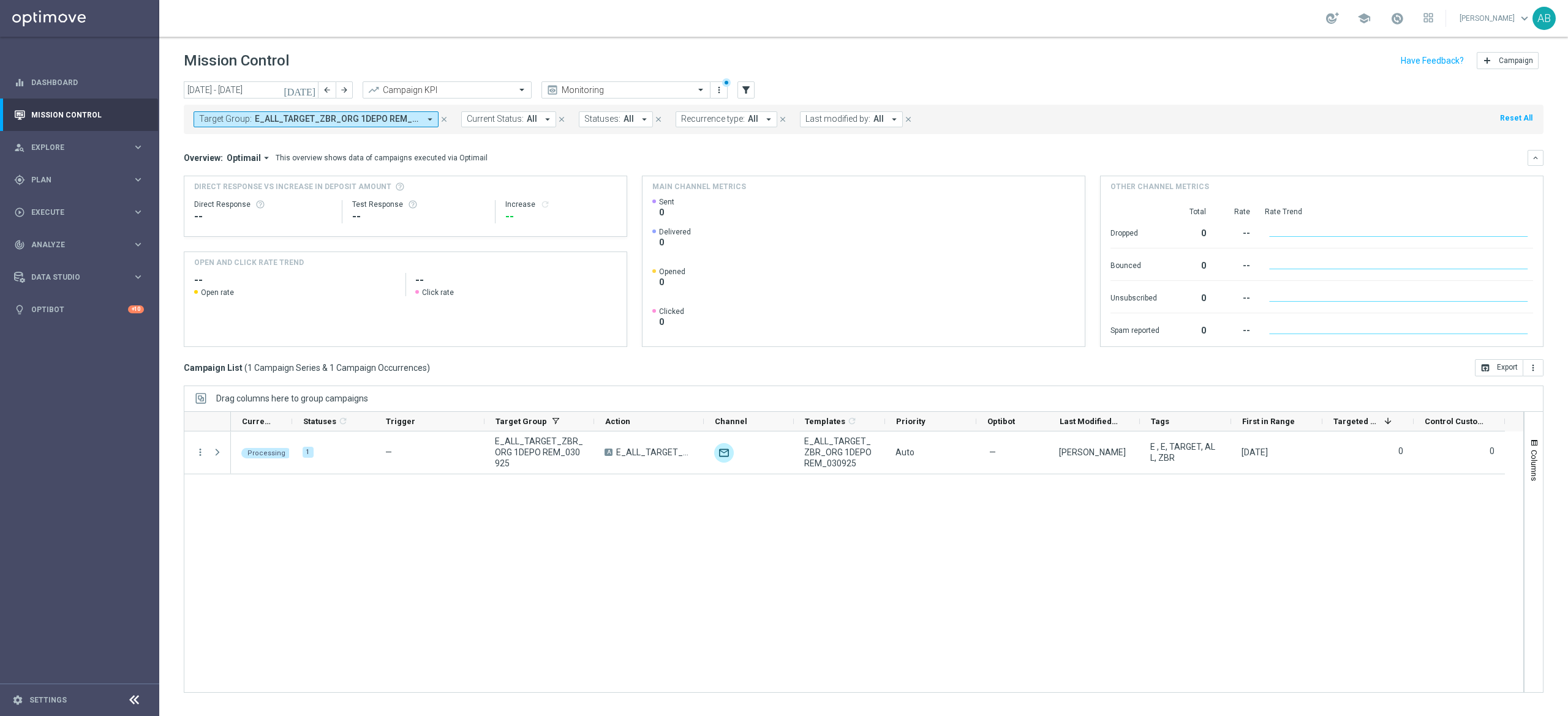
click at [381, 124] on span "E_ALL_TARGET_ZBR_ORG 1DEPO REM_030925" at bounding box center [337, 119] width 164 height 10
click at [62, 202] on div "play_circle_outline Execute keyboard_arrow_right" at bounding box center [79, 212] width 158 height 32
click at [62, 238] on link "Campaign Builder" at bounding box center [80, 238] width 96 height 10
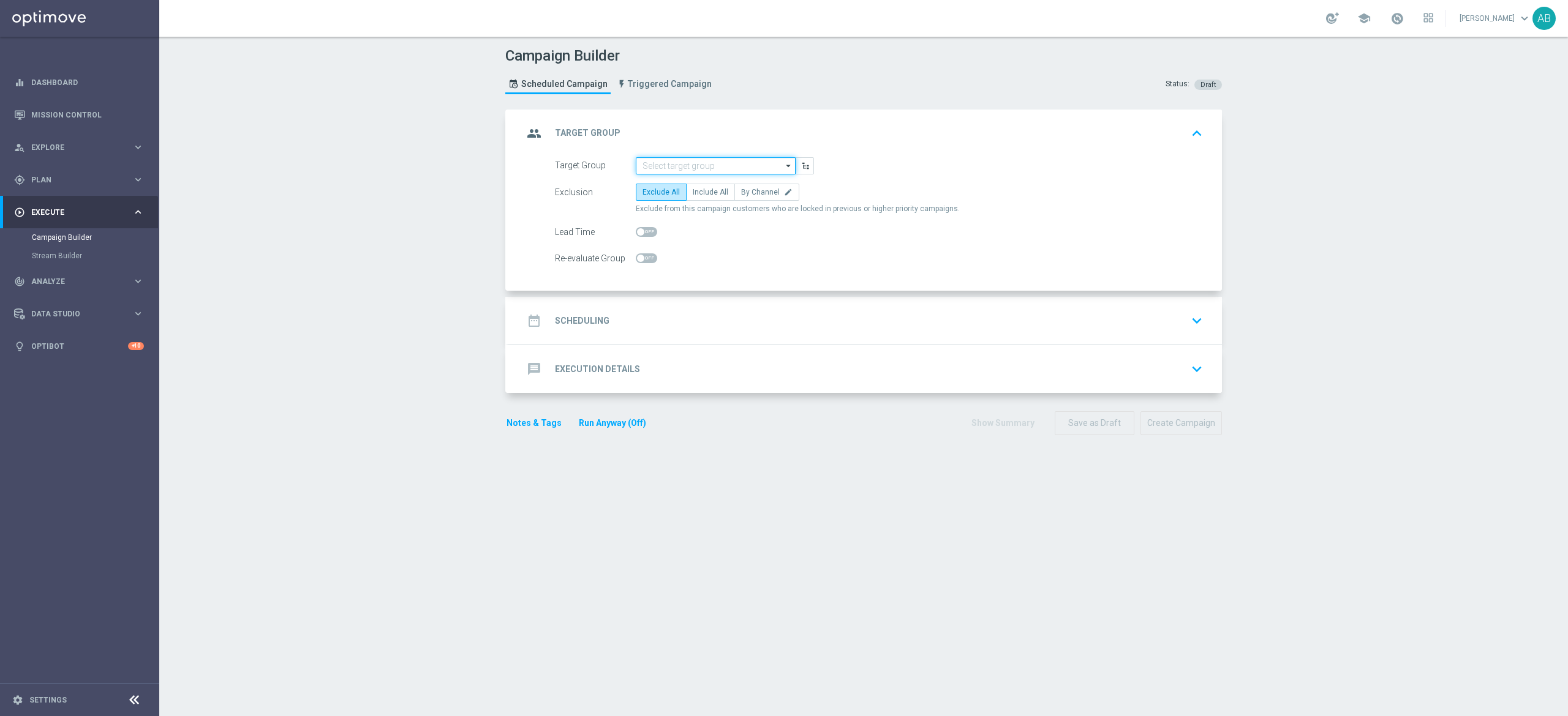
click at [674, 164] on input at bounding box center [716, 166] width 160 height 17
paste input "E_ALL_TARGET_ZBR_ORG 2DEPO REM_030925"
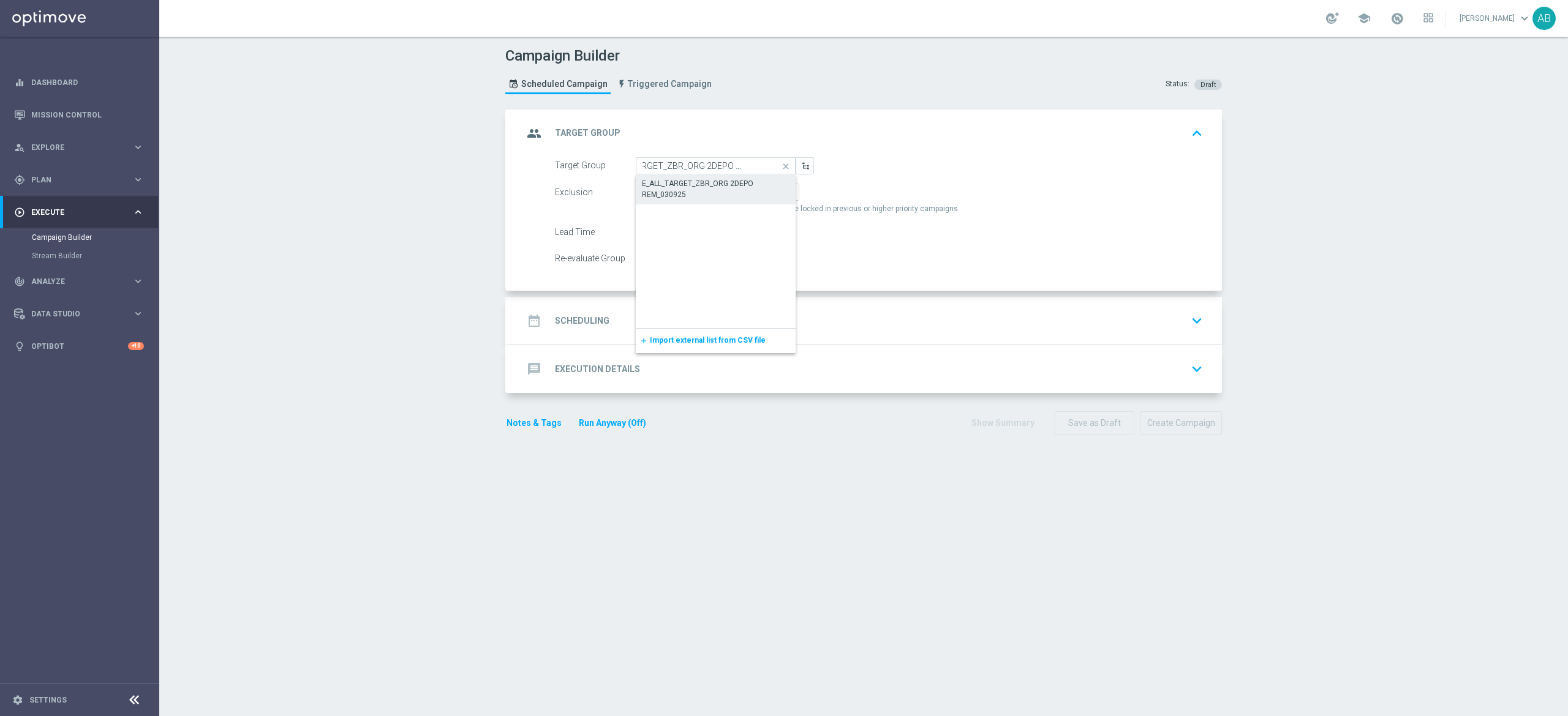
click at [677, 186] on div "E_ALL_TARGET_ZBR_ORG 2DEPO REM_030925" at bounding box center [716, 189] width 148 height 22
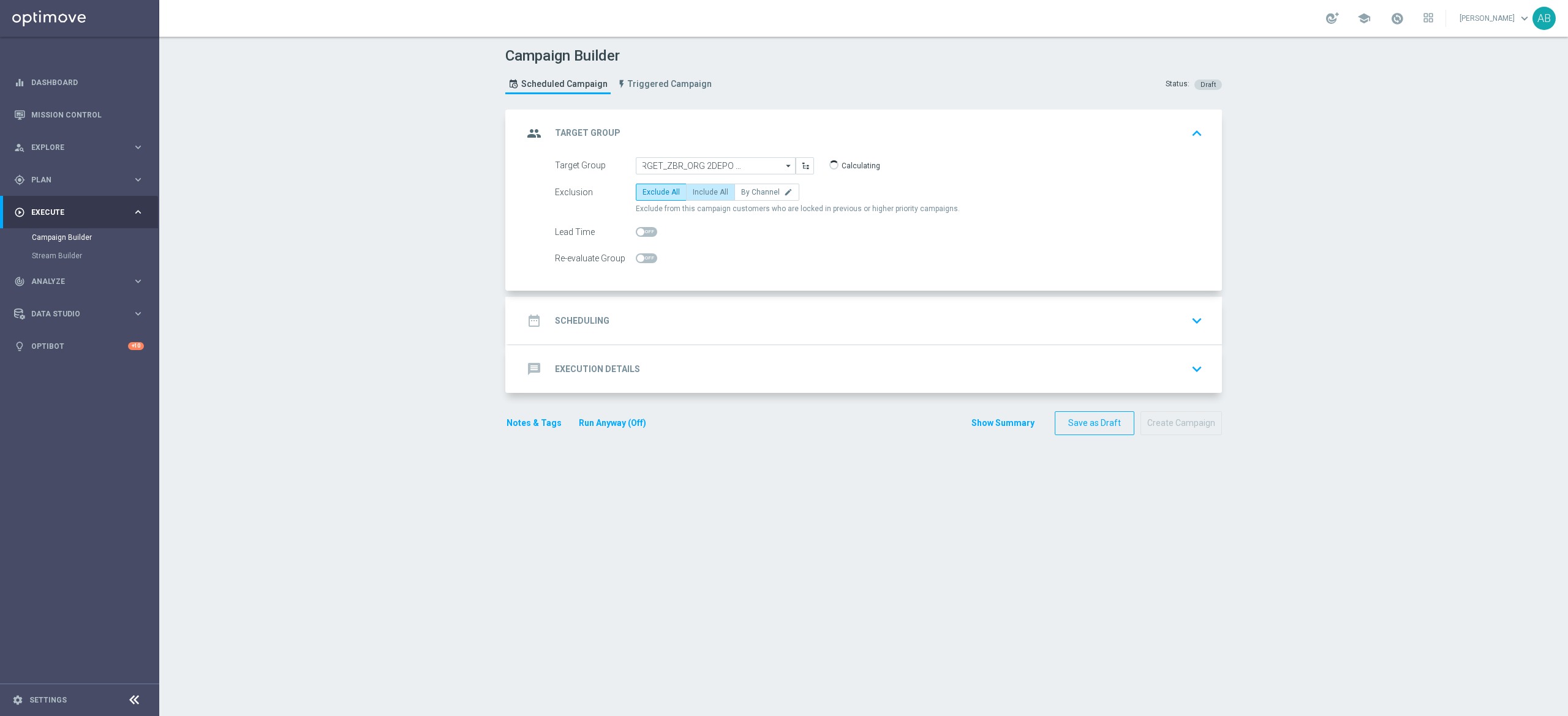
type input "E_ALL_TARGET_ZBR_ORG 2DEPO REM_030925"
click at [756, 188] on span "By Channel" at bounding box center [760, 192] width 38 height 8
click at [749, 190] on input "By Channel edit" at bounding box center [744, 194] width 8 height 8
radio input "true"
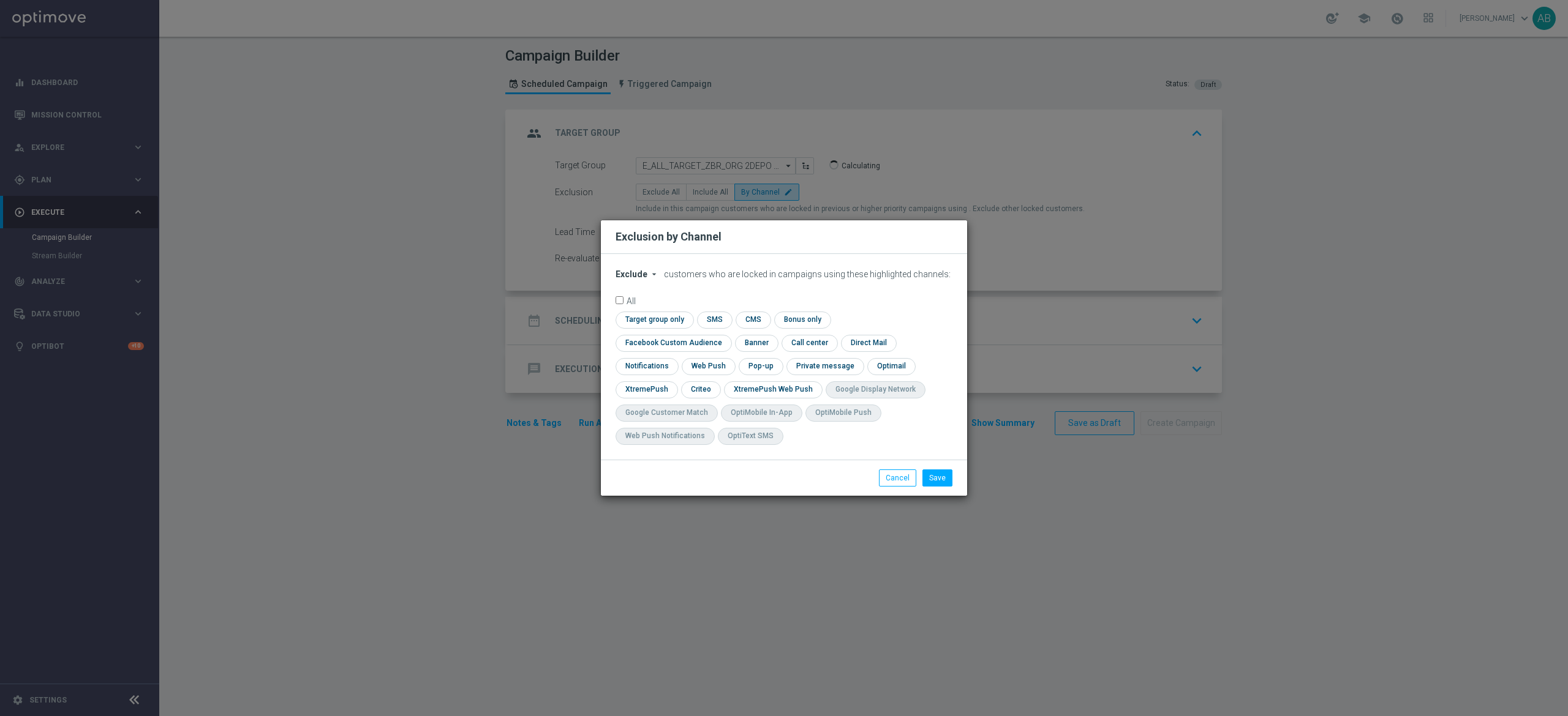
click at [636, 279] on span "Exclude" at bounding box center [632, 274] width 32 height 10
click at [647, 310] on div "Include" at bounding box center [639, 302] width 45 height 15
click at [726, 335] on input "checkbox" at bounding box center [671, 343] width 111 height 17
checkbox input "true"
click at [707, 385] on input "checkbox" at bounding box center [700, 389] width 38 height 17
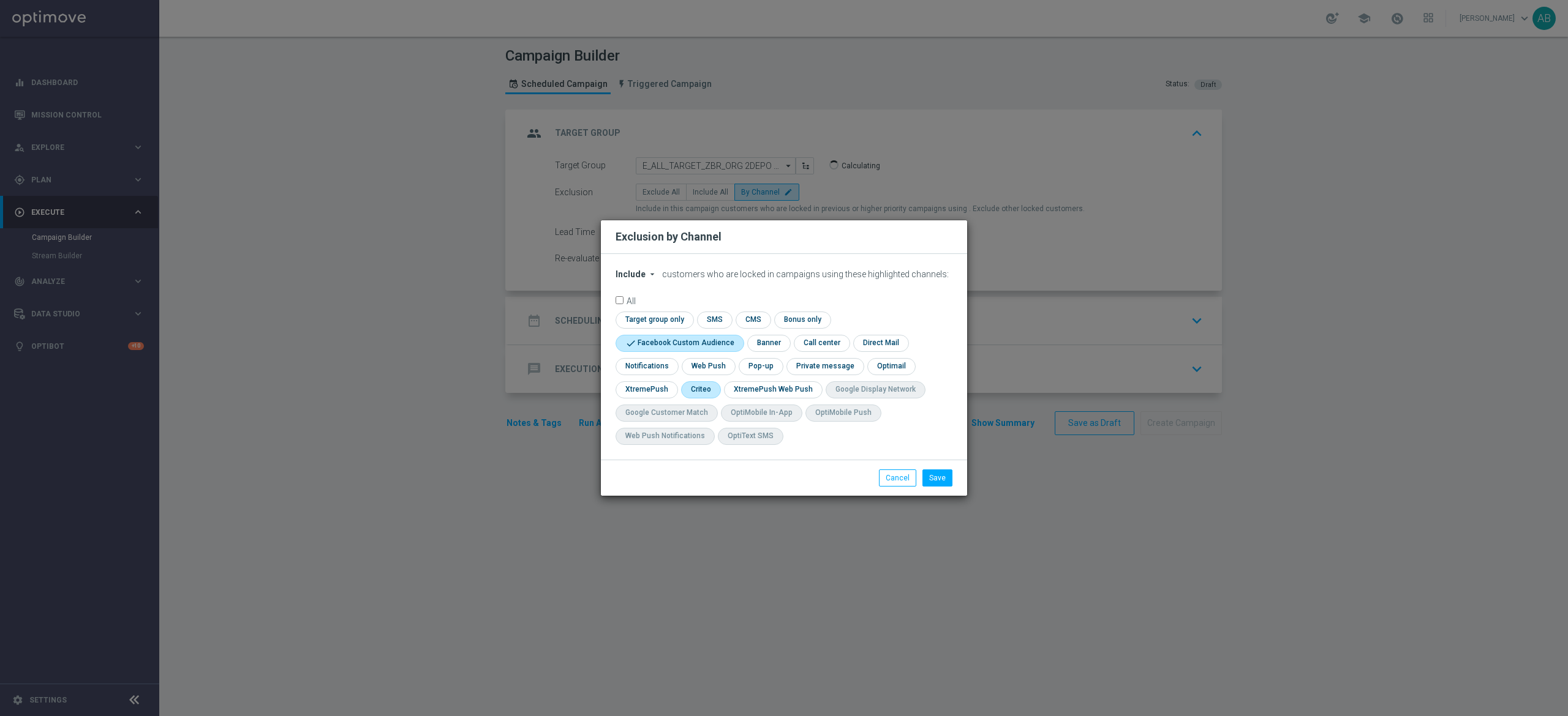
checkbox input "true"
click at [767, 366] on input "checkbox" at bounding box center [760, 366] width 42 height 17
checkbox input "true"
click at [930, 477] on button "Save" at bounding box center [937, 478] width 30 height 17
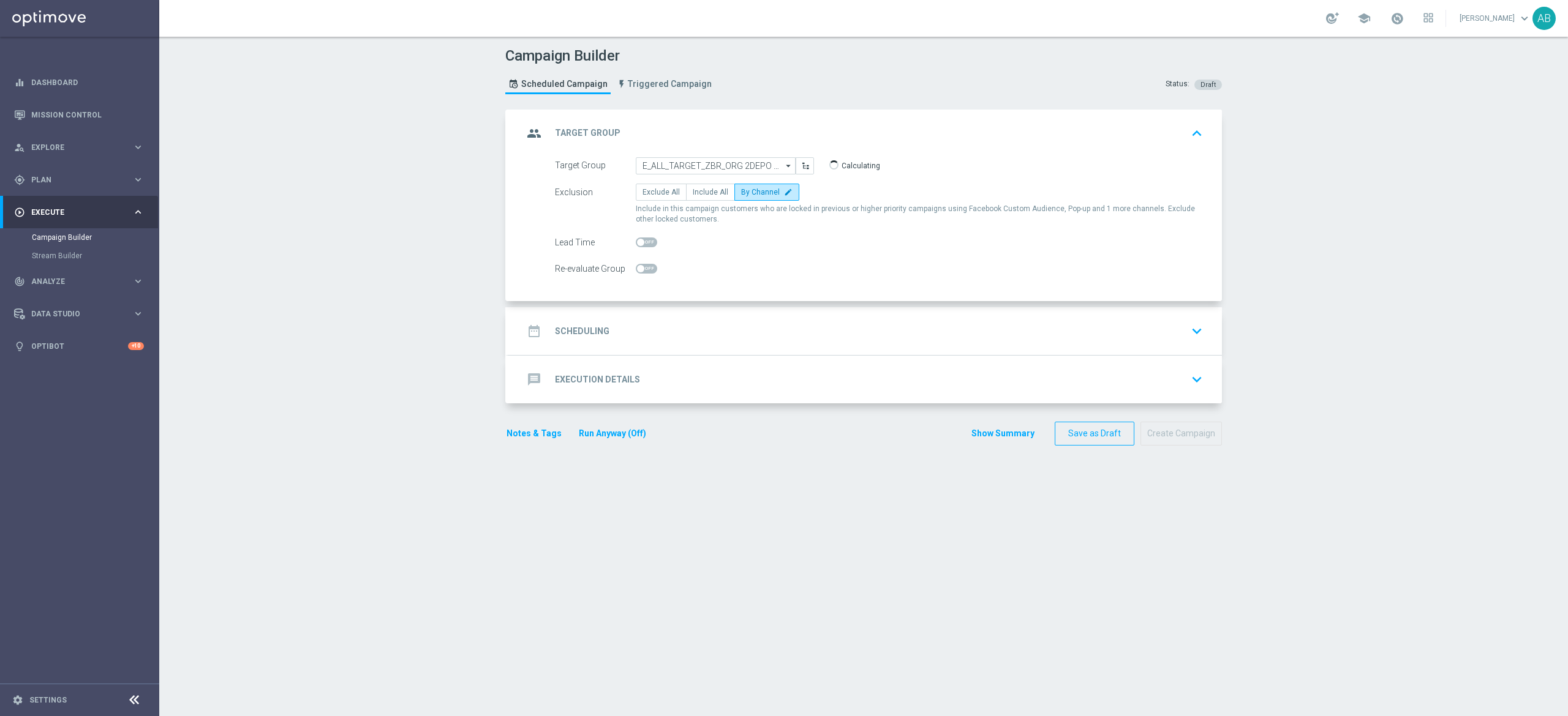
click at [636, 269] on span at bounding box center [647, 268] width 22 height 10
click at [636, 269] on input "checkbox" at bounding box center [647, 268] width 22 height 10
checkbox input "true"
click at [646, 334] on div "date_range Scheduling keyboard_arrow_down" at bounding box center [866, 331] width 684 height 23
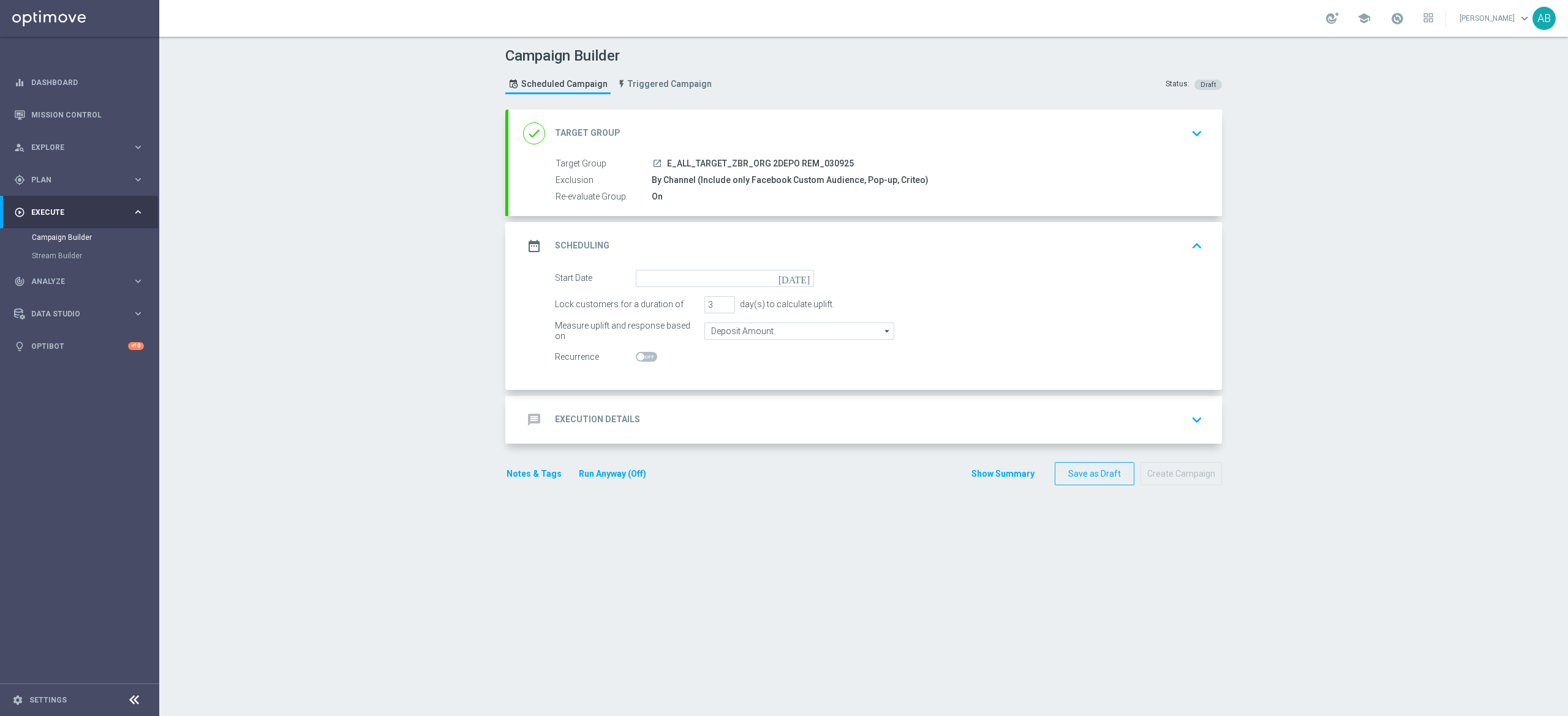
click at [661, 268] on div "date_range Scheduling keyboard_arrow_up" at bounding box center [866, 246] width 714 height 48
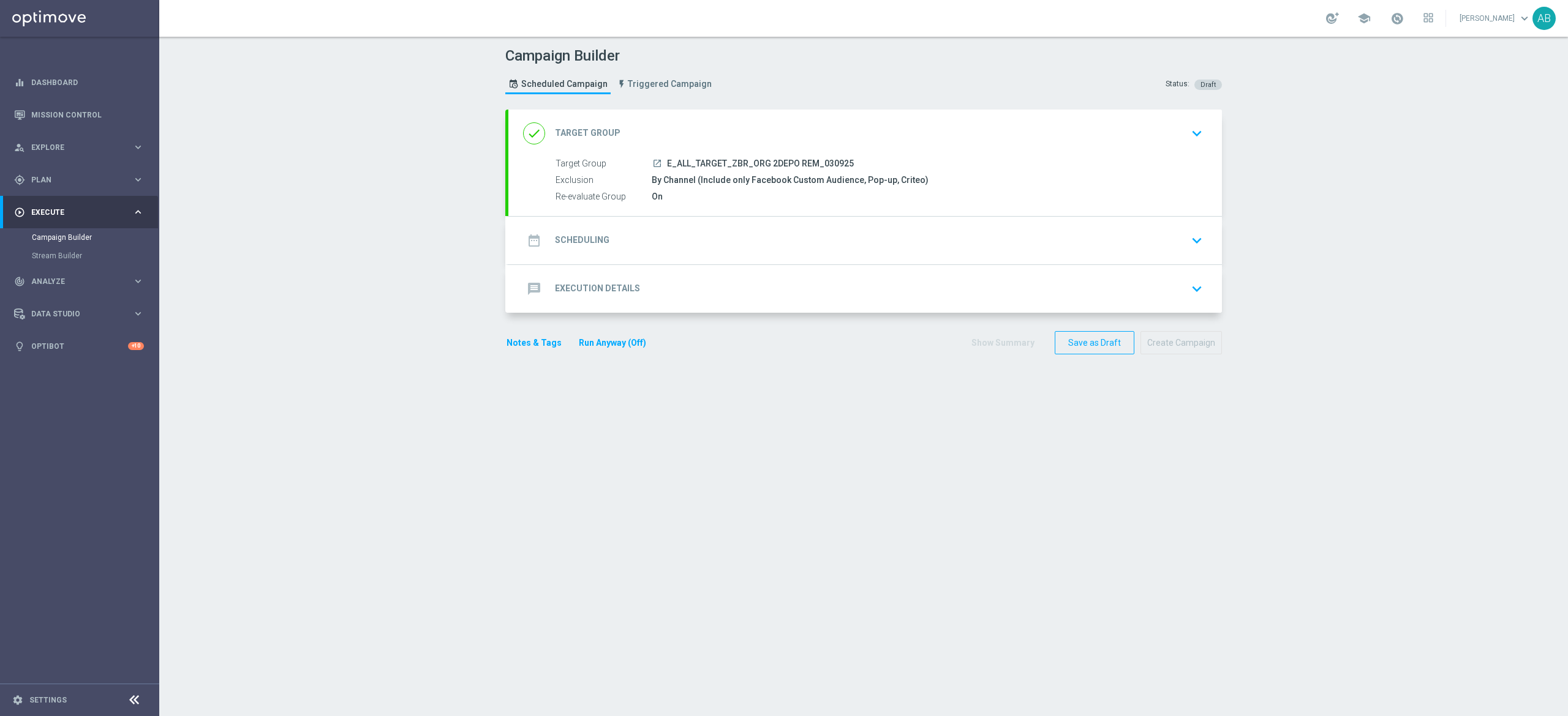
click at [700, 229] on div "date_range Scheduling keyboard_arrow_down" at bounding box center [866, 240] width 684 height 23
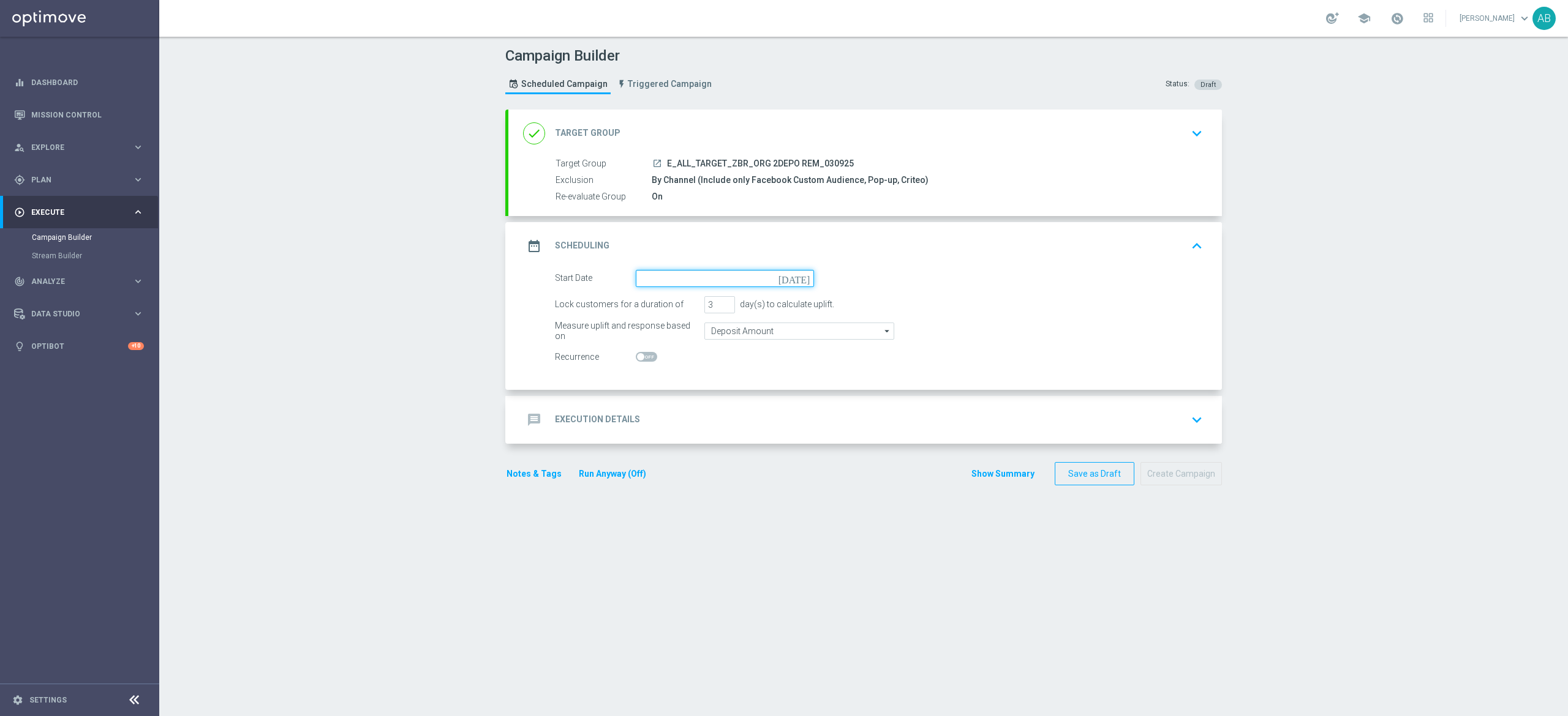
click at [665, 278] on input at bounding box center [725, 278] width 178 height 17
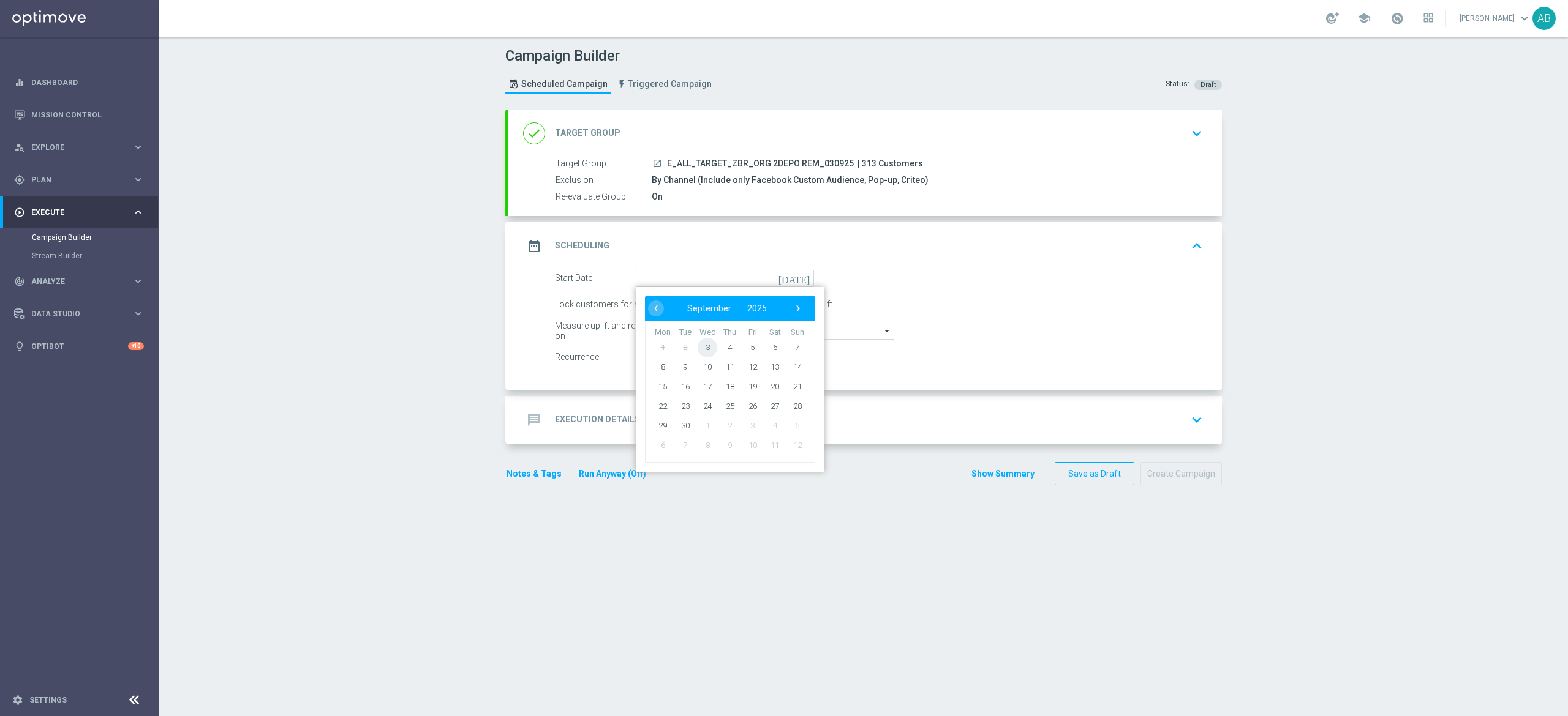
click at [701, 345] on span "3" at bounding box center [707, 347] width 20 height 20
type input "[DATE]"
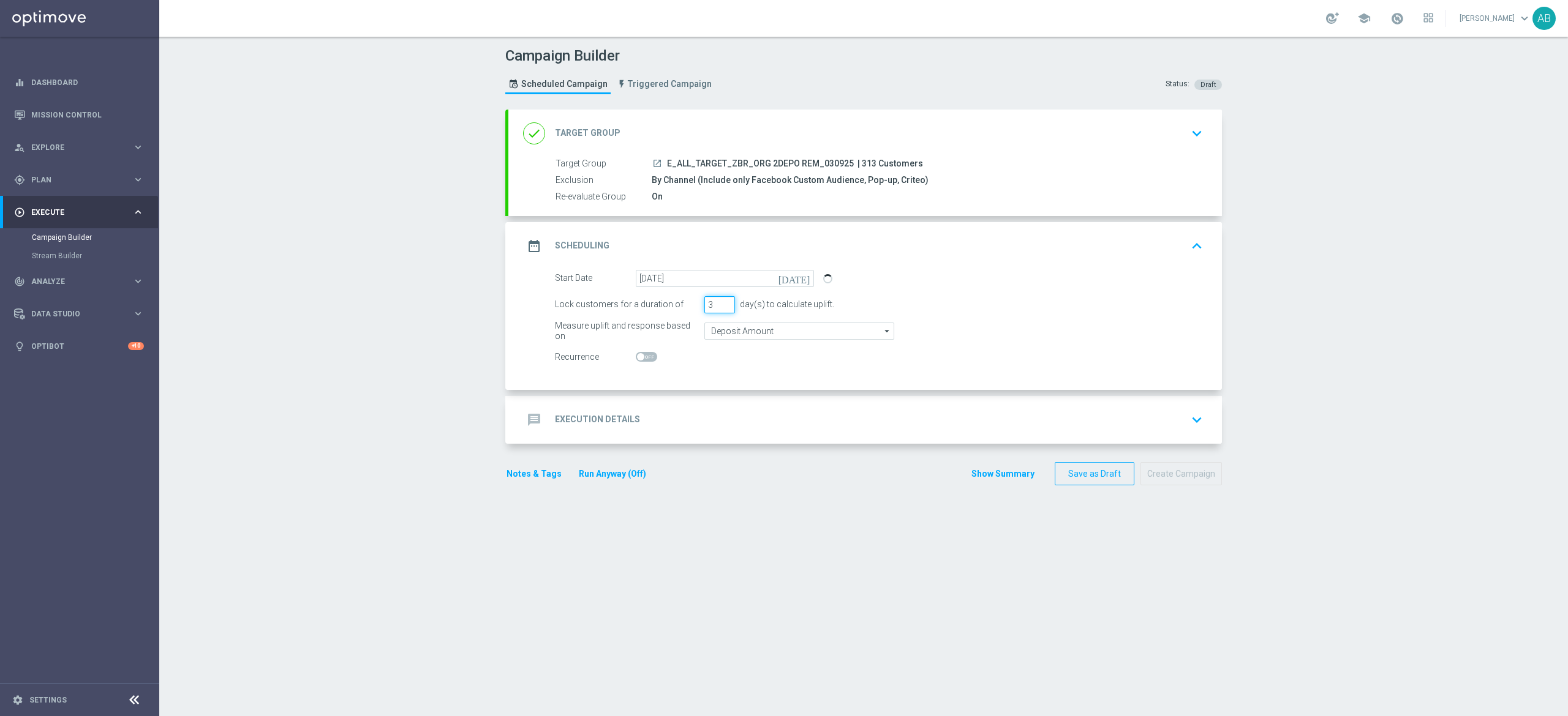
drag, startPoint x: 703, startPoint y: 308, endPoint x: 686, endPoint y: 316, distance: 18.8
click at [691, 315] on form "Start Date [DATE] [DATE] Lock customers for a duration of 3 day(s) to calculate…" at bounding box center [879, 317] width 648 height 96
type input "1"
click at [682, 423] on div "message Execution Details keyboard_arrow_down" at bounding box center [866, 420] width 684 height 23
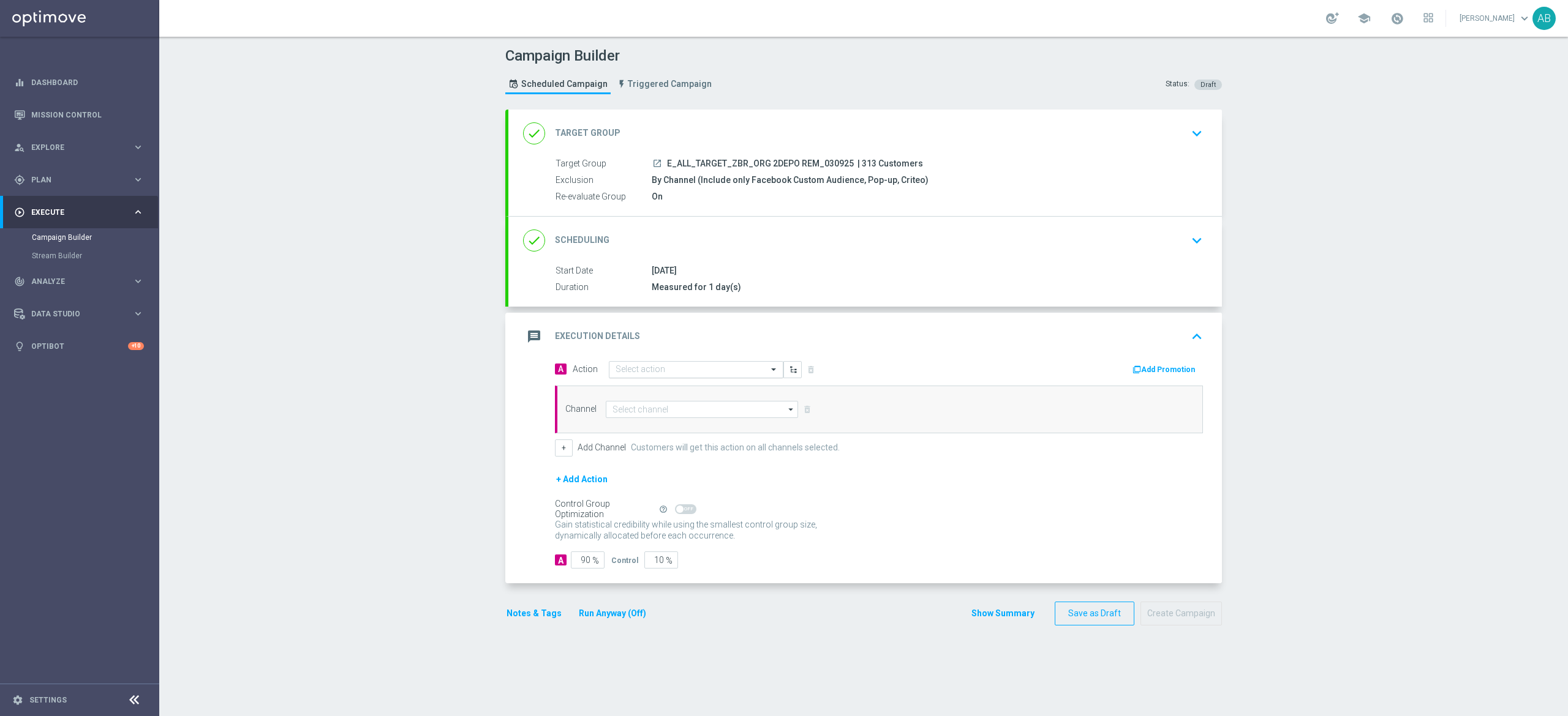
click at [642, 372] on input "text" at bounding box center [684, 370] width 136 height 10
paste input "E_ALL_TARGET_ZBR_ORG 2DEPO REM_030925"
type input "E_ALL_TARGET_ZBR_ORG 2DEPO REM_030925"
click at [651, 391] on label "E_ALL_TARGET_ZBR_ORG 2DEPO REM_030925" at bounding box center [695, 390] width 160 height 10
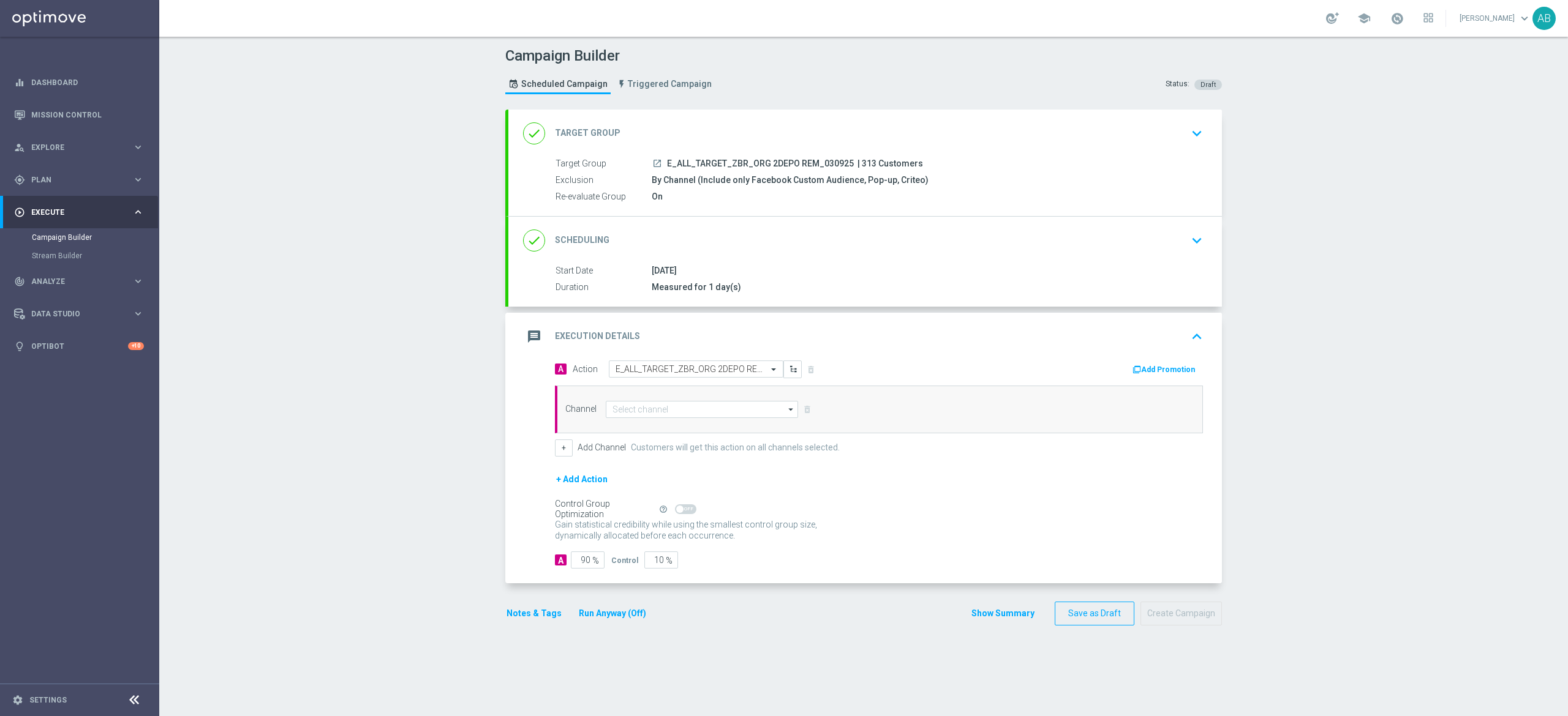
scroll to position [0, 0]
click at [649, 410] on input at bounding box center [702, 409] width 192 height 17
click at [661, 431] on div "Optimail" at bounding box center [702, 428] width 192 height 18
type input "Optimail"
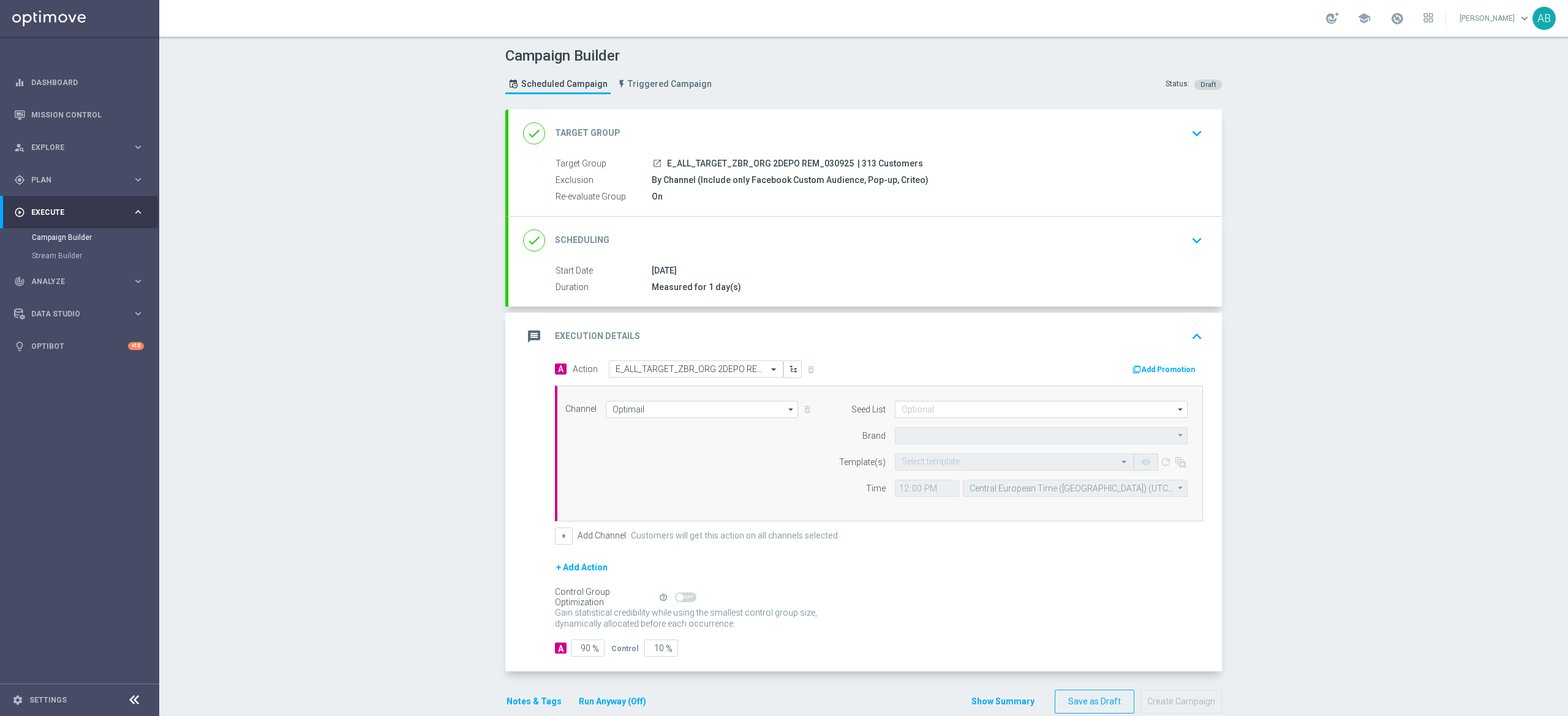
type input "STS"
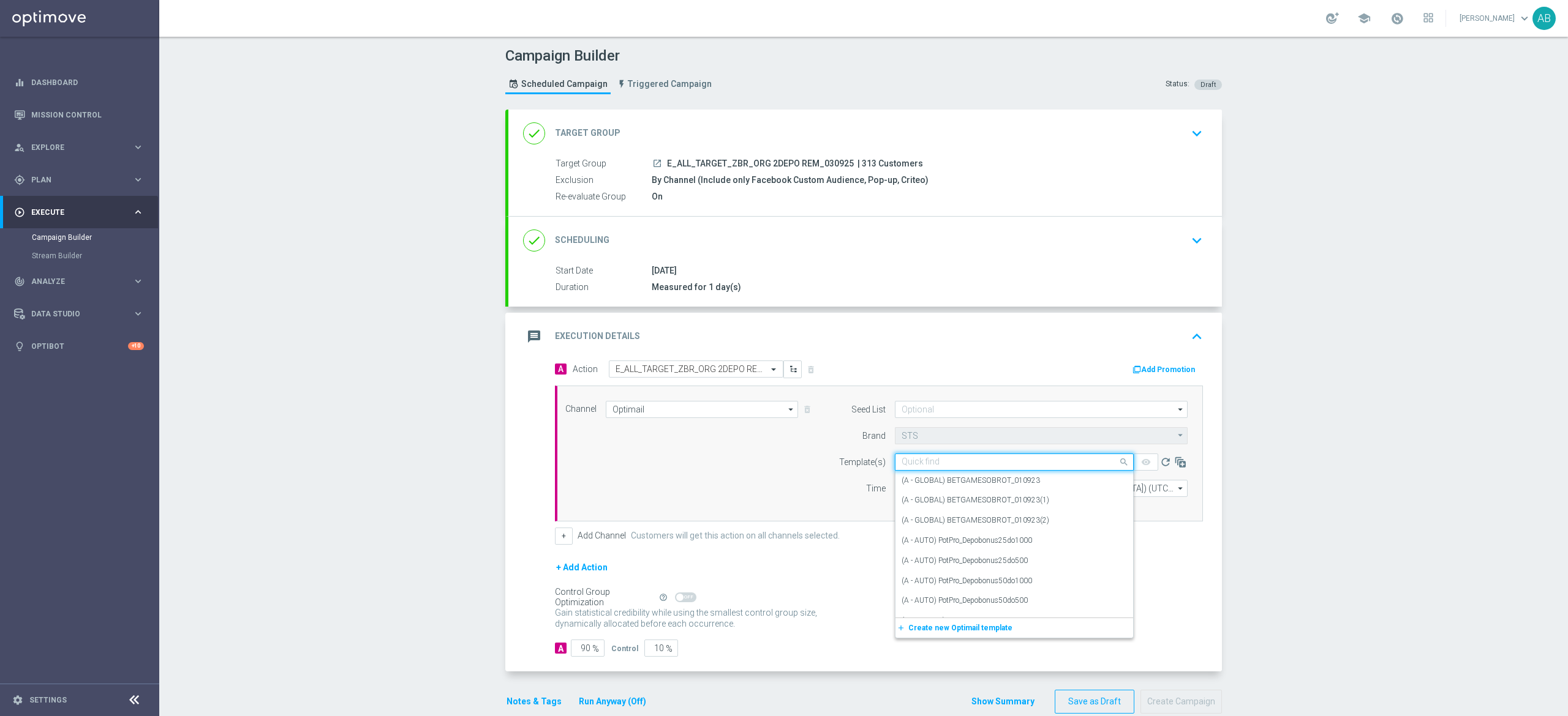
click at [935, 458] on input "text" at bounding box center [1002, 462] width 201 height 10
paste input "E_ALL_TARGET_ZBR_ORG 2DEPO REM_030925"
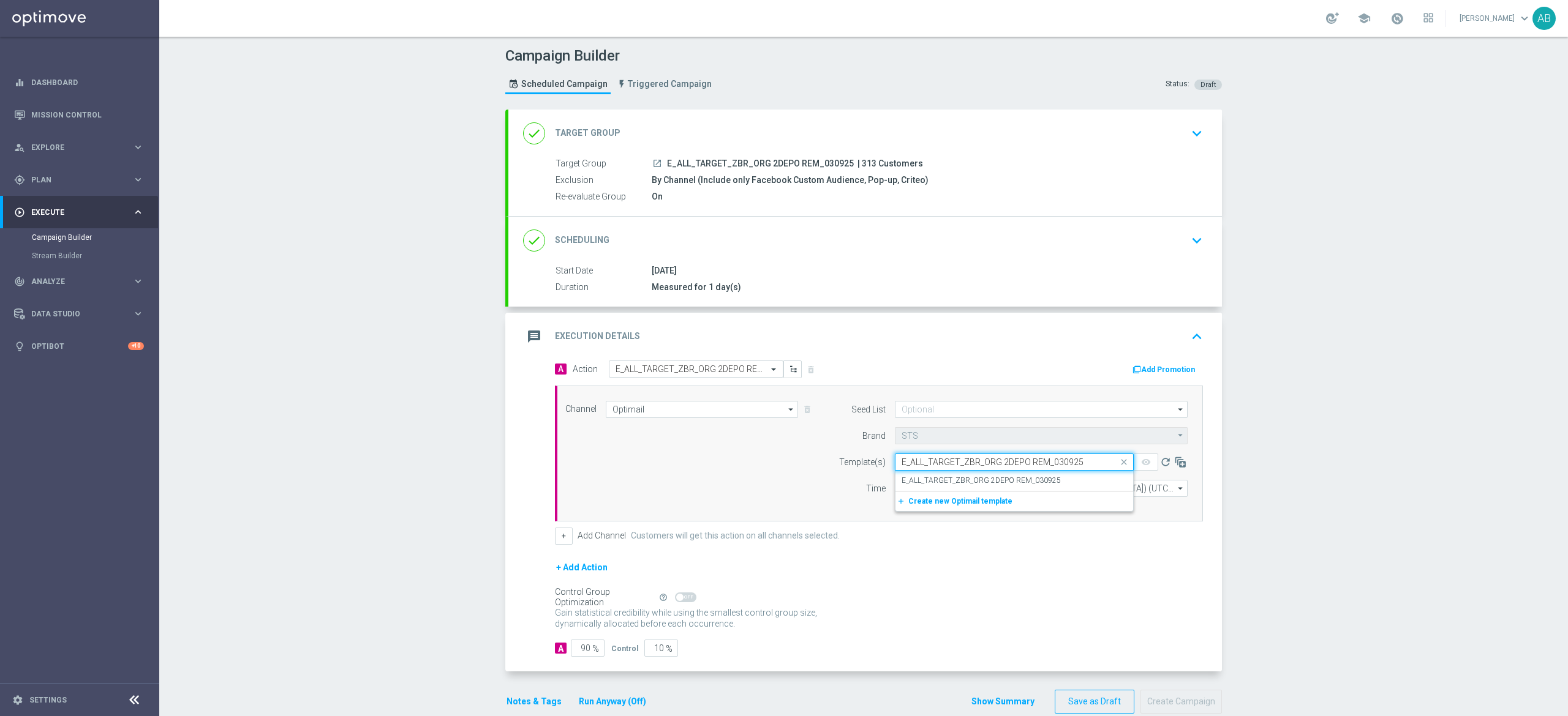
click at [926, 469] on div "Quick find E_ALL_TARGET_ZBR_ORG 2DEPO REM_030925" at bounding box center [1014, 462] width 239 height 17
click at [914, 479] on label "E_ALL_TARGET_ZBR_ORG 2DEPO REM_030925" at bounding box center [982, 480] width 160 height 10
type input "E_ALL_TARGET_ZBR_ORG 2DEPO REM_030925"
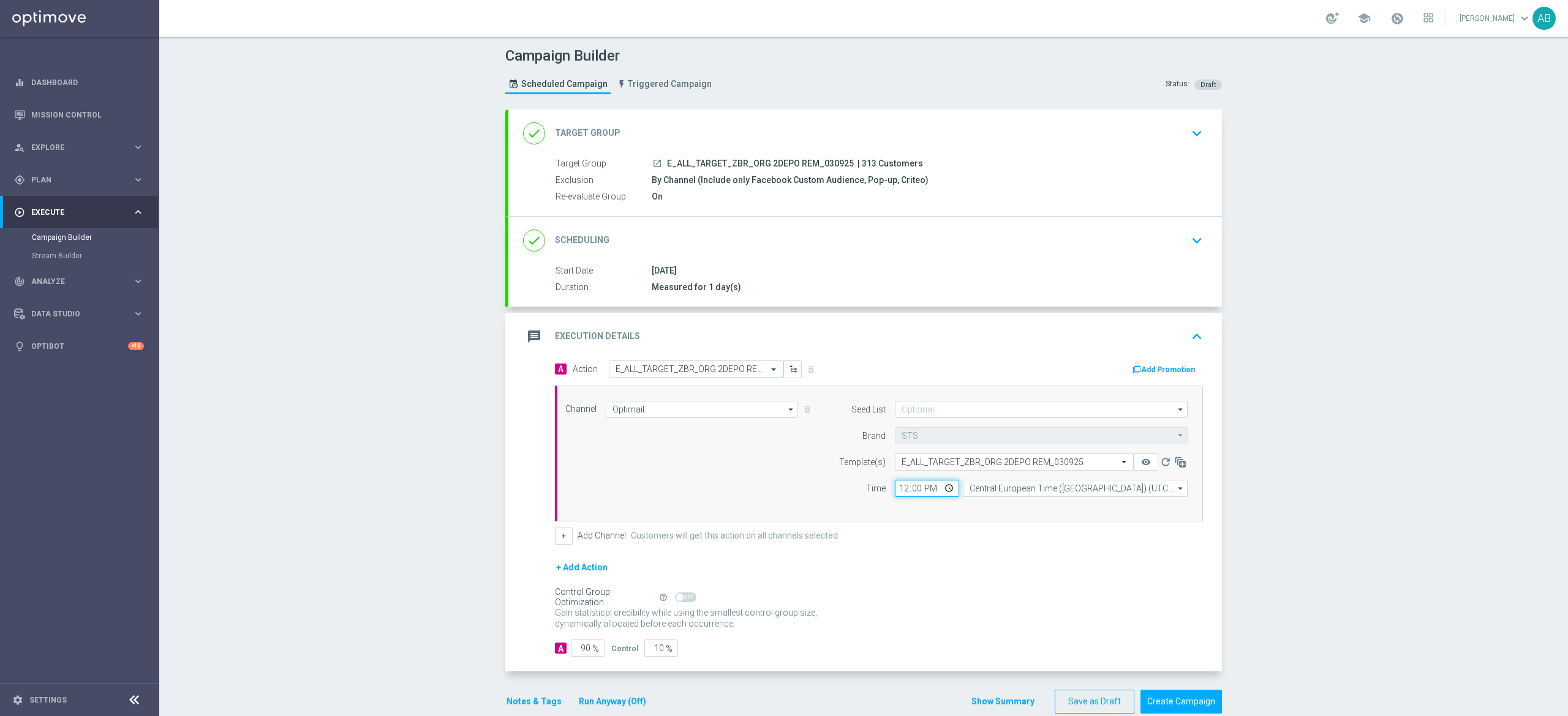
click at [895, 494] on input "12:00" at bounding box center [927, 488] width 64 height 17
type input "14:01"
click at [1018, 492] on input "Central European Time ([GEOGRAPHIC_DATA]) (UTC +02:00)" at bounding box center [1075, 488] width 225 height 17
click at [988, 509] on div "Central European Time ([GEOGRAPHIC_DATA]) (UTC +02:00)" at bounding box center [1069, 506] width 200 height 11
type input "Central European Time ([GEOGRAPHIC_DATA]) (UTC +02:00)"
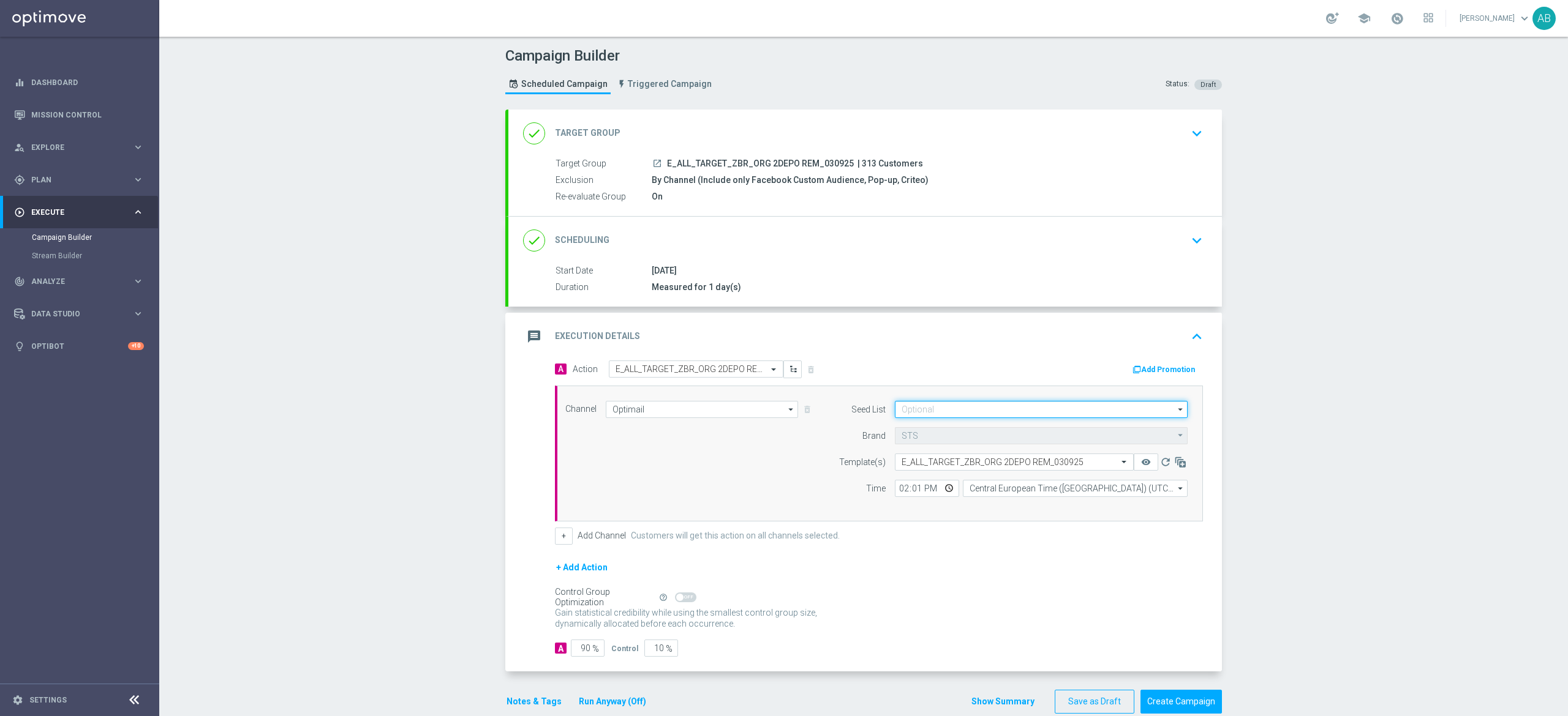
click at [917, 410] on input at bounding box center [1041, 409] width 292 height 17
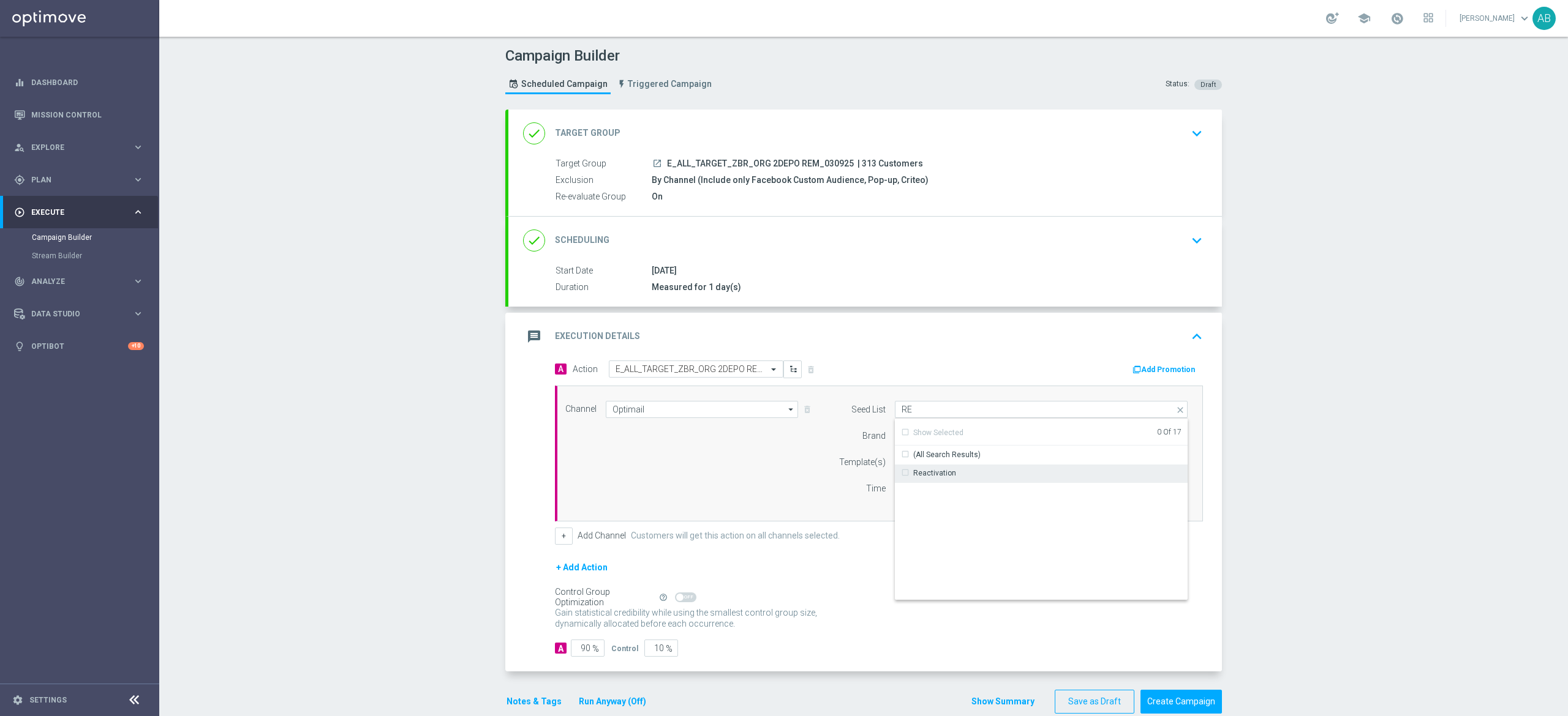
click at [919, 471] on div "Reactivation" at bounding box center [934, 473] width 43 height 11
click at [769, 481] on div "Channel Optimail Optimail arrow_drop_down Drag here to set row groups Drag here…" at bounding box center [877, 453] width 641 height 106
type input "Reactivation"
click at [518, 703] on button "Notes & Tags" at bounding box center [534, 702] width 57 height 15
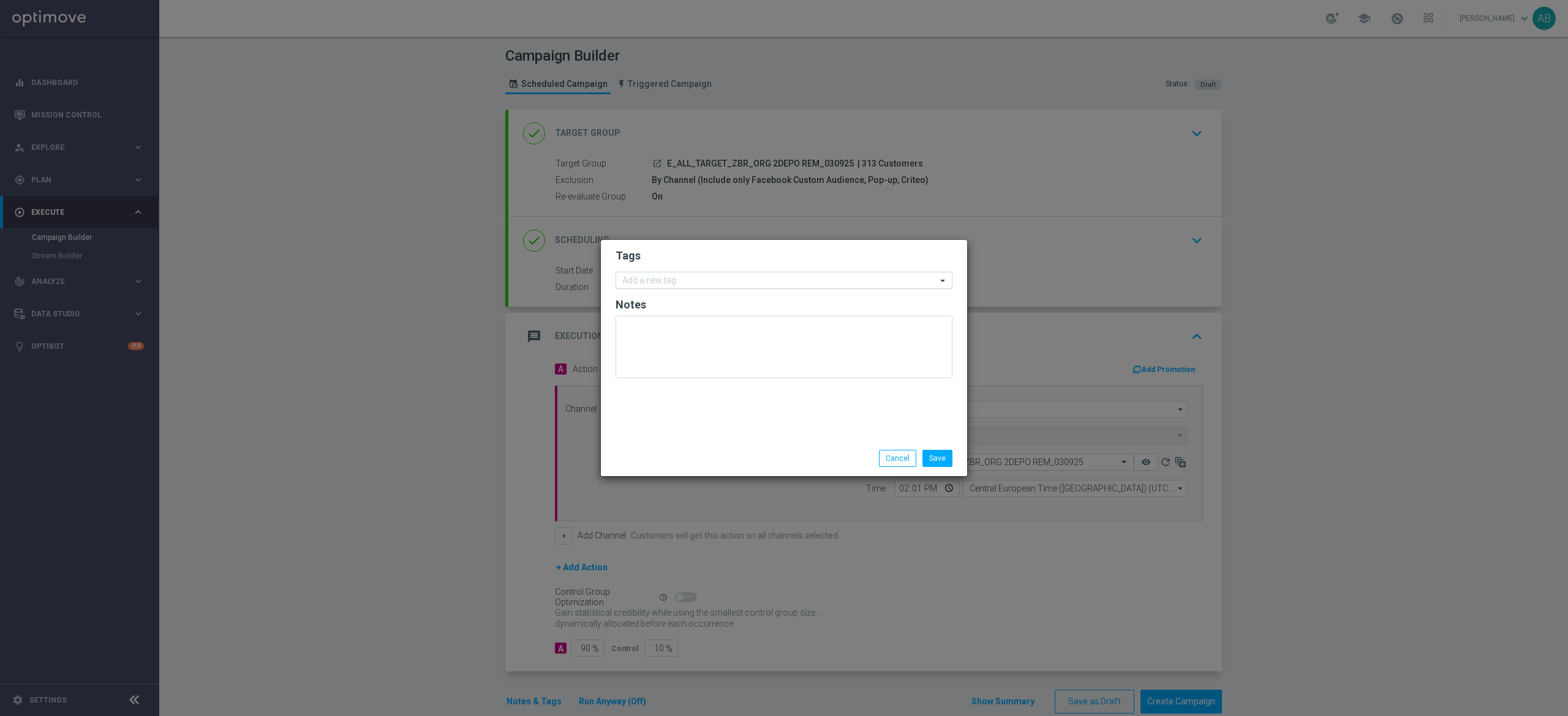
click at [665, 278] on input "text" at bounding box center [779, 281] width 314 height 10
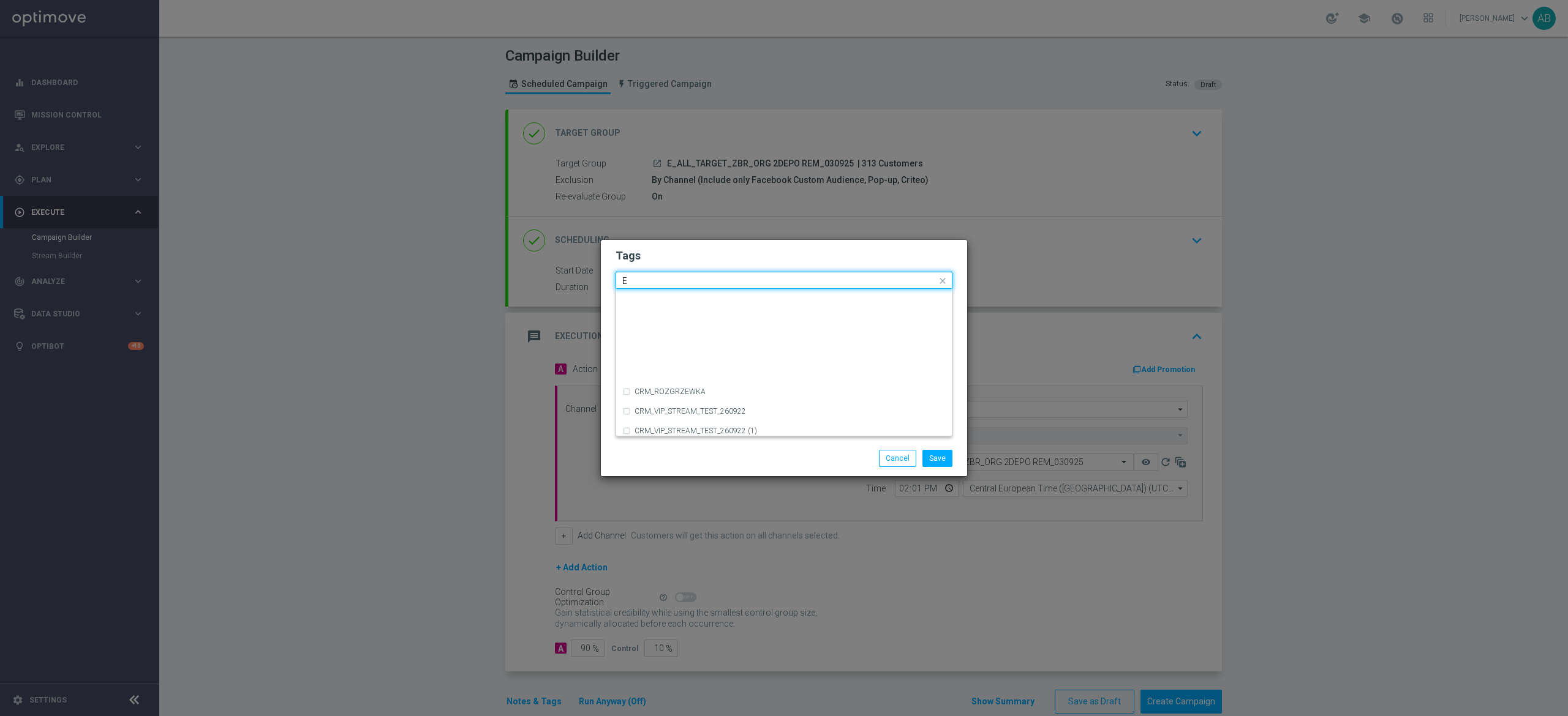
scroll to position [1714, 0]
click at [653, 351] on div "E" at bounding box center [790, 348] width 311 height 8
type input "E"
click at [628, 283] on input "E" at bounding box center [779, 281] width 314 height 10
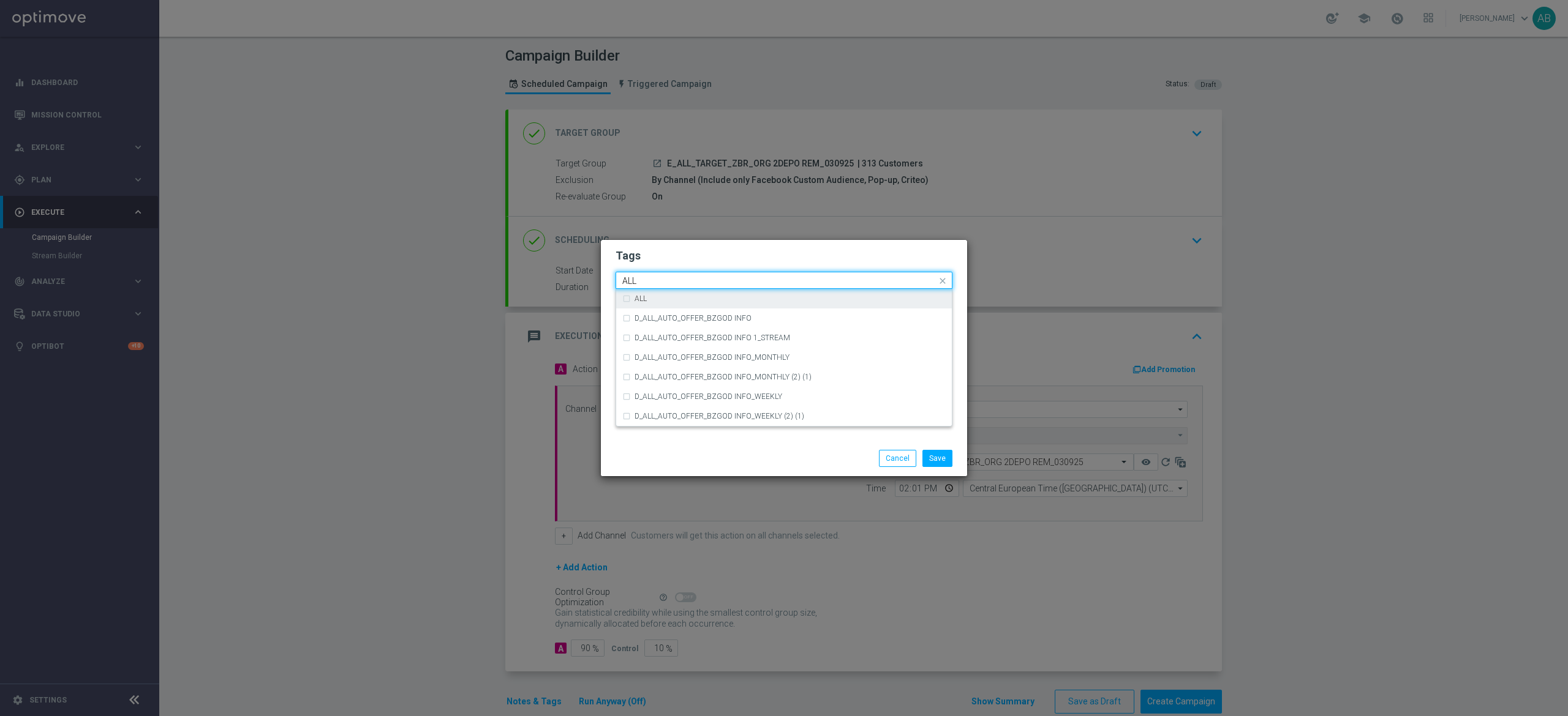
click at [649, 297] on div "ALL" at bounding box center [790, 299] width 311 height 8
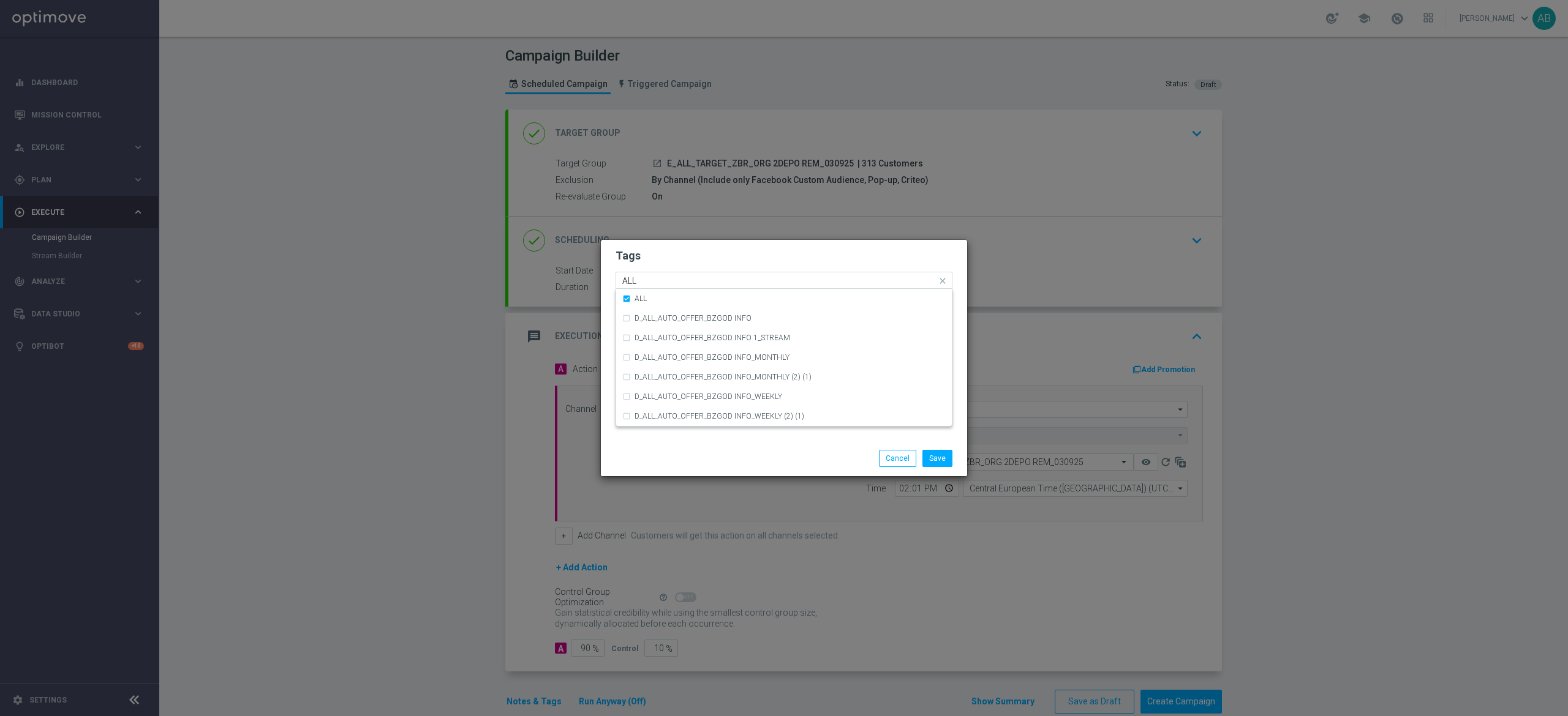
click at [655, 282] on input "ALL" at bounding box center [779, 281] width 314 height 10
type input "A"
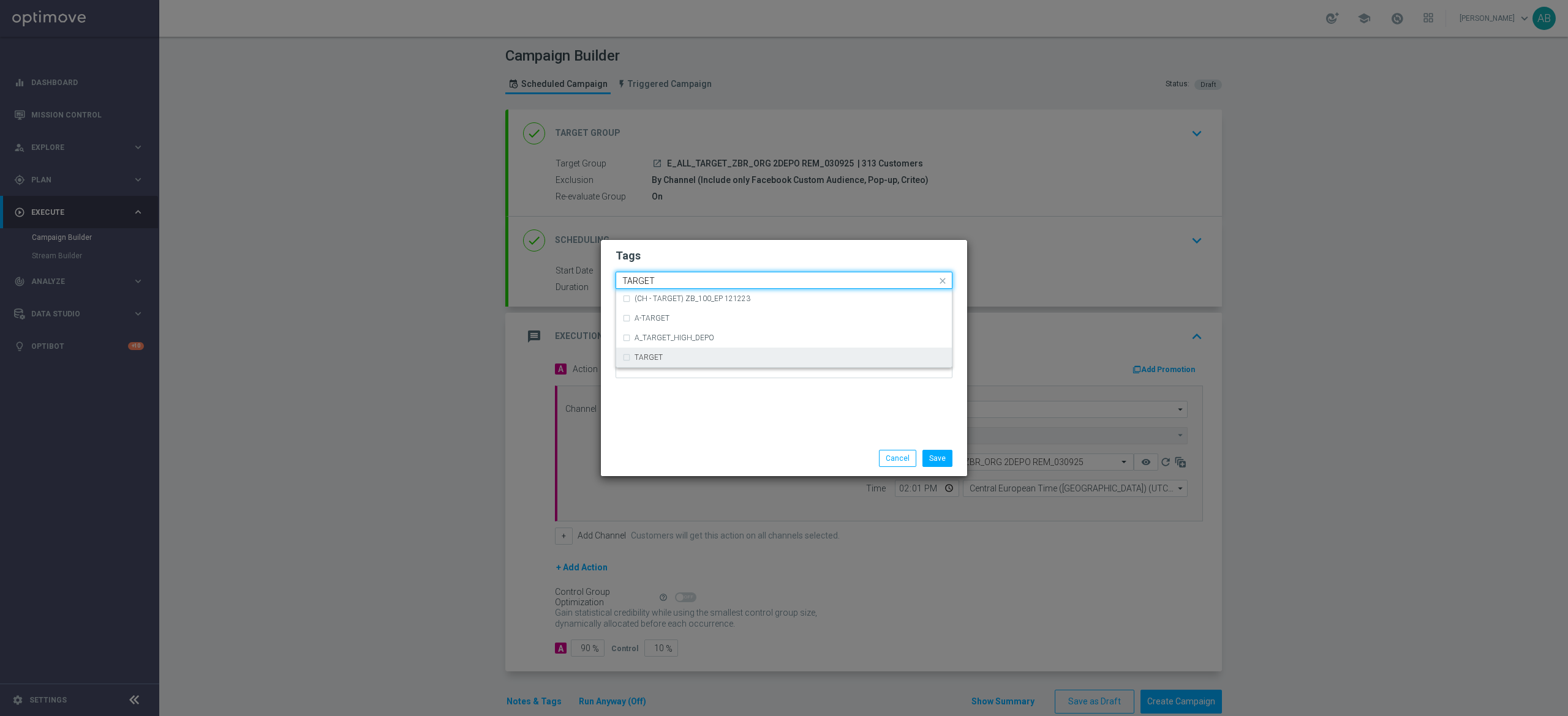
click at [672, 352] on div "TARGET" at bounding box center [784, 357] width 323 height 20
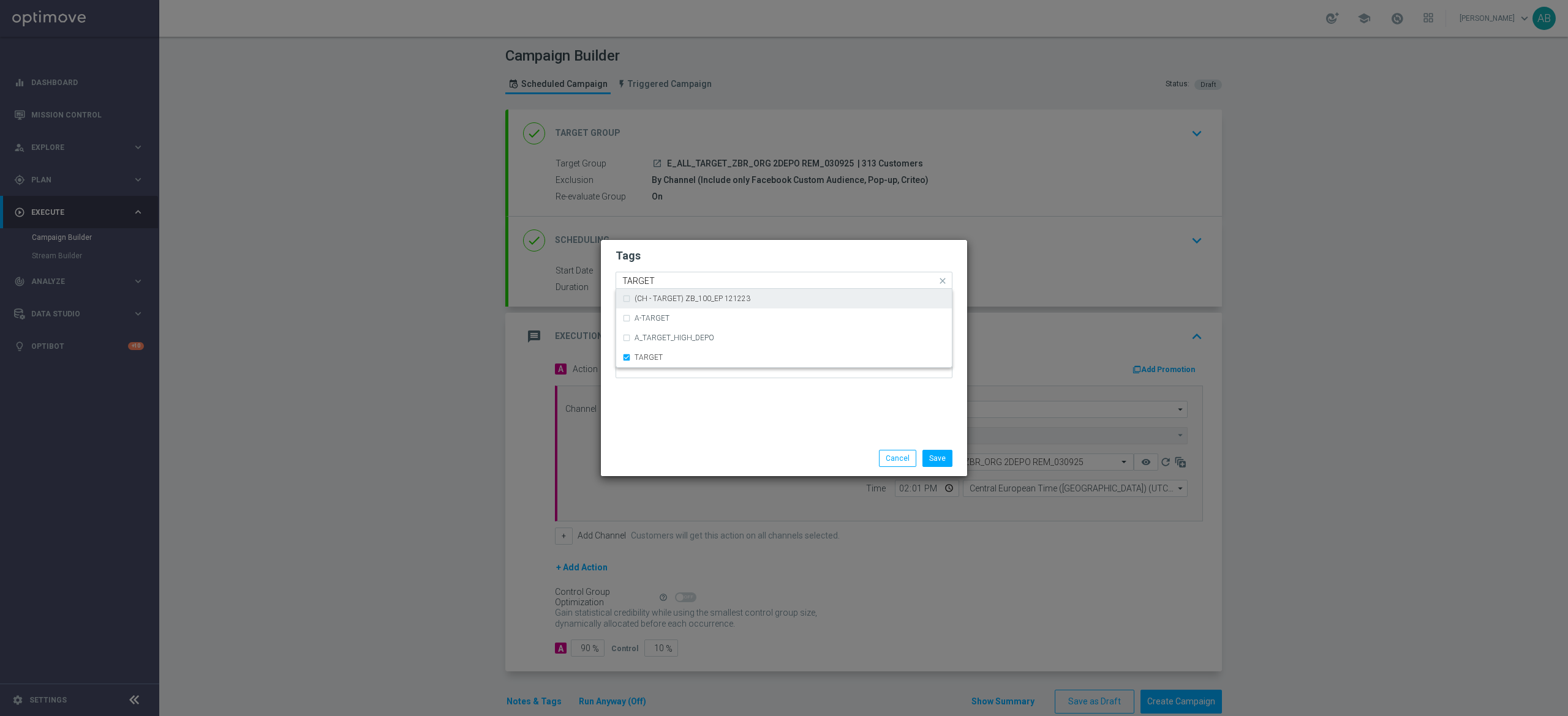
click at [665, 277] on input "TARGET" at bounding box center [779, 281] width 314 height 10
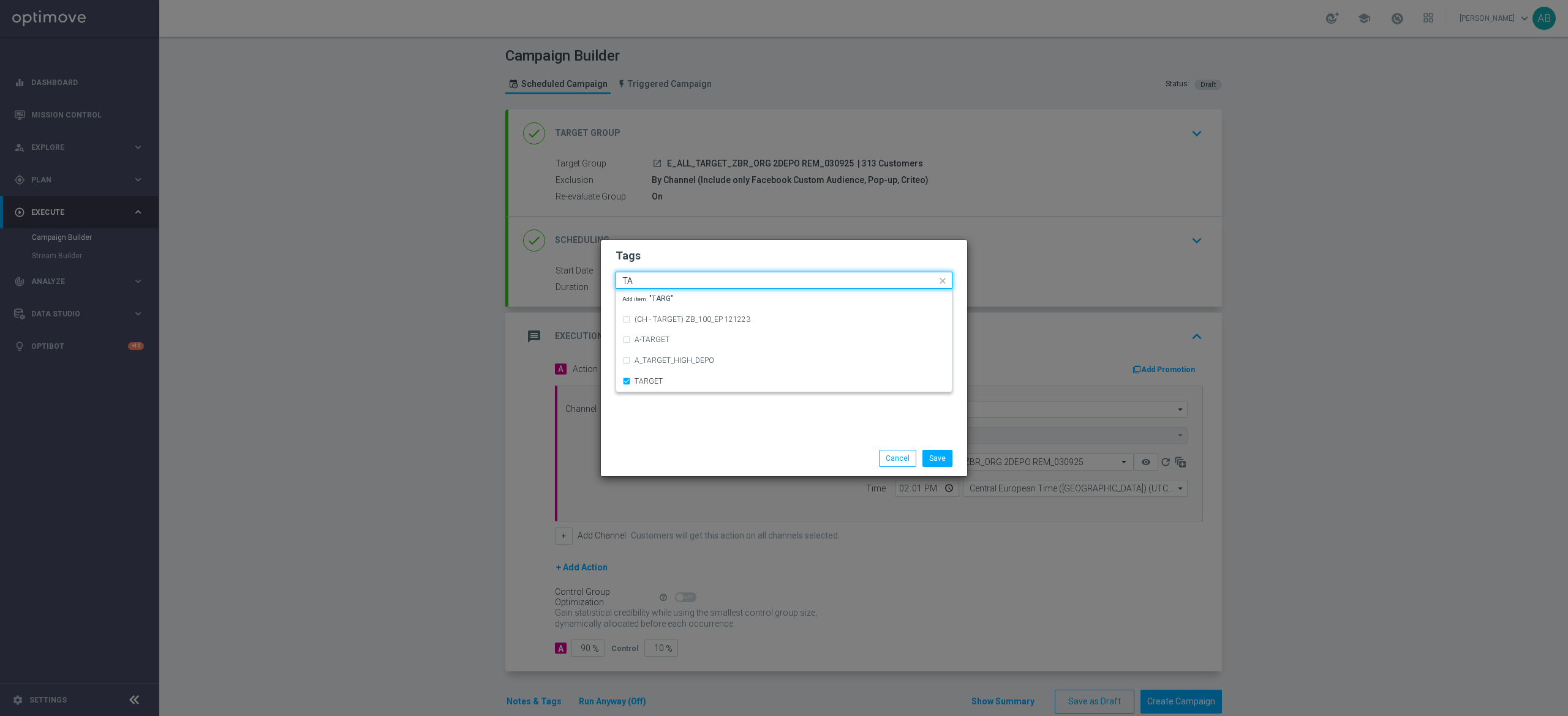
type input "T"
click at [698, 386] on div "ZBR" at bounding box center [790, 387] width 311 height 8
type input "ZBR"
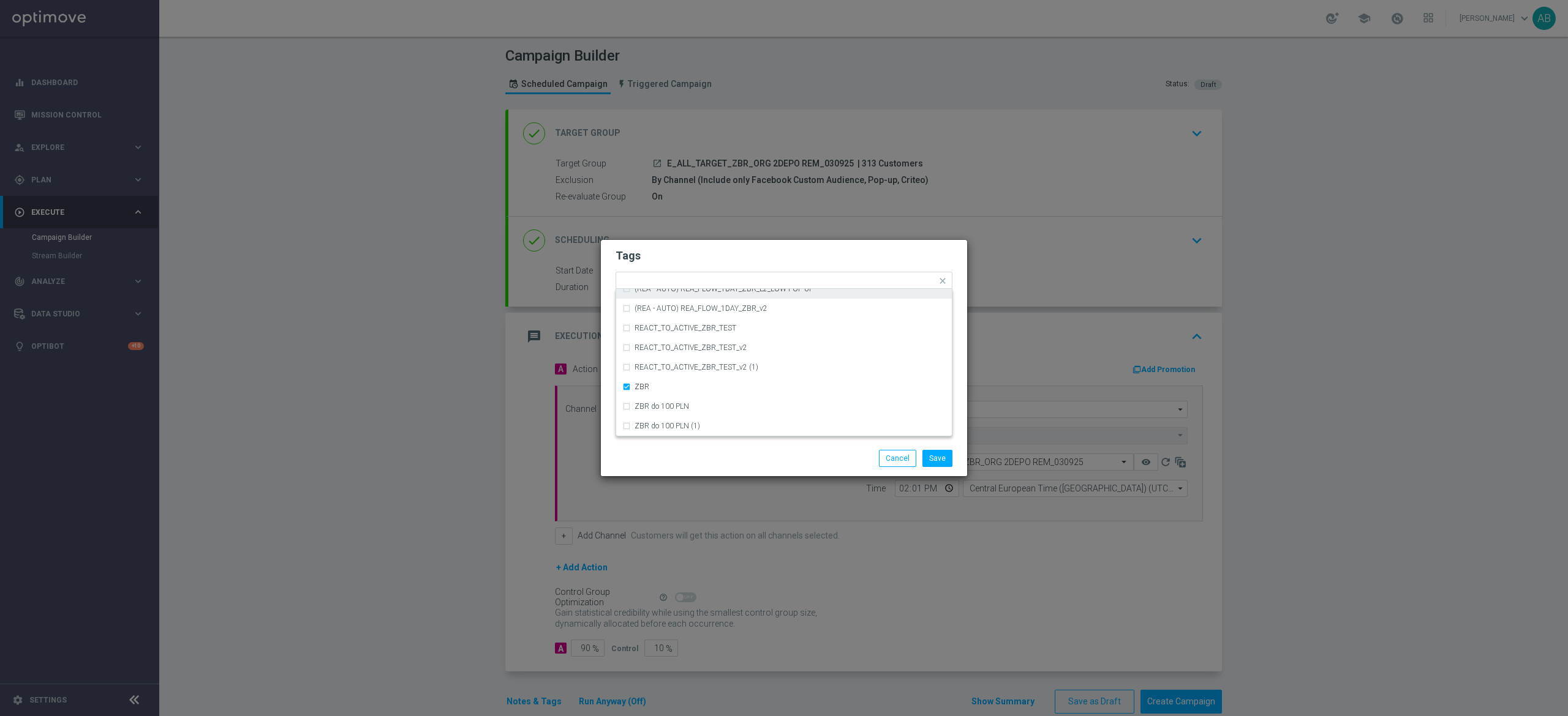
click at [710, 253] on h2 "Tags" at bounding box center [784, 255] width 337 height 15
click at [938, 452] on button "Save" at bounding box center [937, 458] width 30 height 17
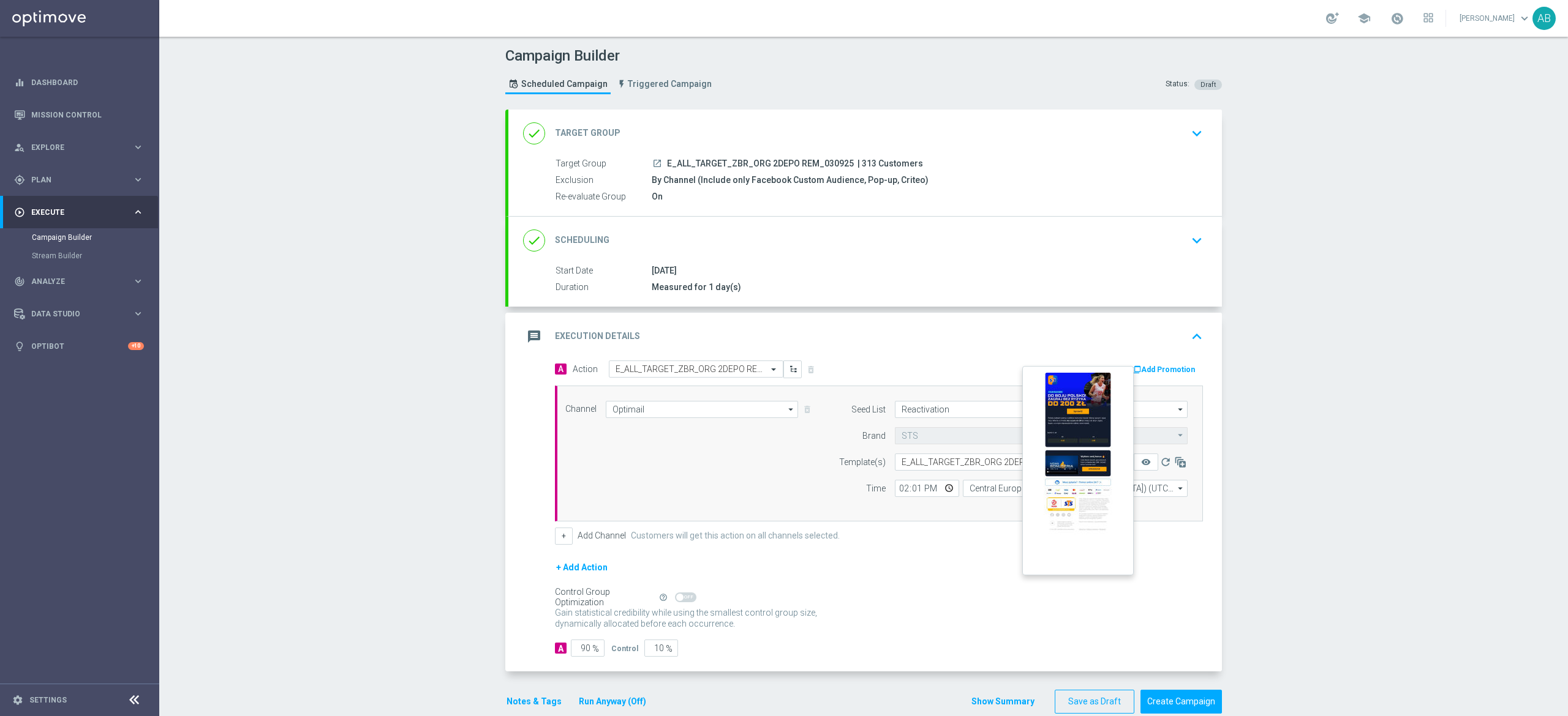
click at [1136, 457] on button "remove_red_eye" at bounding box center [1145, 462] width 24 height 17
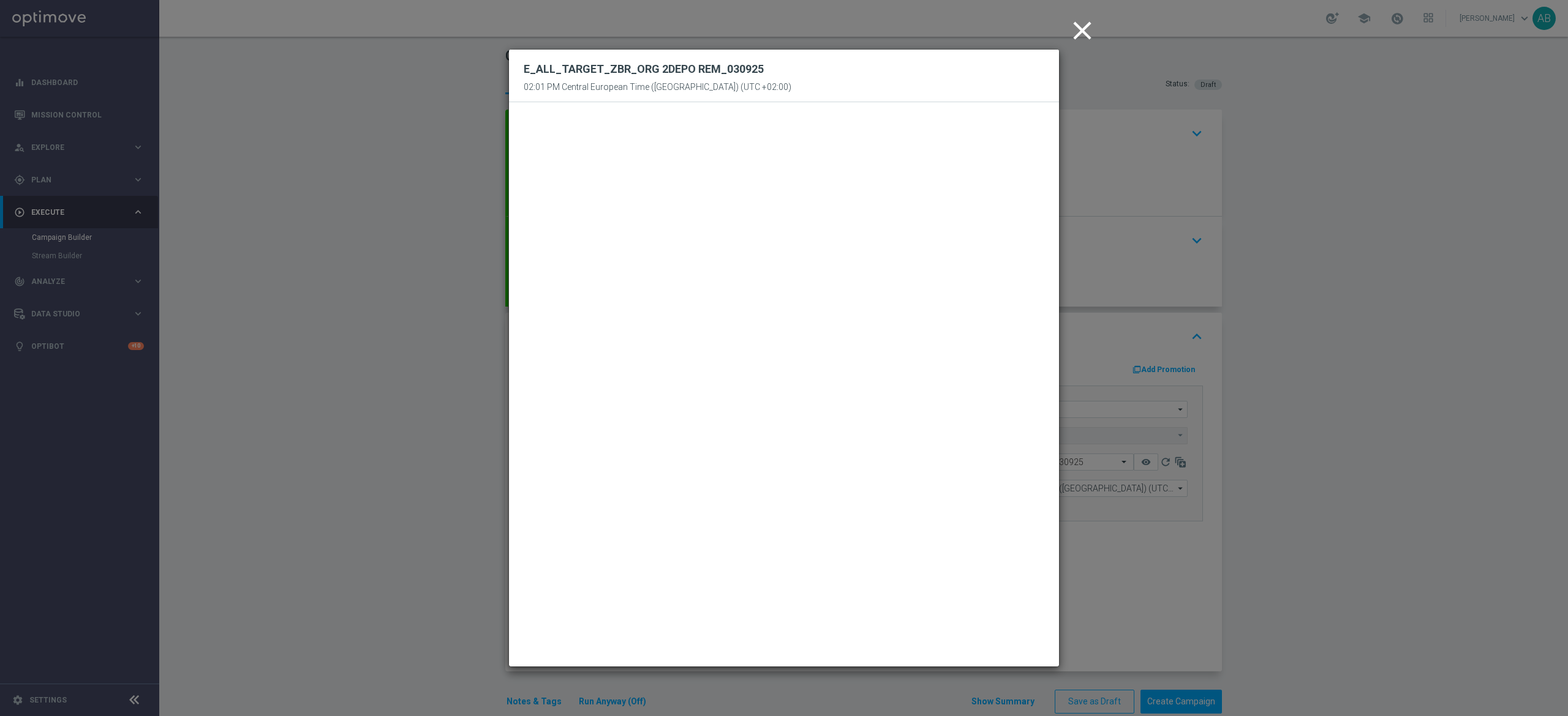
click at [1083, 24] on icon "close" at bounding box center [1082, 31] width 31 height 31
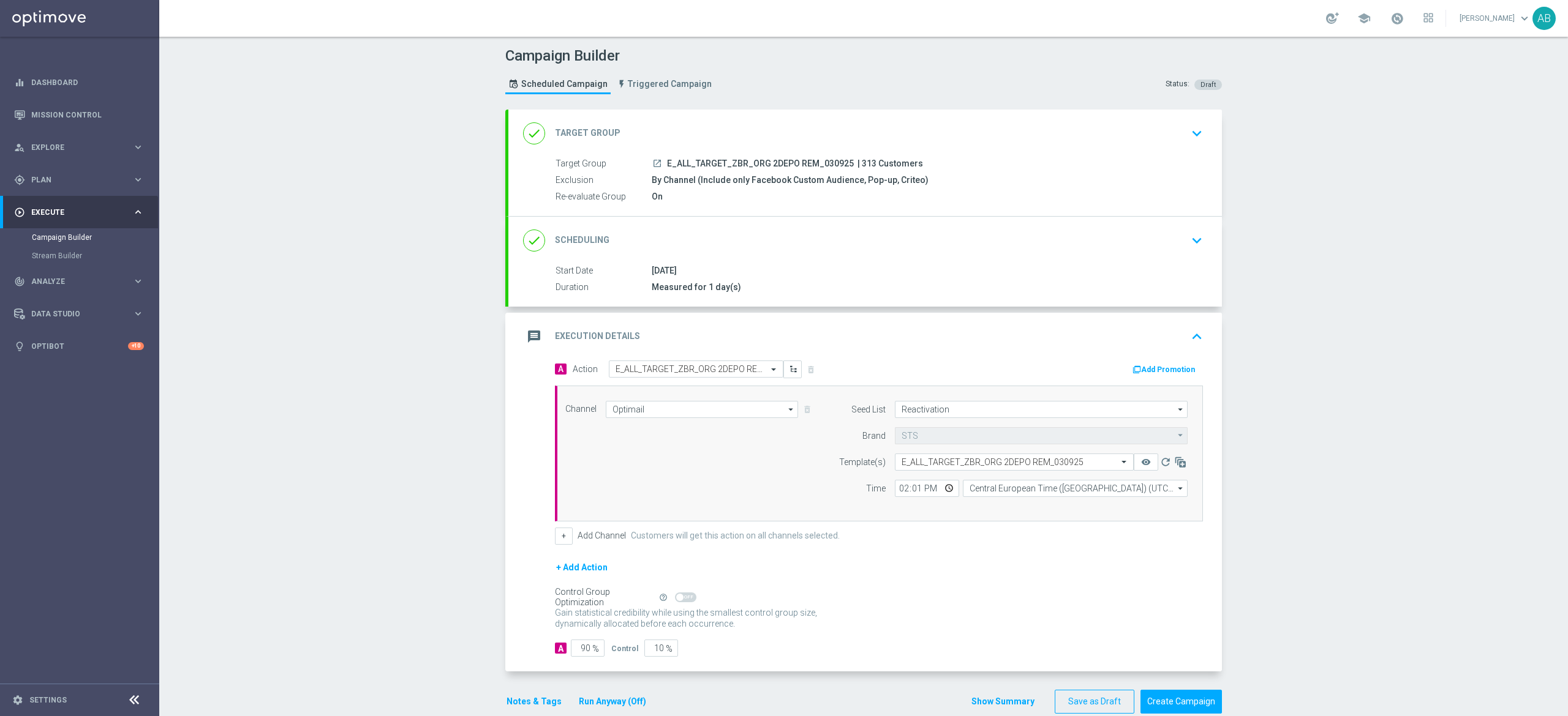
click at [1192, 240] on icon "keyboard_arrow_down" at bounding box center [1196, 241] width 18 height 18
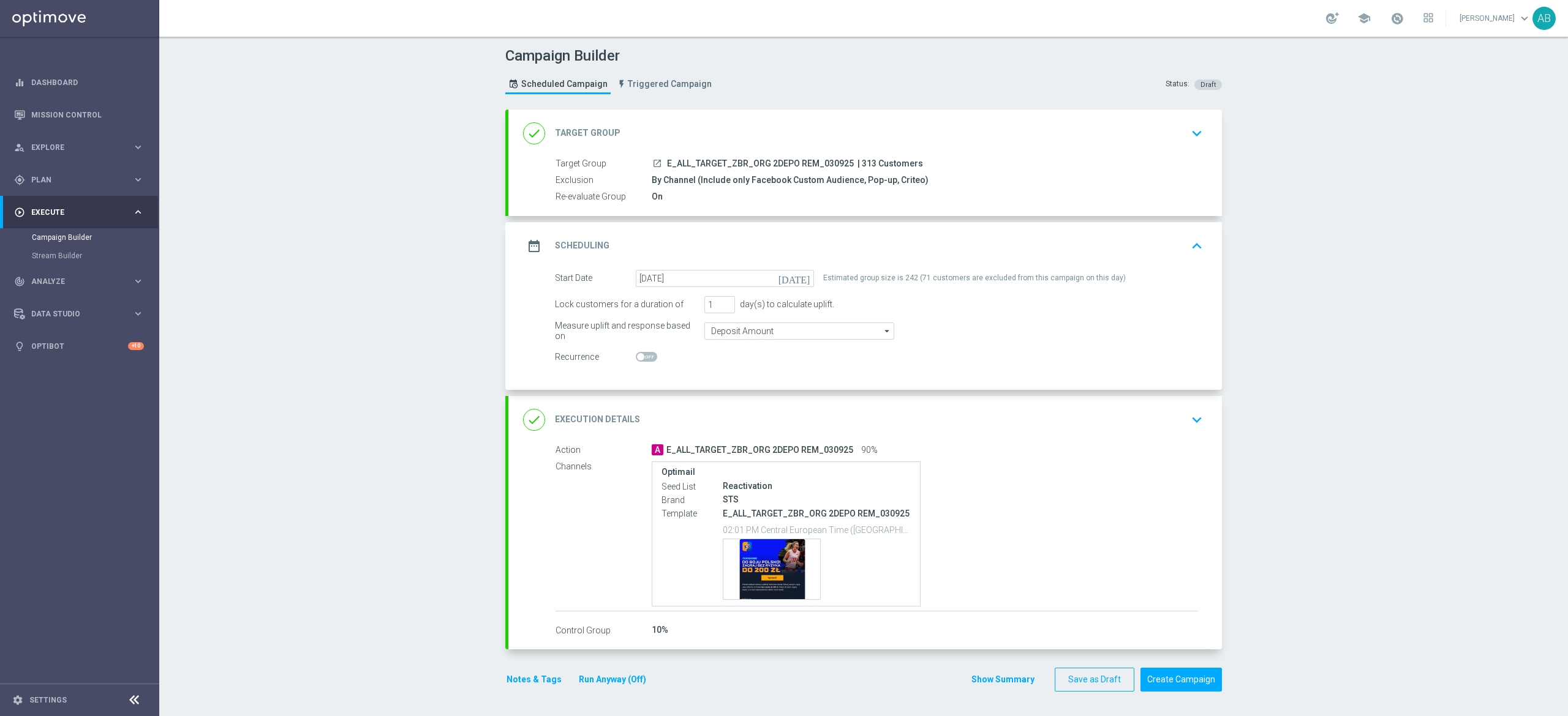
click at [1187, 424] on icon "keyboard_arrow_down" at bounding box center [1196, 420] width 18 height 18
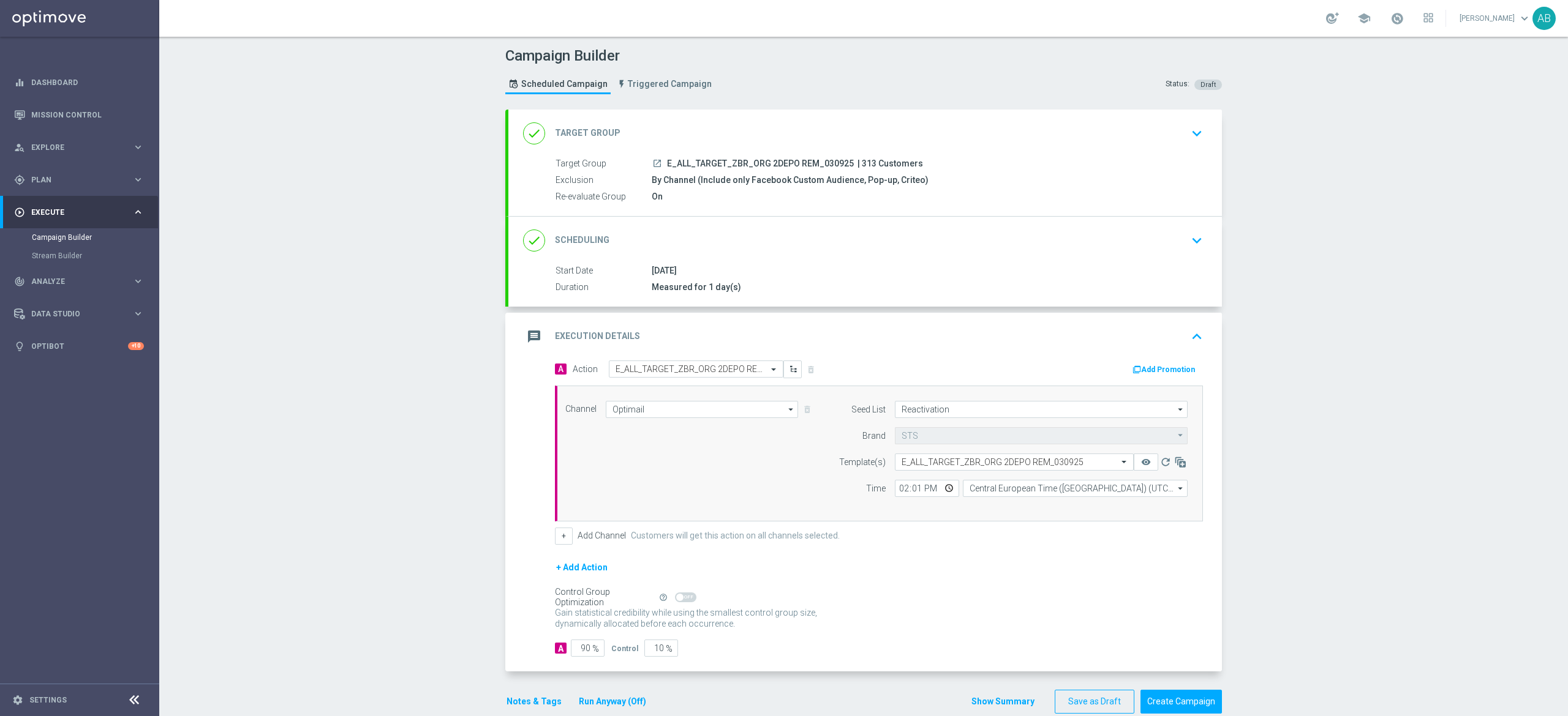
click at [1177, 268] on div "[DATE]" at bounding box center [924, 271] width 546 height 13
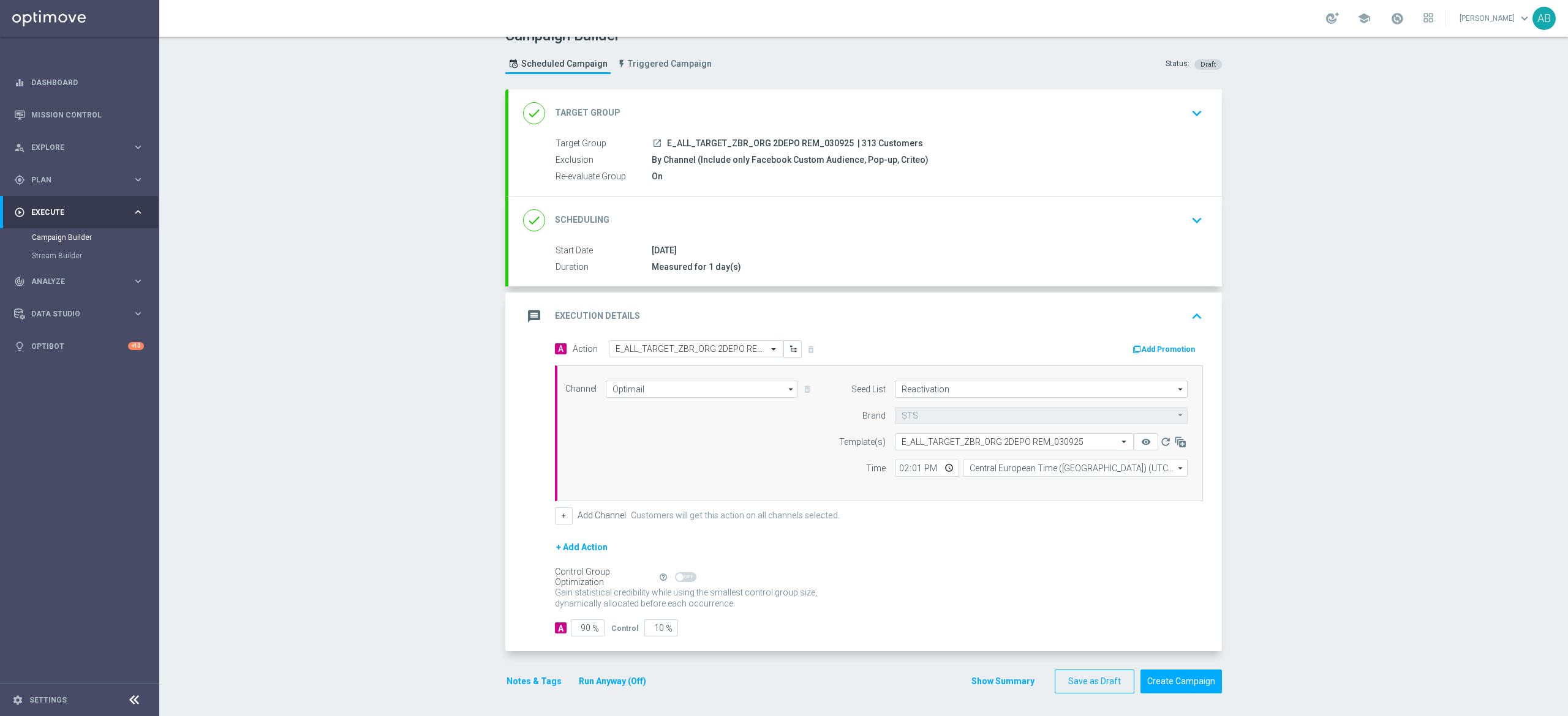
scroll to position [25, 0]
click at [522, 675] on button "Notes & Tags" at bounding box center [534, 680] width 57 height 15
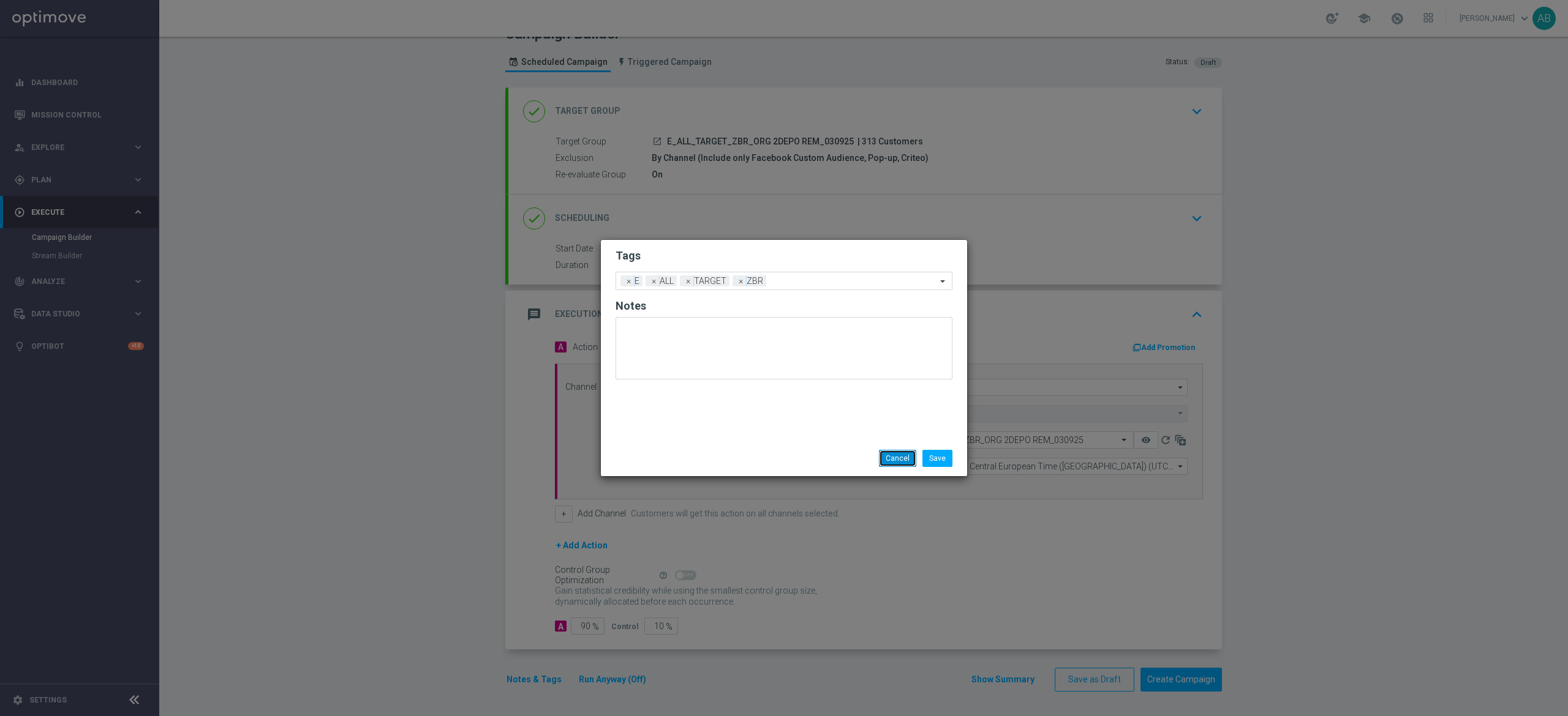
click at [886, 450] on button "Cancel" at bounding box center [897, 458] width 37 height 17
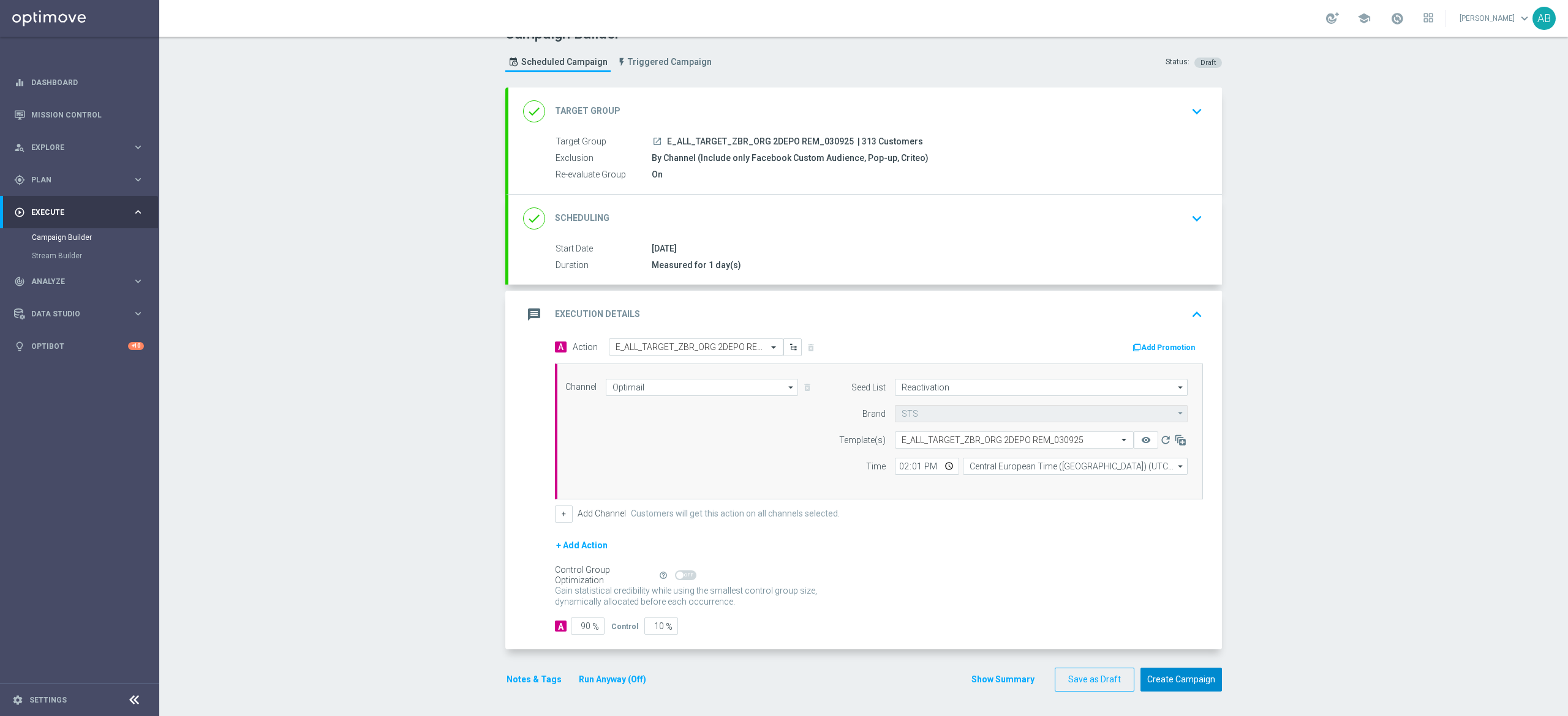
click at [1170, 680] on button "Create Campaign" at bounding box center [1181, 680] width 81 height 24
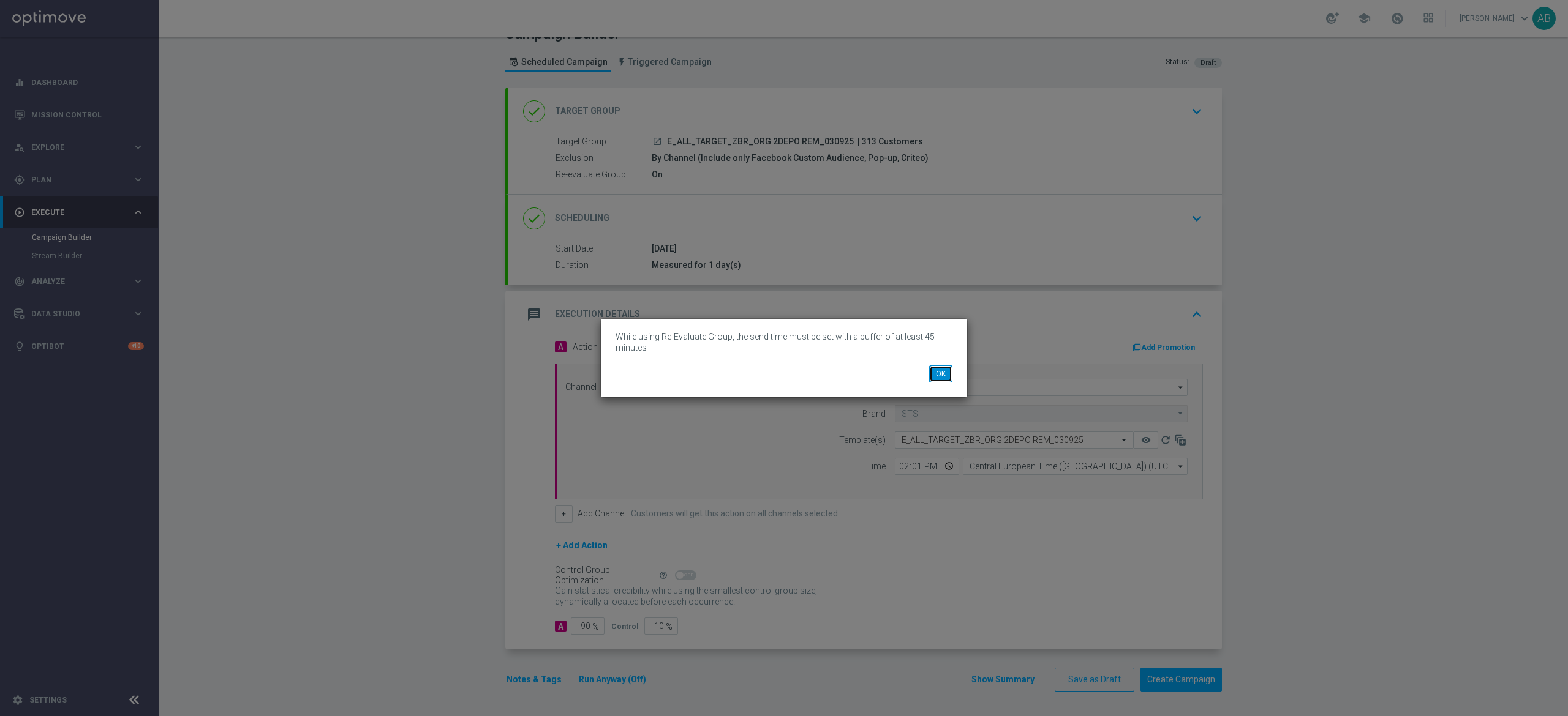
click at [931, 371] on button "OK" at bounding box center [940, 374] width 23 height 17
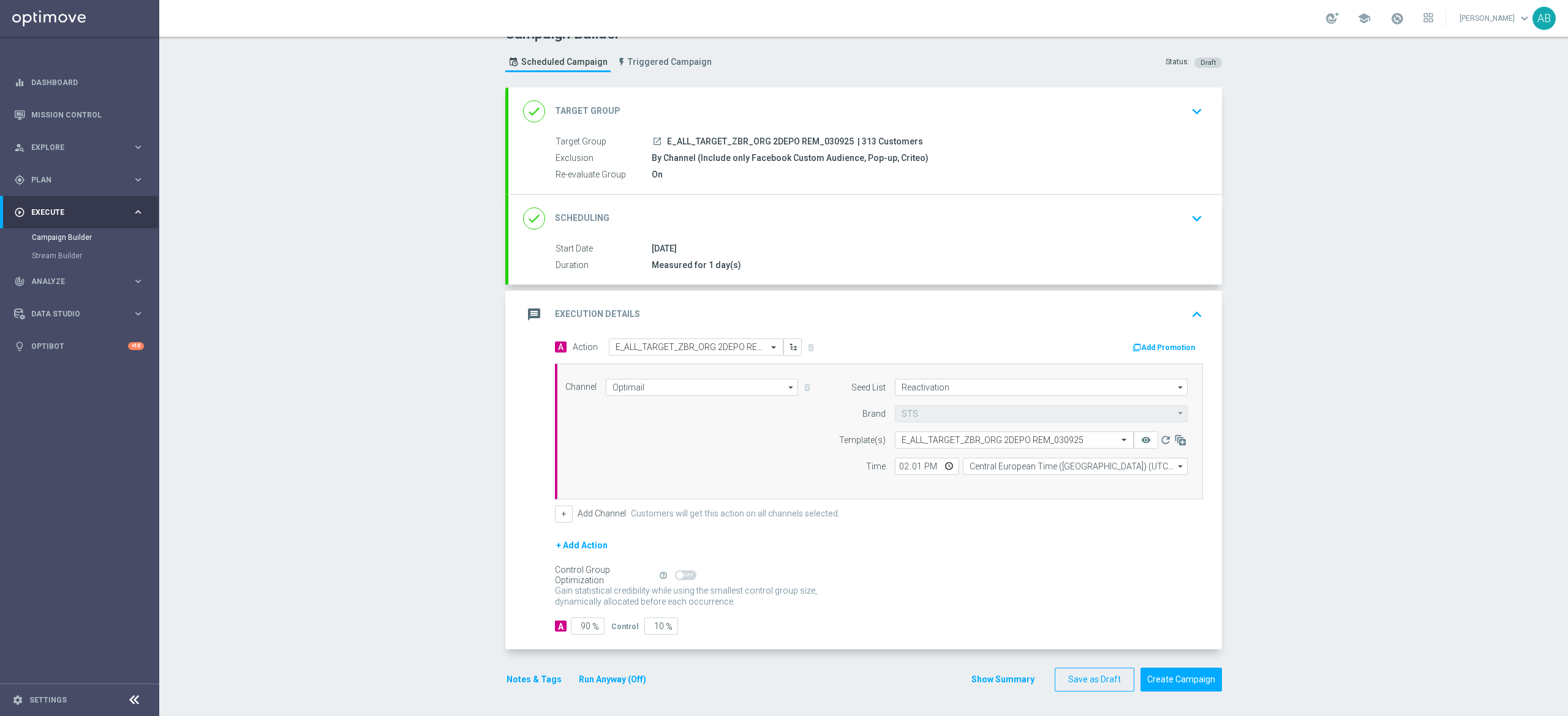
click at [1187, 102] on icon "keyboard_arrow_down" at bounding box center [1196, 111] width 18 height 18
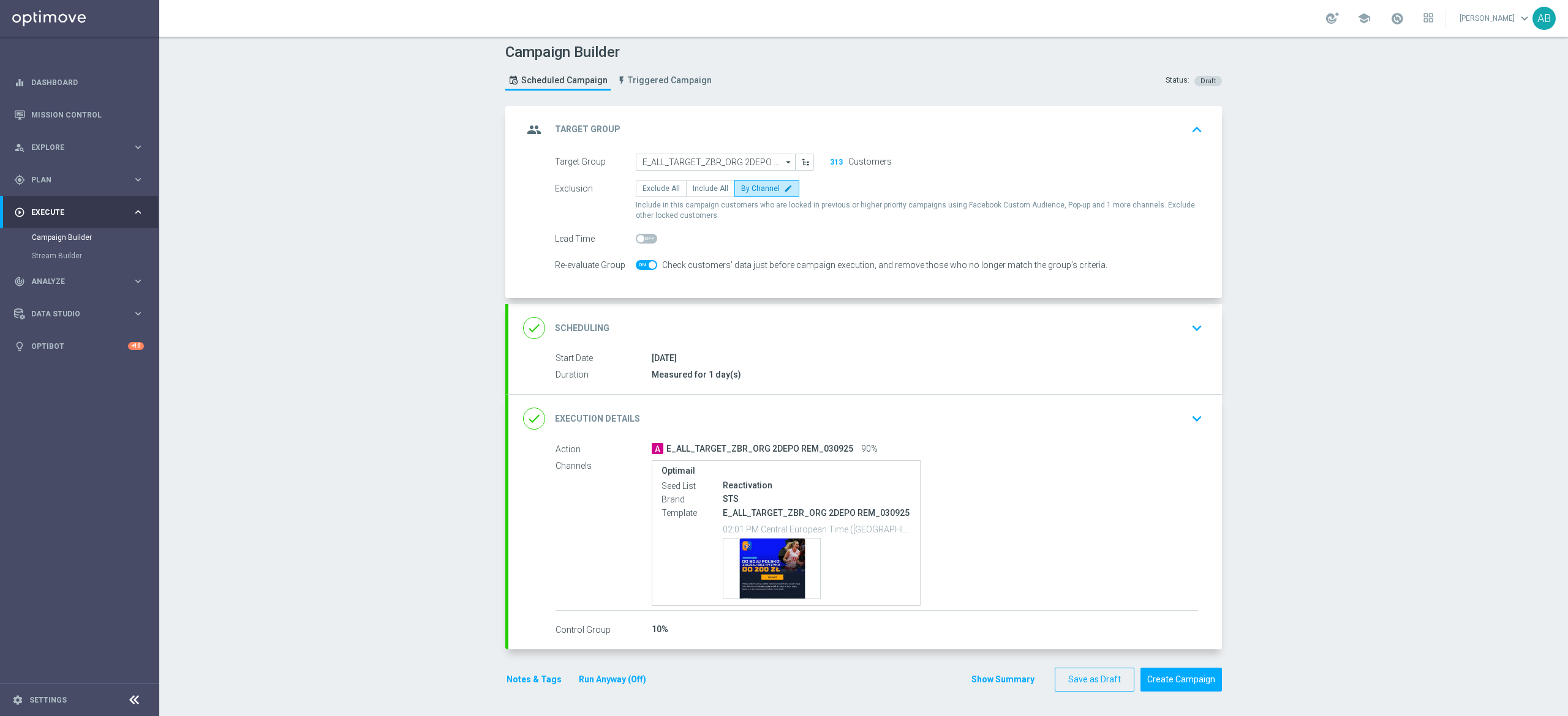
scroll to position [3, 0]
click at [649, 263] on span at bounding box center [652, 266] width 8 height 8
click at [640, 263] on input "checkbox" at bounding box center [647, 266] width 22 height 10
click at [1201, 409] on div "done Execution Details keyboard_arrow_down" at bounding box center [866, 419] width 714 height 48
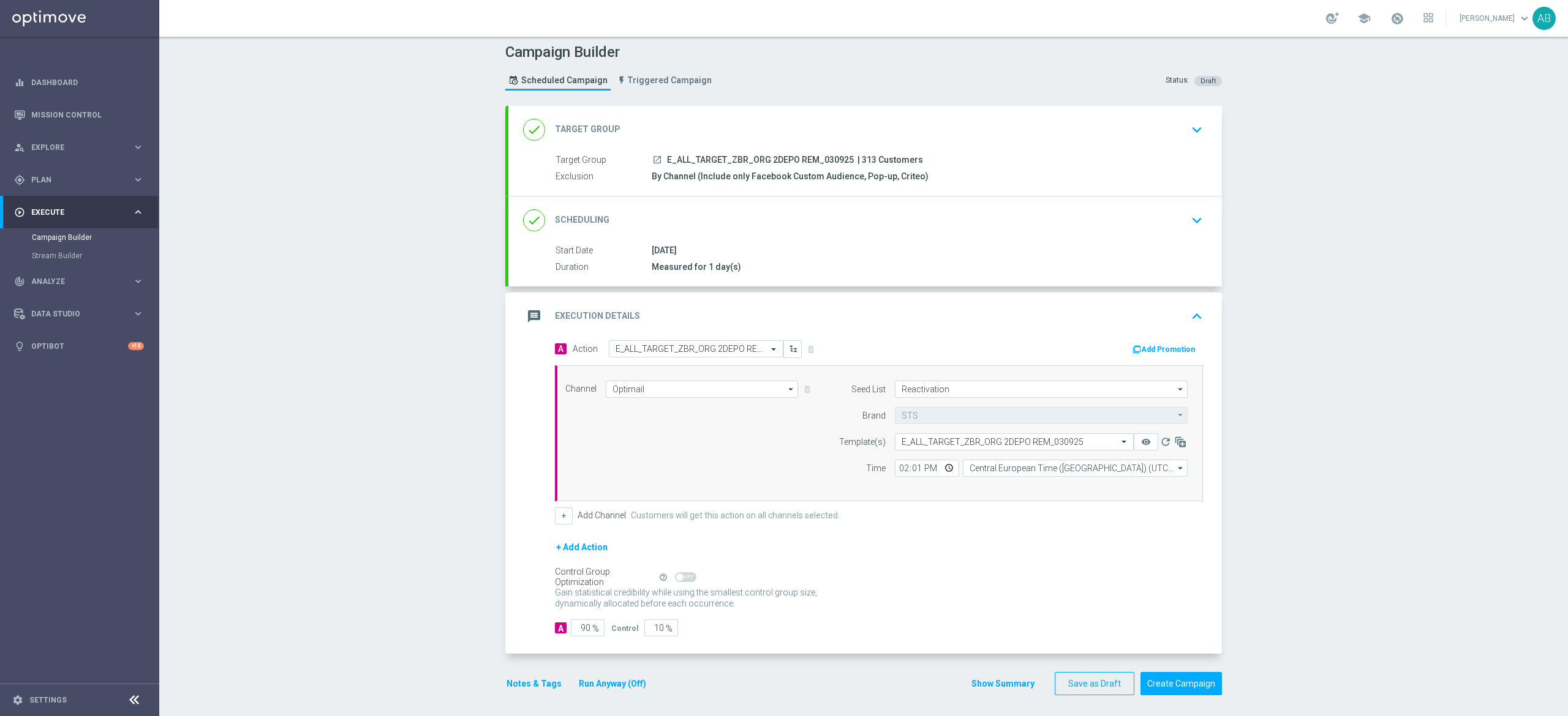
scroll to position [0, 0]
click at [1192, 134] on icon "keyboard_arrow_down" at bounding box center [1196, 134] width 18 height 18
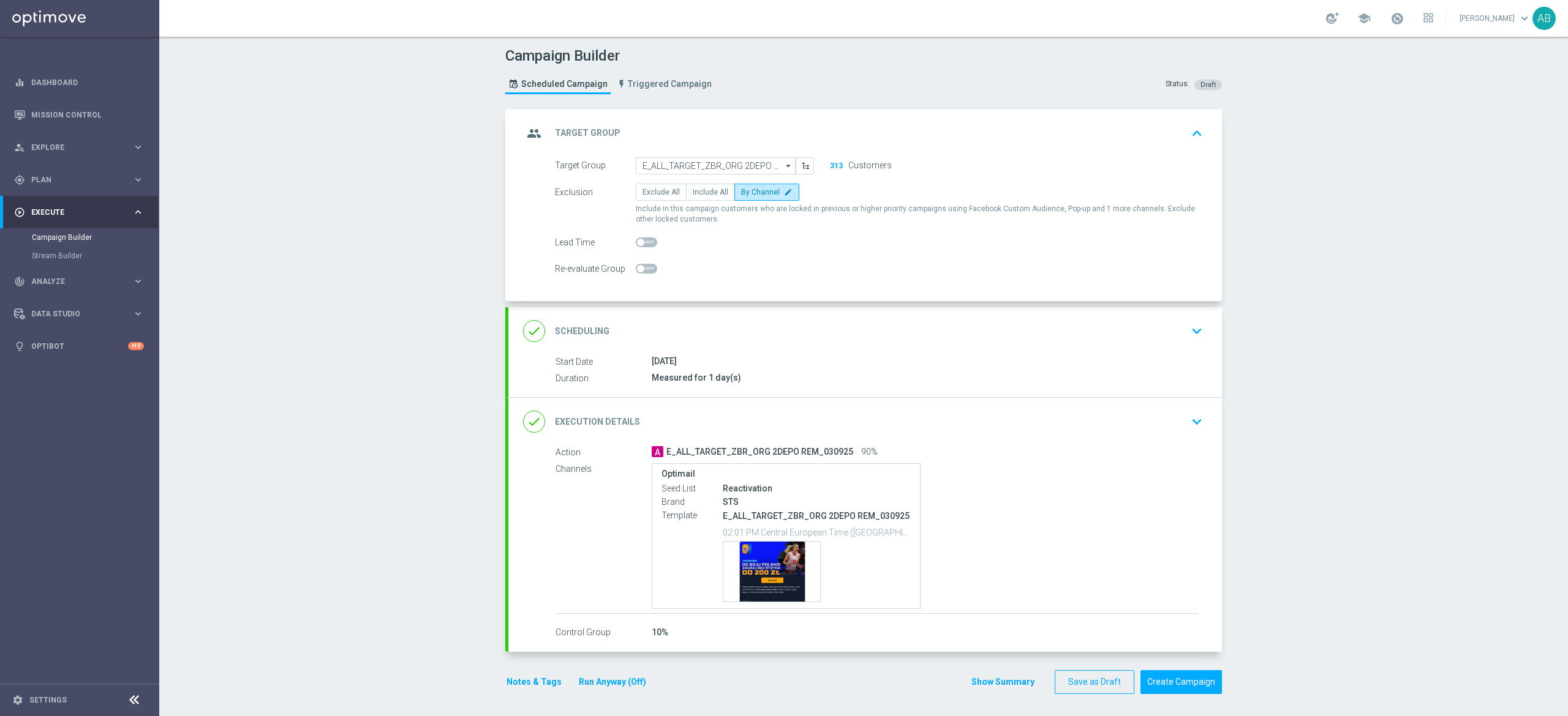
click at [636, 271] on span at bounding box center [647, 268] width 22 height 10
click at [636, 271] on input "checkbox" at bounding box center [647, 268] width 22 height 10
click at [649, 268] on span at bounding box center [652, 268] width 8 height 8
click at [642, 268] on input "checkbox" at bounding box center [647, 268] width 22 height 10
checkbox input "false"
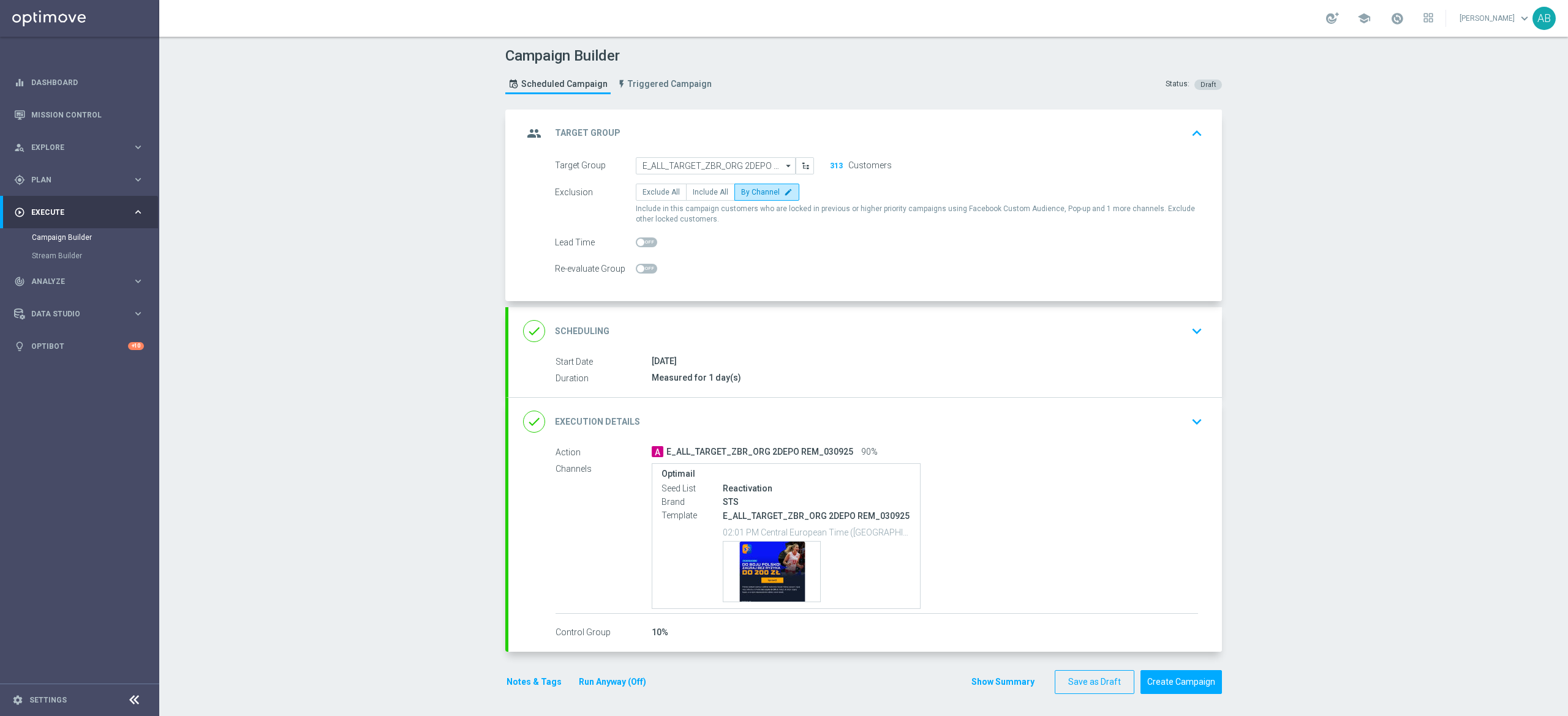
click at [1196, 418] on button "keyboard_arrow_down" at bounding box center [1197, 421] width 21 height 23
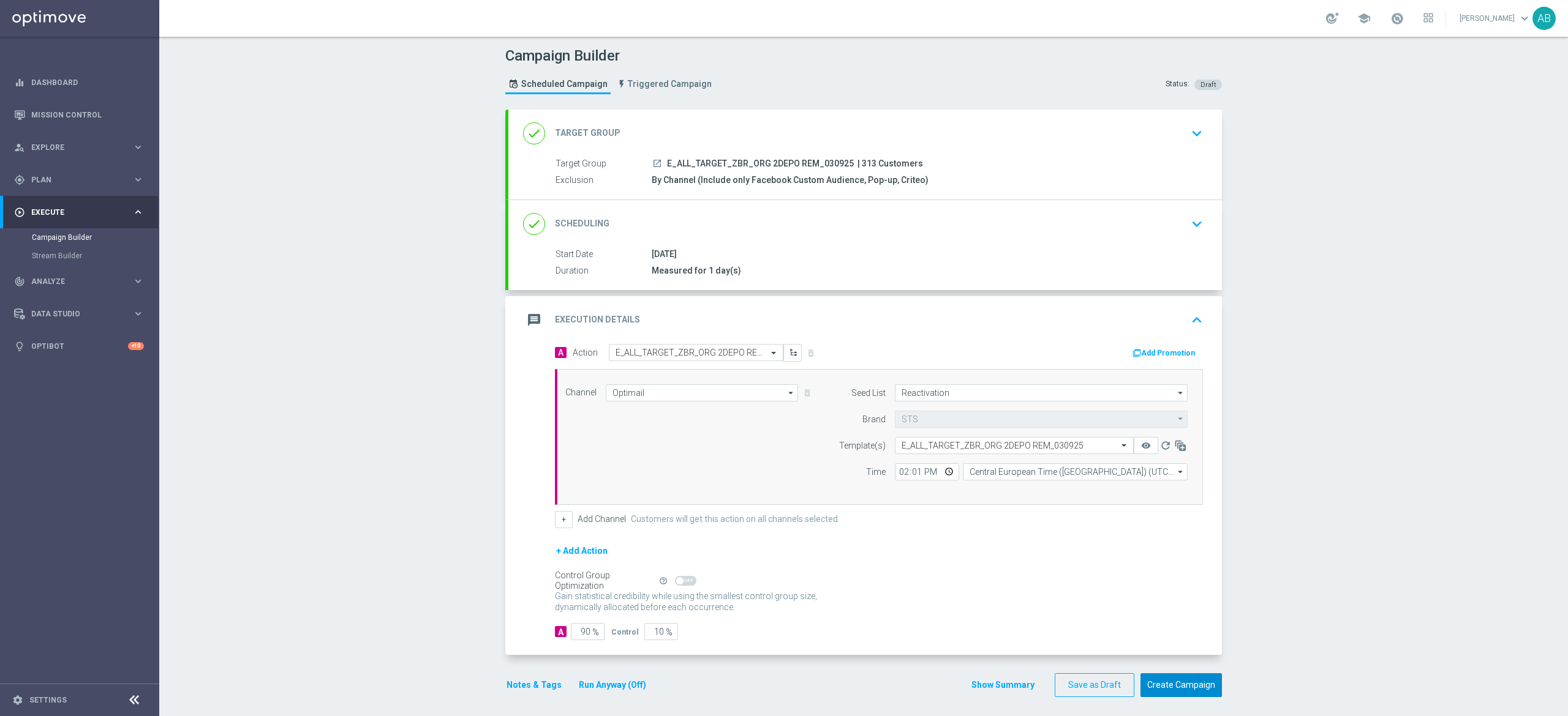
click at [1179, 685] on button "Create Campaign" at bounding box center [1181, 685] width 81 height 24
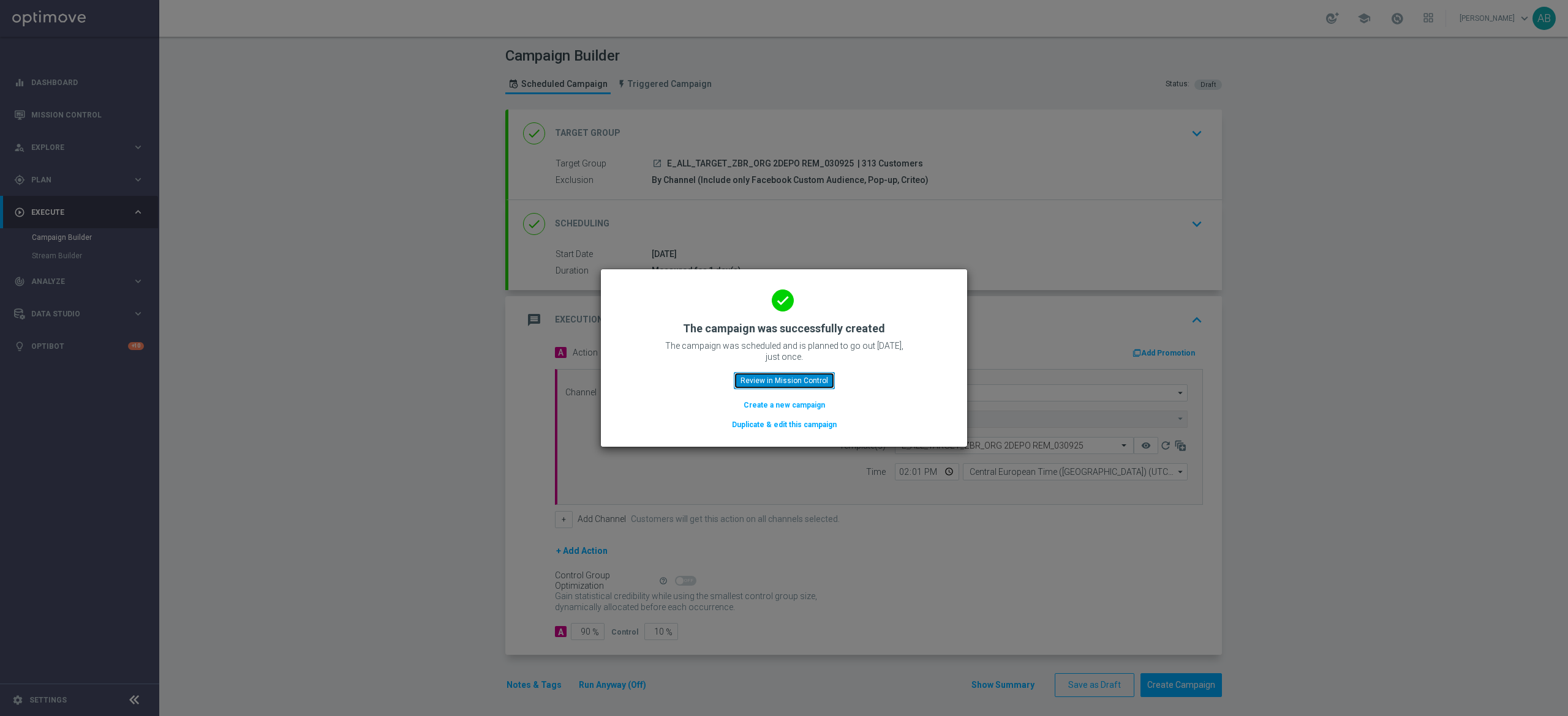
click at [803, 380] on button "Review in Mission Control" at bounding box center [784, 380] width 101 height 17
